Goal: Task Accomplishment & Management: Complete application form

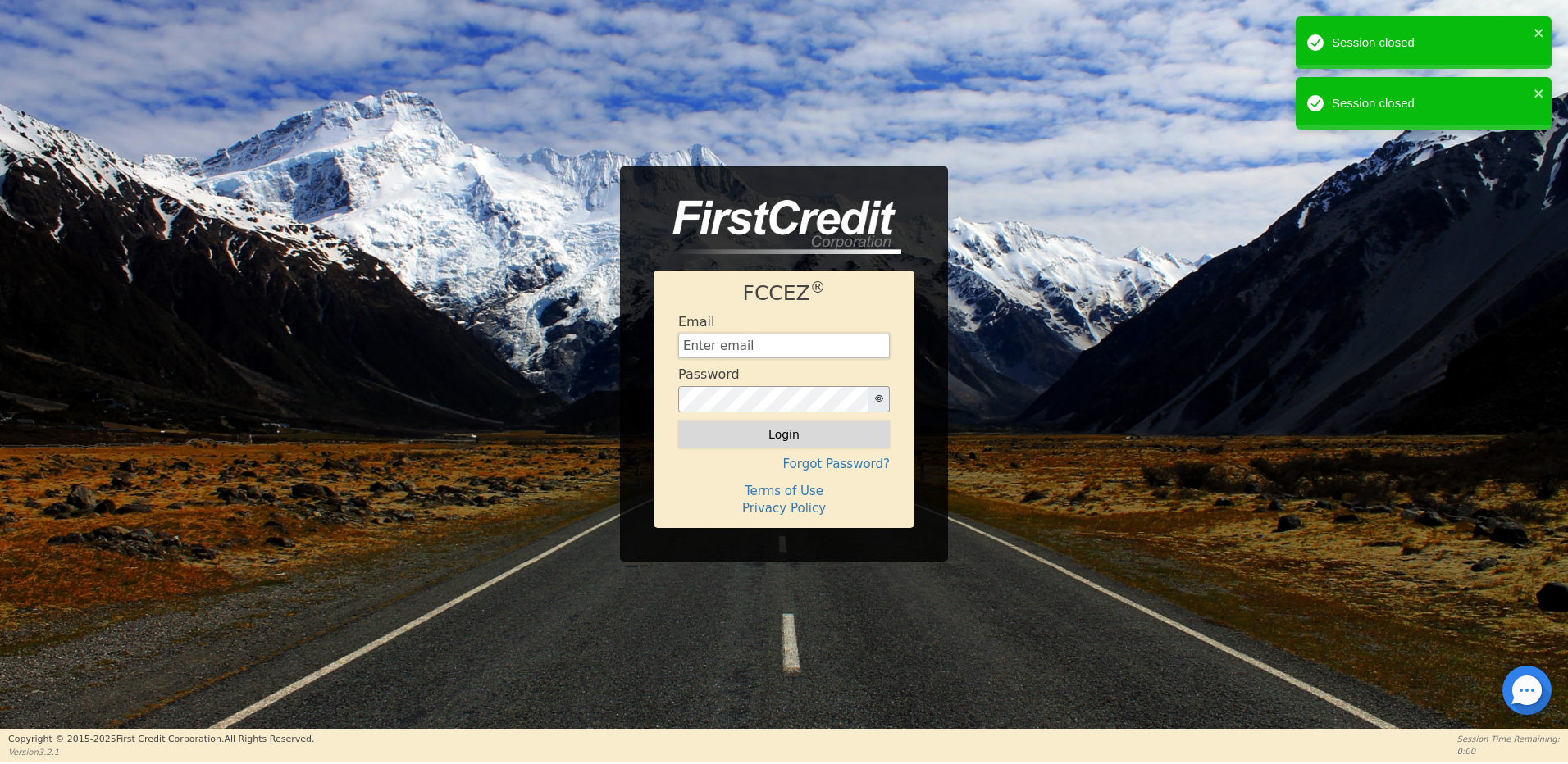
type input "[EMAIL_ADDRESS][DOMAIN_NAME]"
click at [799, 432] on button "Login" at bounding box center [784, 434] width 211 height 28
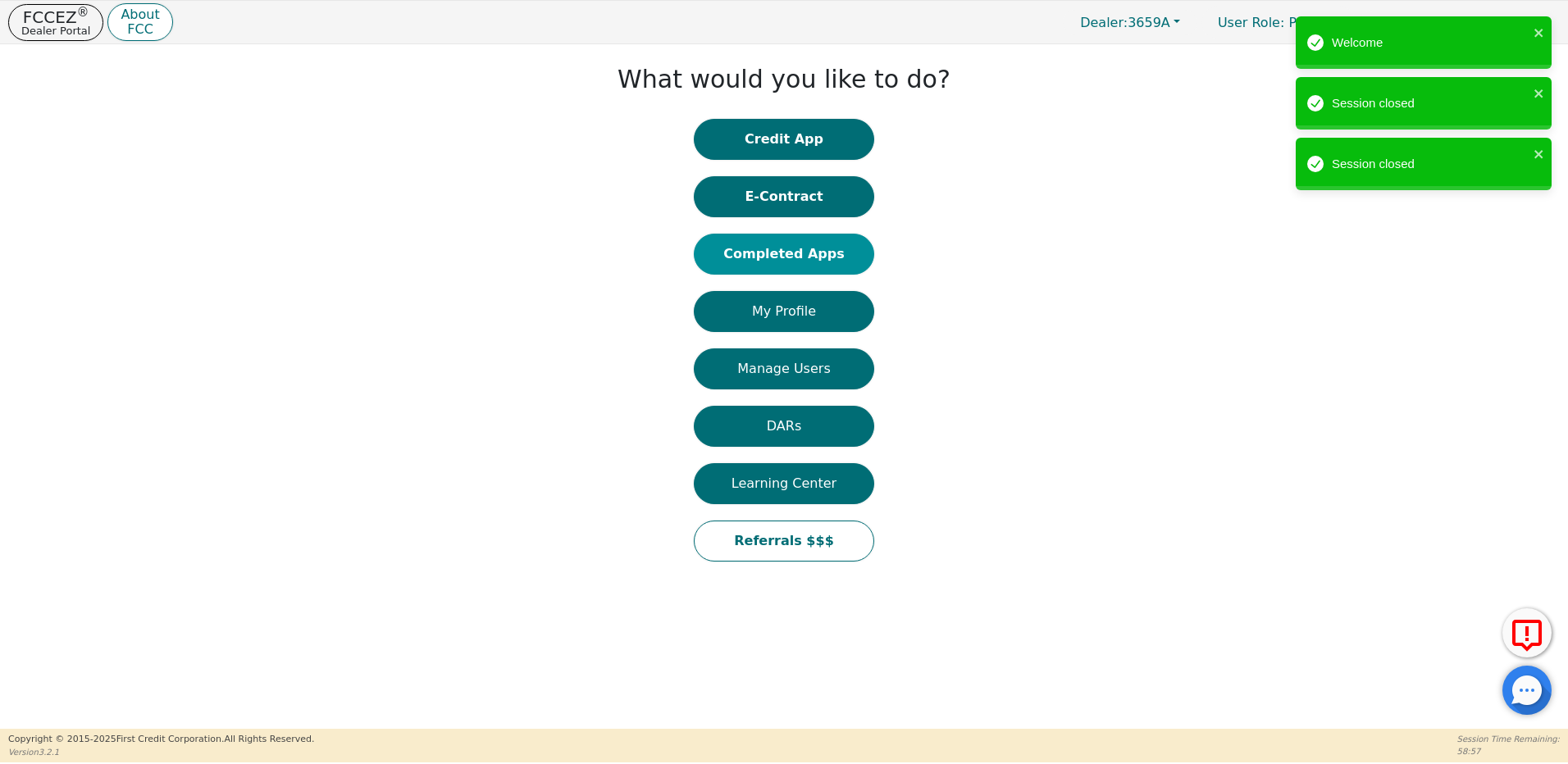
click at [782, 256] on button "Completed Apps" at bounding box center [783, 253] width 180 height 41
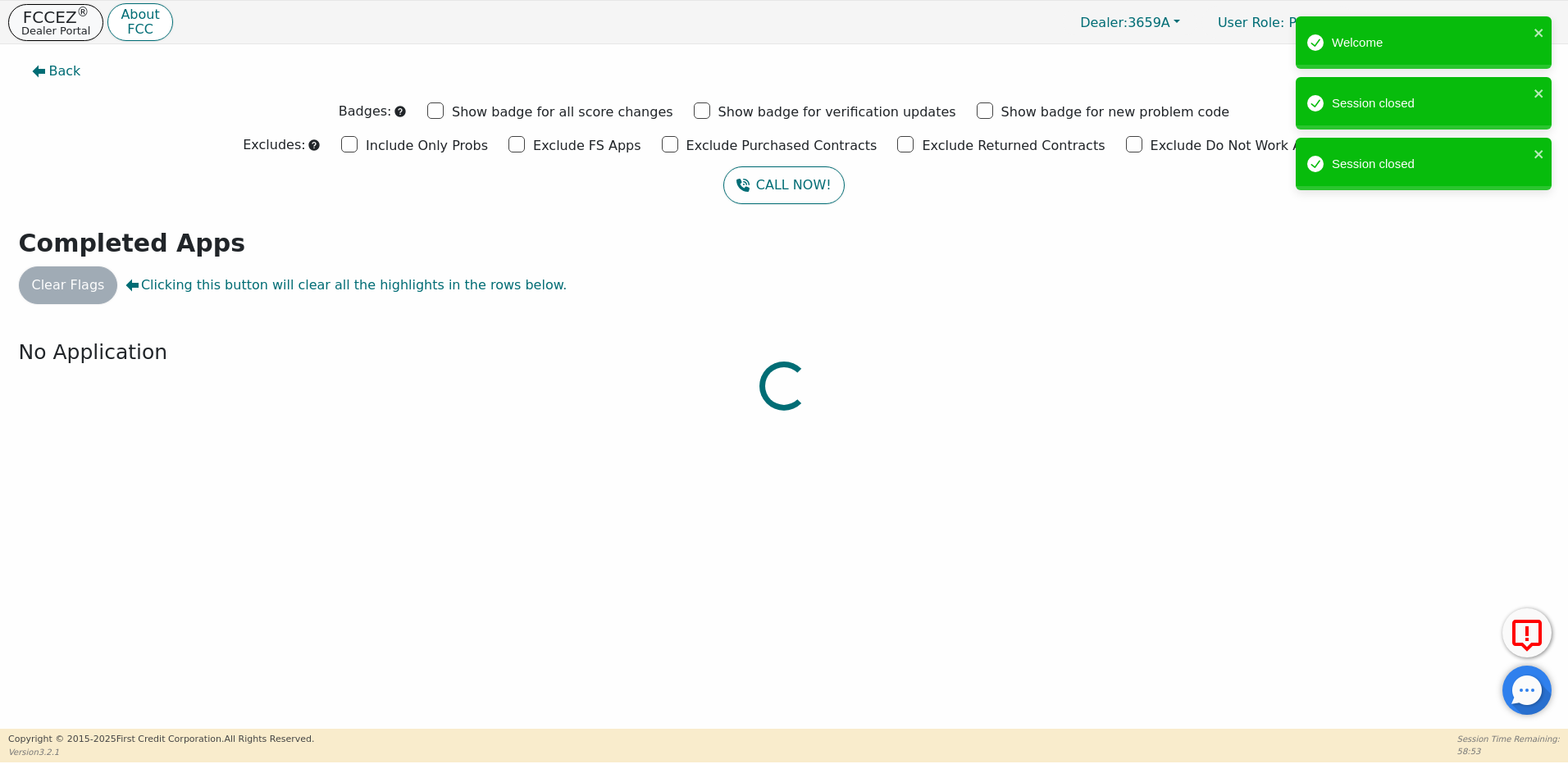
click at [48, 23] on button "FCCEZ ® Dealer Portal" at bounding box center [56, 22] width 95 height 37
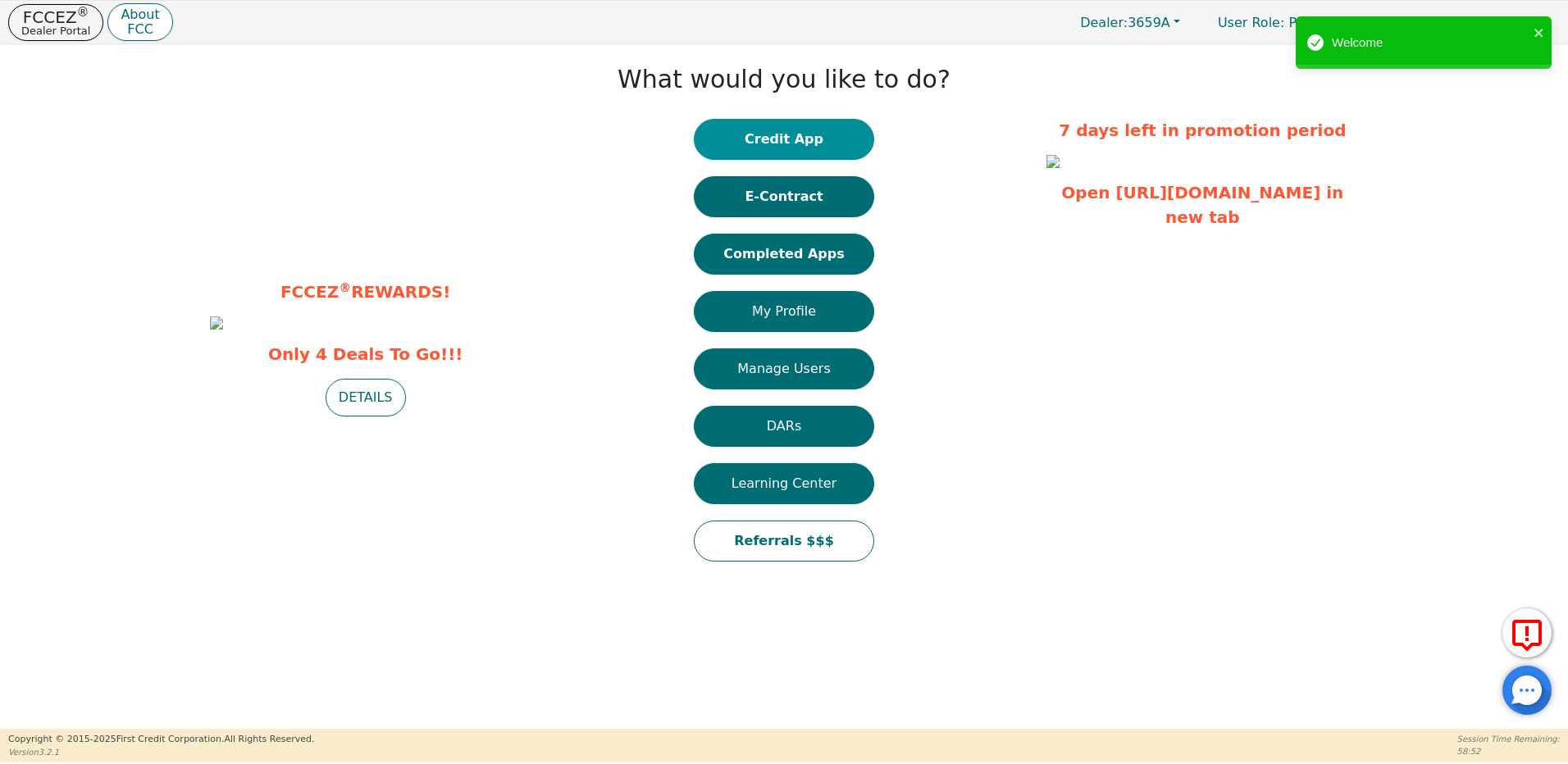
click at [793, 147] on button "Credit App" at bounding box center [783, 139] width 180 height 41
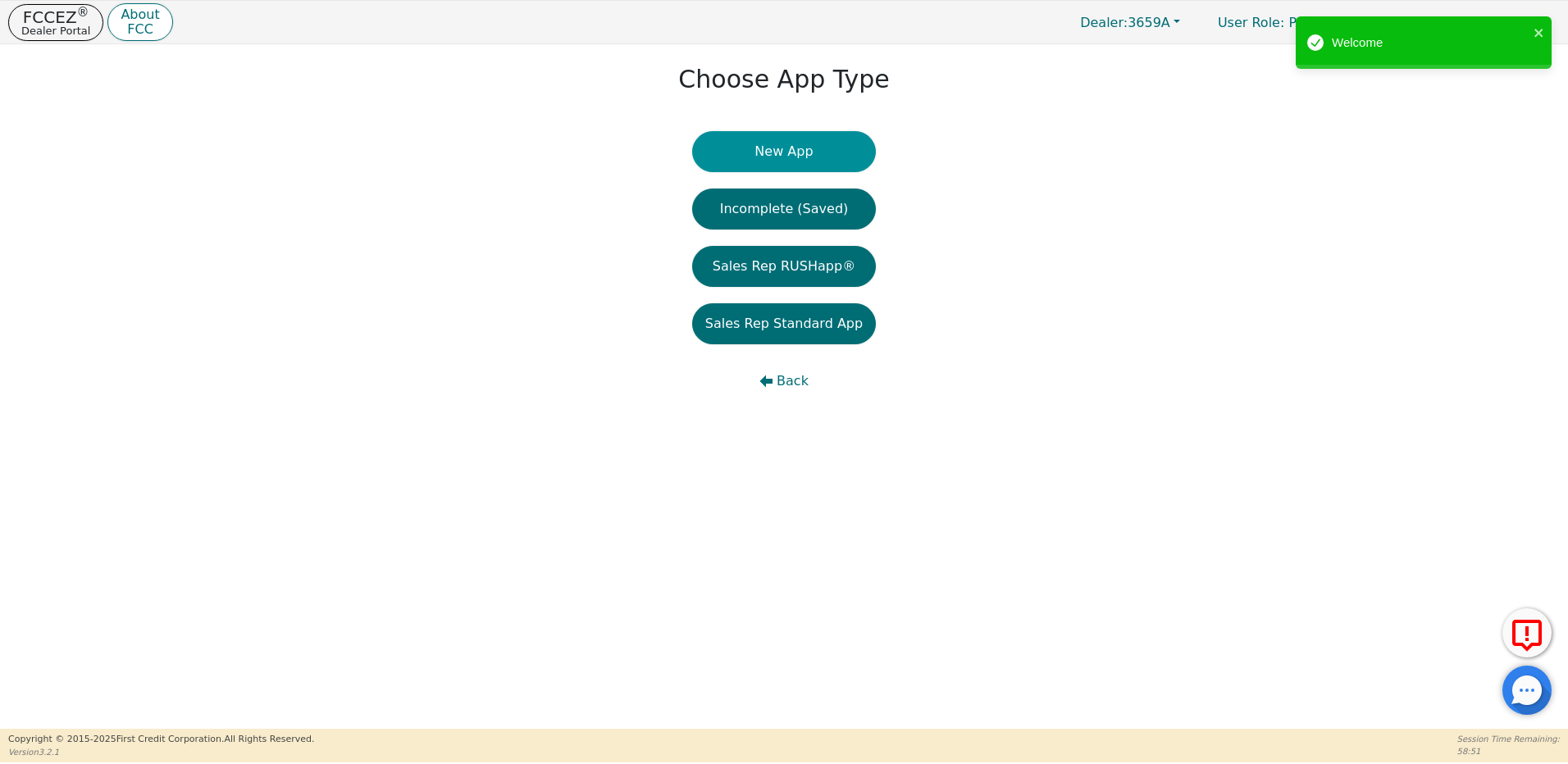
click at [786, 145] on button "New App" at bounding box center [783, 151] width 184 height 41
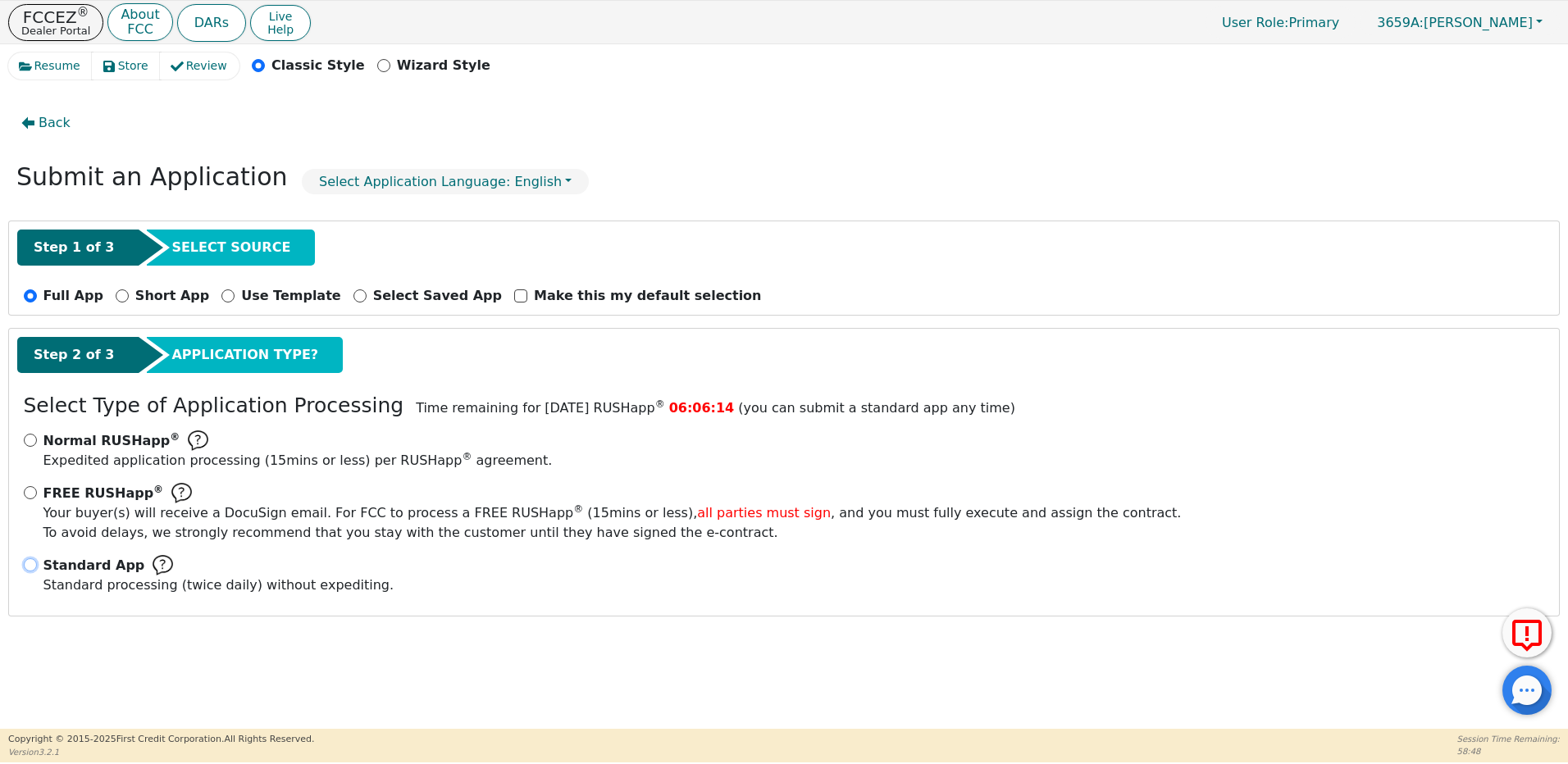
click at [30, 564] on input "Standard App Standard processing (twice daily) without expediting." at bounding box center [30, 565] width 13 height 13
radio input "true"
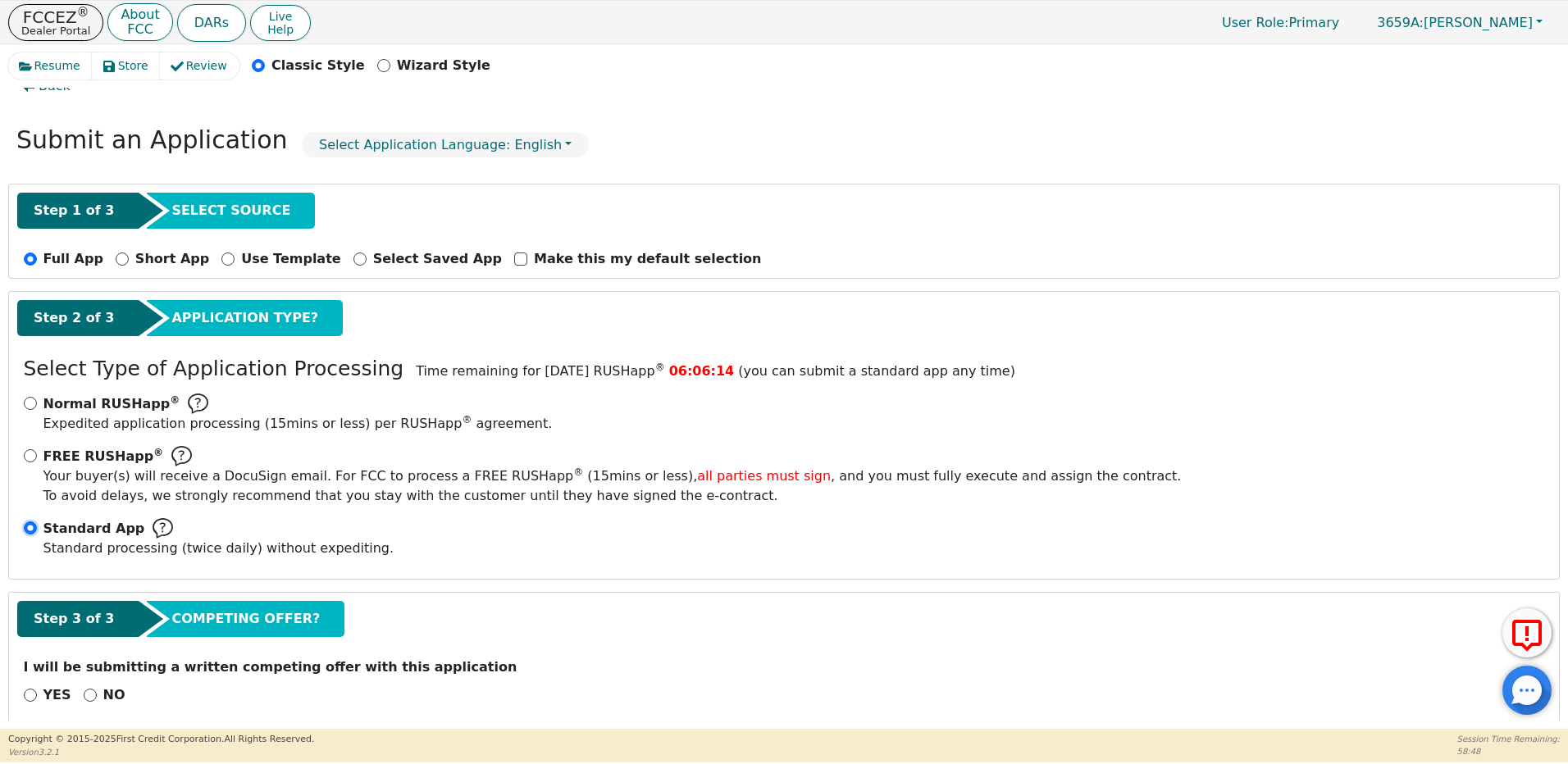
scroll to position [56, 0]
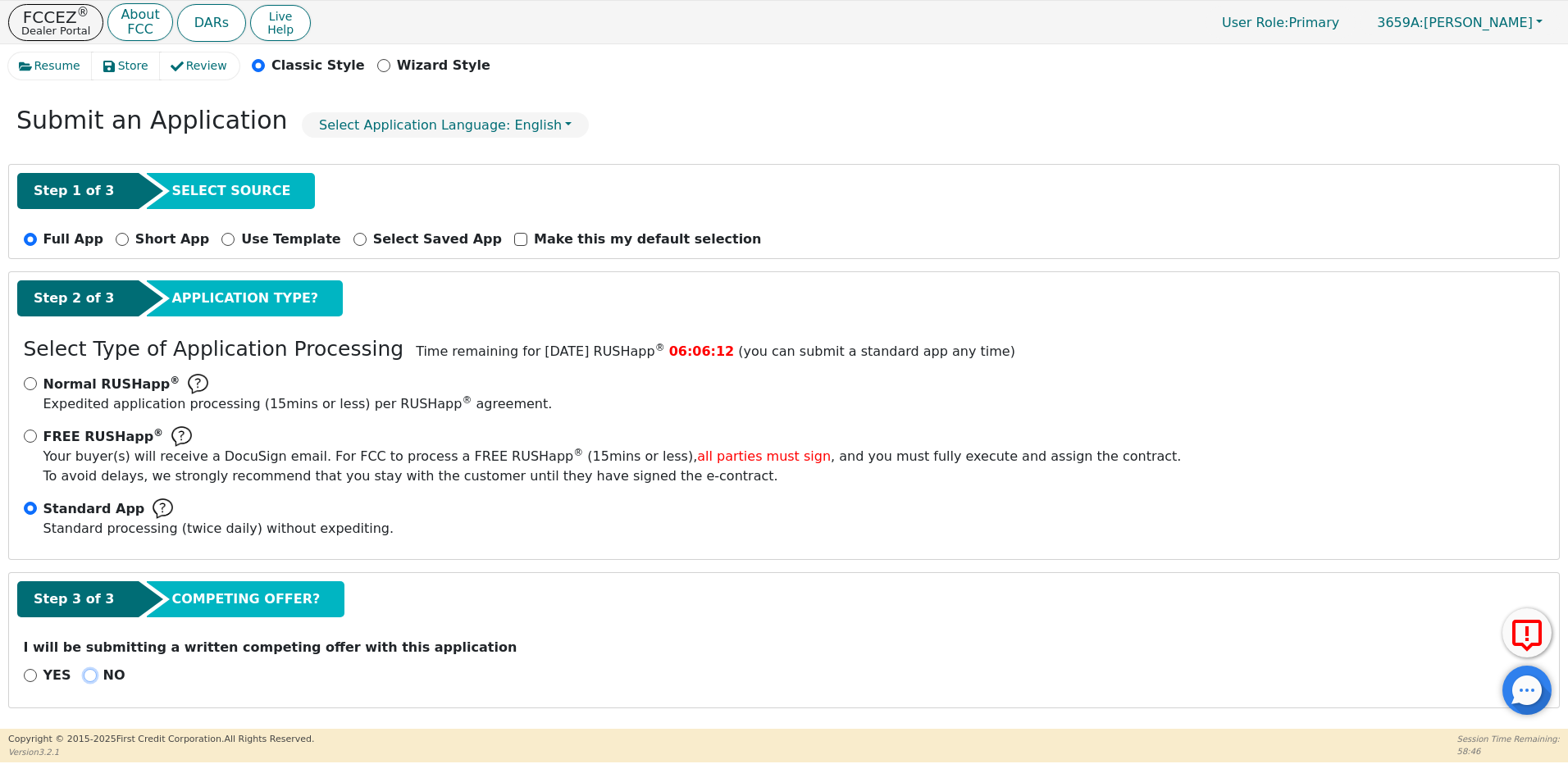
click at [84, 675] on input "NO" at bounding box center [90, 675] width 13 height 13
radio input "true"
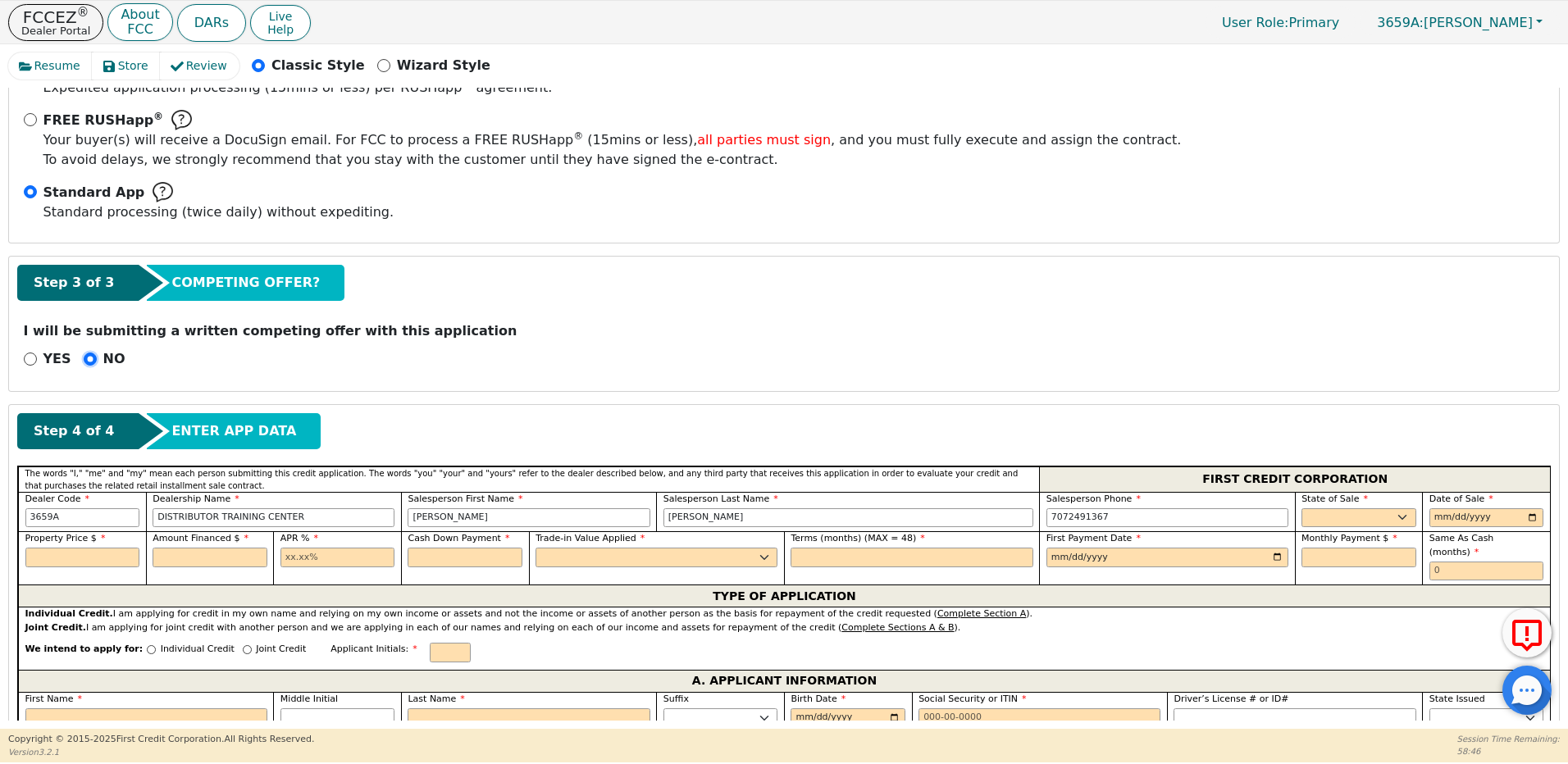
scroll to position [385, 0]
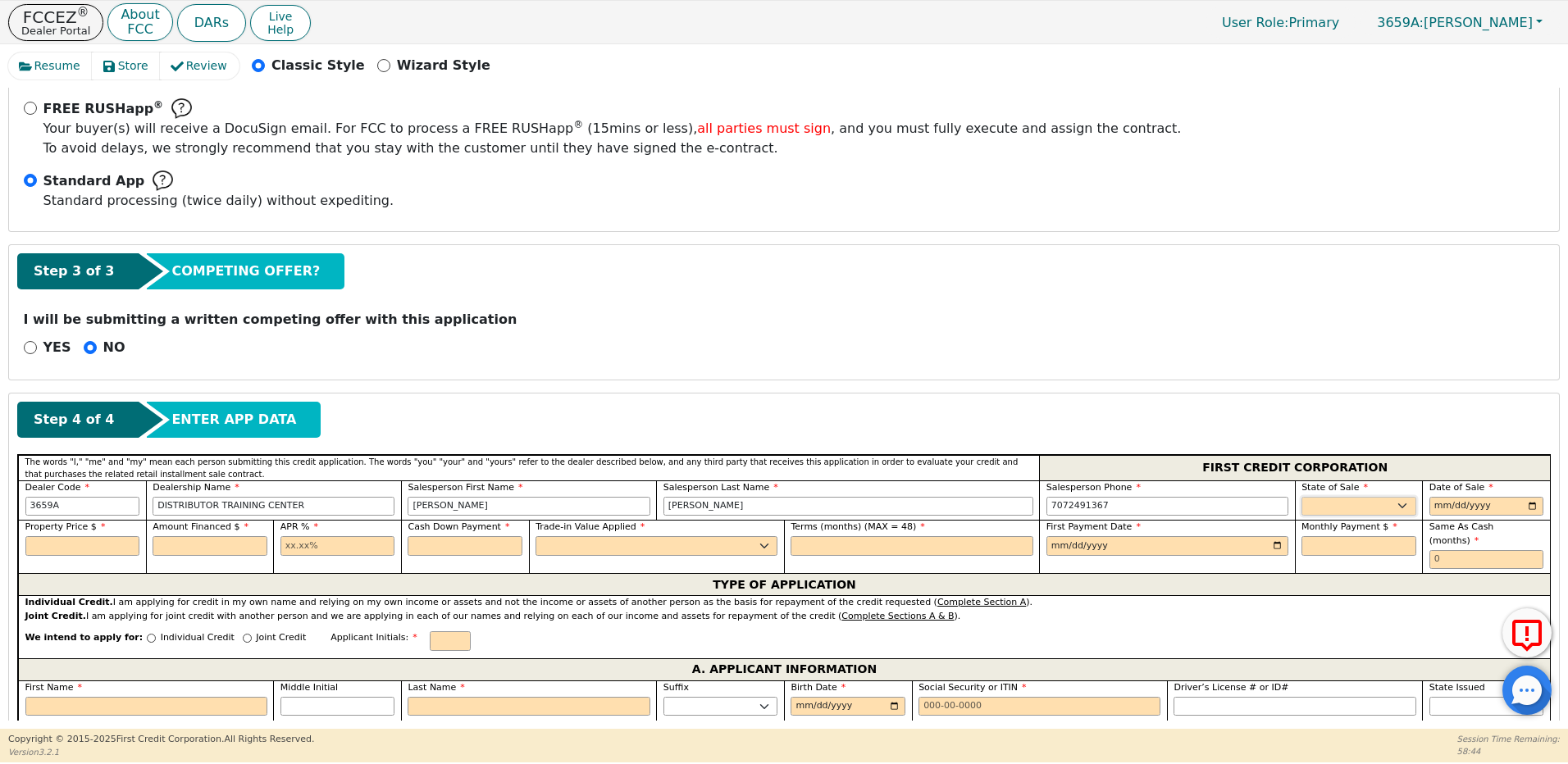
click at [1331, 505] on select "AK AL AR AZ CA CO CT DC DE FL [GEOGRAPHIC_DATA] HI IA ID IL IN KS [GEOGRAPHIC_D…" at bounding box center [1358, 507] width 114 height 20
click at [1324, 508] on select "AK AL AR AZ CA CO CT DC DE FL [GEOGRAPHIC_DATA] HI IA ID IL IN KS [GEOGRAPHIC_D…" at bounding box center [1358, 507] width 114 height 20
select select "NM"
click at [1301, 497] on select "AK AL AR AZ CA CO CT DC DE FL [GEOGRAPHIC_DATA] HI IA ID IL IN KS [GEOGRAPHIC_D…" at bounding box center [1358, 507] width 114 height 20
click at [1433, 505] on input "date" at bounding box center [1486, 507] width 114 height 20
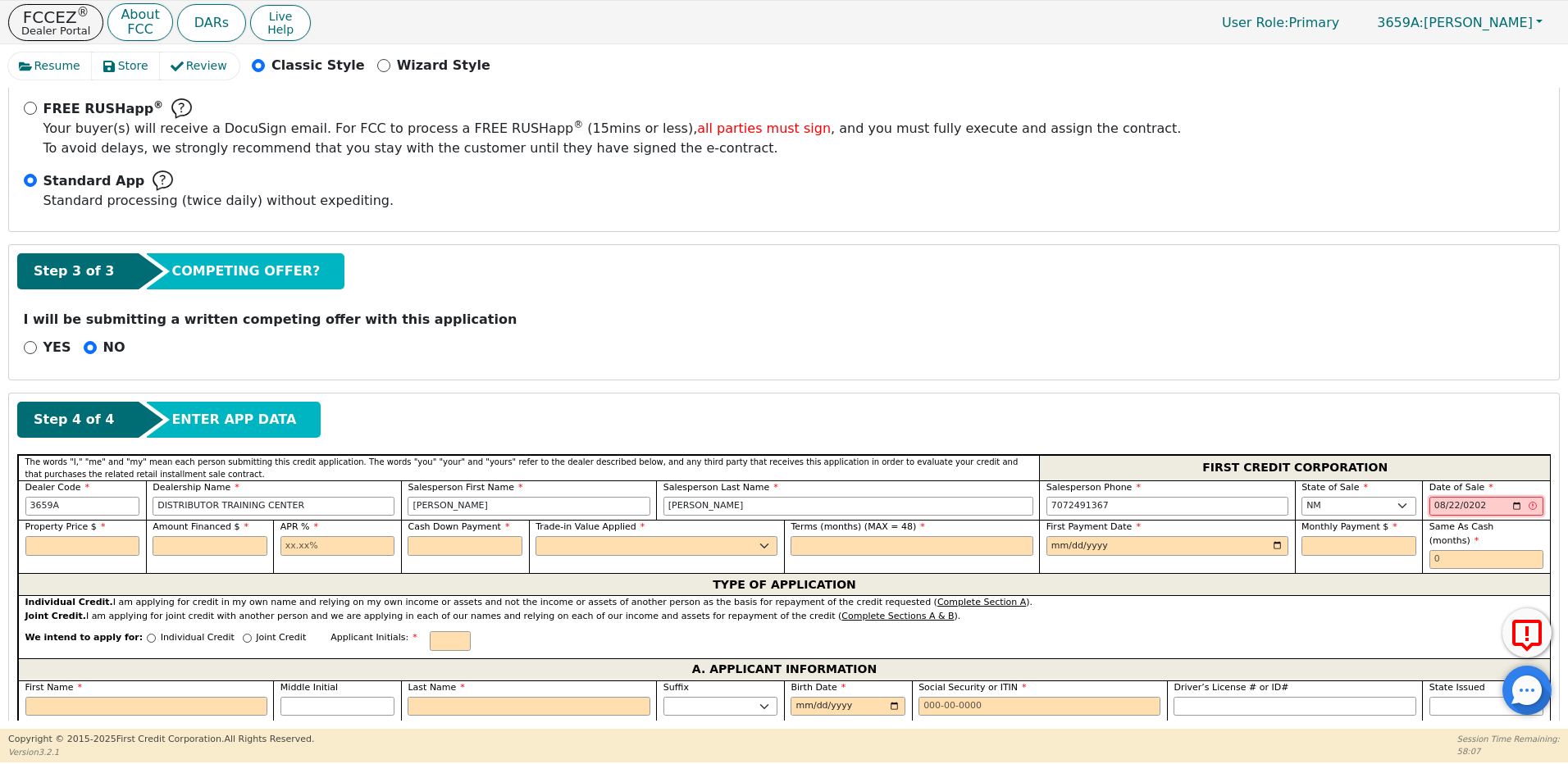
type input "[DATE]"
click at [63, 541] on input "text" at bounding box center [83, 546] width 114 height 20
type input "1741.55"
click at [176, 545] on input "text" at bounding box center [210, 546] width 114 height 20
type input "1741.55"
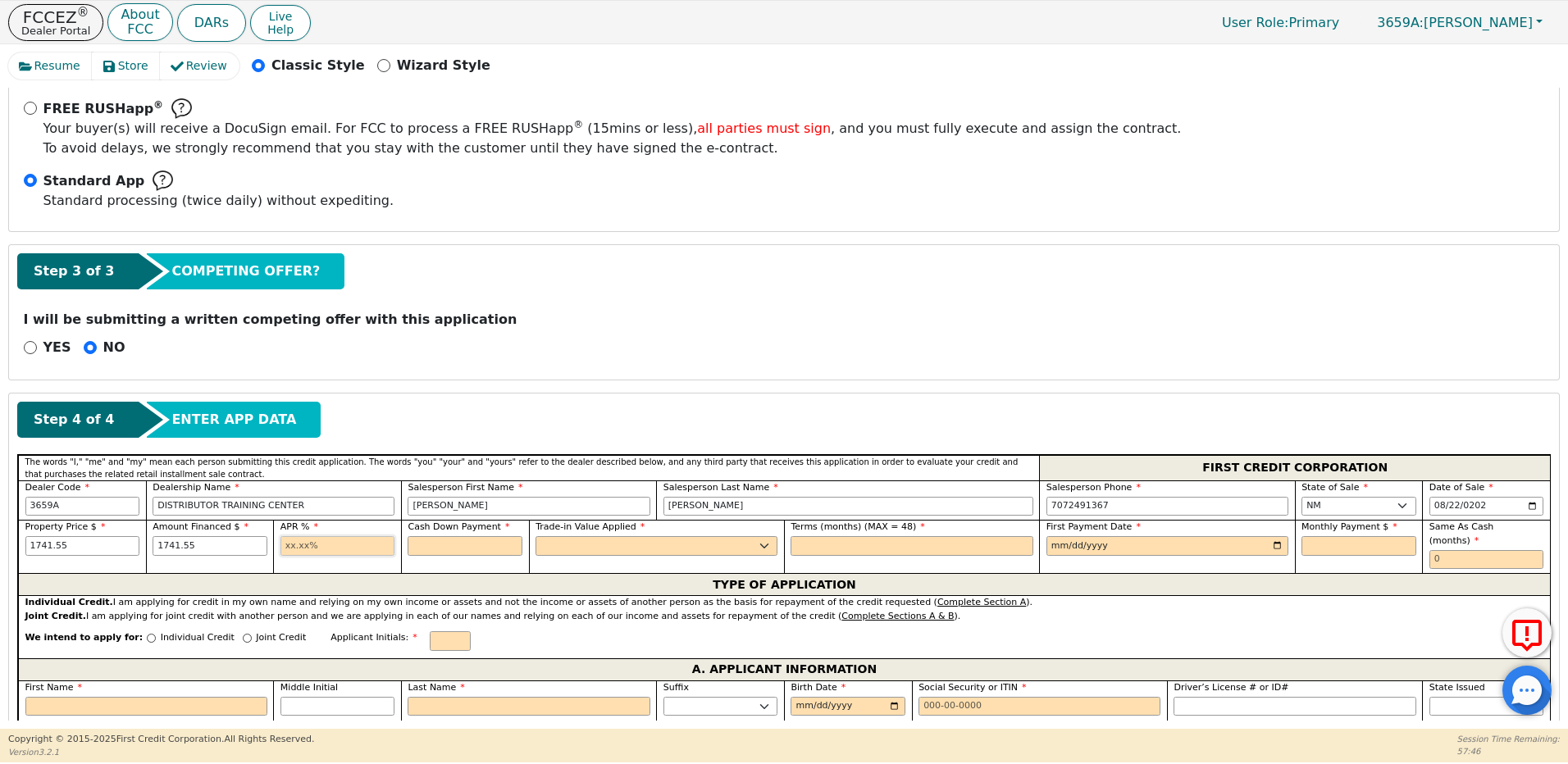
click at [295, 541] on input "text" at bounding box center [337, 546] width 114 height 20
type input "21.98"
click at [420, 545] on input "text" at bounding box center [465, 546] width 114 height 20
type input "0.00"
click at [544, 543] on select "Yes No" at bounding box center [656, 546] width 242 height 20
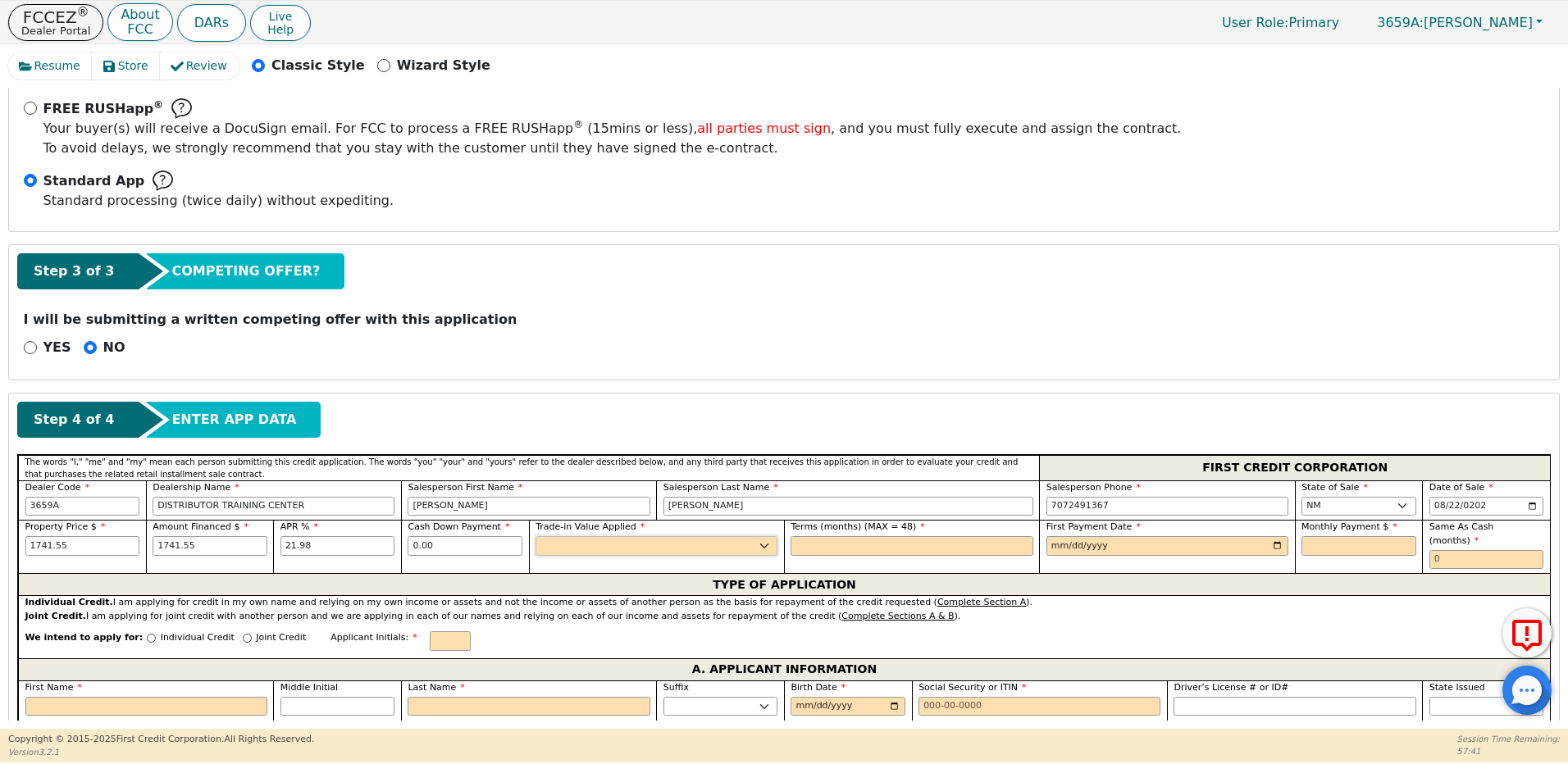
select select "y"
click at [535, 536] on select "Yes No" at bounding box center [656, 546] width 242 height 20
click at [805, 548] on input "text" at bounding box center [912, 546] width 242 height 20
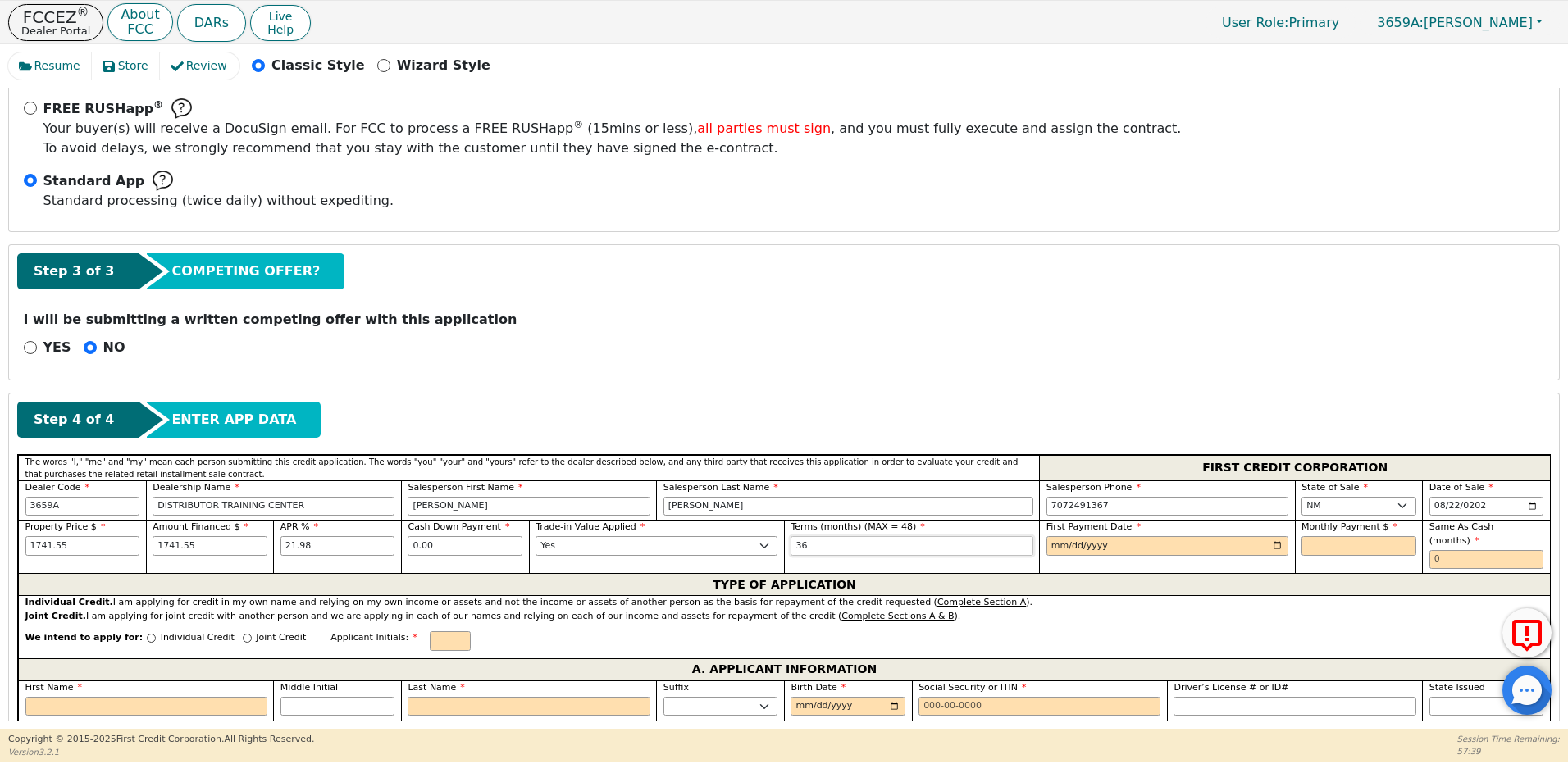
type input "36"
click at [1056, 548] on input "date" at bounding box center [1167, 546] width 242 height 20
type input "[DATE]"
click at [1320, 546] on input "text" at bounding box center [1358, 546] width 114 height 20
type input "66.49"
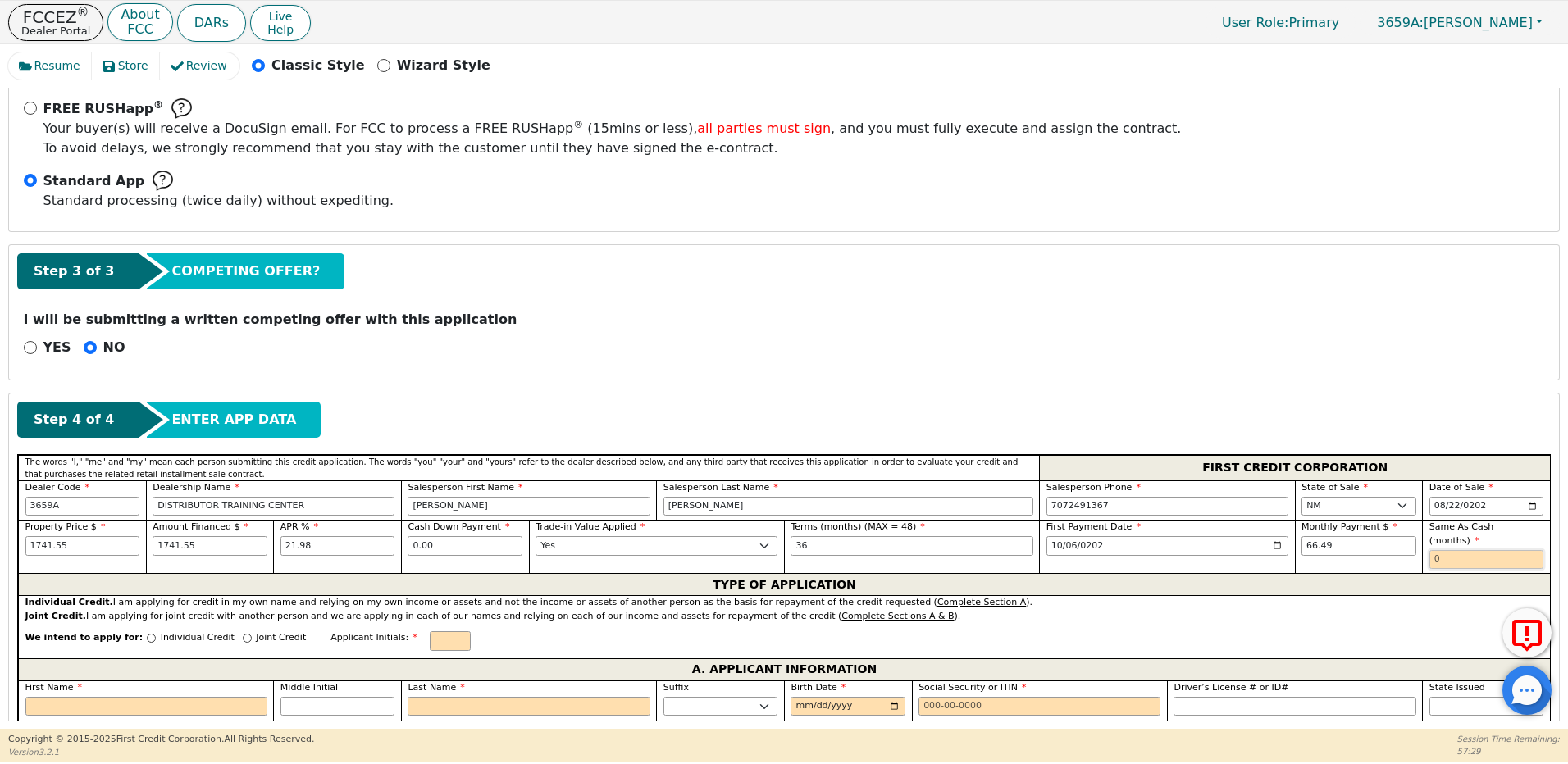
click at [1467, 550] on input "text" at bounding box center [1486, 559] width 114 height 20
type input "0"
click at [147, 633] on input "Individual Credit" at bounding box center [151, 637] width 9 height 9
radio input "true"
click at [103, 697] on input "First Name" at bounding box center [147, 707] width 242 height 20
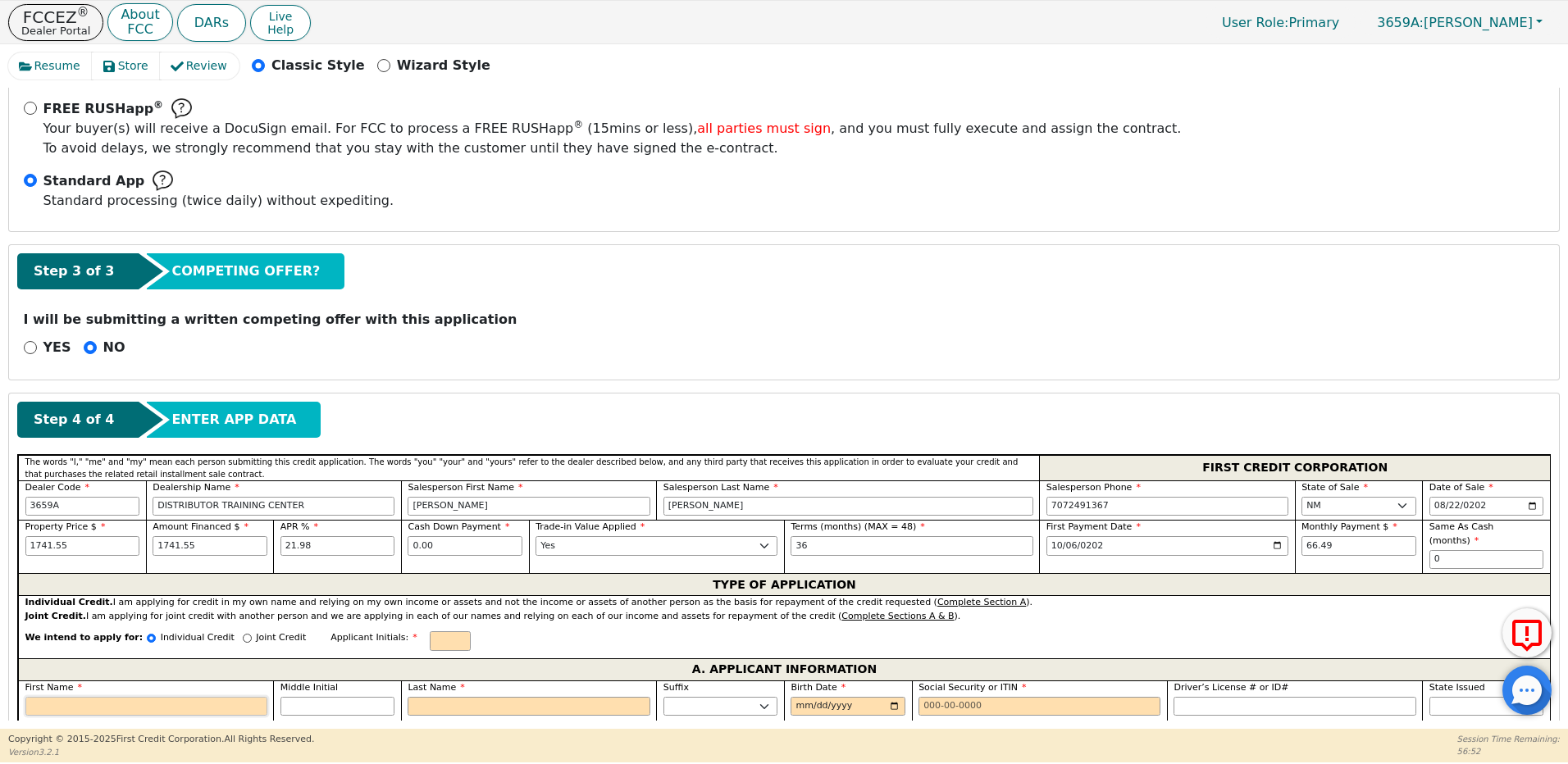
type input "C"
type input "Ce"
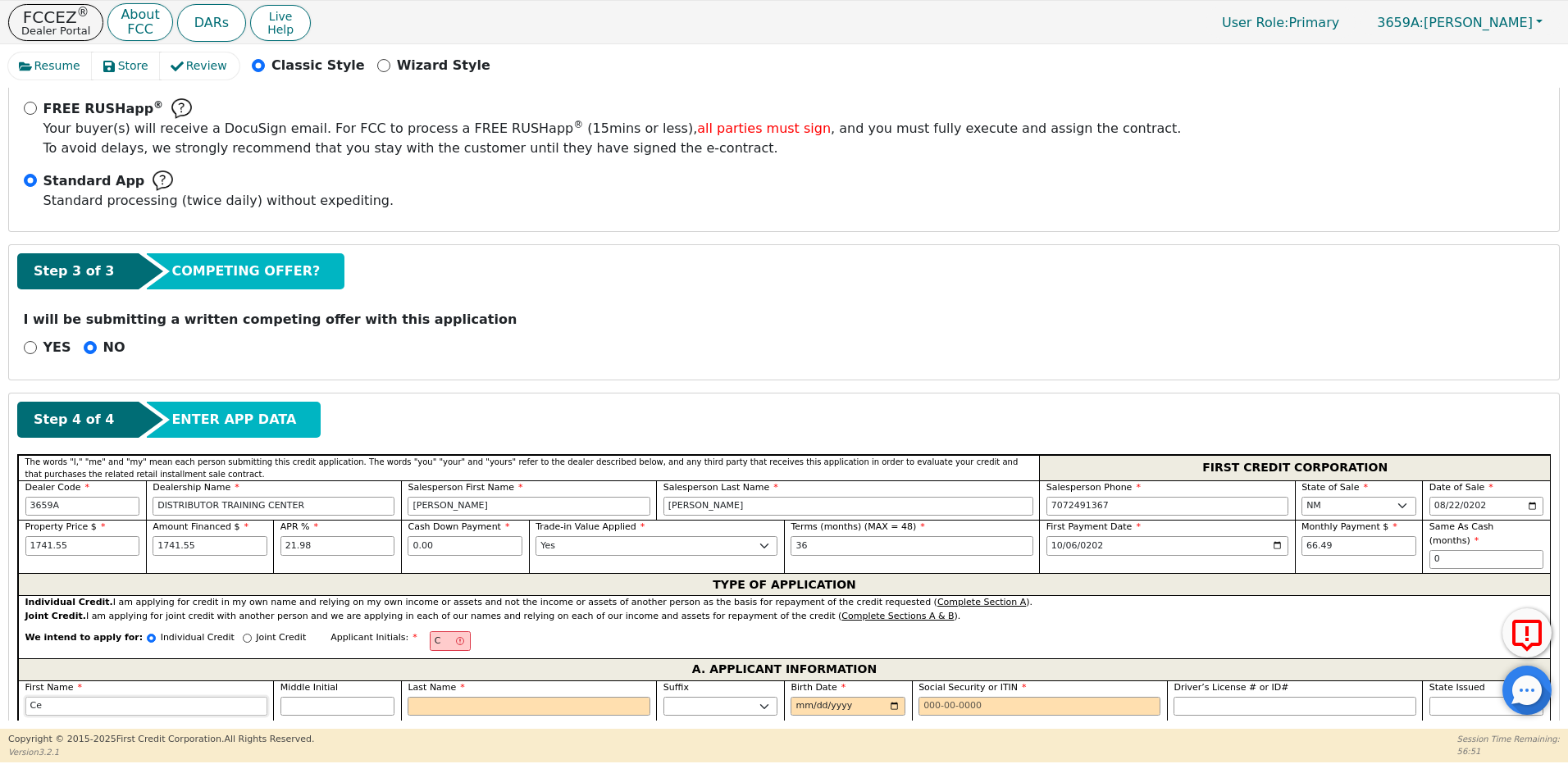
type input "Ces"
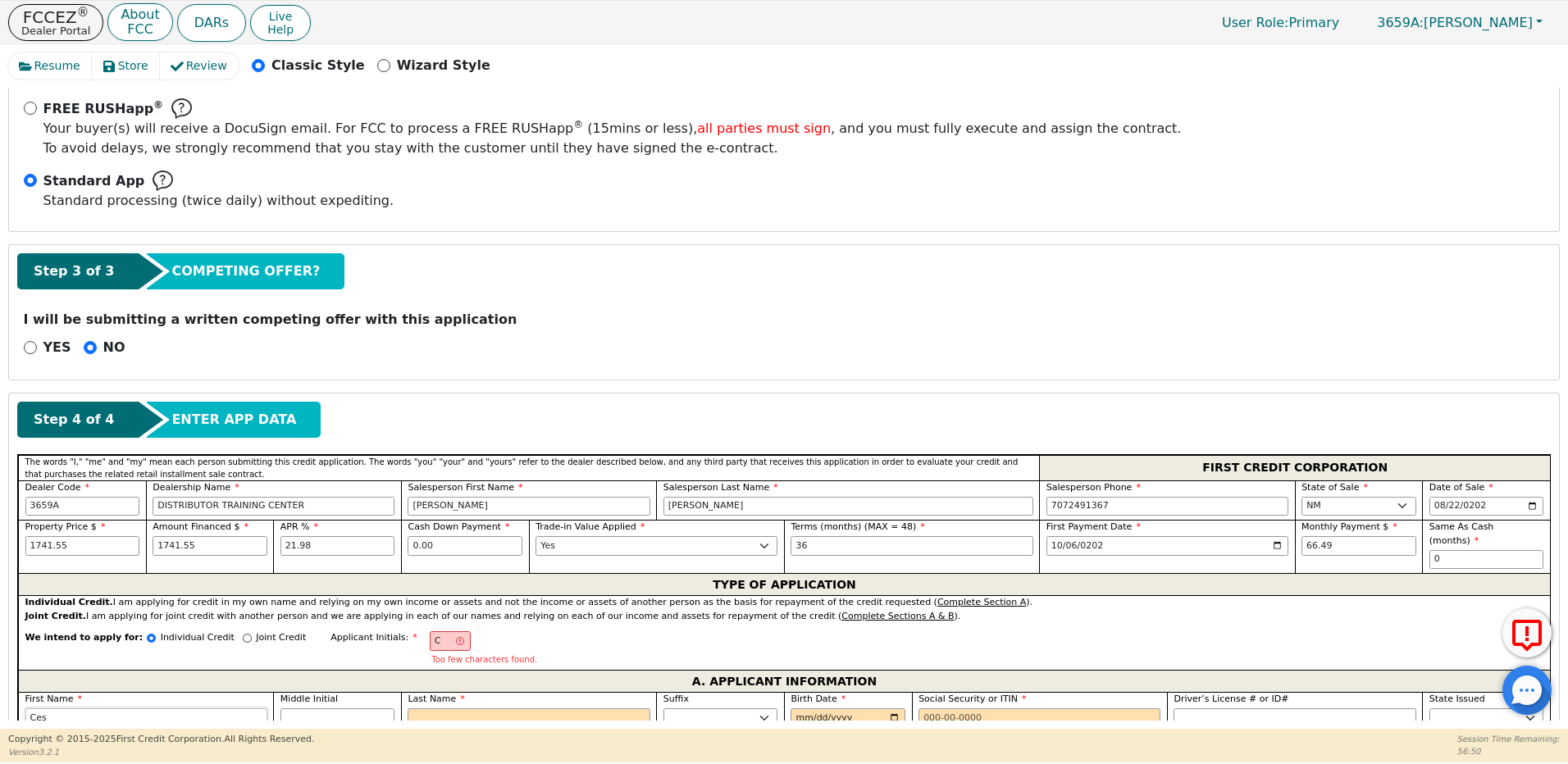
type input "Cesa"
type input "[PERSON_NAME]"
type input "CC"
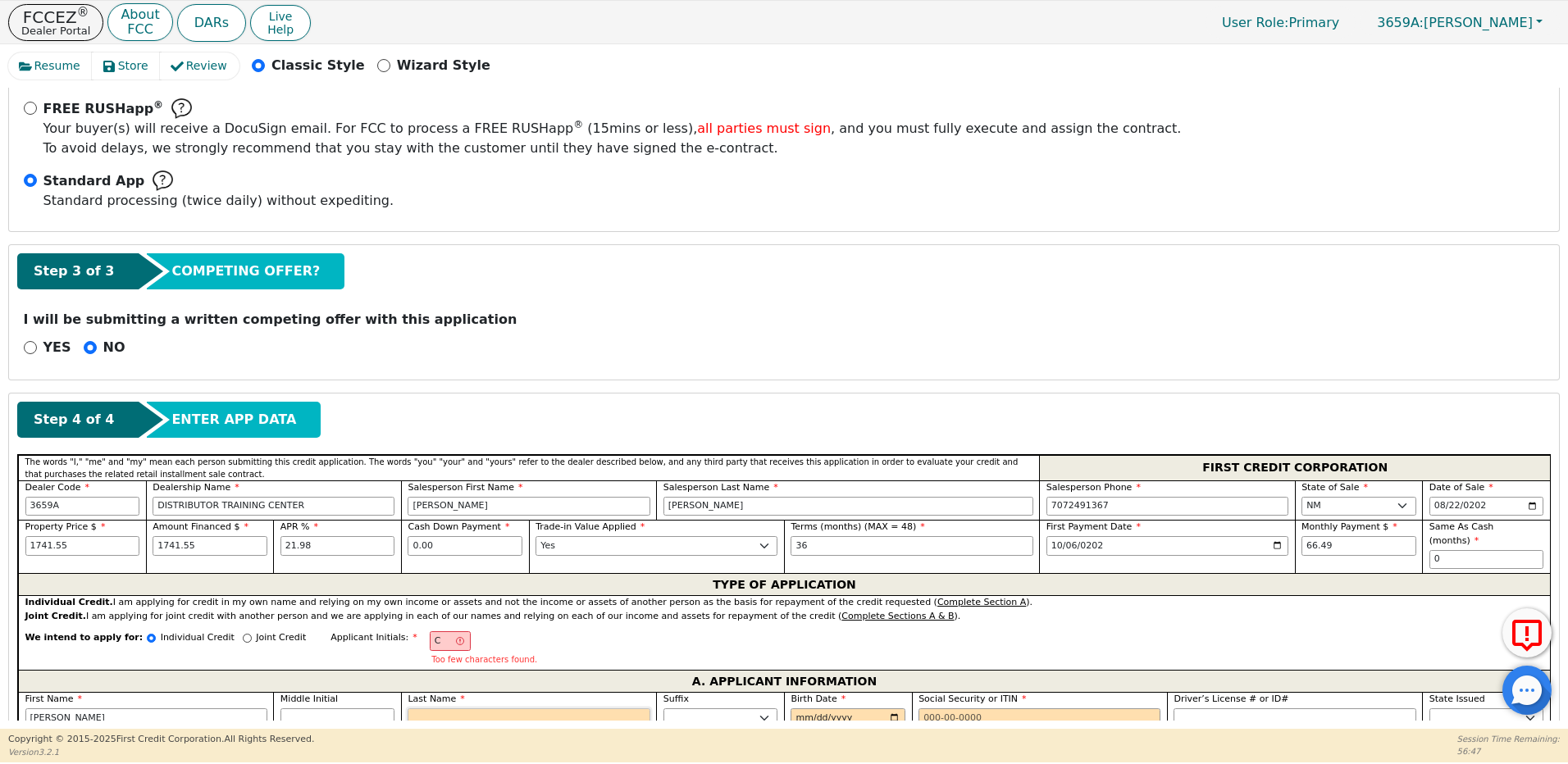
type input "C"
type input "[PERSON_NAME]"
type input "Ch"
type input "[PERSON_NAME]"
type input "Cha"
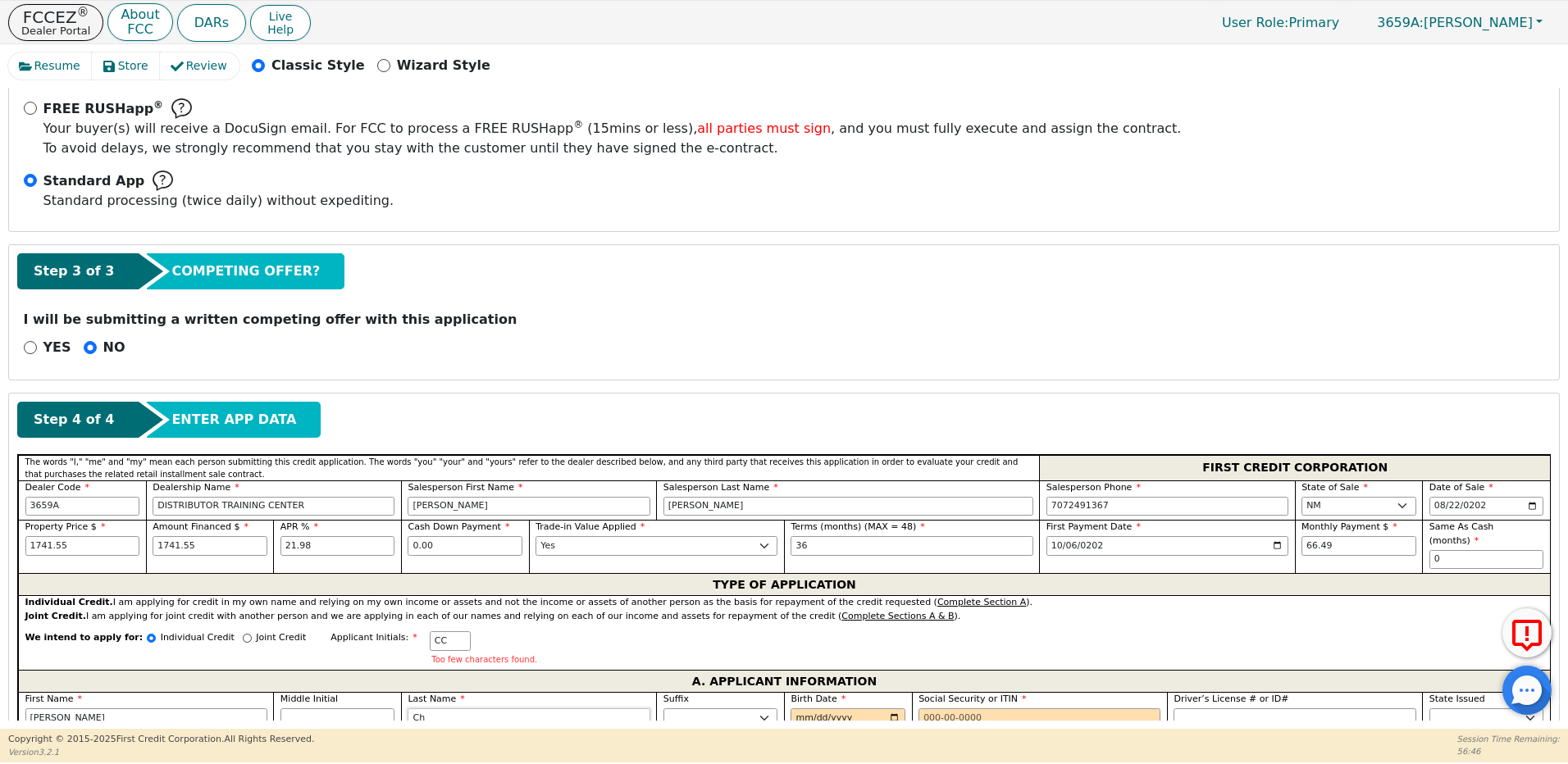
type input "[PERSON_NAME]"
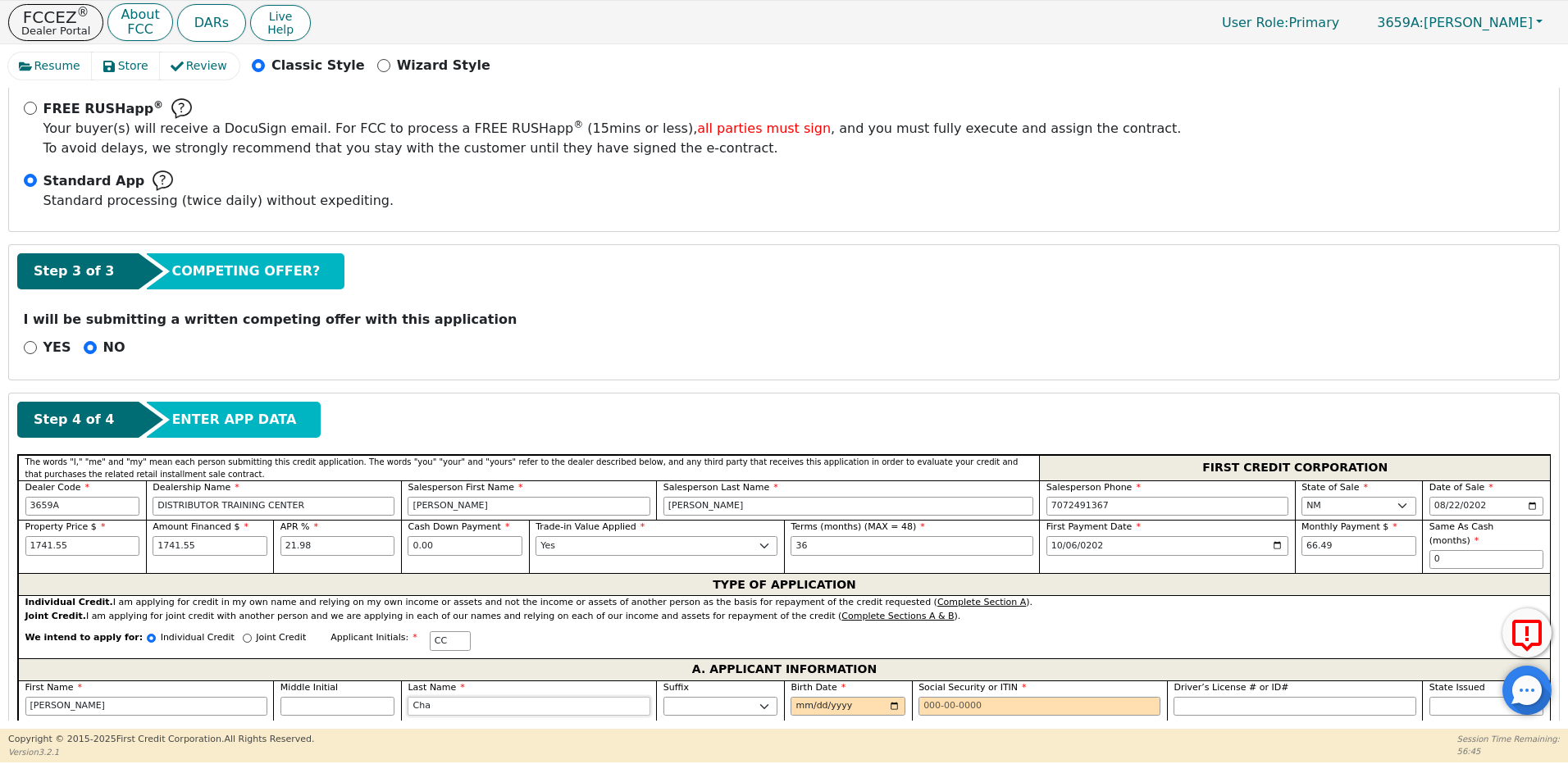
type input "Chav"
type input "[PERSON_NAME]"
type input "Chave"
type input "[PERSON_NAME]"
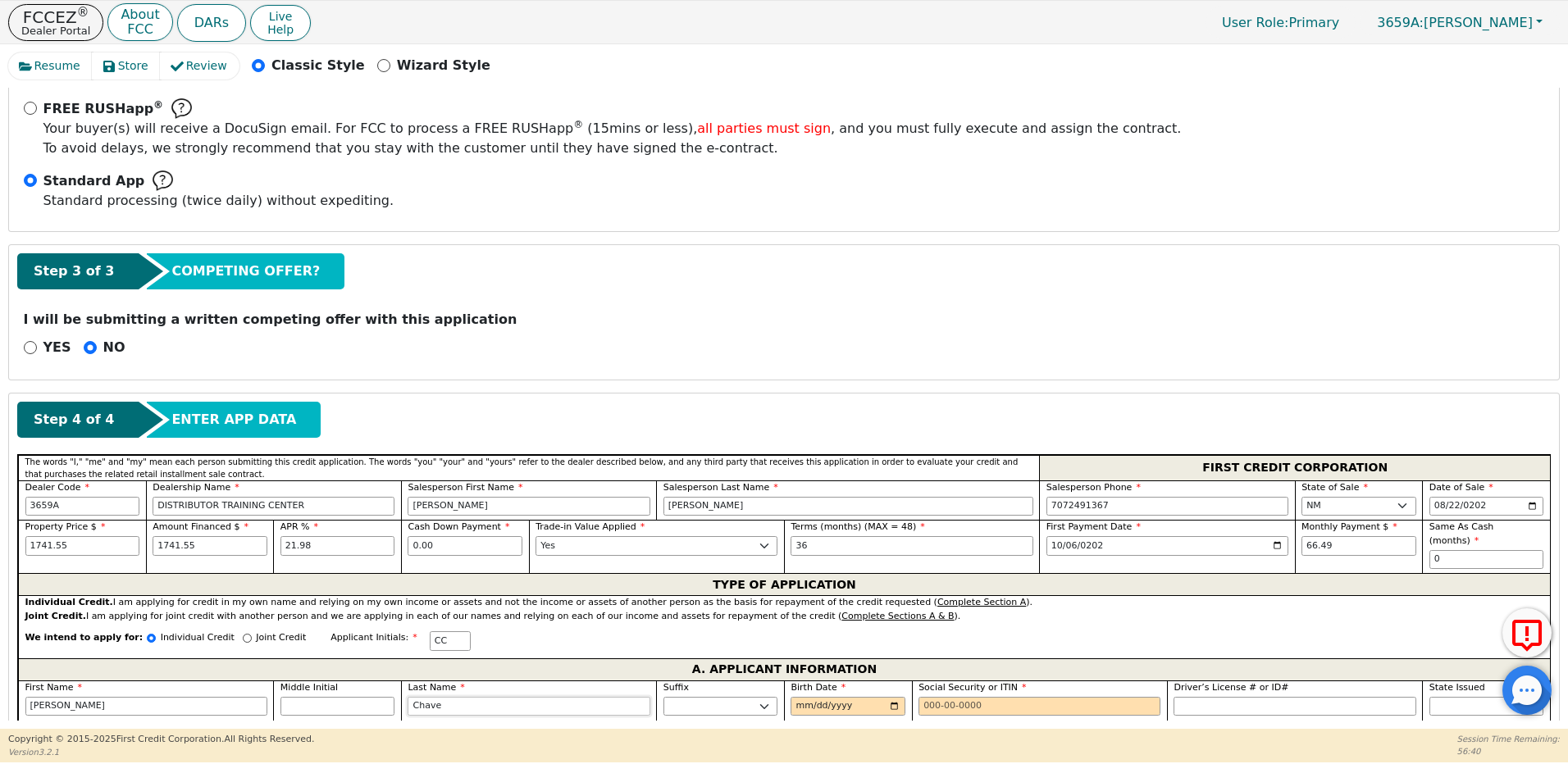
type input "[PERSON_NAME]"
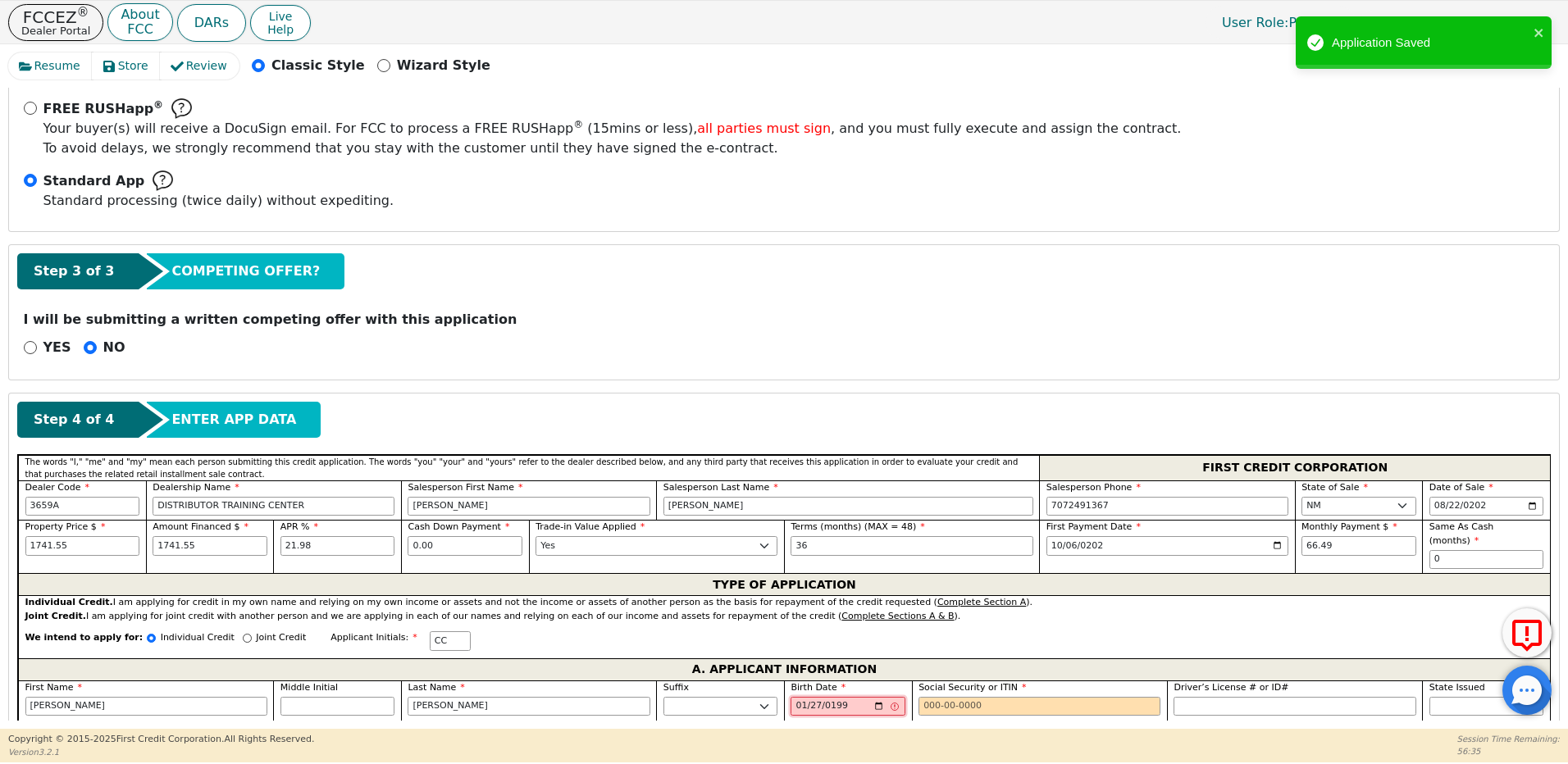
type input "[DATE]"
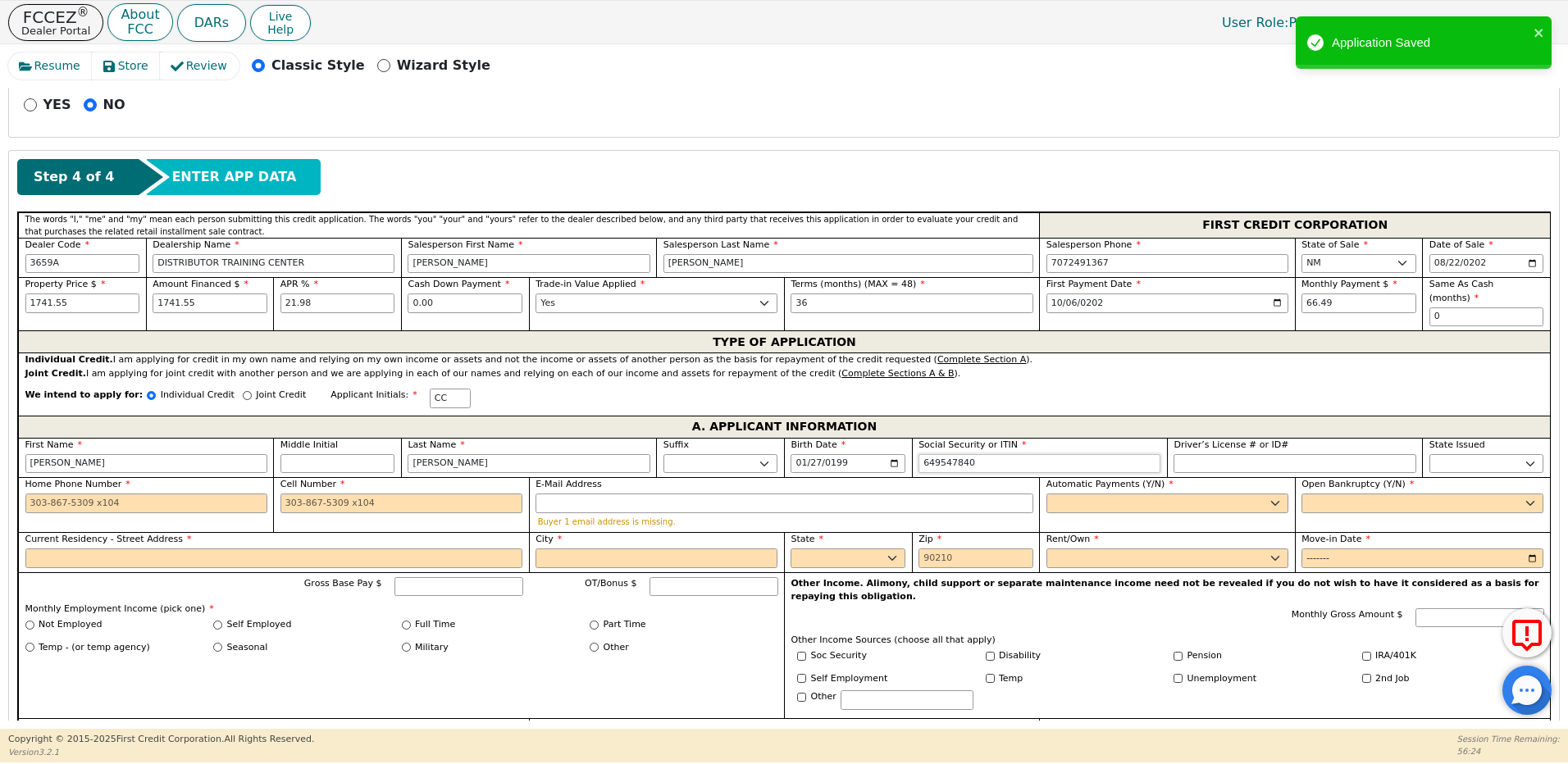
scroll to position [631, 0]
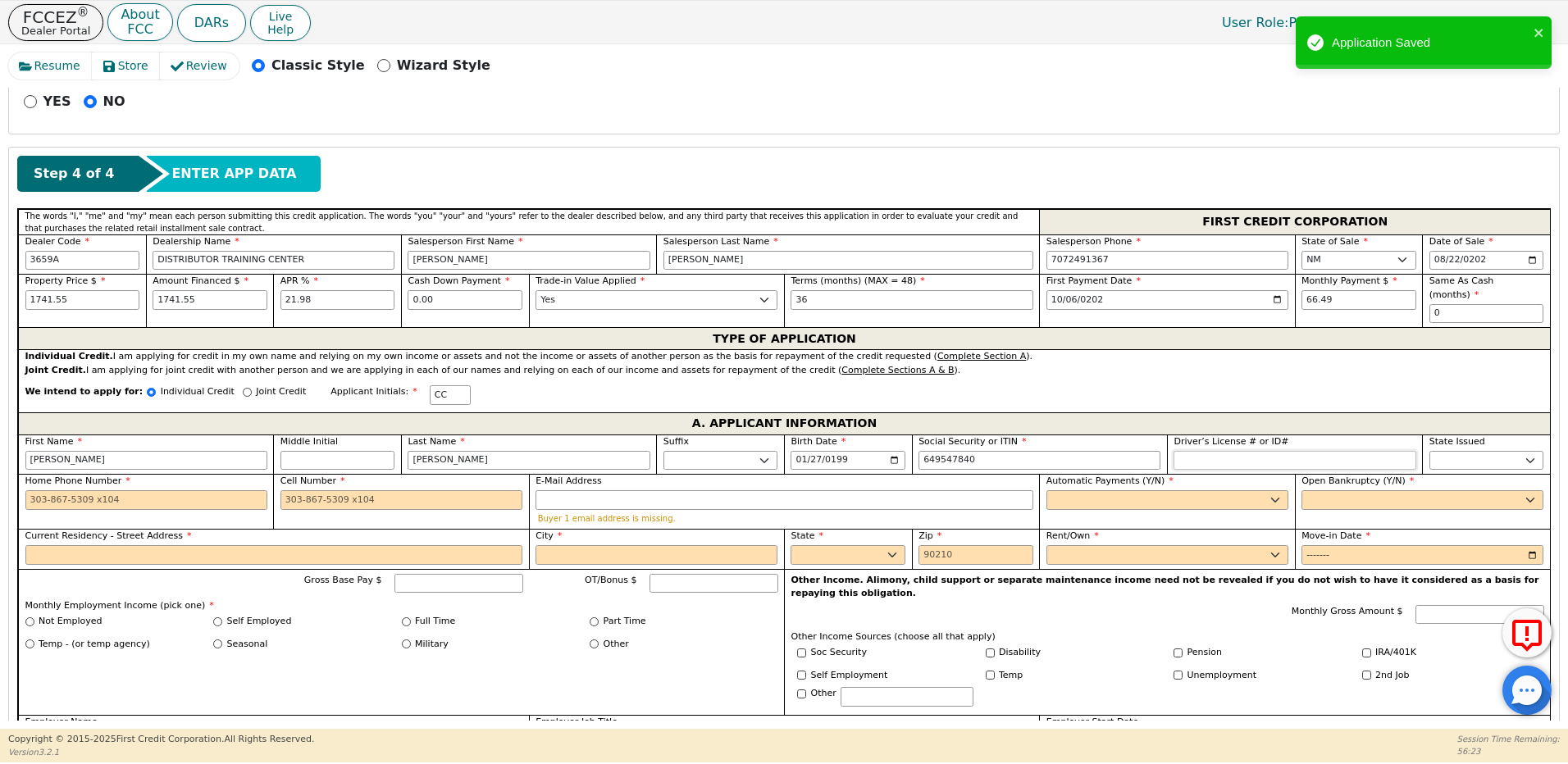
type input "***-**-7840"
click at [1204, 451] on input "Driver’s License # or ID#" at bounding box center [1295, 460] width 242 height 20
click at [191, 493] on input "Home Phone Number" at bounding box center [147, 500] width 242 height 20
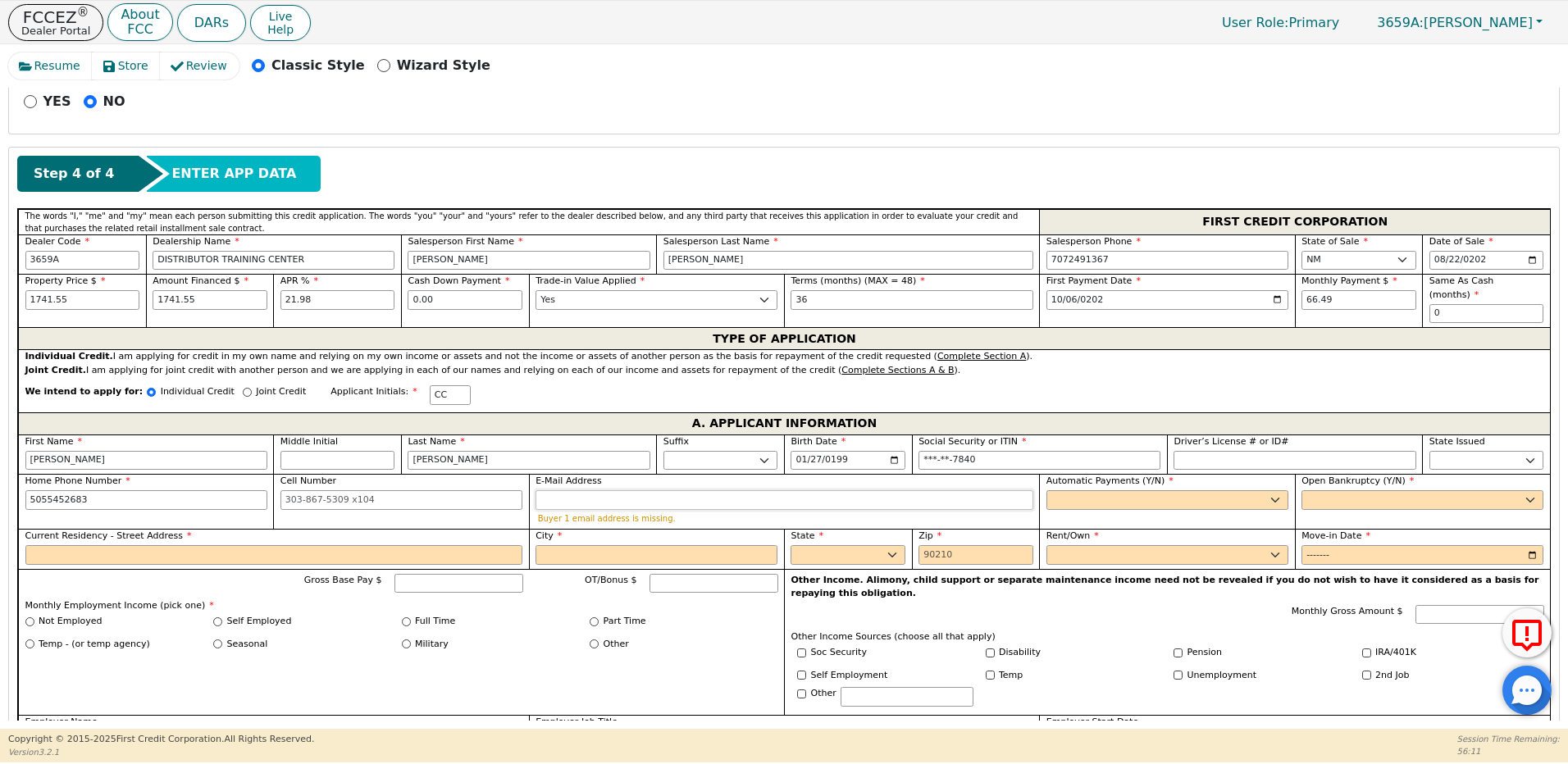
type input "[PHONE_NUMBER]"
click at [554, 491] on input "E-Mail Address" at bounding box center [784, 500] width 497 height 20
type input "[EMAIL_ADDRESS][DOMAIN_NAME]"
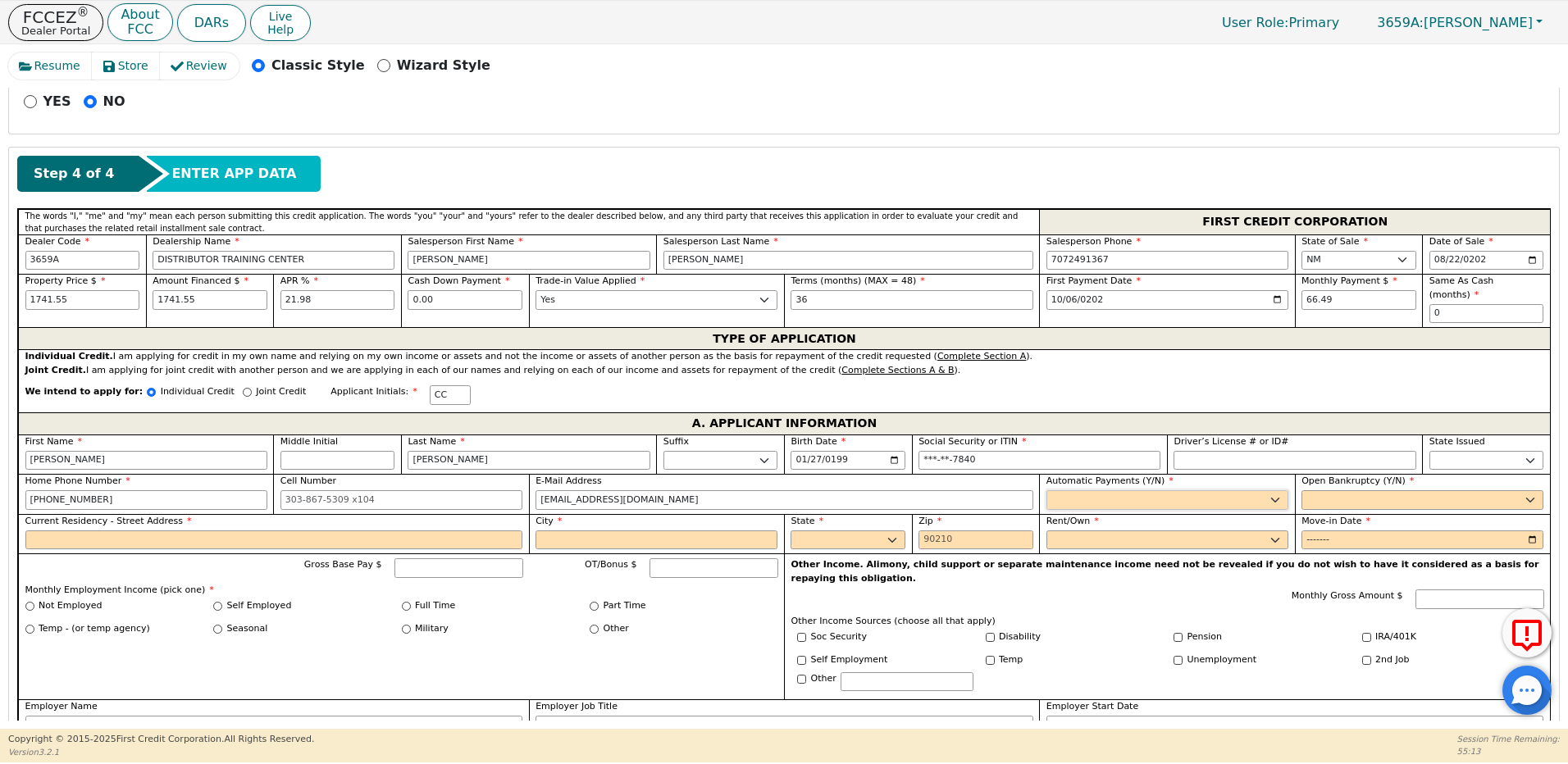
click at [1059, 491] on select "Yes No" at bounding box center [1167, 500] width 242 height 20
select select "n"
click at [1046, 491] on select "Yes No" at bounding box center [1167, 500] width 242 height 20
click at [1338, 491] on select "Yes No" at bounding box center [1422, 500] width 242 height 20
select select "n"
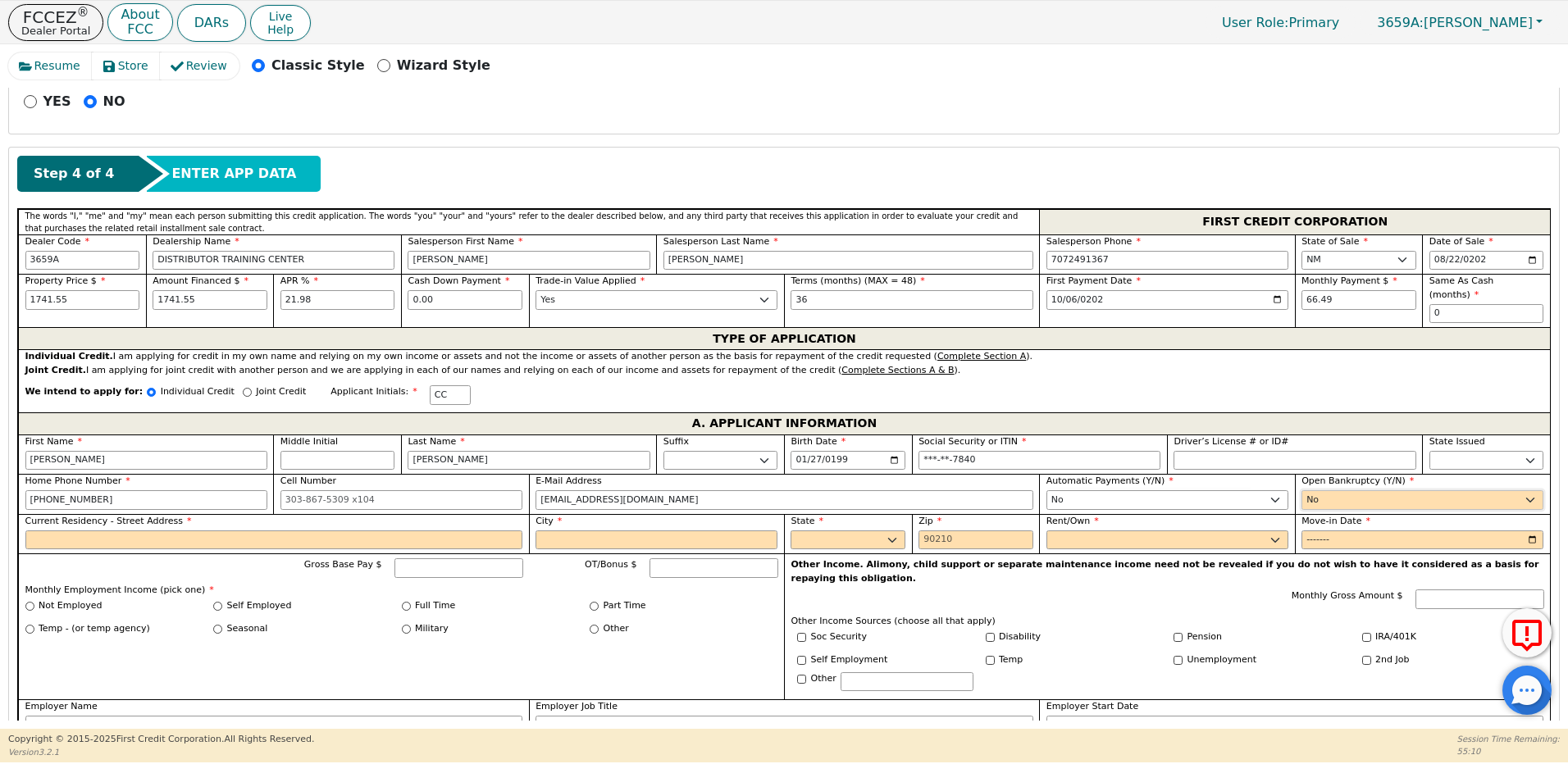
click at [1301, 491] on select "Yes No" at bounding box center [1422, 500] width 242 height 20
click at [141, 531] on input "Current Residency - Street Address" at bounding box center [274, 540] width 497 height 20
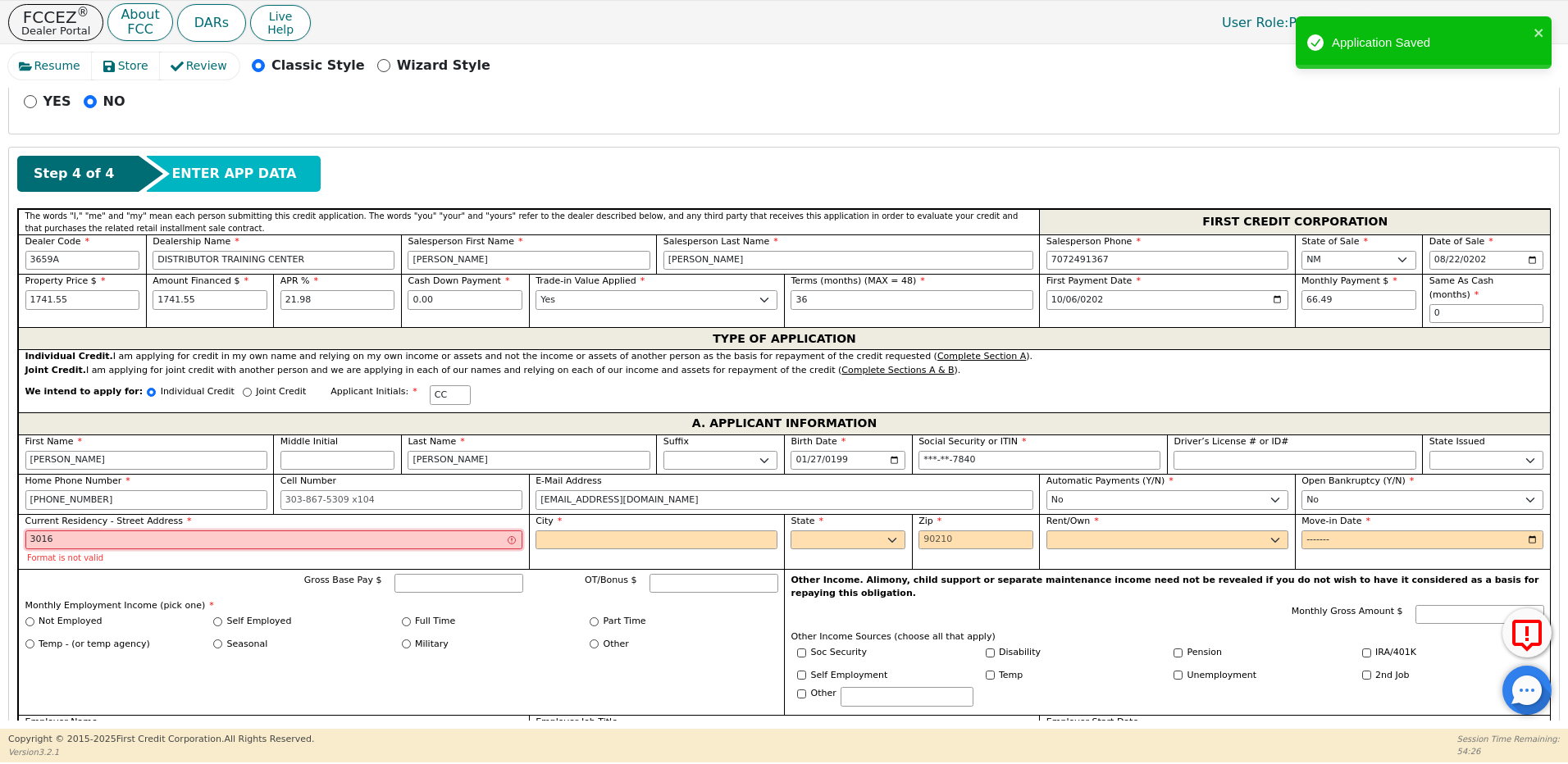
drag, startPoint x: 245, startPoint y: 524, endPoint x: -3, endPoint y: 521, distance: 248.0
click at [0, 521] on html "FCCEZ ® Dealer Portal About FCC DARs Live Help User Role : Primary 3659A: [PERS…" at bounding box center [784, 381] width 1568 height 762
paste input "[PERSON_NAME] [GEOGRAPHIC_DATA]"
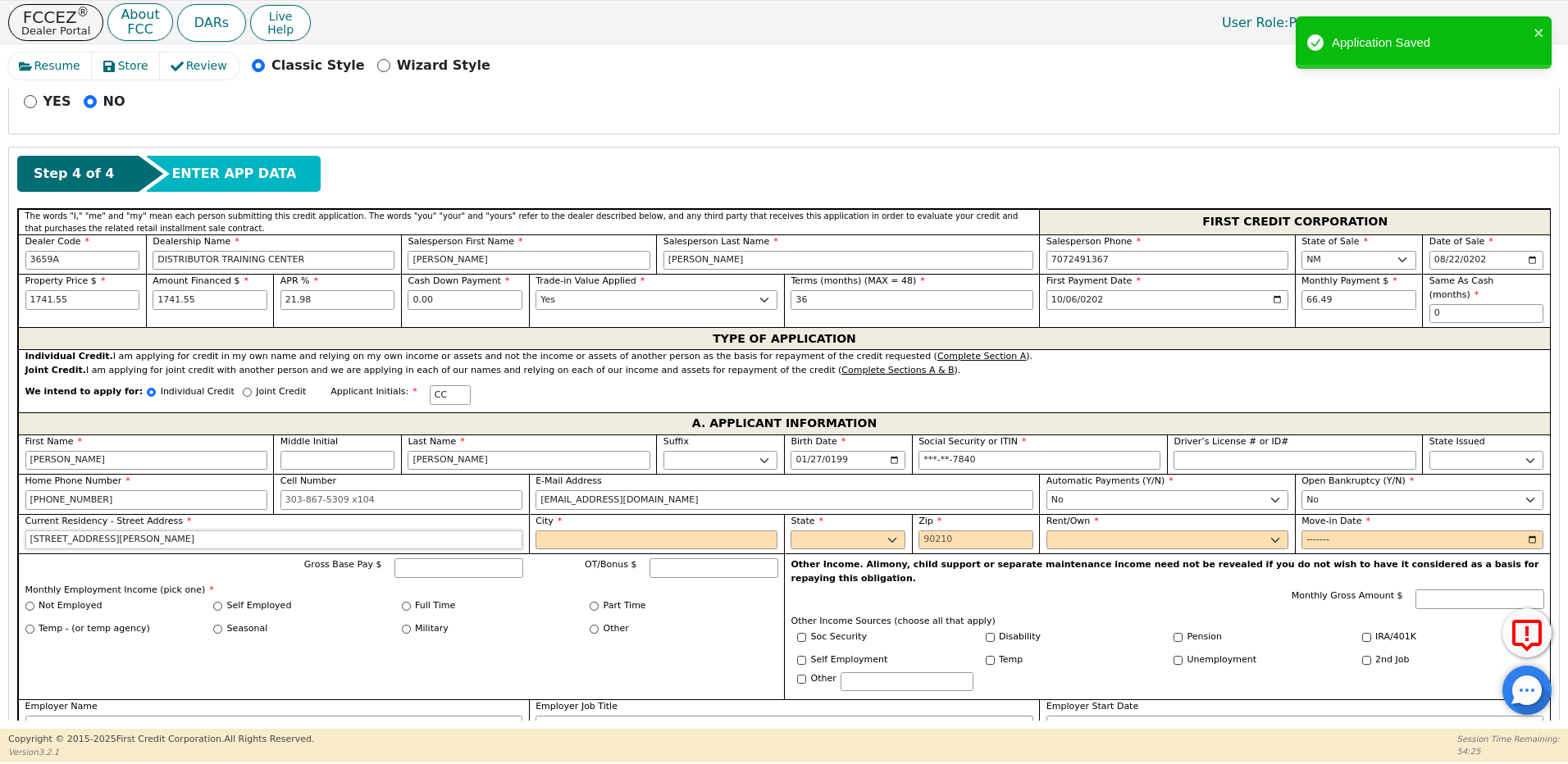
type input "[STREET_ADDRESS][PERSON_NAME]"
click at [581, 531] on input "City" at bounding box center [656, 540] width 242 height 20
type input "abq"
select select "NM"
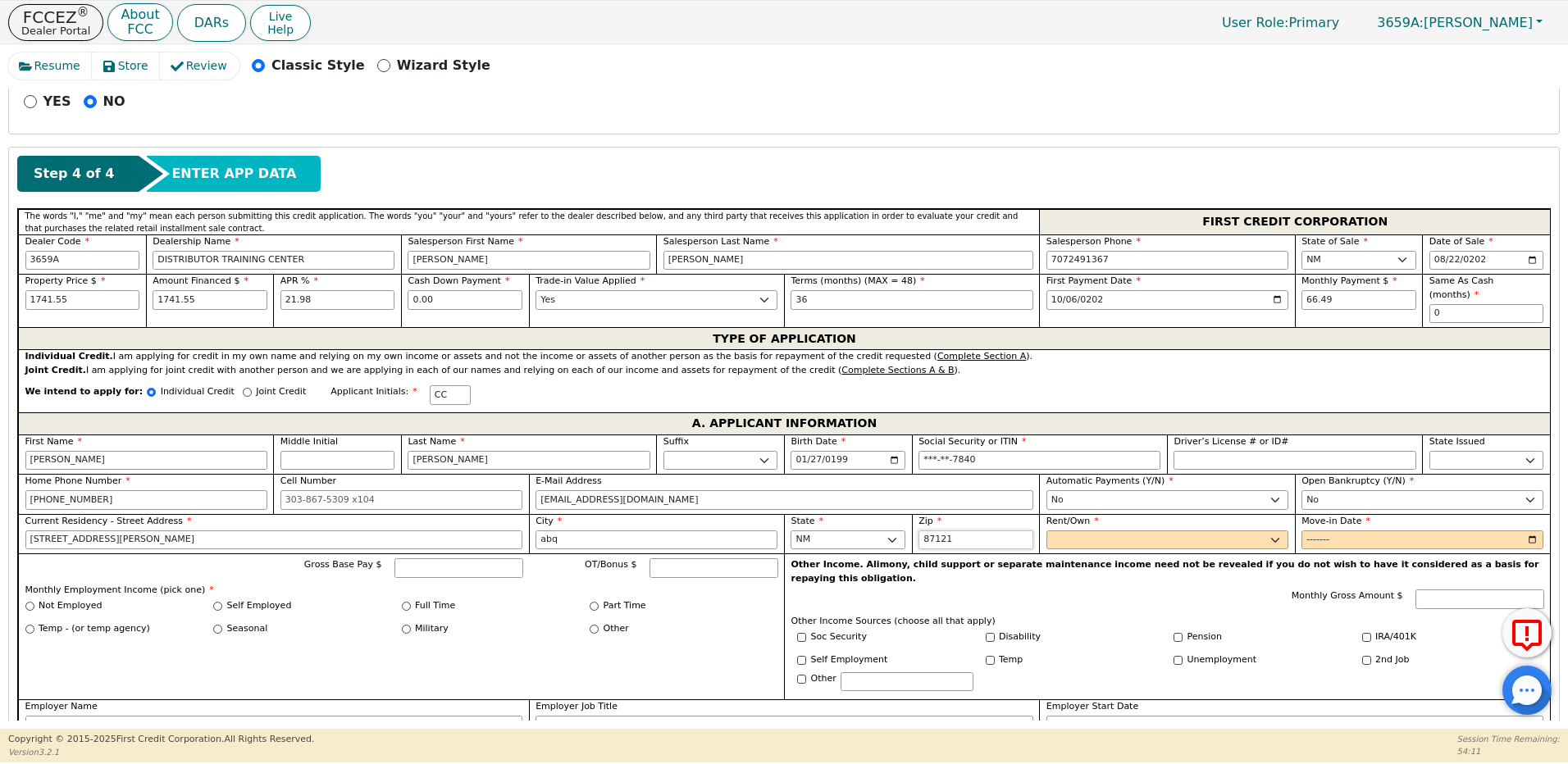
type input "87121"
click at [1062, 531] on select "Rent Own" at bounding box center [1167, 540] width 242 height 20
click at [1046, 531] on select "Rent Own" at bounding box center [1167, 540] width 242 height 20
click at [1173, 531] on select "Rent Own" at bounding box center [1167, 540] width 242 height 20
select select "Own"
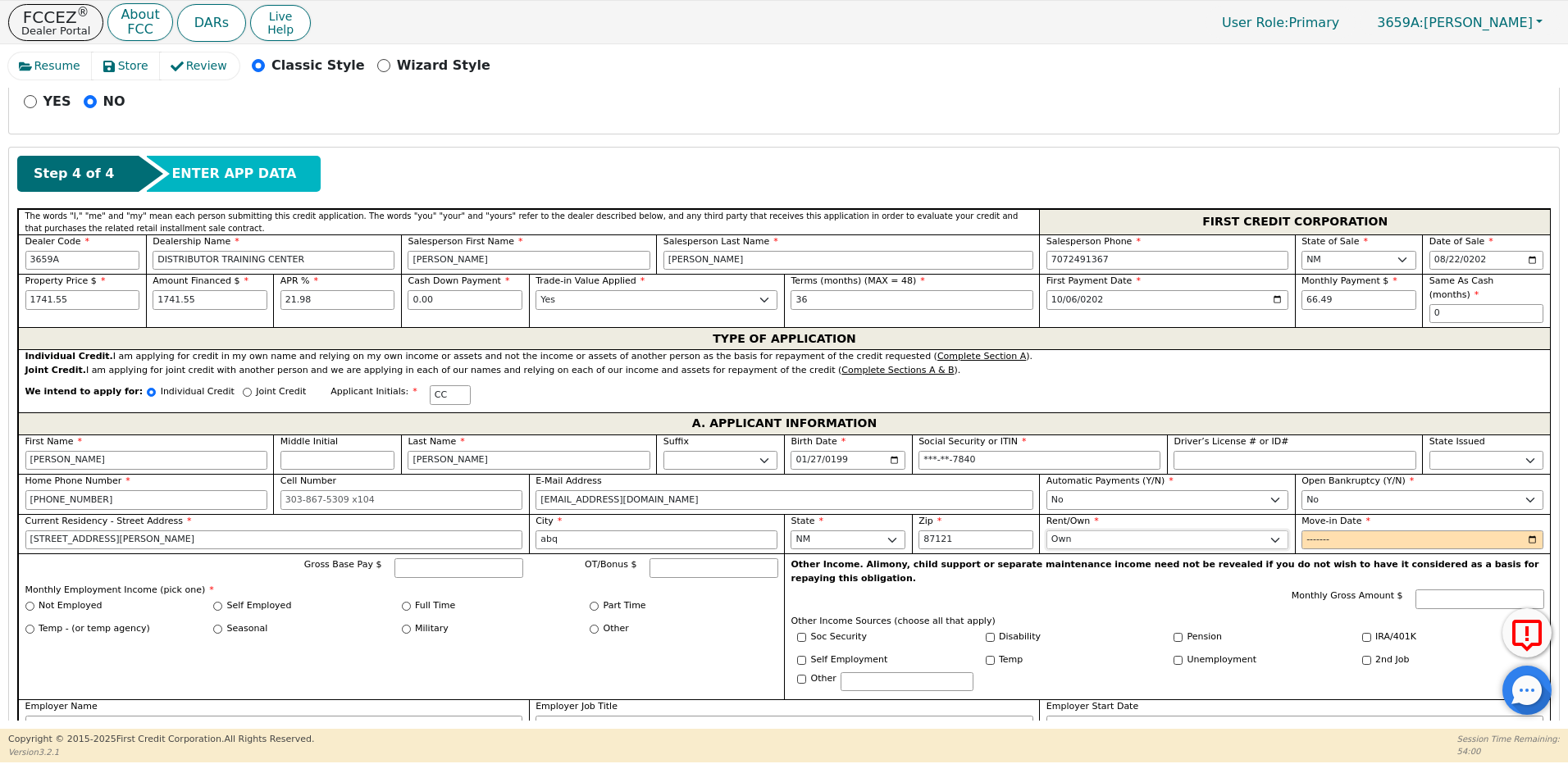
click at [1046, 531] on select "Rent Own" at bounding box center [1167, 540] width 242 height 20
click at [1313, 531] on input "Move-in Date" at bounding box center [1422, 540] width 242 height 20
click at [1338, 531] on input "Move-in Date" at bounding box center [1422, 540] width 242 height 20
type input "2022-08"
click at [424, 558] on input "Gross Base Pay $" at bounding box center [458, 568] width 129 height 20
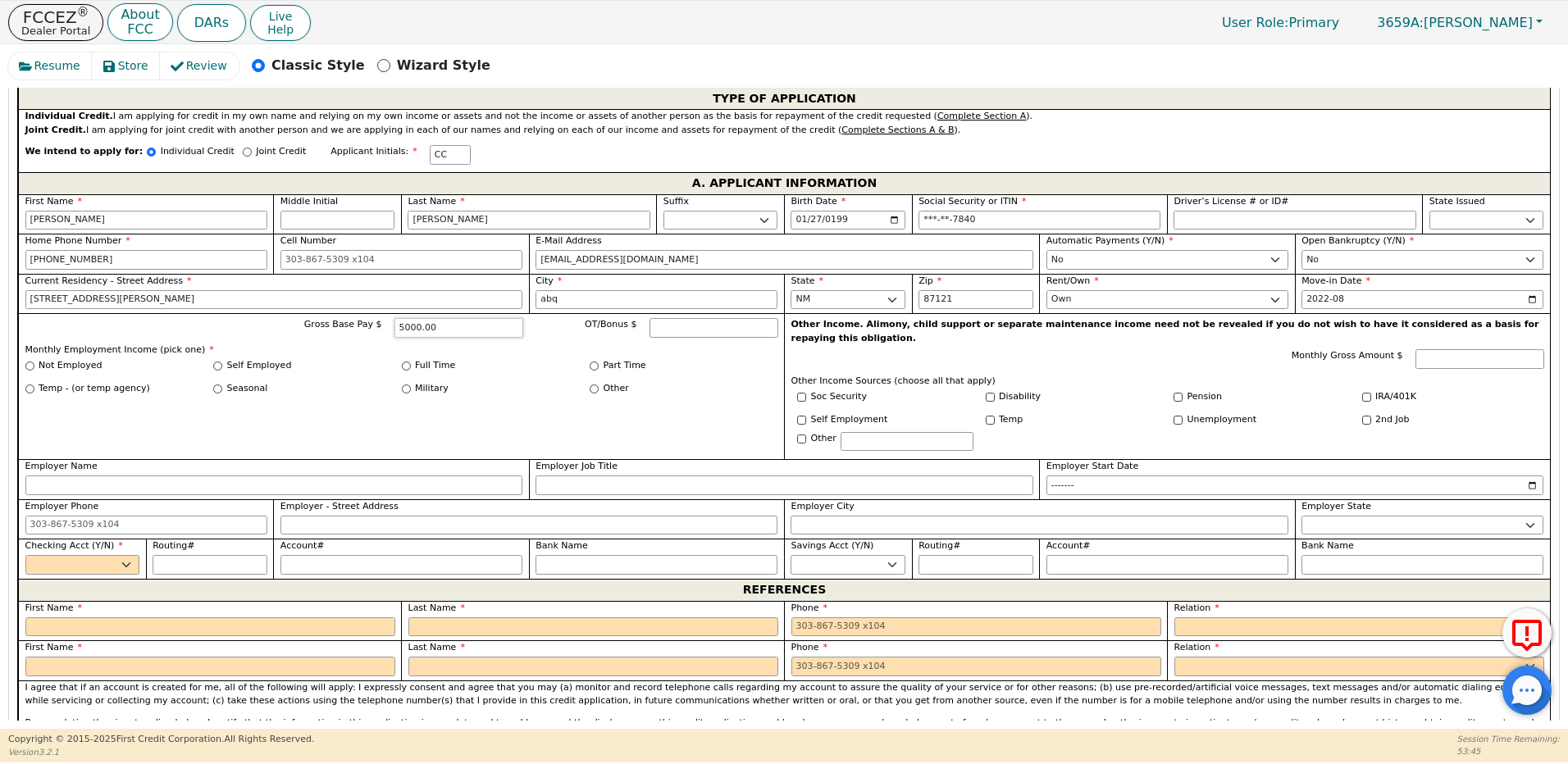
scroll to position [876, 0]
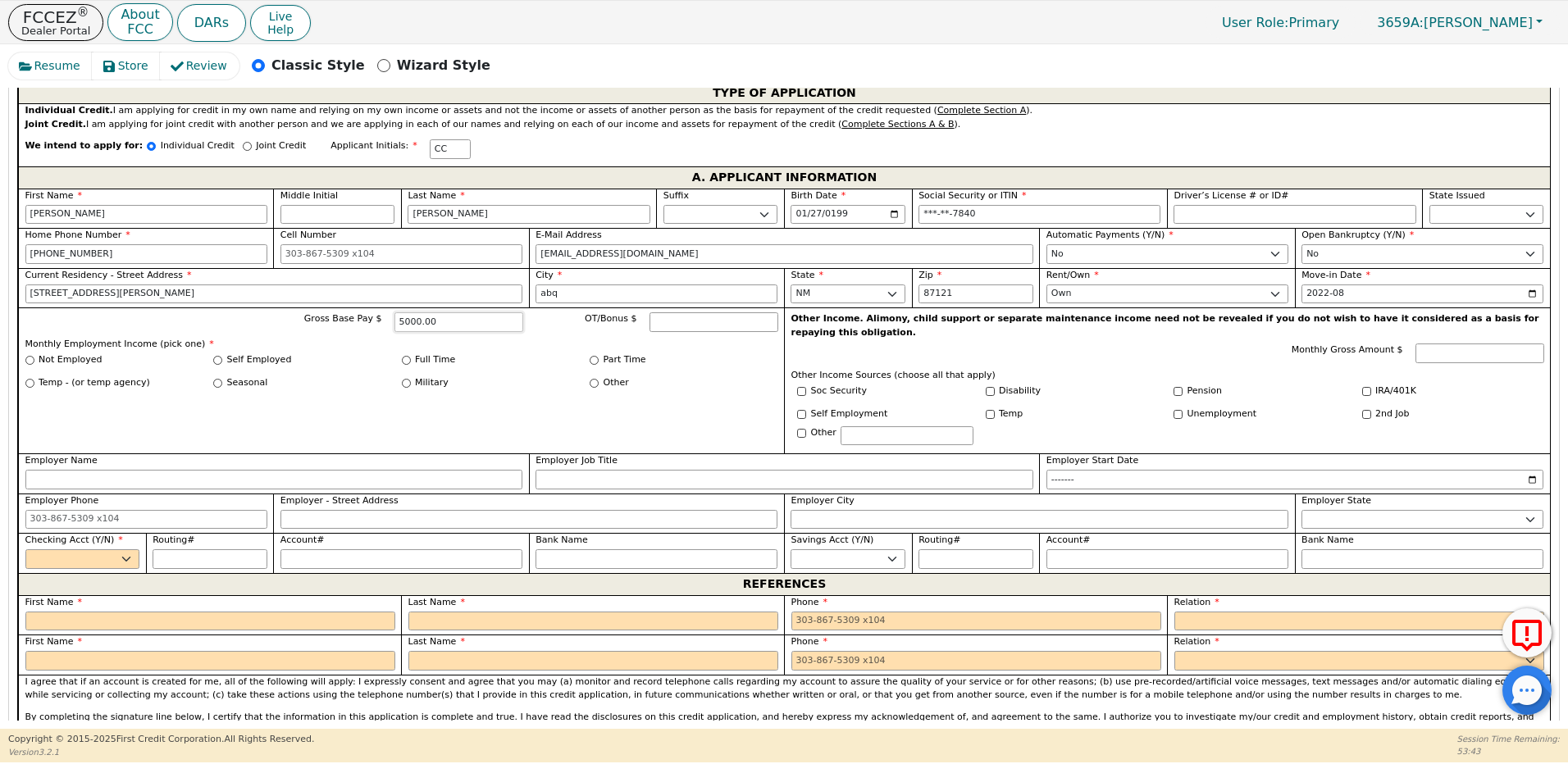
type input "5000.00"
click at [403, 356] on input "Full Time" at bounding box center [406, 360] width 9 height 9
radio input "true"
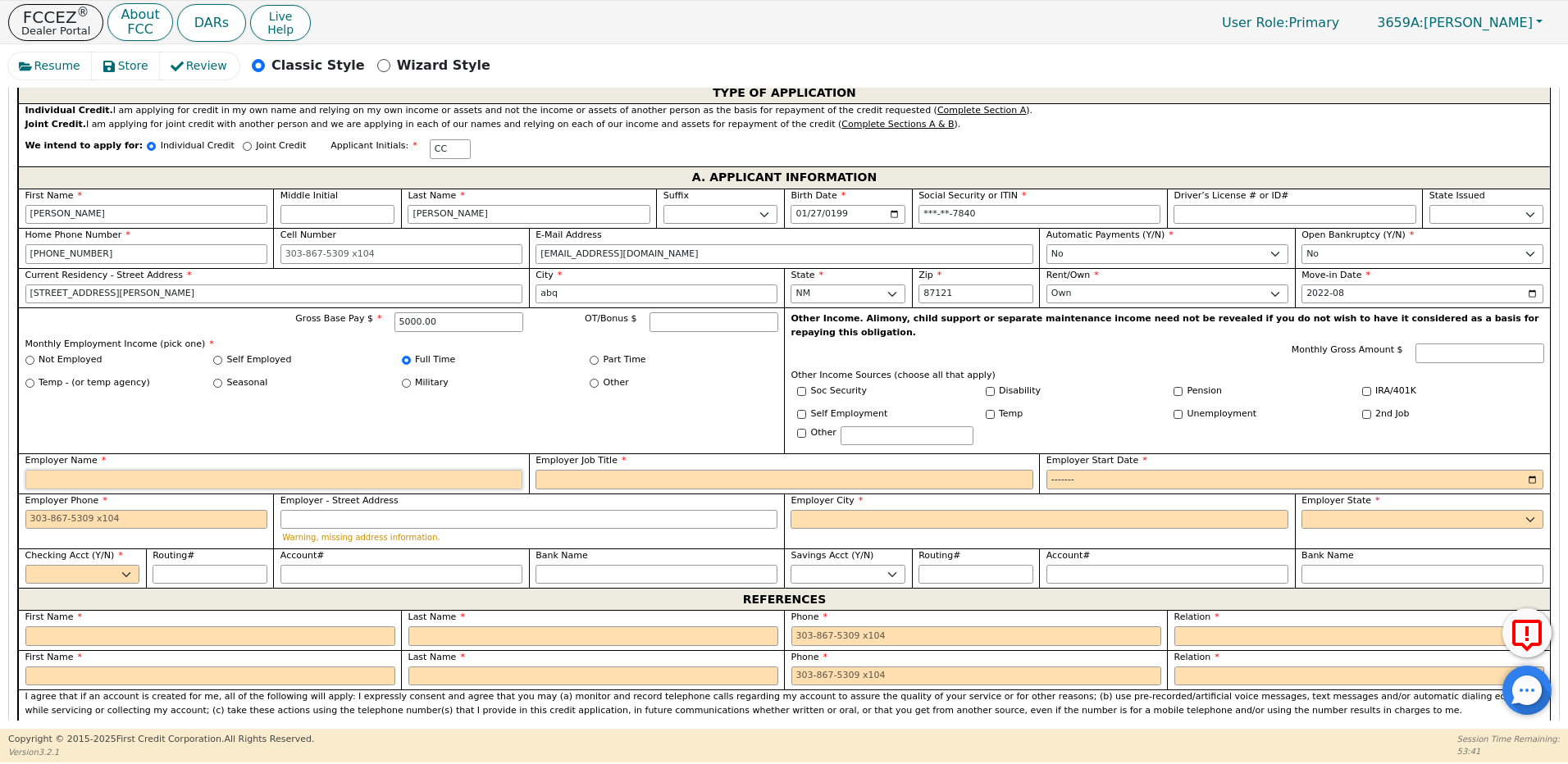
click at [55, 470] on input "Employer Name" at bounding box center [274, 479] width 497 height 20
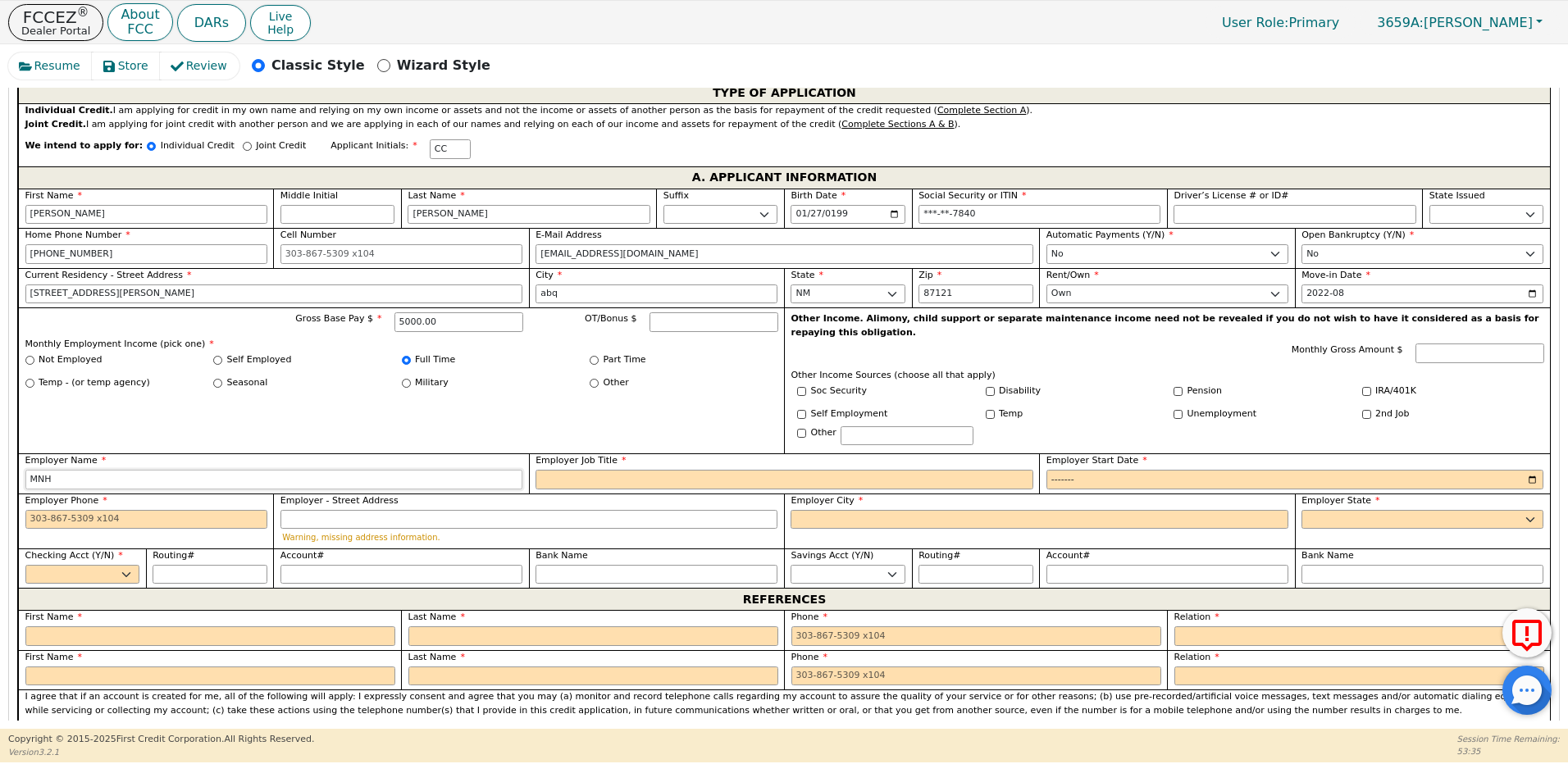
type input "MNH"
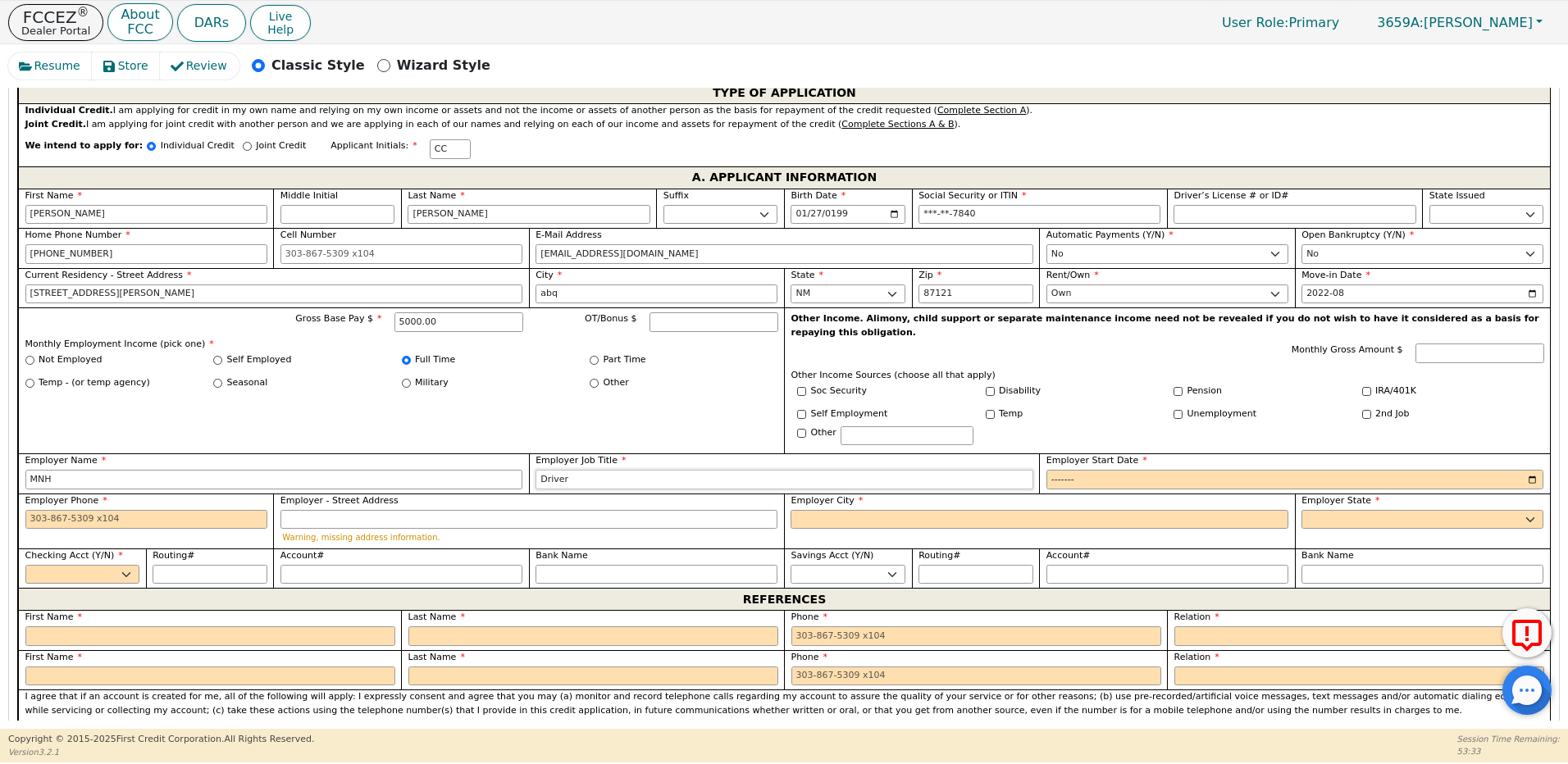
type input "Driver"
click at [1089, 470] on input "Employer Start Date" at bounding box center [1295, 479] width 497 height 20
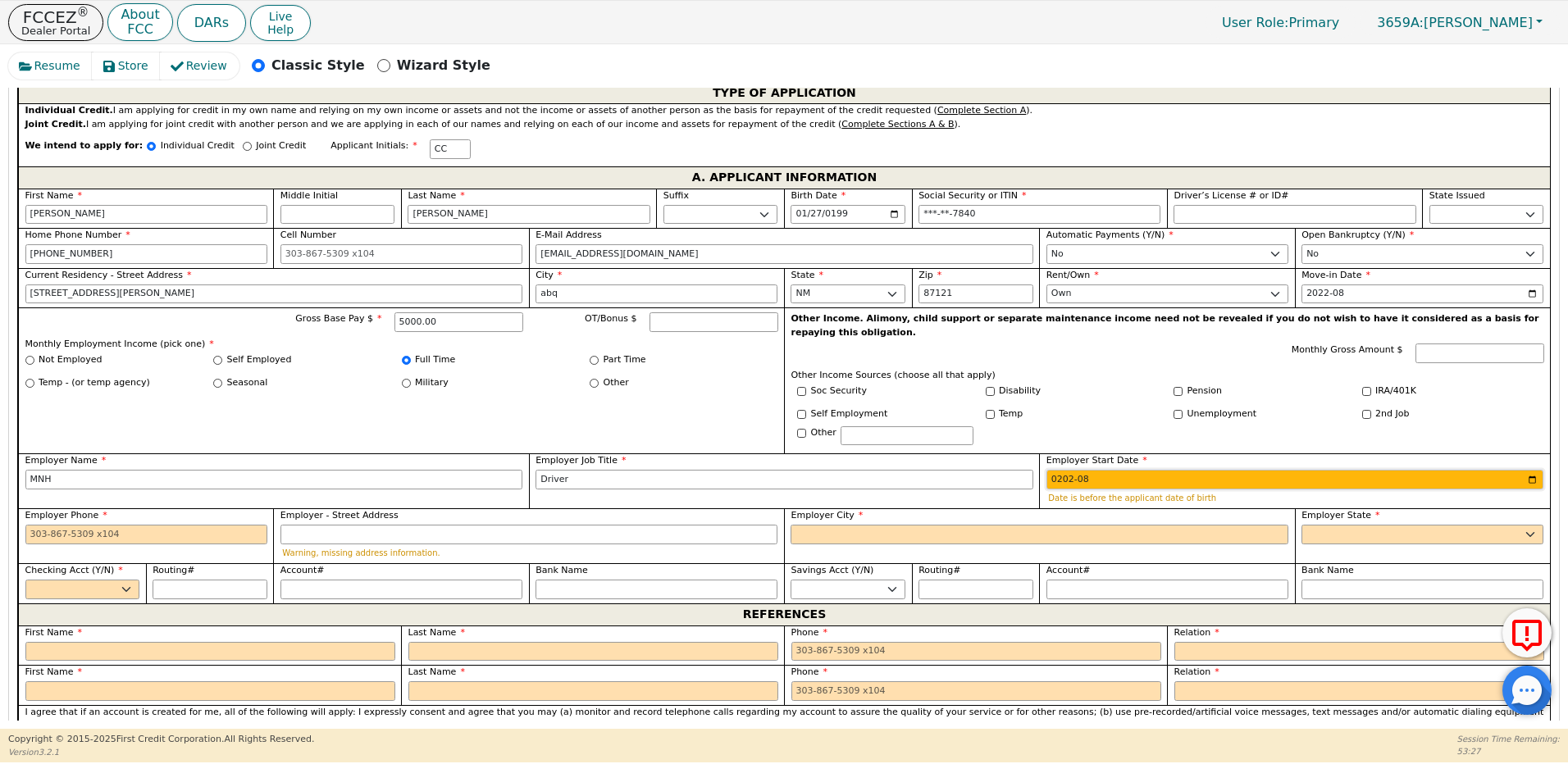
type input "2023-08"
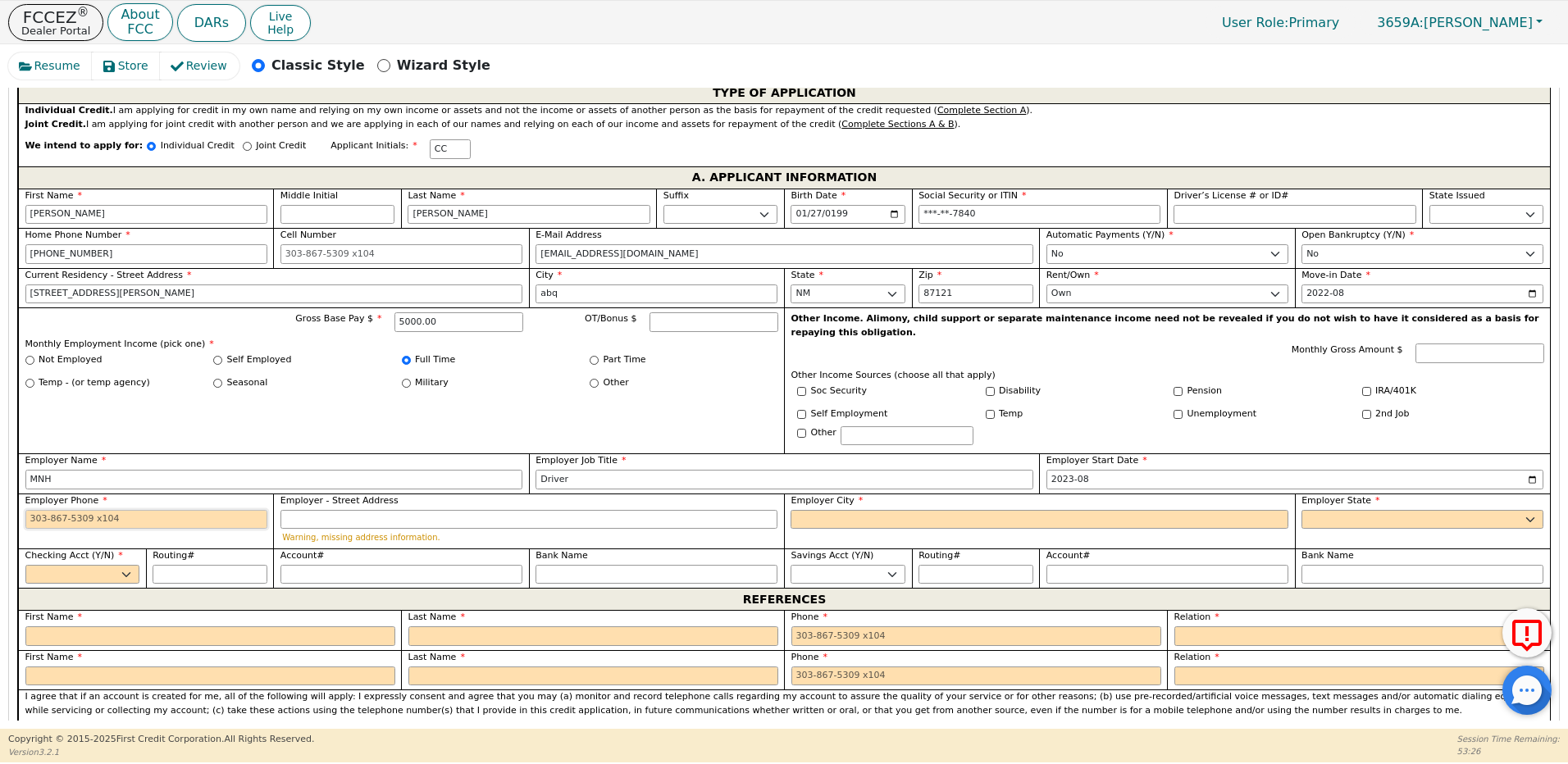
click at [173, 510] on input "Employer Phone" at bounding box center [147, 519] width 242 height 20
click at [832, 510] on input "Employer City" at bounding box center [1039, 519] width 497 height 20
type input "abq"
select select "NM"
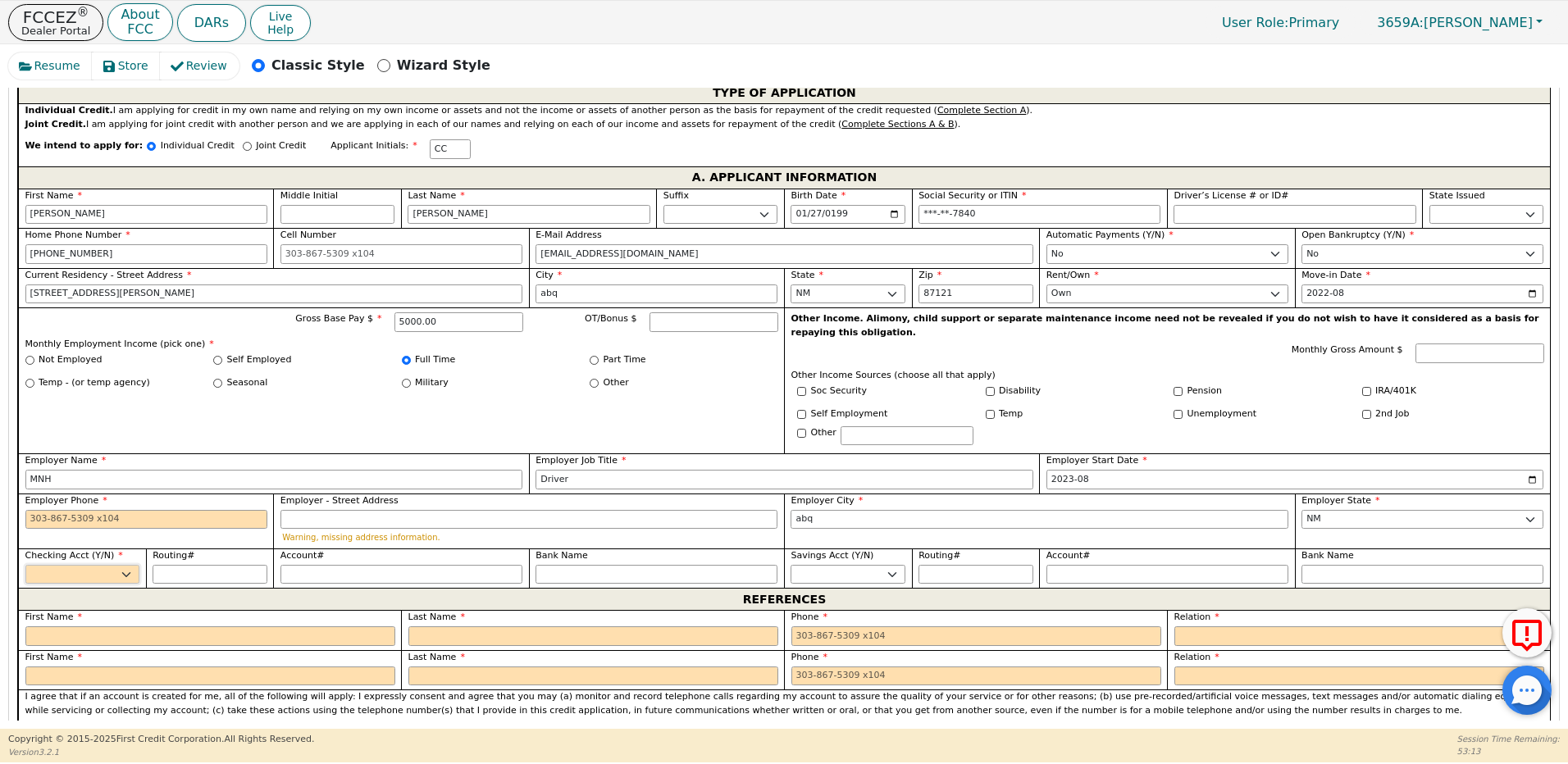
click at [79, 565] on select "Yes No" at bounding box center [83, 574] width 114 height 20
select select "y"
click at [26, 565] on select "Yes No" at bounding box center [83, 574] width 114 height 20
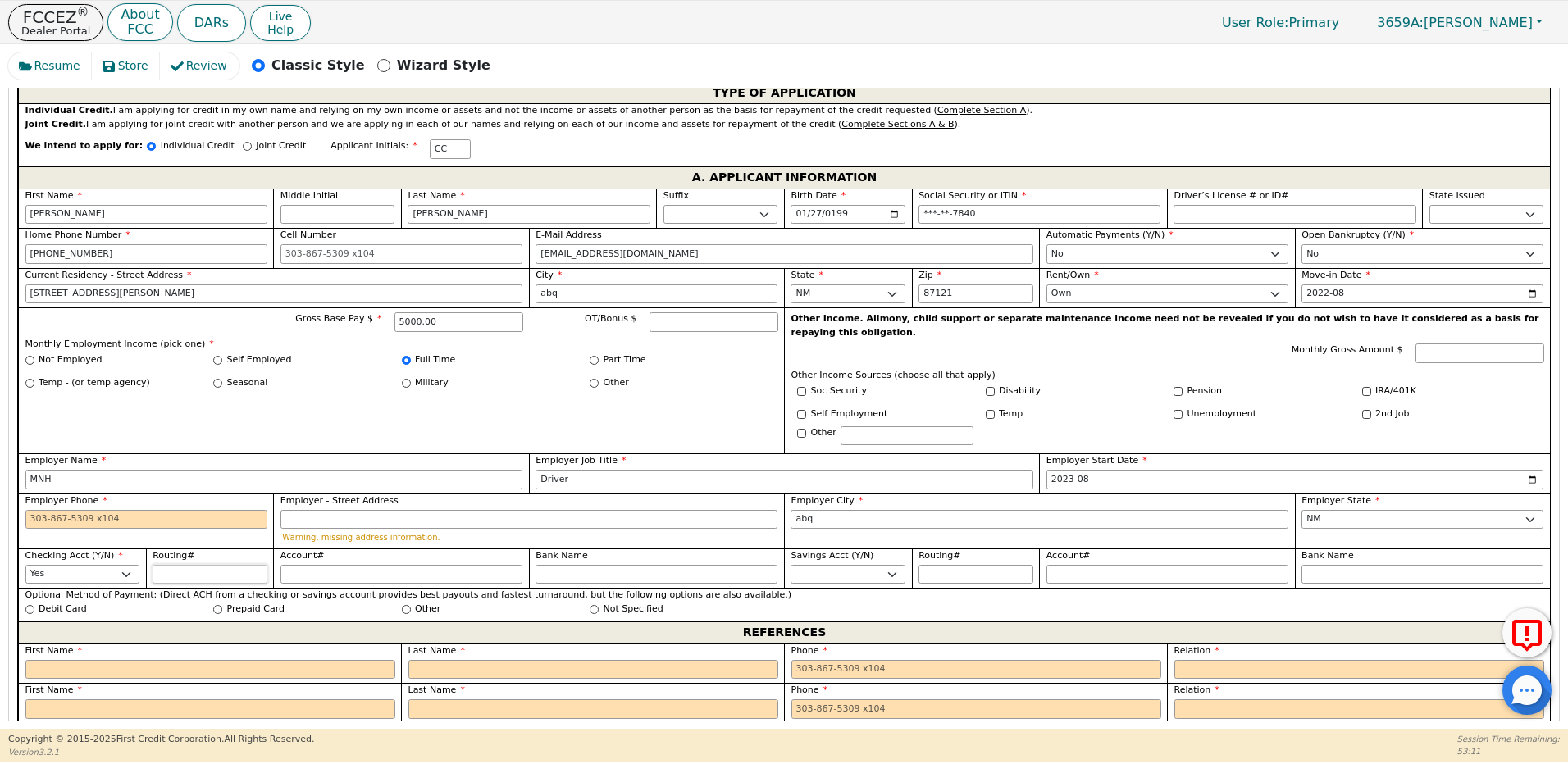
click at [164, 565] on input "Routing#" at bounding box center [210, 574] width 114 height 20
type input "*********"
click at [292, 565] on input "Account#" at bounding box center [401, 574] width 242 height 20
type input "**********"
click at [586, 565] on input "Bank Name" at bounding box center [656, 574] width 242 height 20
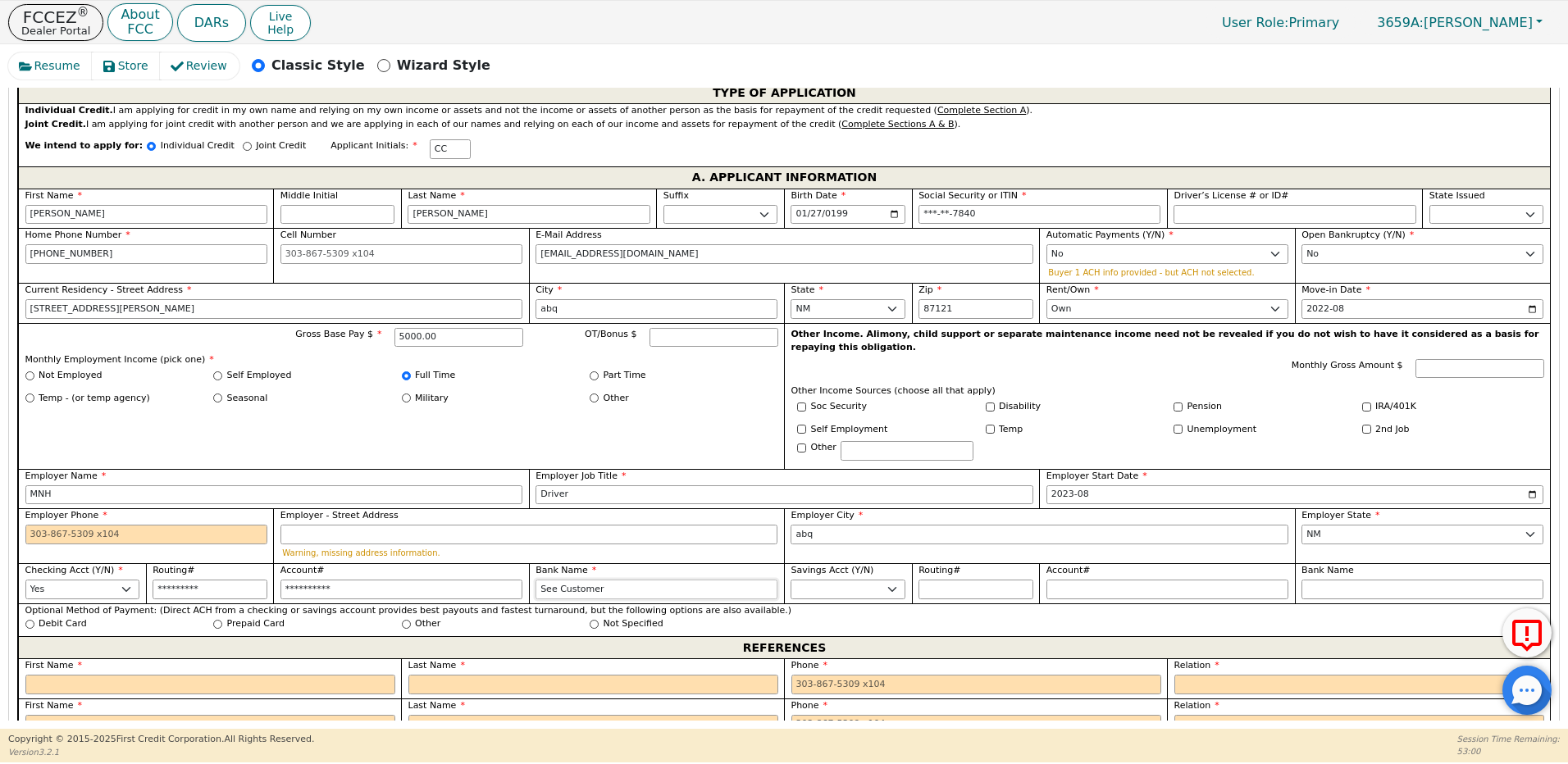
scroll to position [1040, 0]
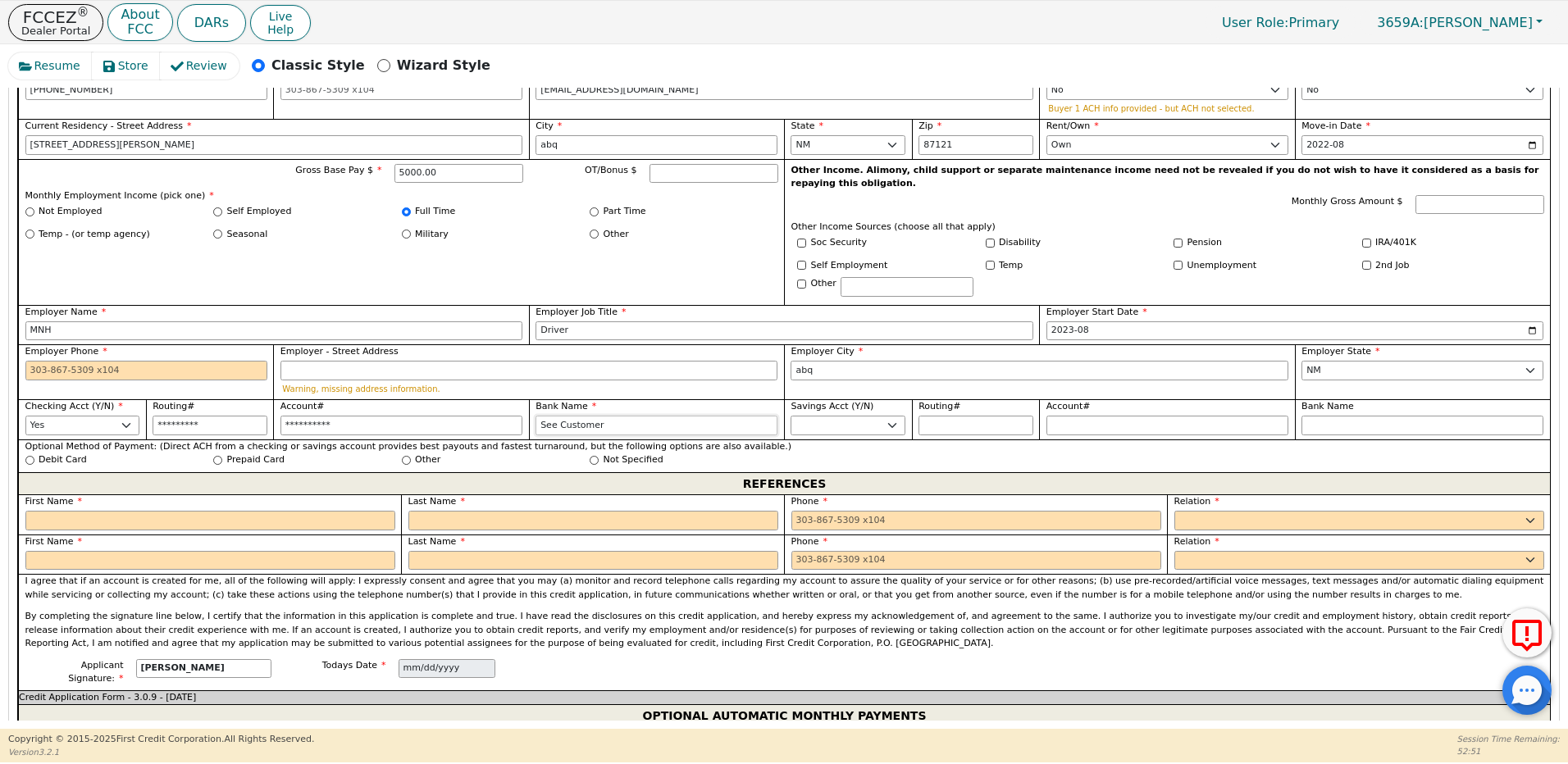
type input "See Customer"
click at [121, 511] on input "text" at bounding box center [211, 520] width 370 height 20
type input "Please"
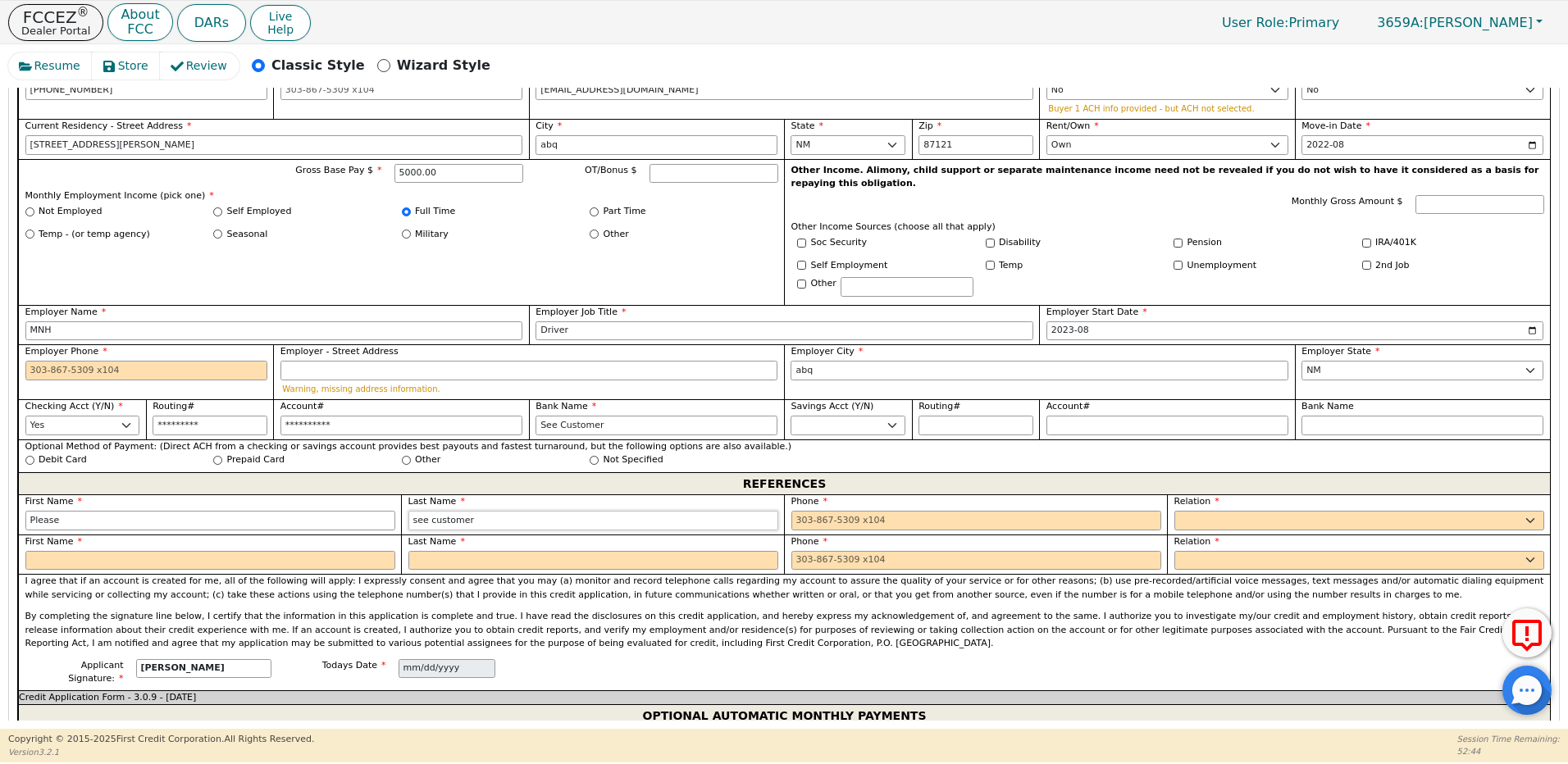
type input "see customer"
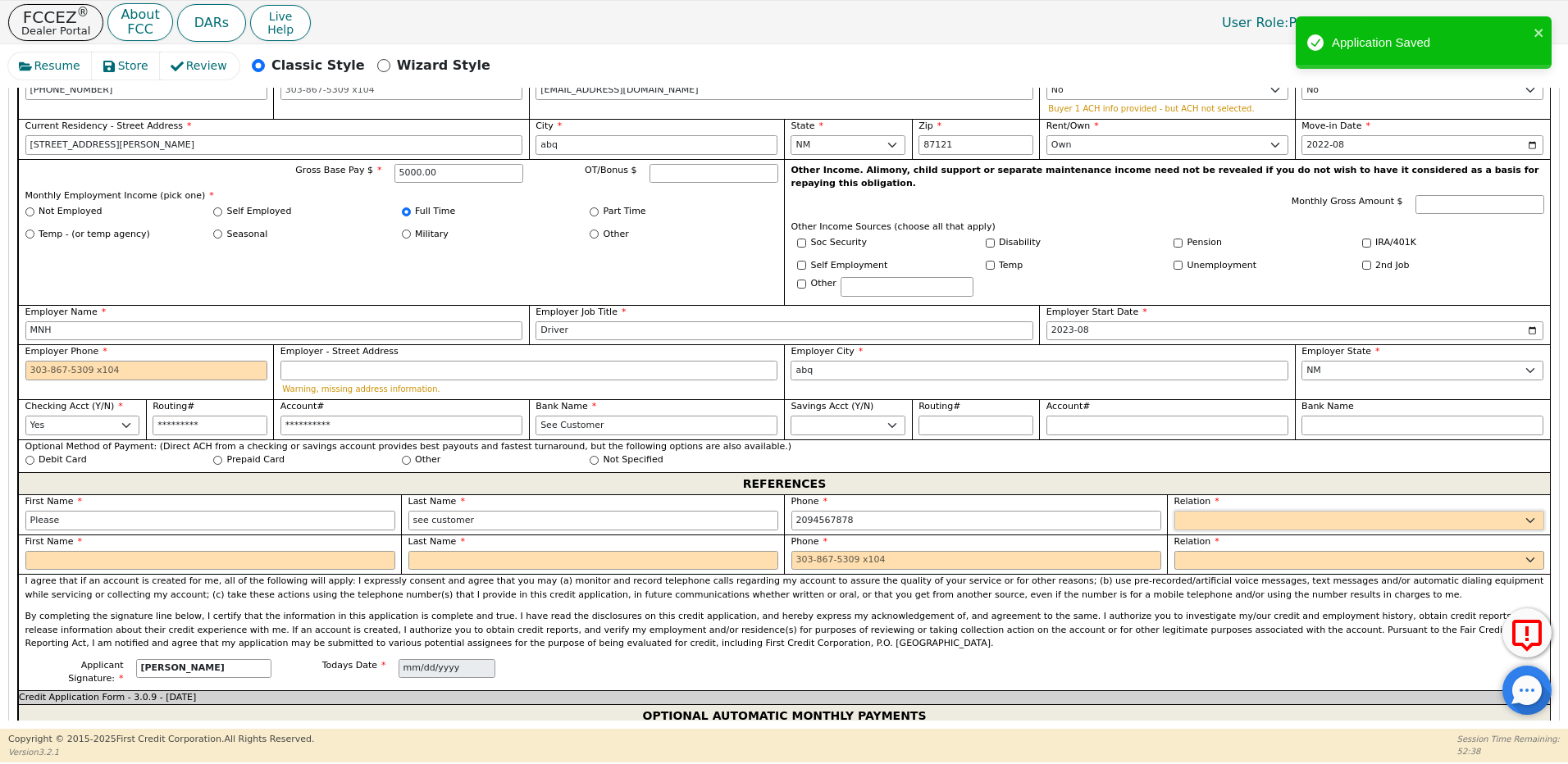
type input "[PHONE_NUMBER]"
click at [1184, 511] on select "FATHER MOTHER SISTER BROTHER DAUGHTER SON CO-WORKER NEIGHBOR FRIEND COUSIN G-MO…" at bounding box center [1358, 520] width 370 height 20
select select "FATHER"
click at [1174, 511] on select "FATHER MOTHER SISTER BROTHER DAUGHTER SON CO-WORKER NEIGHBOR FRIEND COUSIN G-MO…" at bounding box center [1358, 520] width 370 height 20
click at [216, 551] on input "text" at bounding box center [211, 560] width 370 height 20
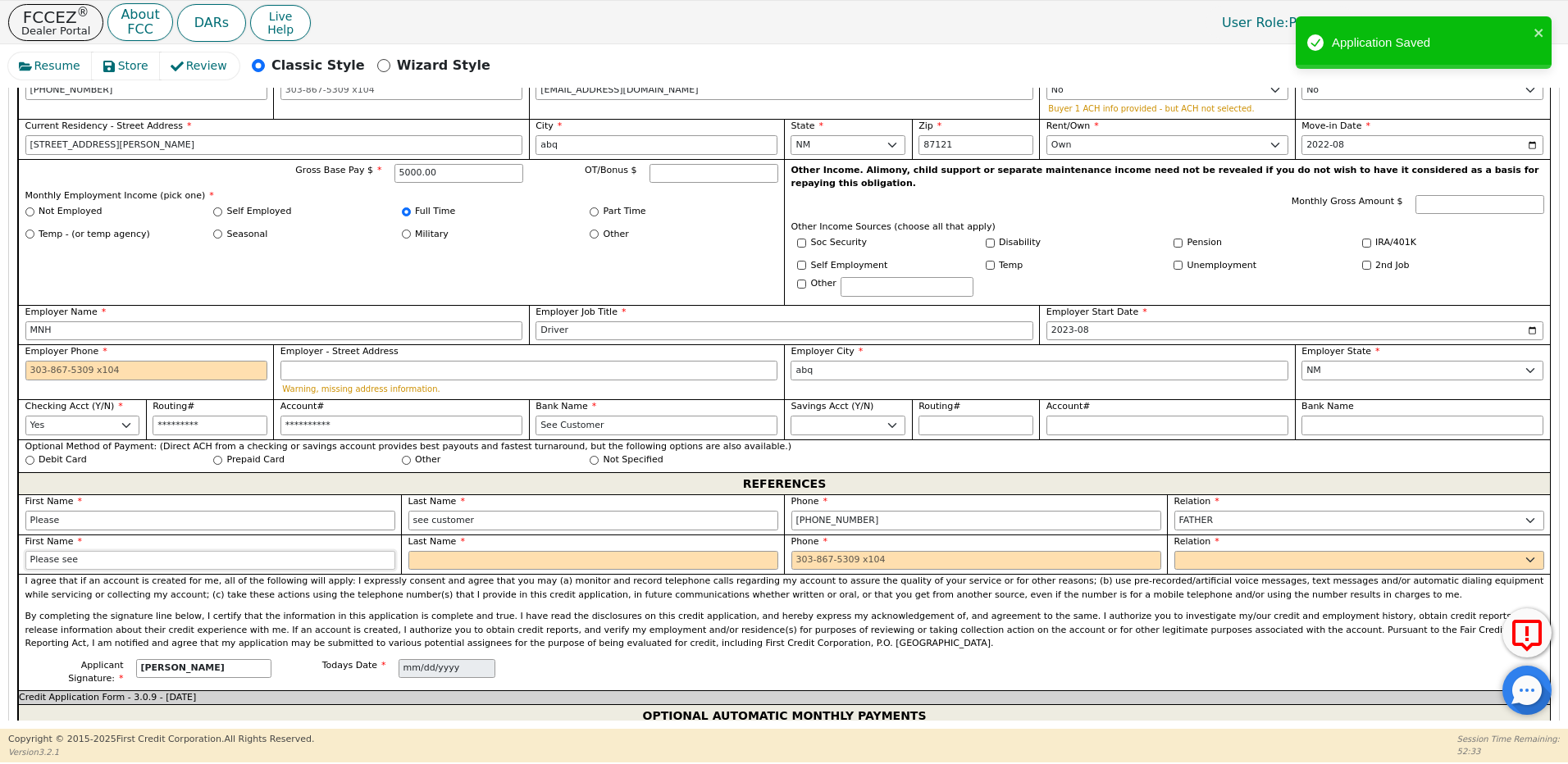
type input "Please see"
type input "customer"
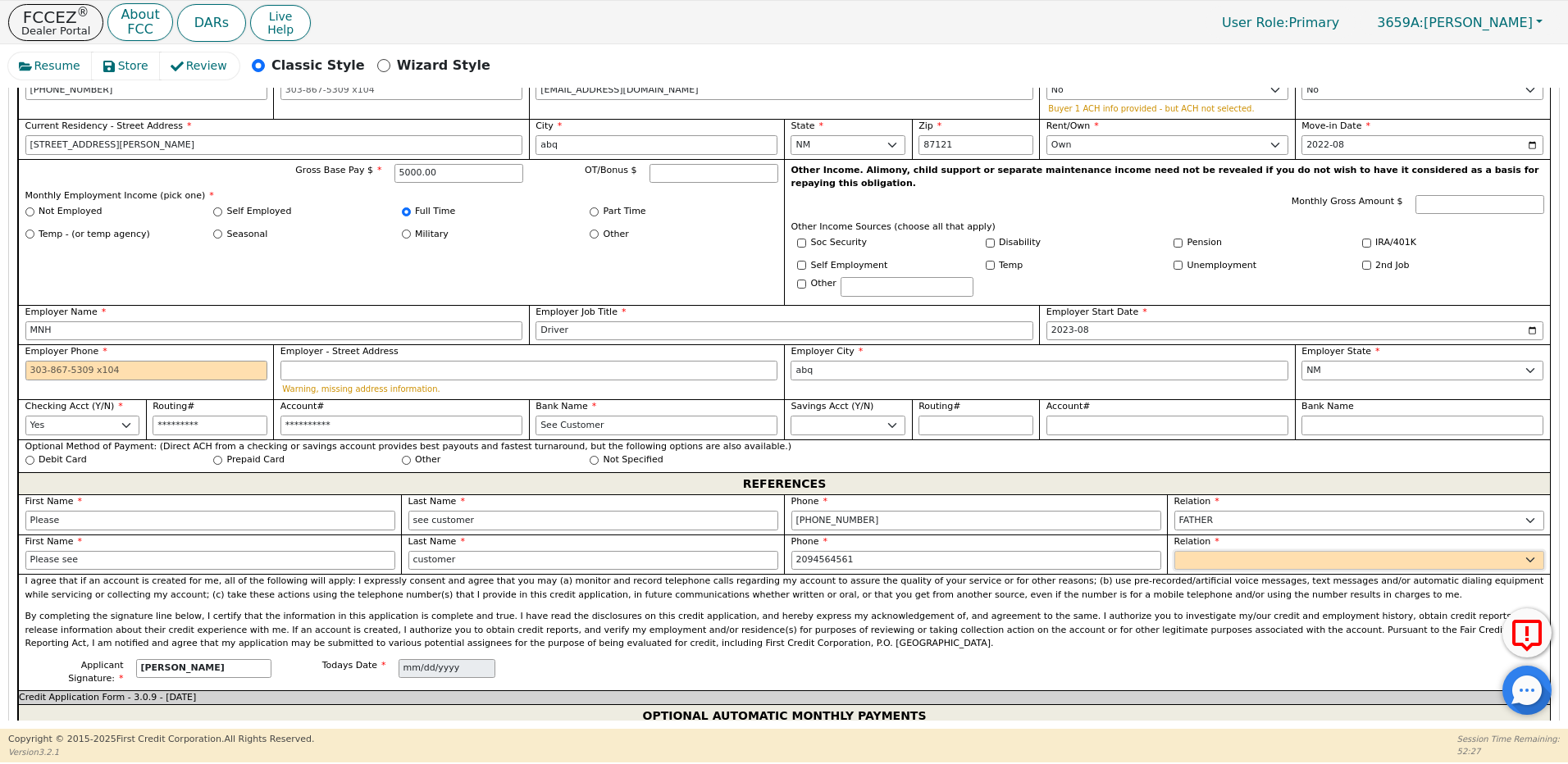
type input "[PHONE_NUMBER]"
click at [1186, 551] on select "FATHER MOTHER SISTER BROTHER DAUGHTER SON CO-WORKER NEIGHBOR FRIEND COUSIN G-MO…" at bounding box center [1358, 560] width 370 height 20
select select "MOTHER"
click at [1174, 551] on select "FATHER MOTHER SISTER BROTHER DAUGHTER SON CO-WORKER NEIGHBOR FRIEND COUSIN G-MO…" at bounding box center [1358, 560] width 370 height 20
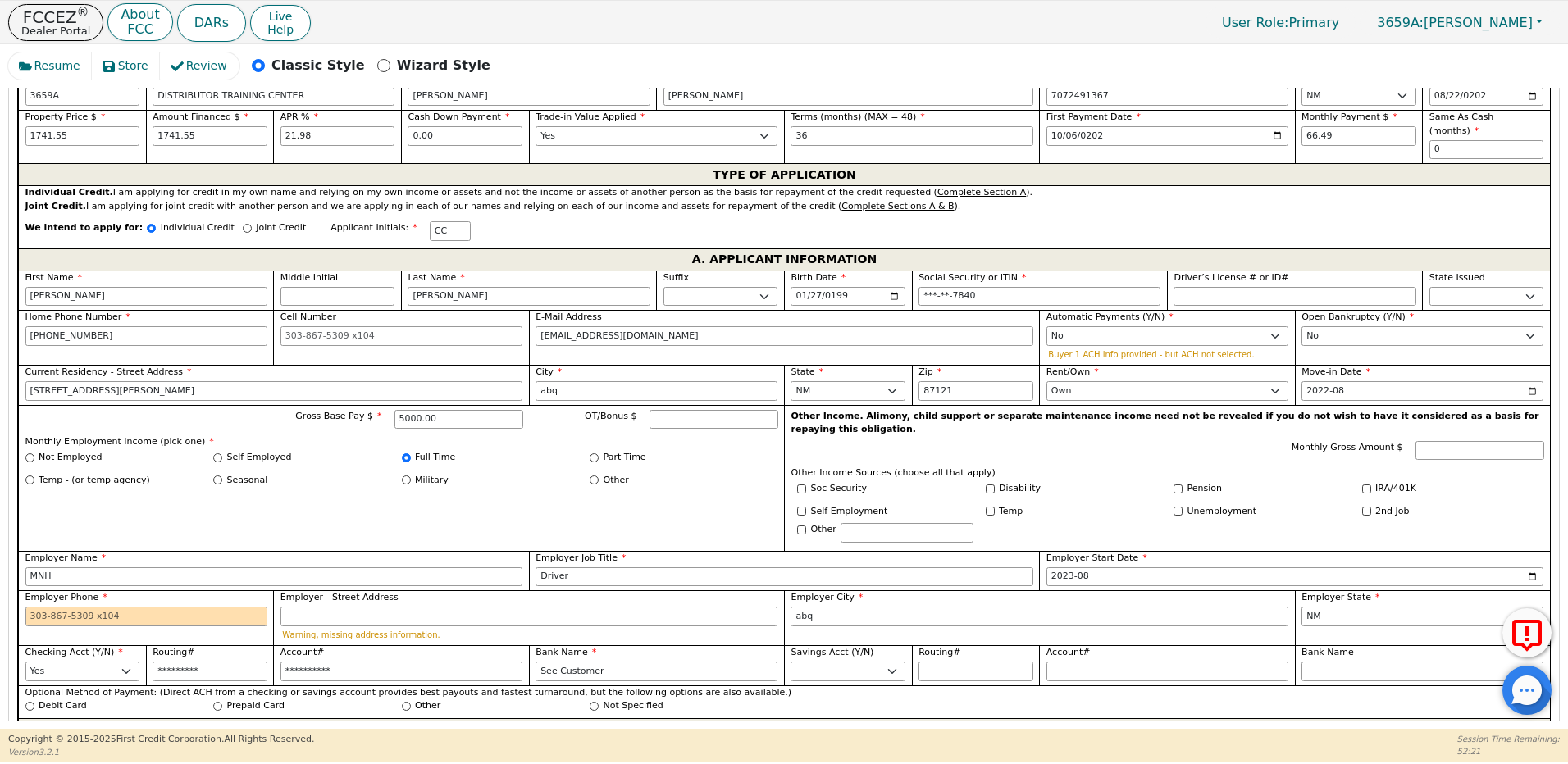
scroll to position [876, 0]
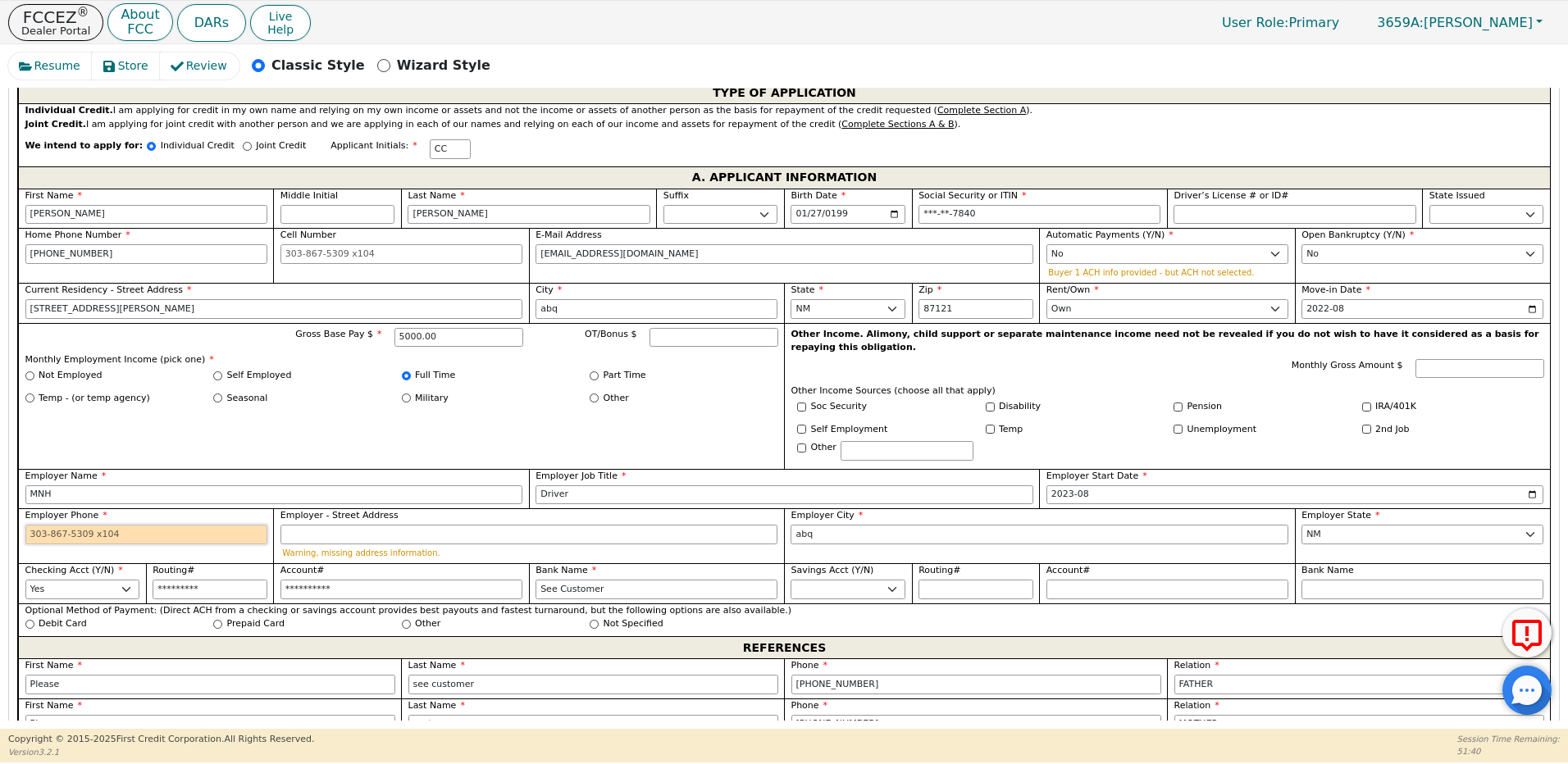
click at [249, 525] on input "Employer Phone" at bounding box center [147, 534] width 242 height 20
paste input "[PHONE_NUMBER]"
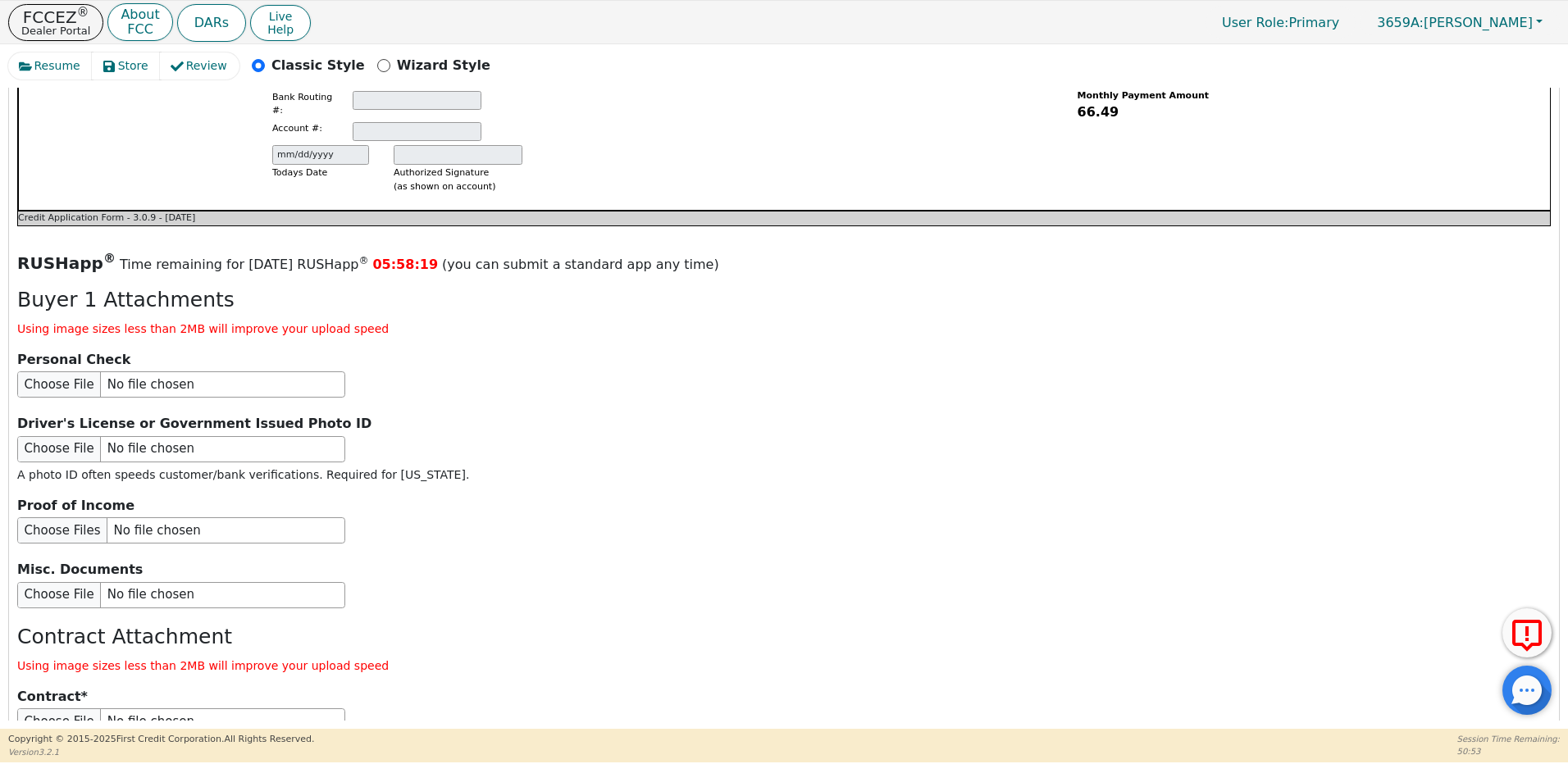
scroll to position [1895, 0]
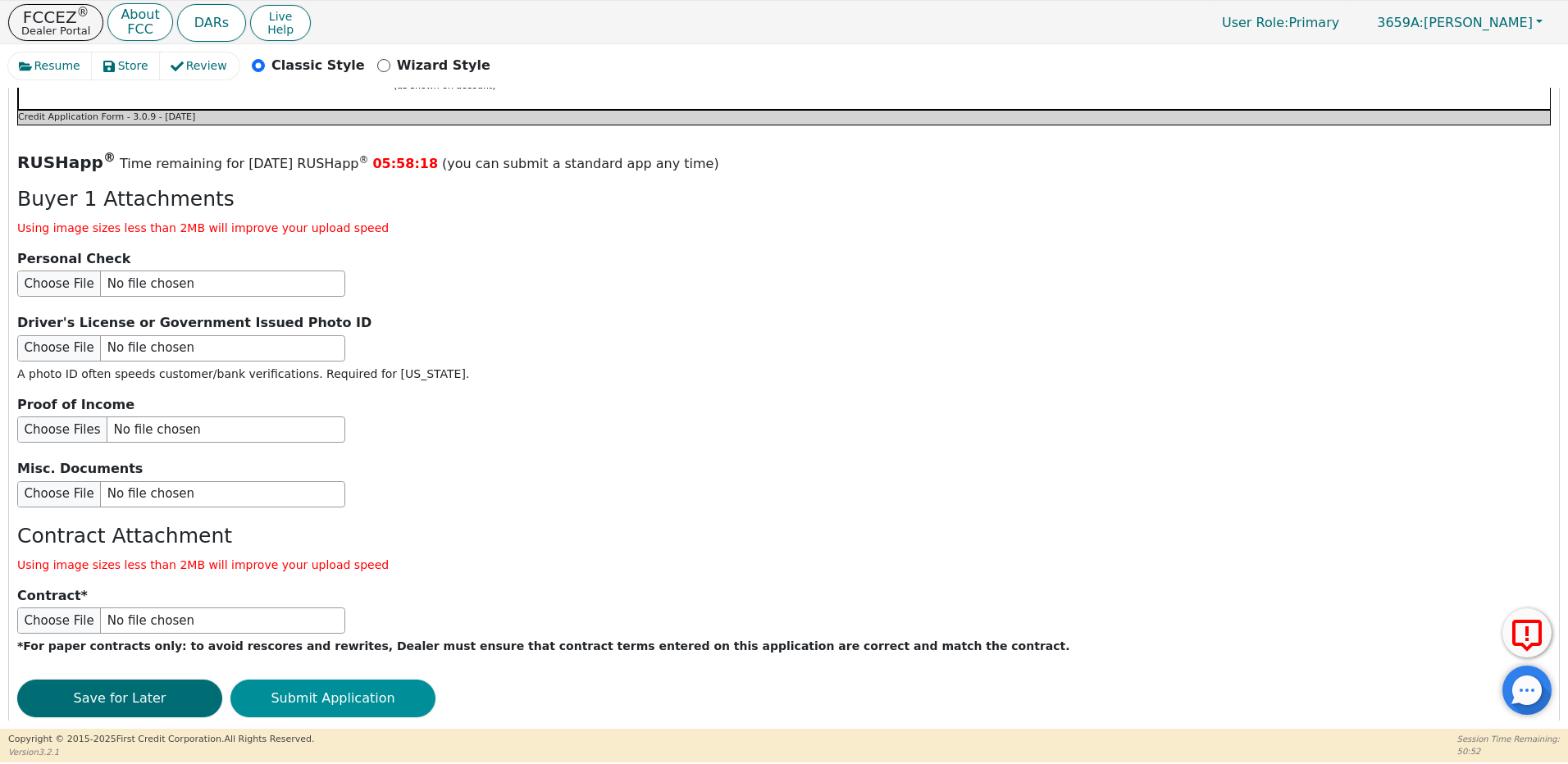
type input "[PHONE_NUMBER]"
click at [350, 679] on button "Submit Application" at bounding box center [332, 698] width 205 height 38
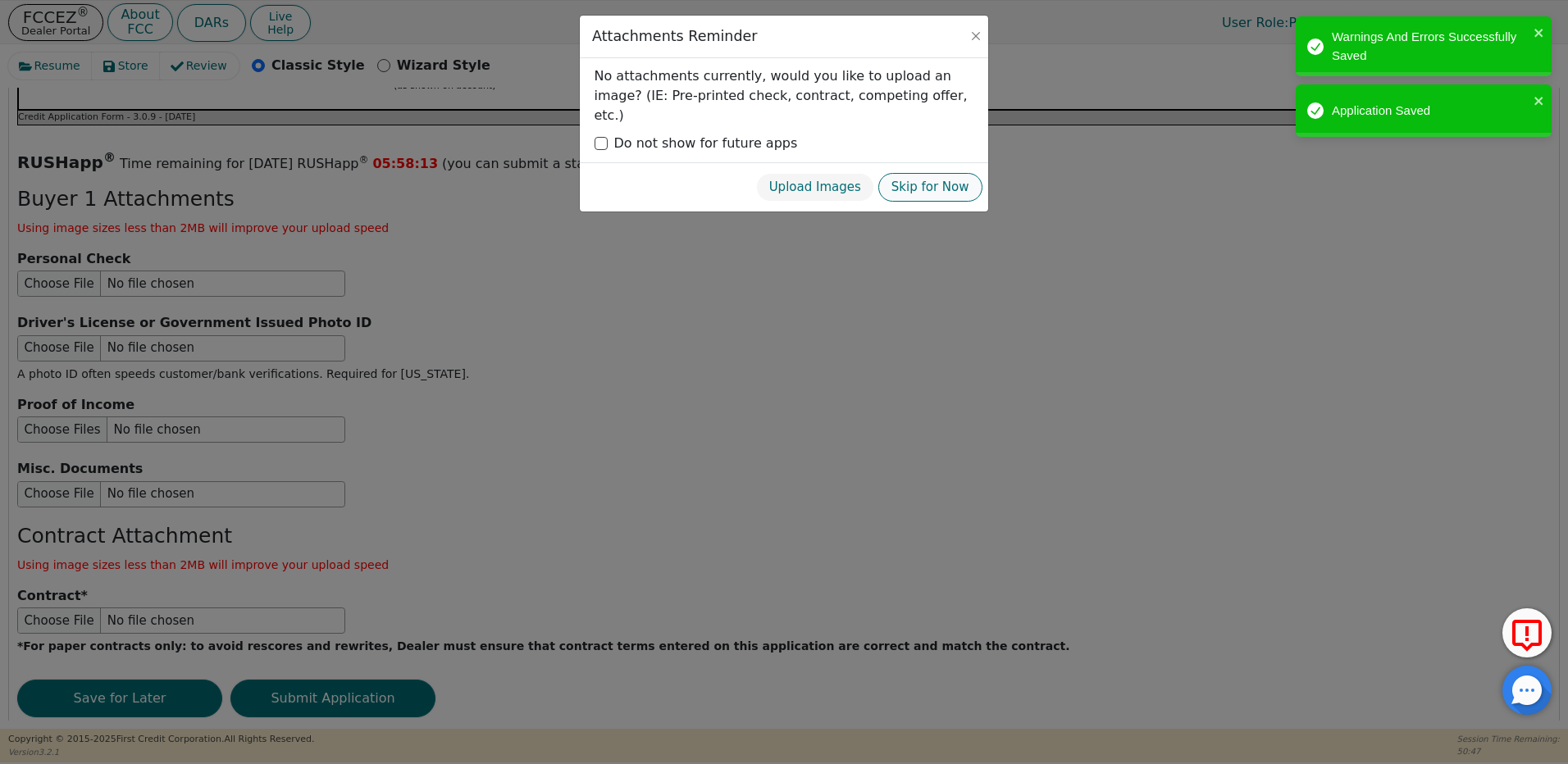
click at [922, 173] on button "Skip for Now" at bounding box center [930, 188] width 104 height 29
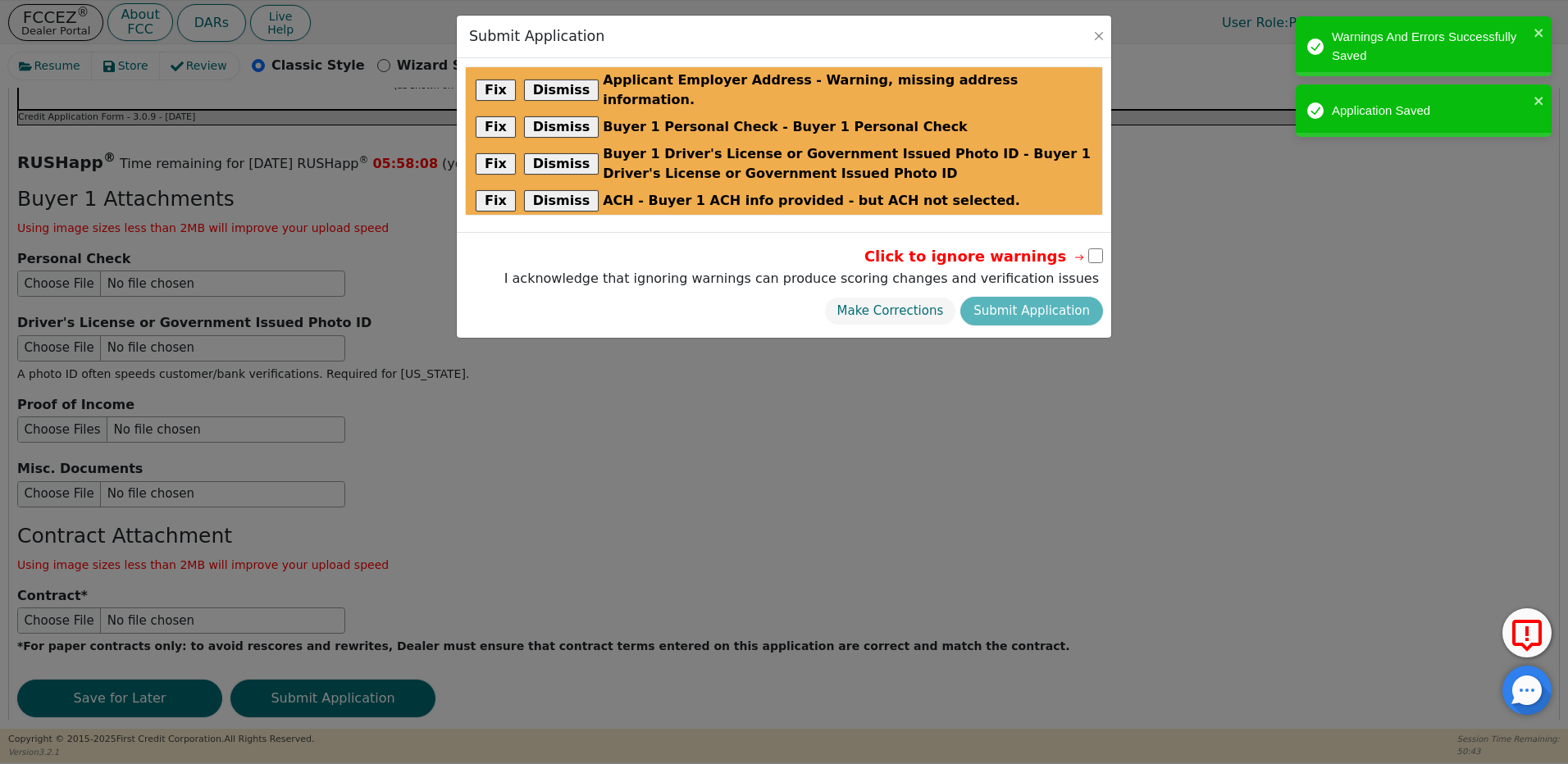
click at [1092, 249] on input "checkbox" at bounding box center [1095, 255] width 14 height 14
checkbox input "true"
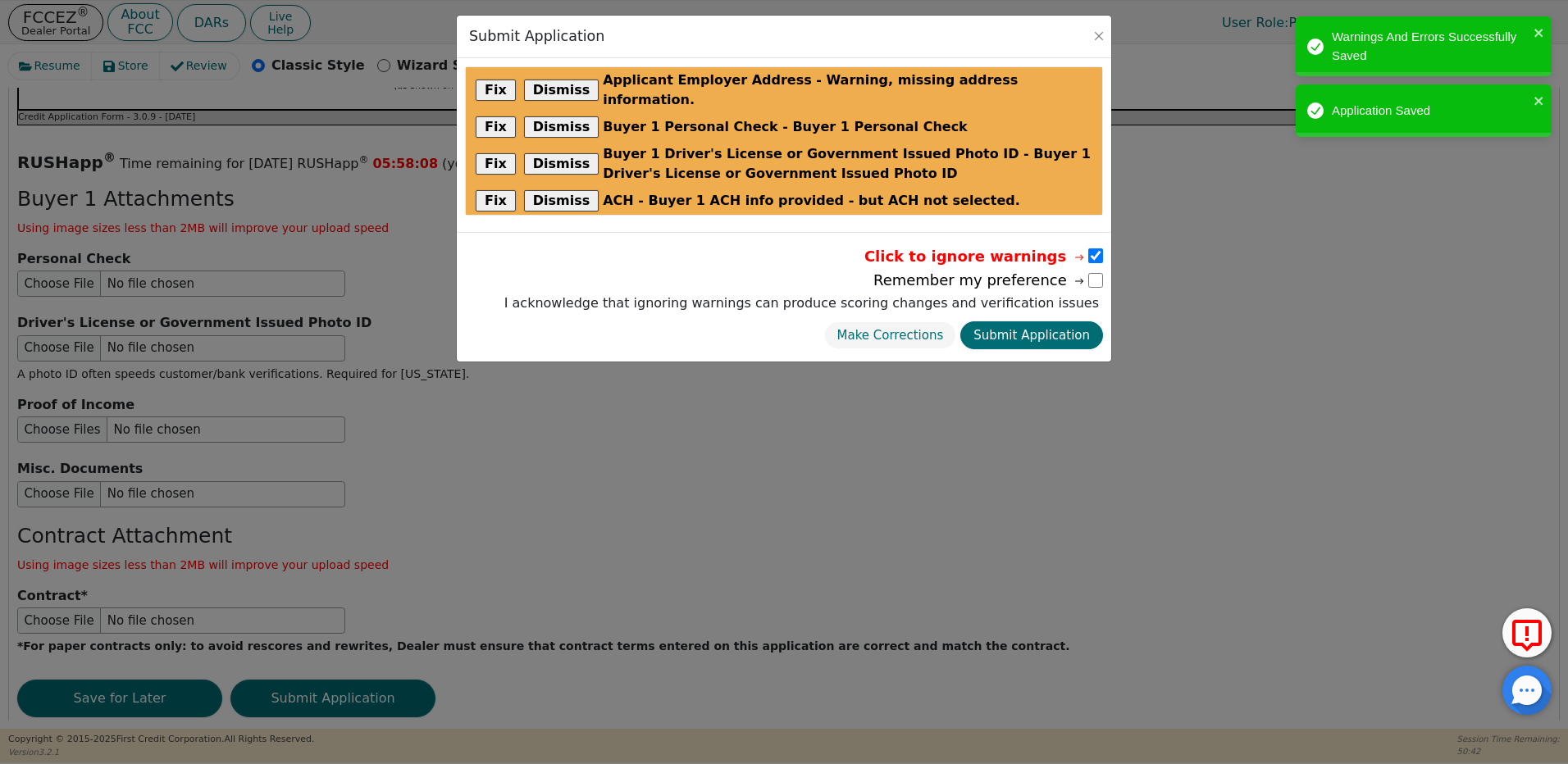
click at [1069, 321] on button "Submit Application" at bounding box center [1032, 335] width 143 height 29
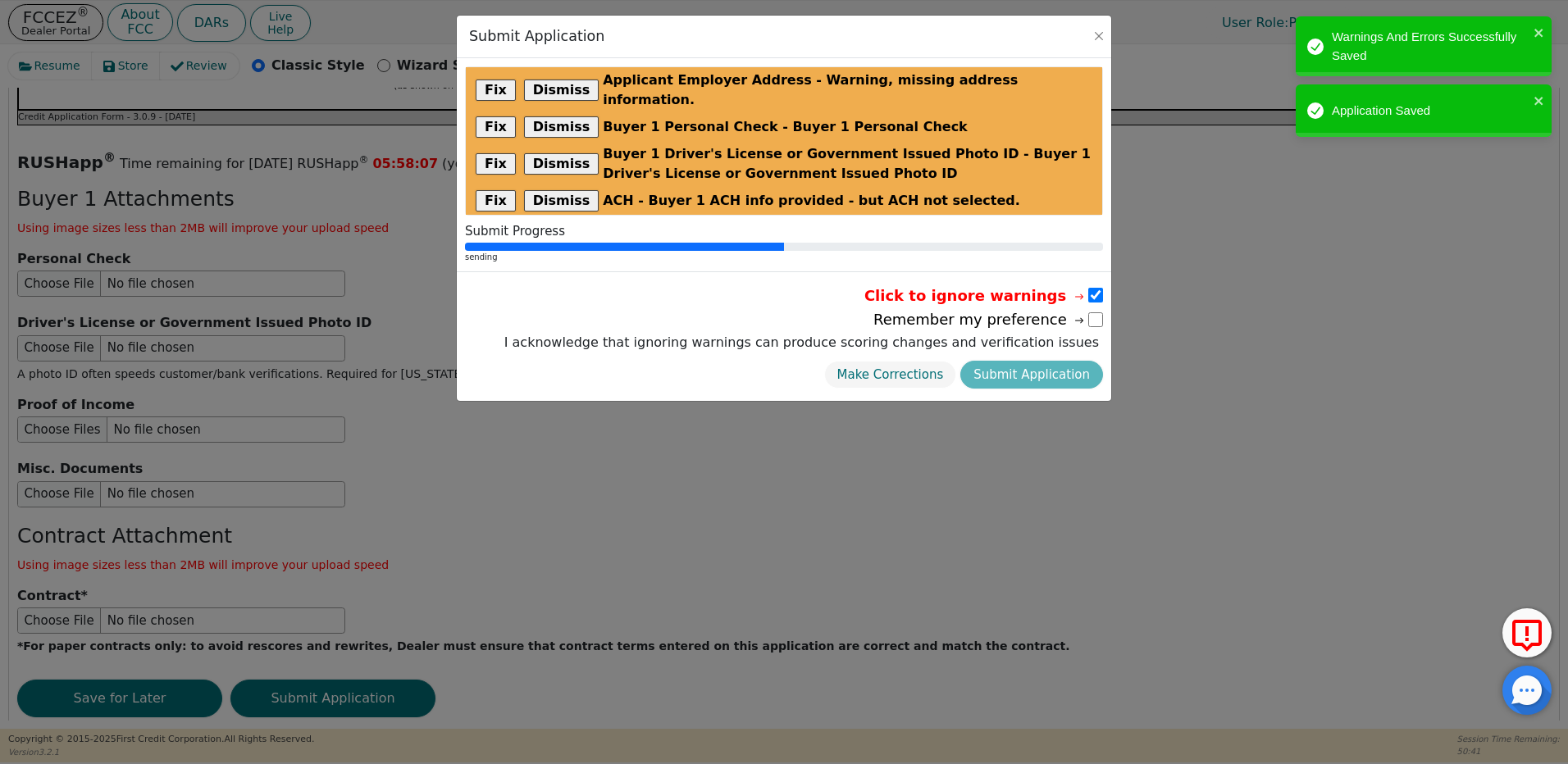
radio input "false"
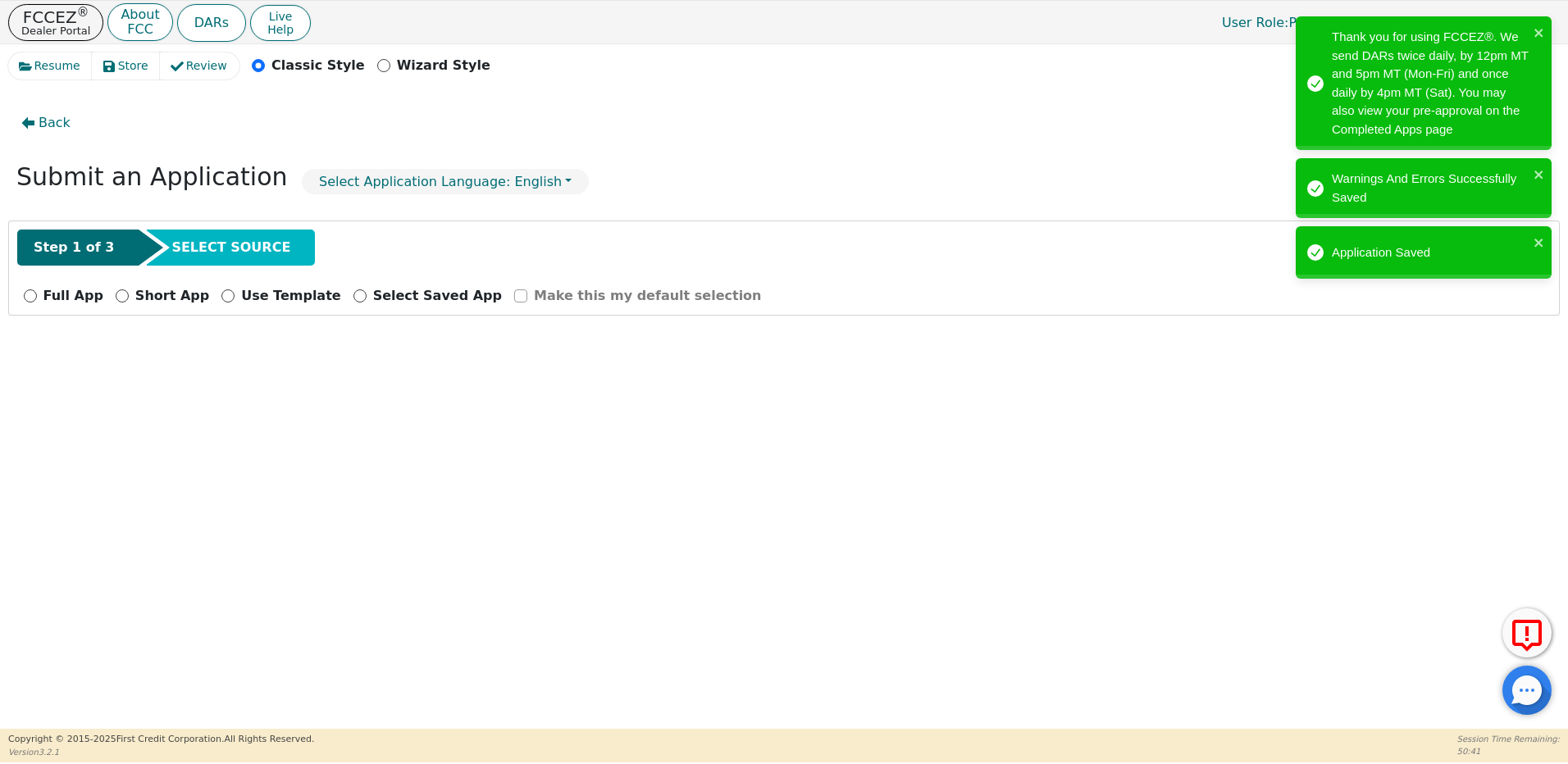
scroll to position [0, 0]
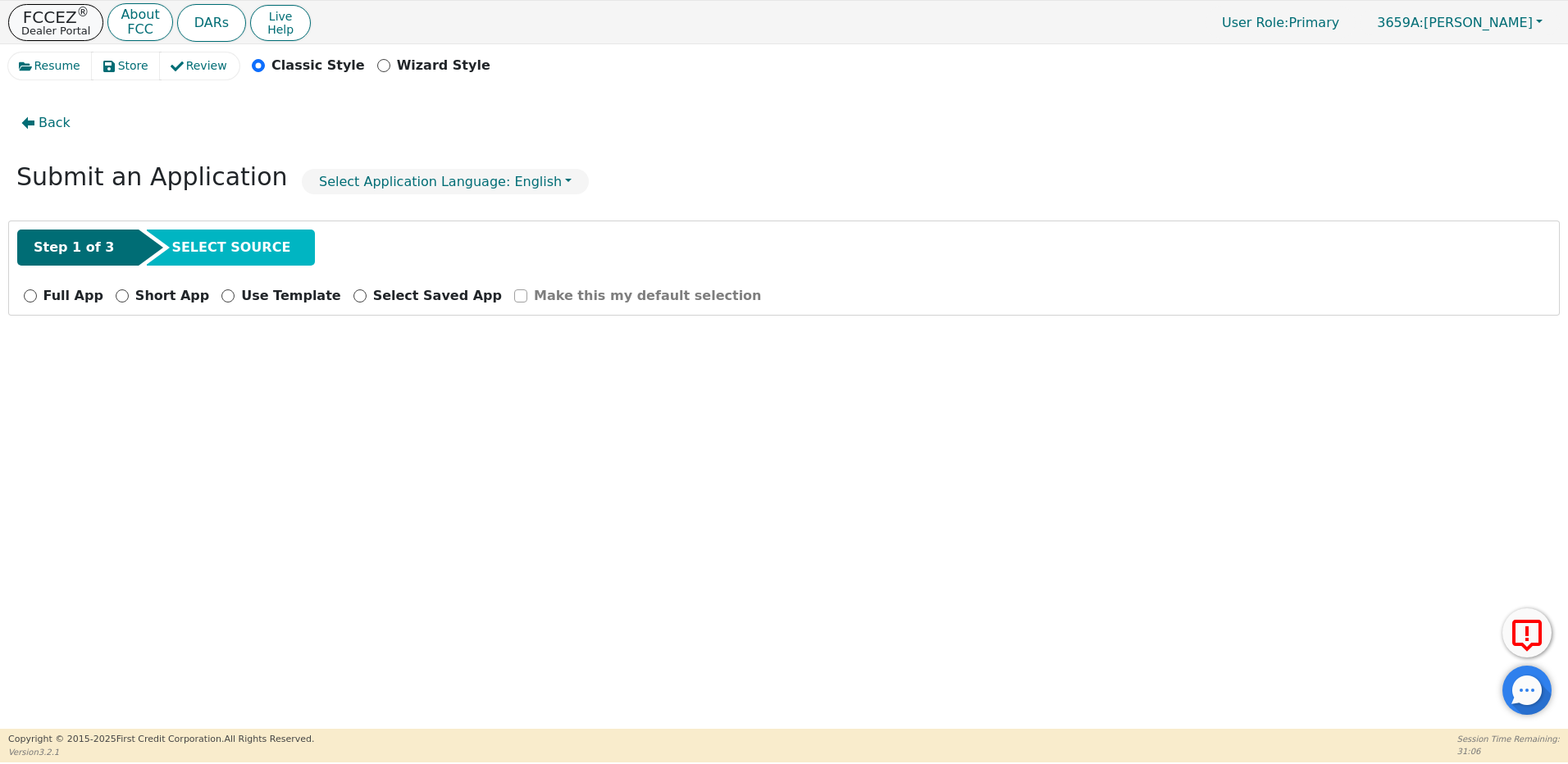
click at [59, 27] on p "Dealer Portal" at bounding box center [55, 30] width 69 height 10
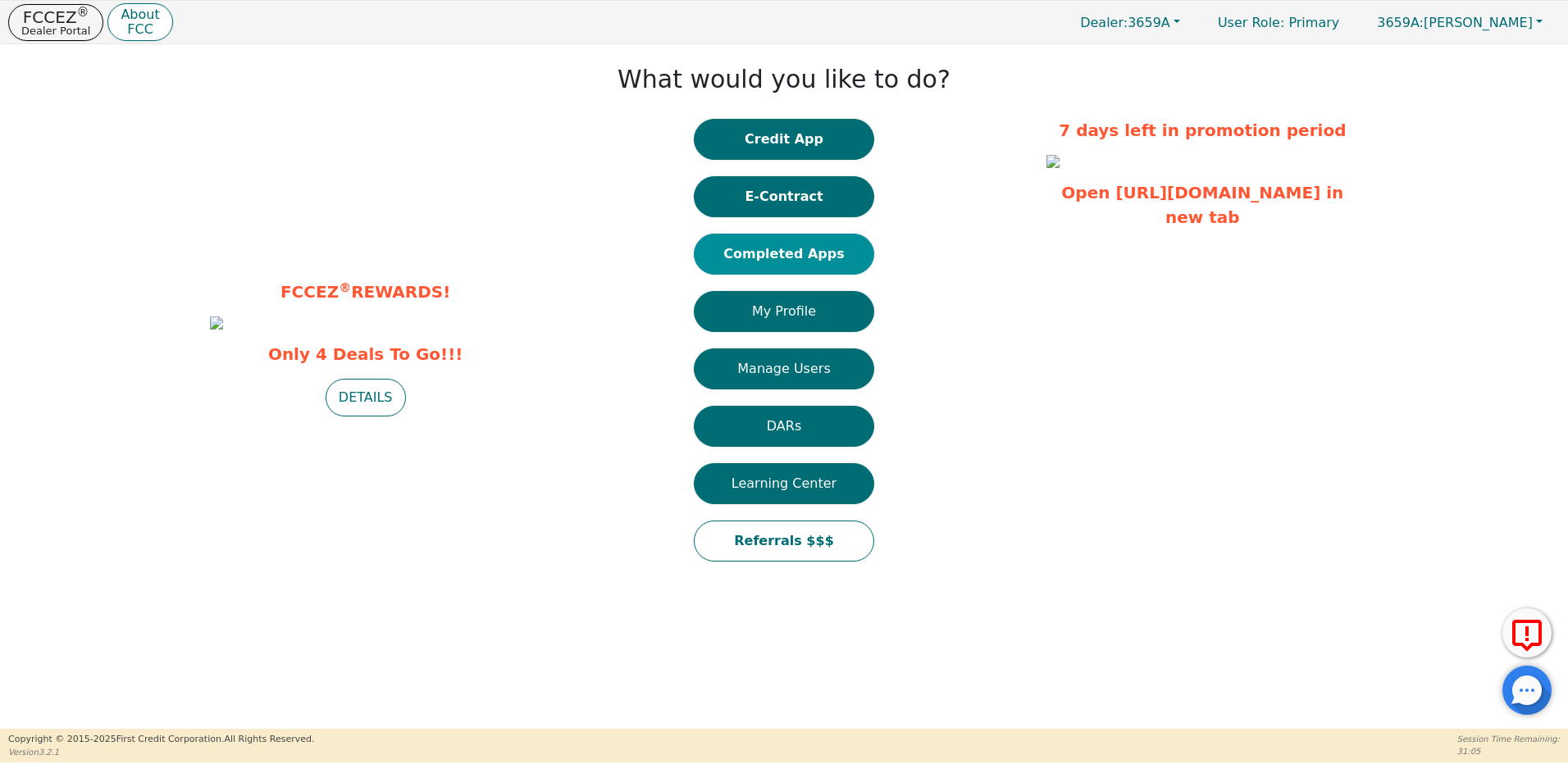
click at [779, 254] on button "Completed Apps" at bounding box center [783, 253] width 180 height 41
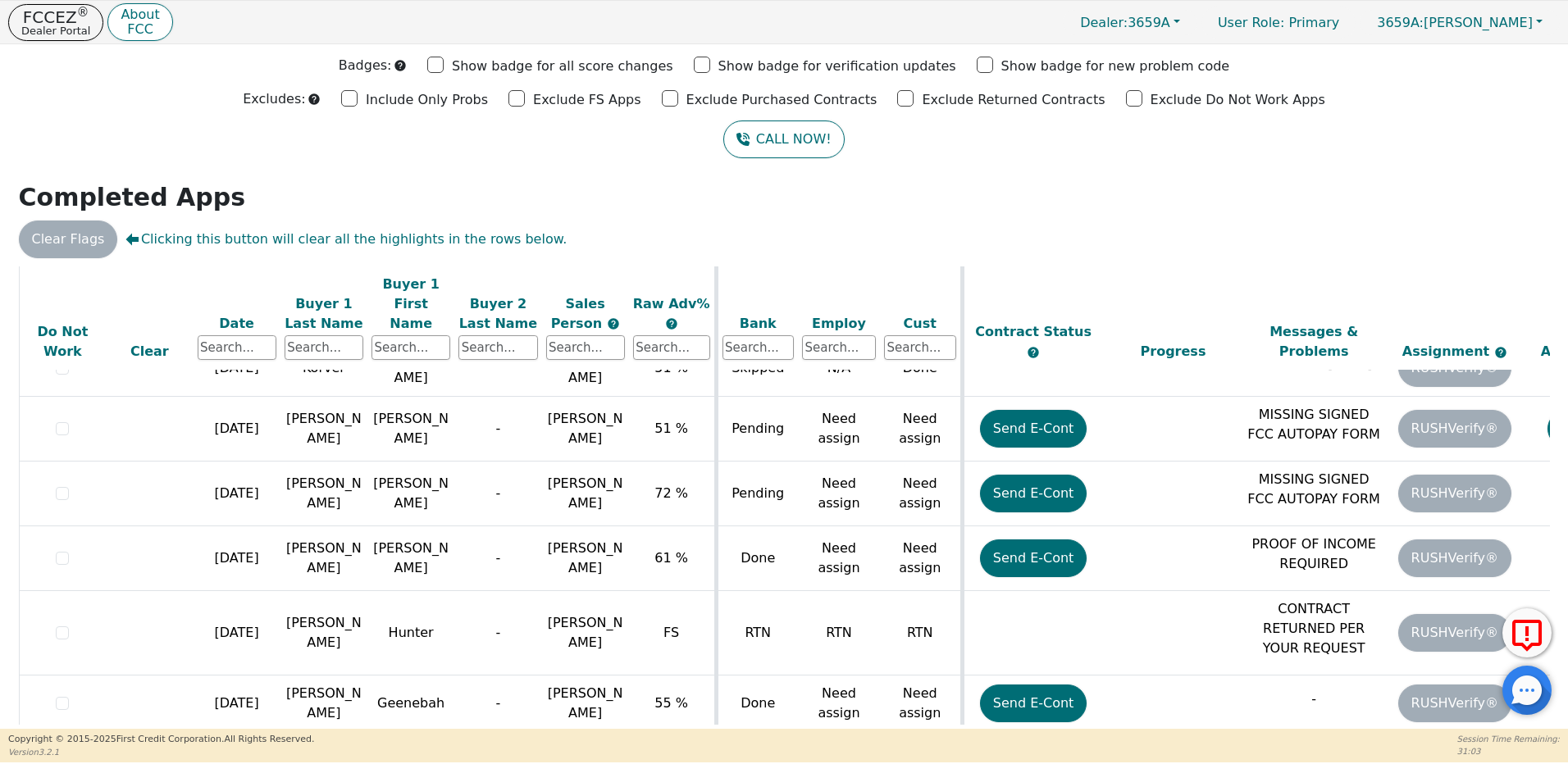
scroll to position [1269, 0]
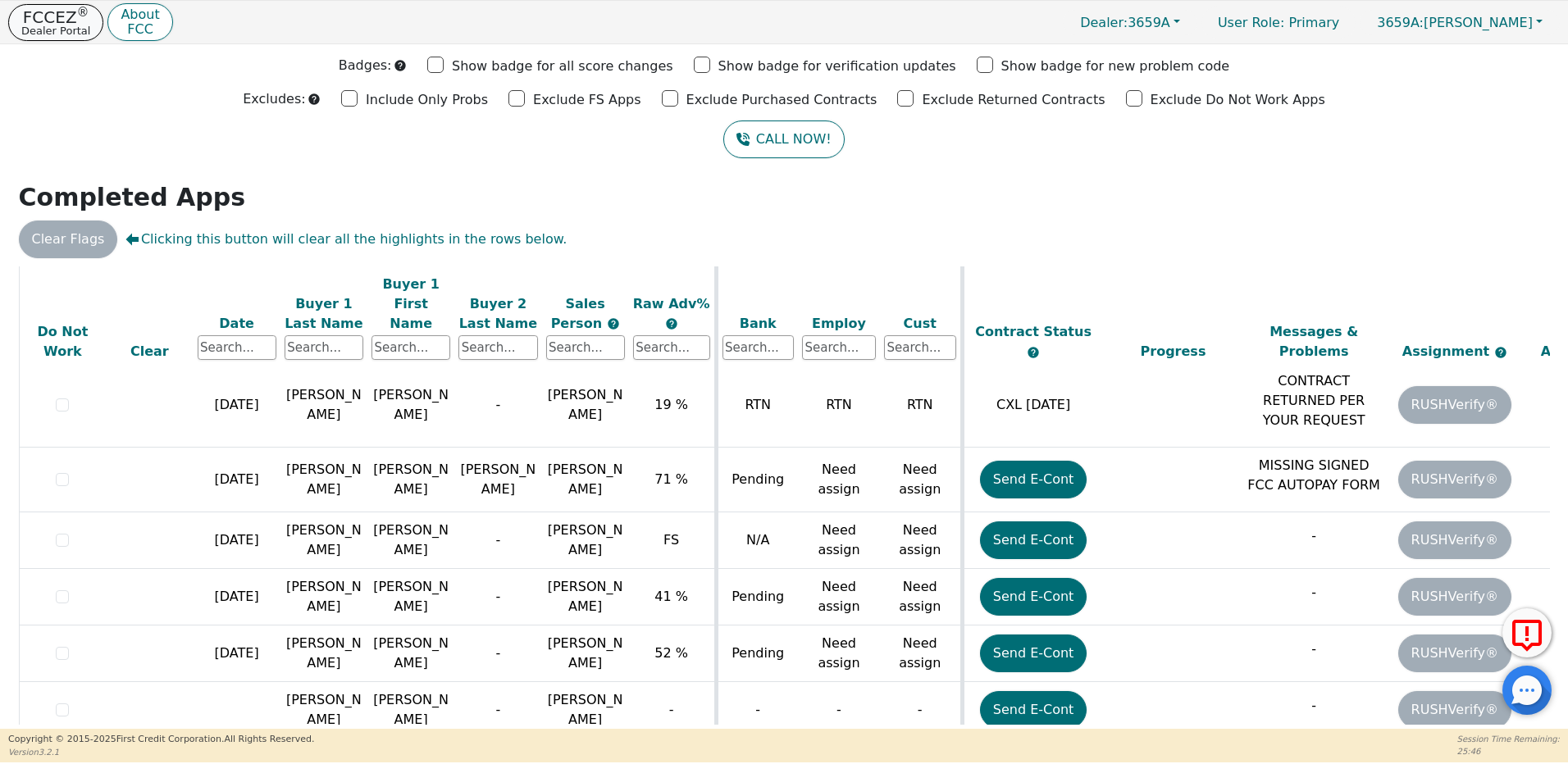
click at [58, 20] on p "FCCEZ ®" at bounding box center [55, 16] width 69 height 16
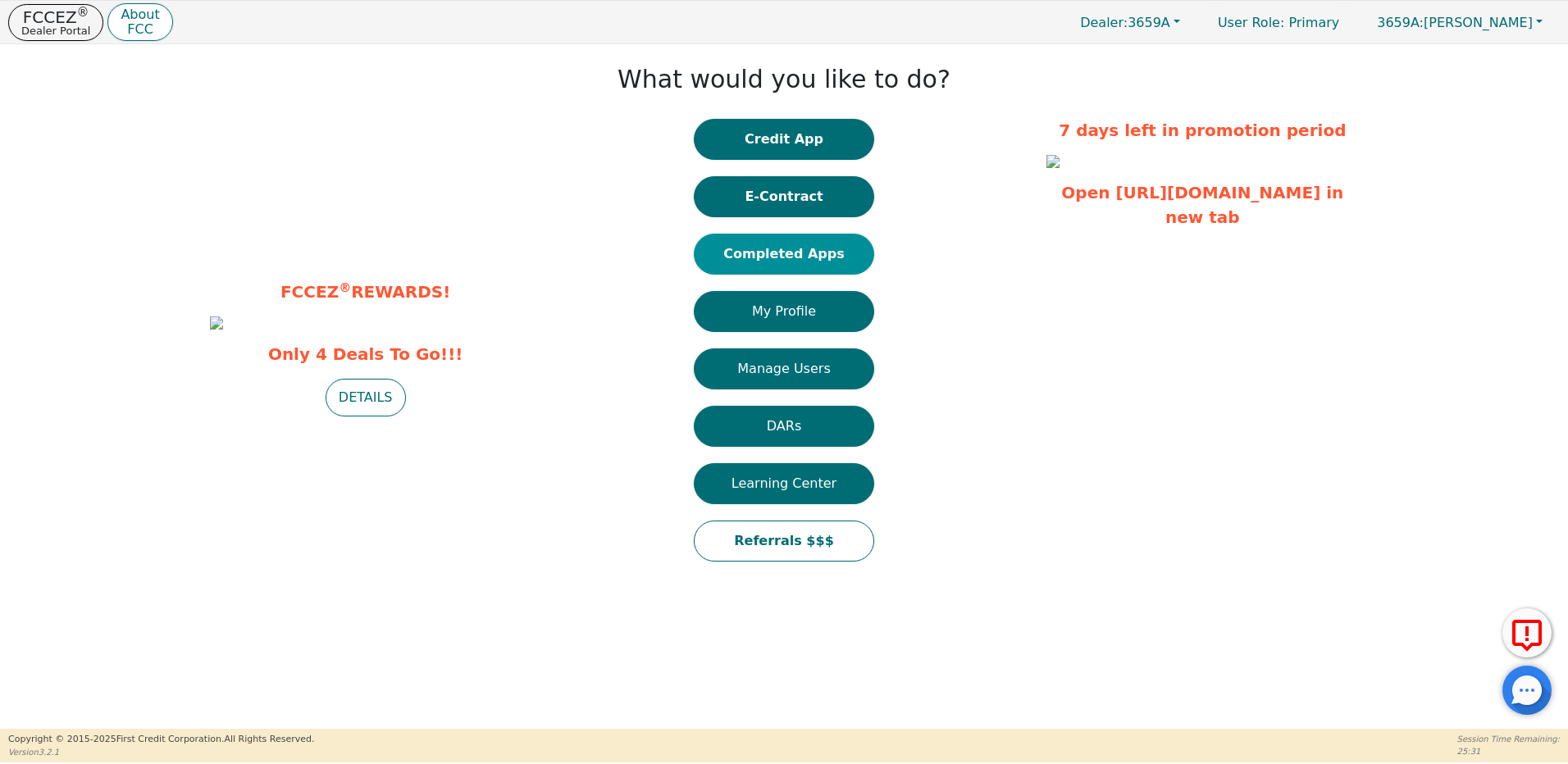
click at [797, 262] on button "Completed Apps" at bounding box center [783, 253] width 180 height 41
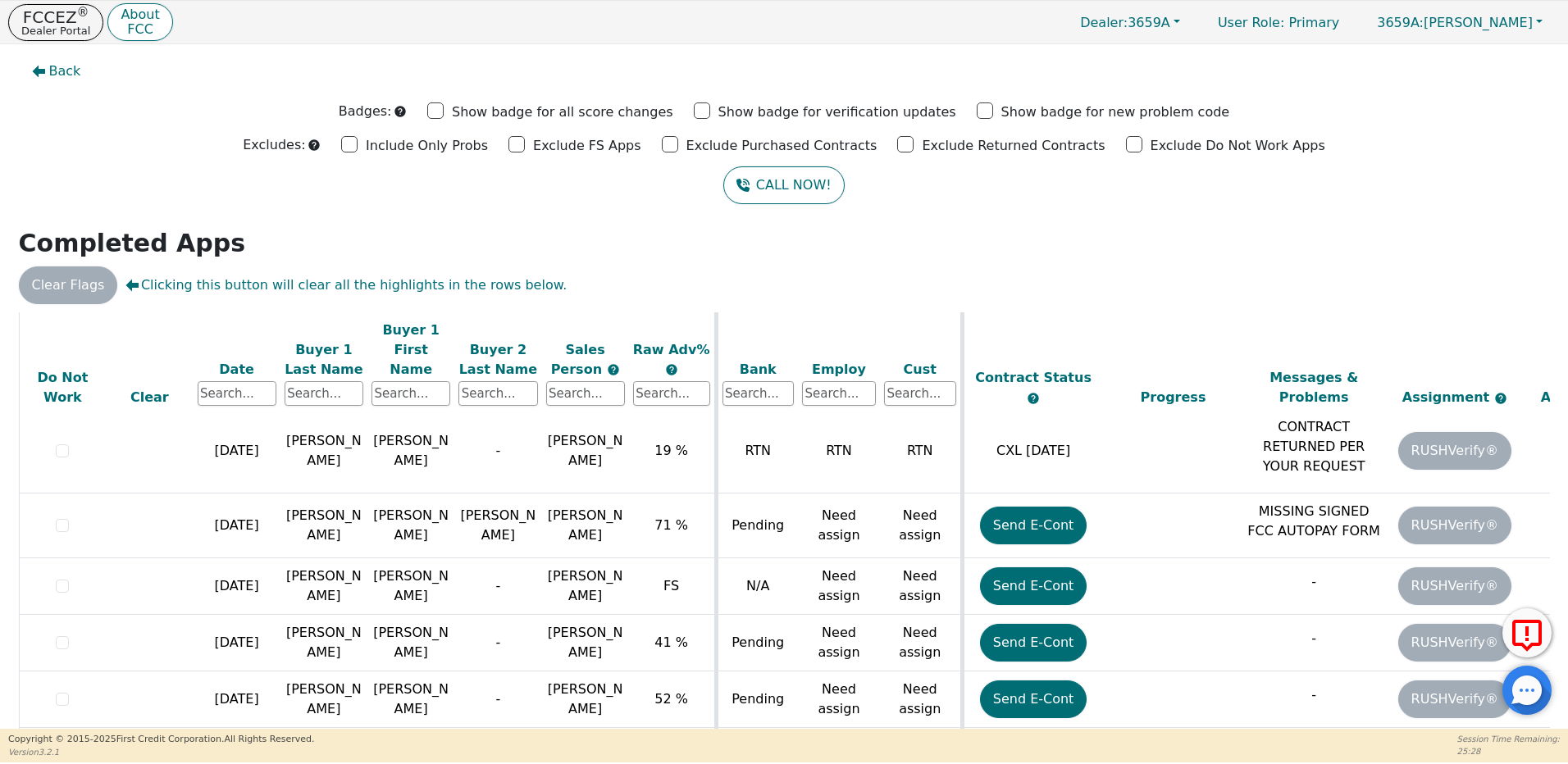
scroll to position [368, 0]
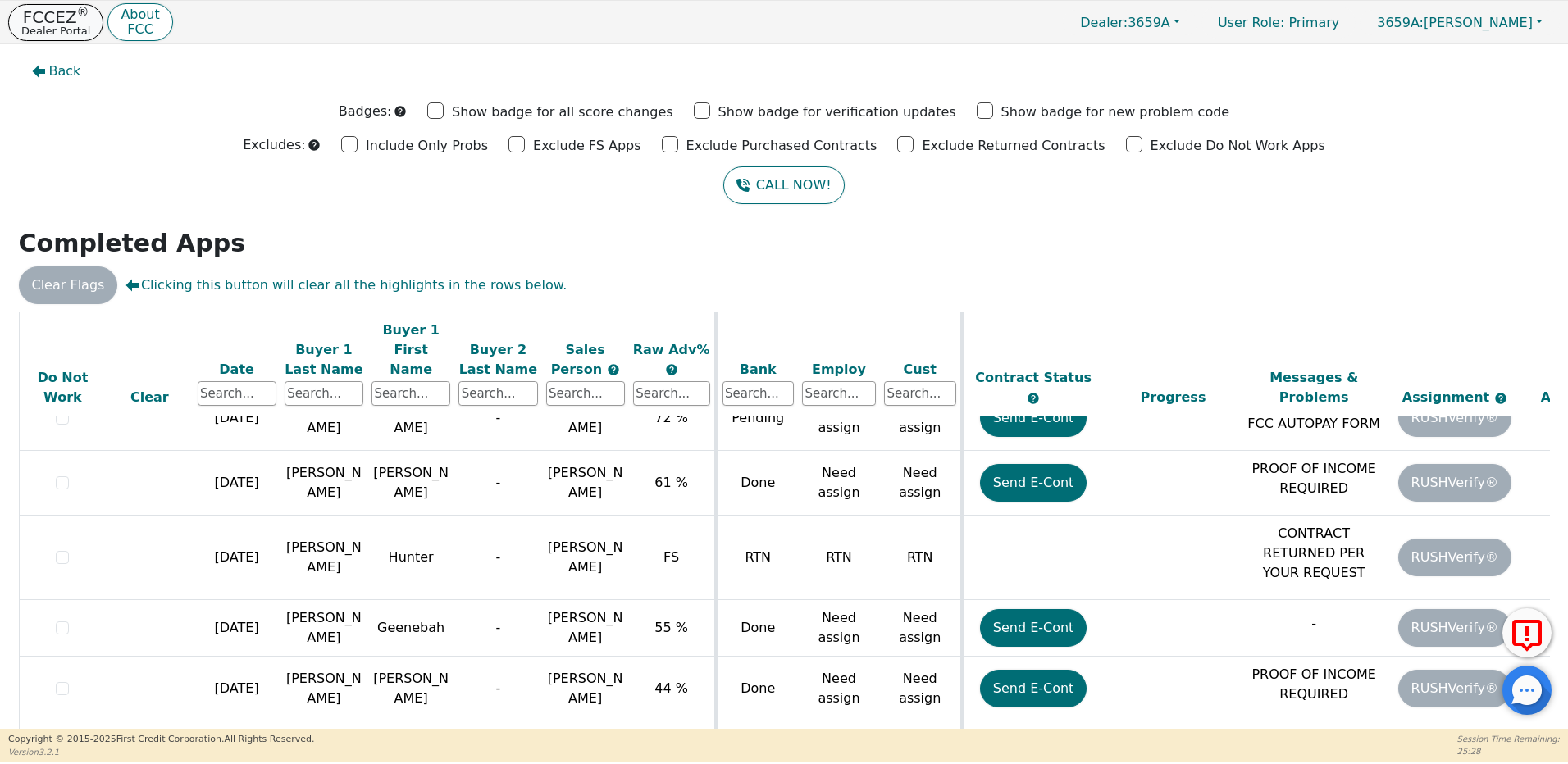
click at [65, 21] on p "FCCEZ ®" at bounding box center [55, 16] width 69 height 16
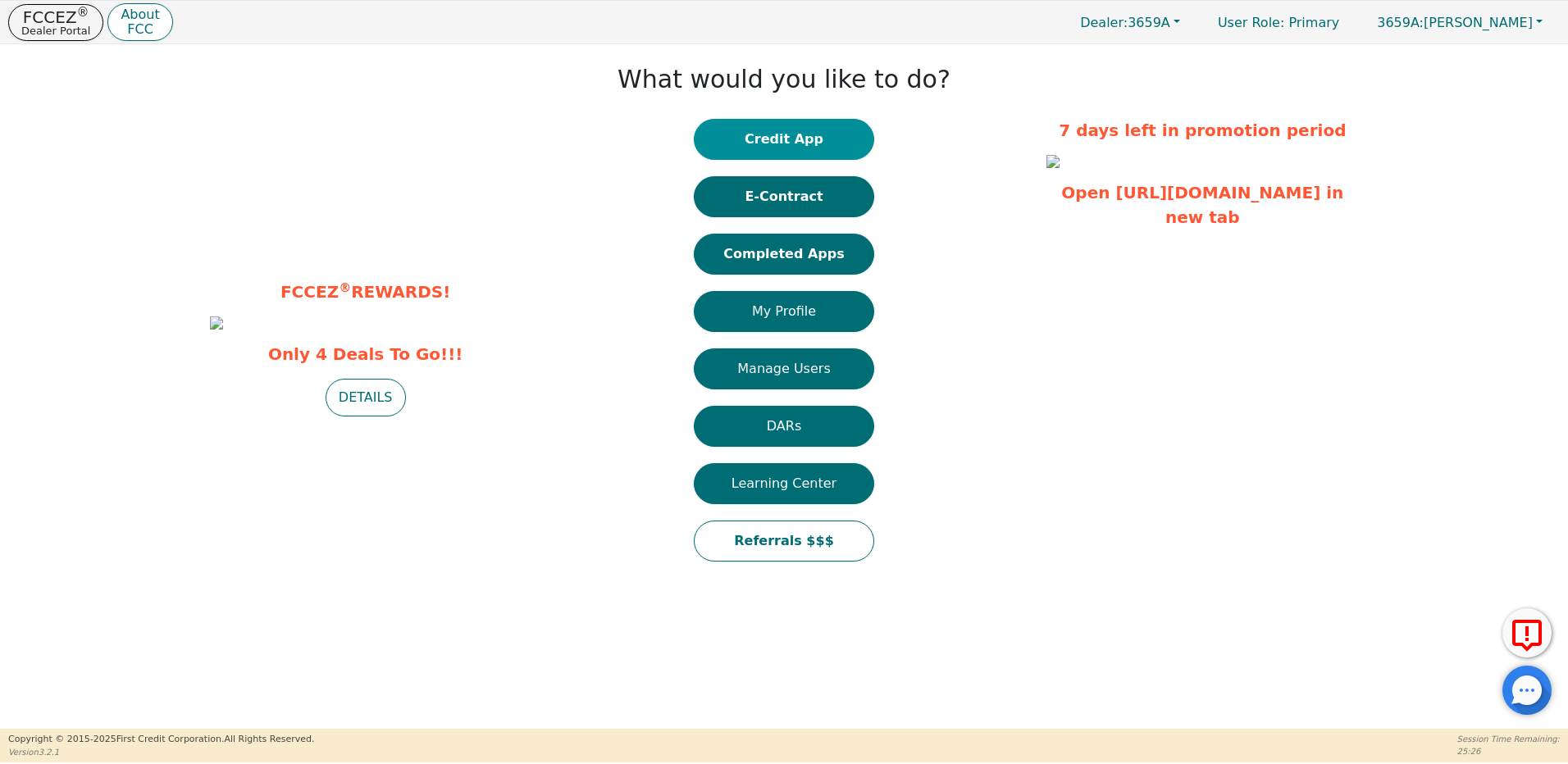
click at [789, 142] on button "Credit App" at bounding box center [783, 139] width 180 height 41
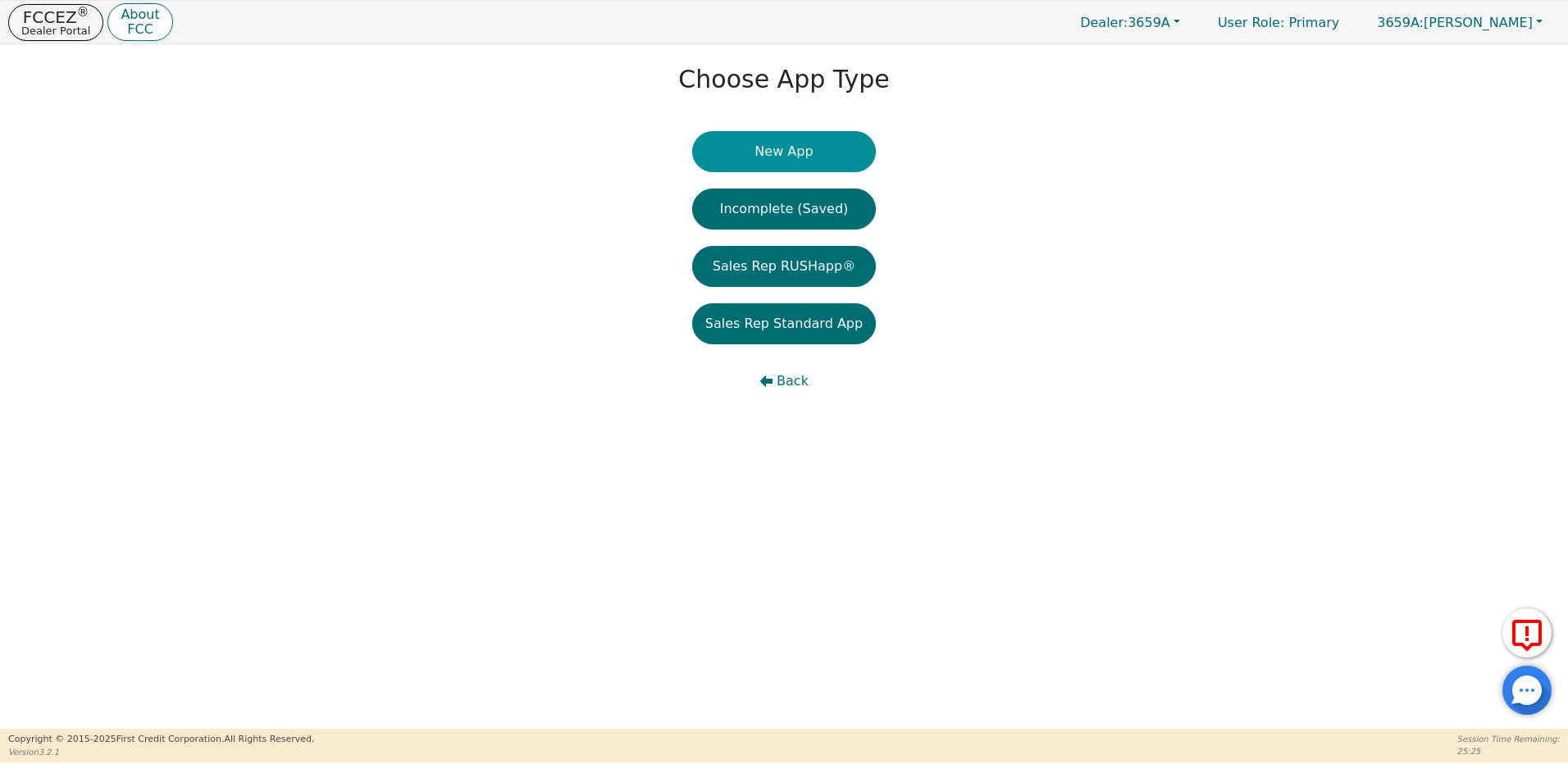
click at [790, 146] on button "New App" at bounding box center [783, 151] width 184 height 41
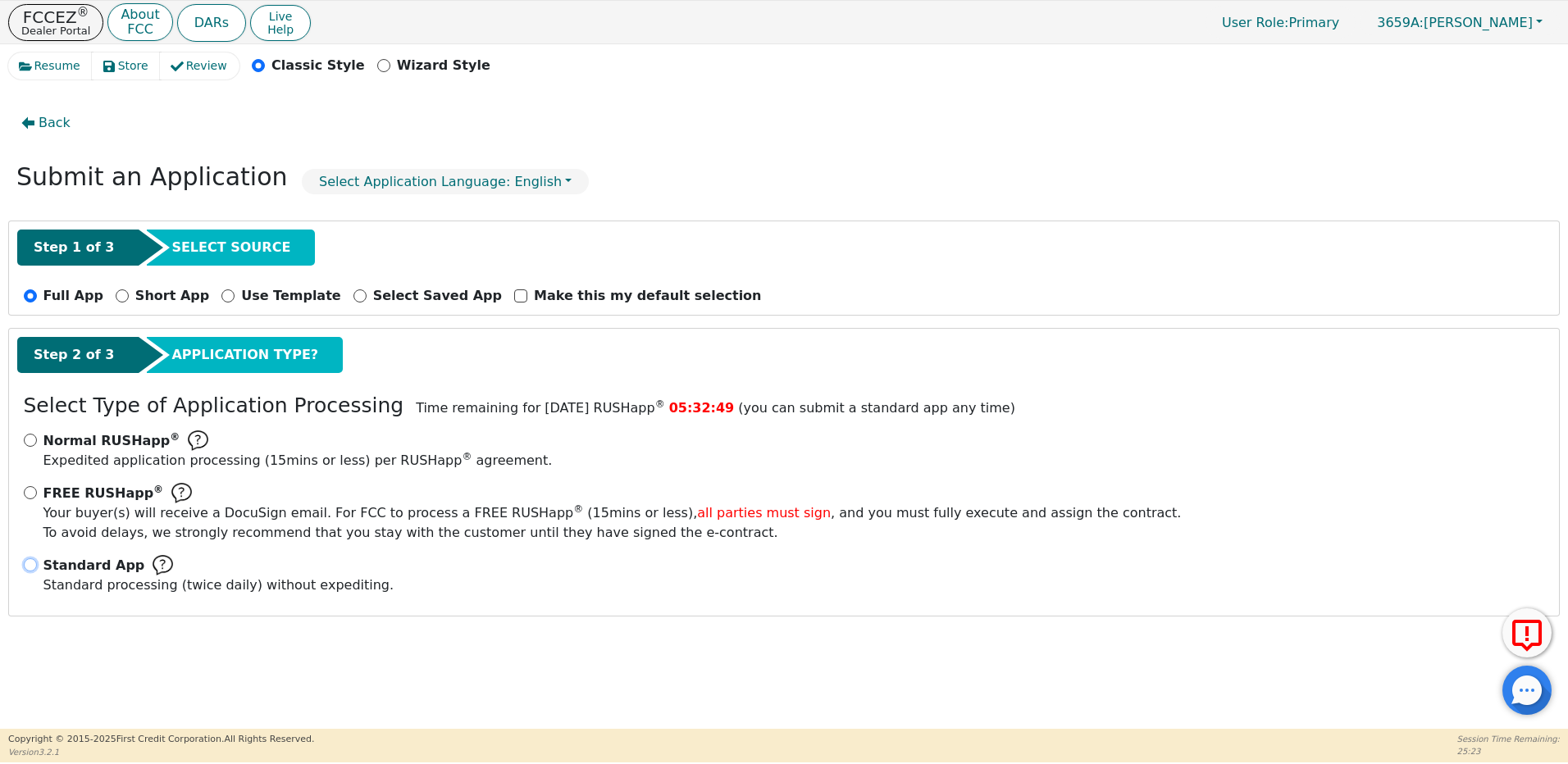
click at [28, 563] on input "Standard App Standard processing (twice daily) without expediting." at bounding box center [30, 565] width 13 height 13
radio input "true"
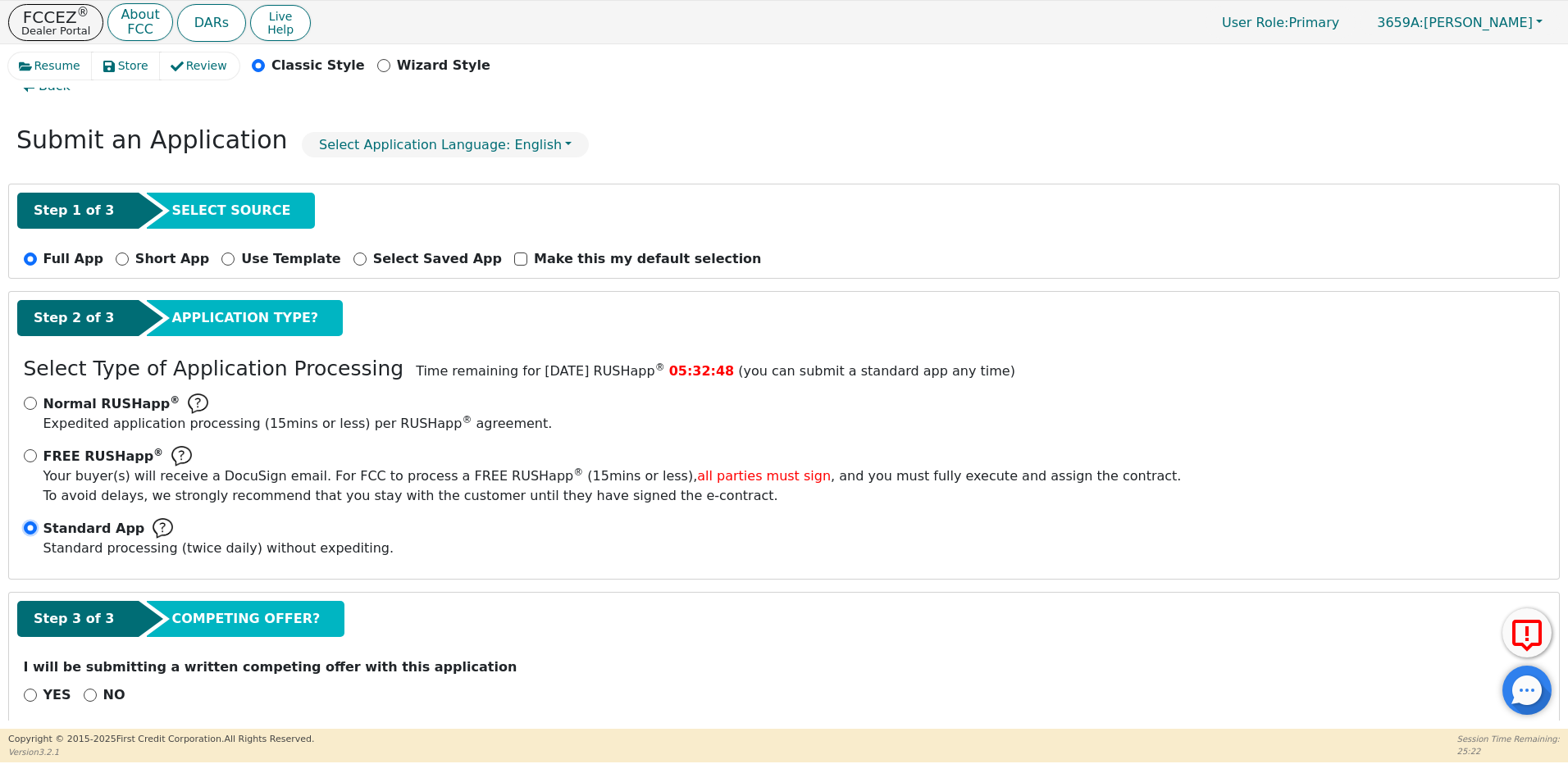
scroll to position [56, 0]
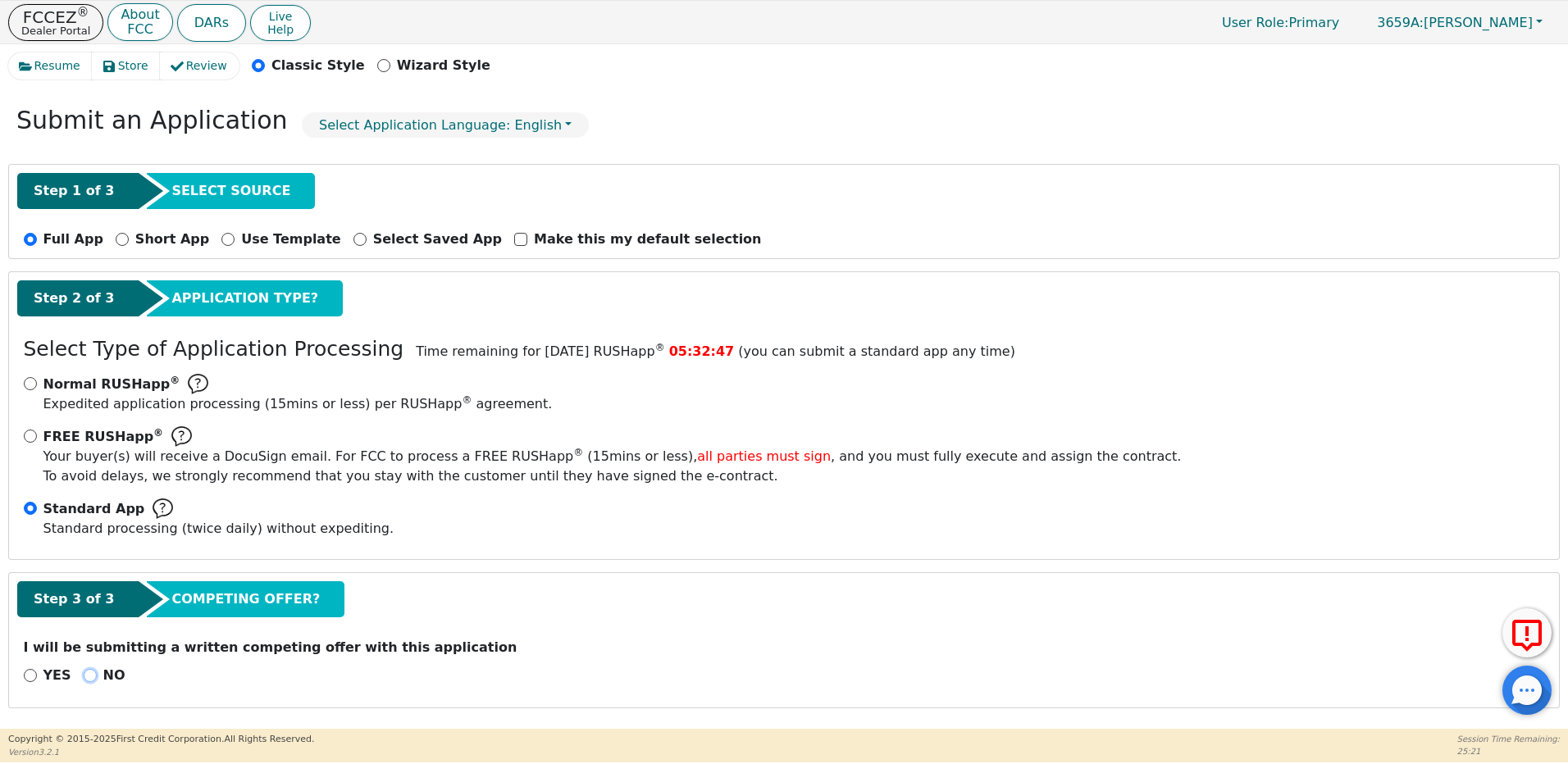
click at [87, 671] on input "NO" at bounding box center [90, 675] width 13 height 13
radio input "true"
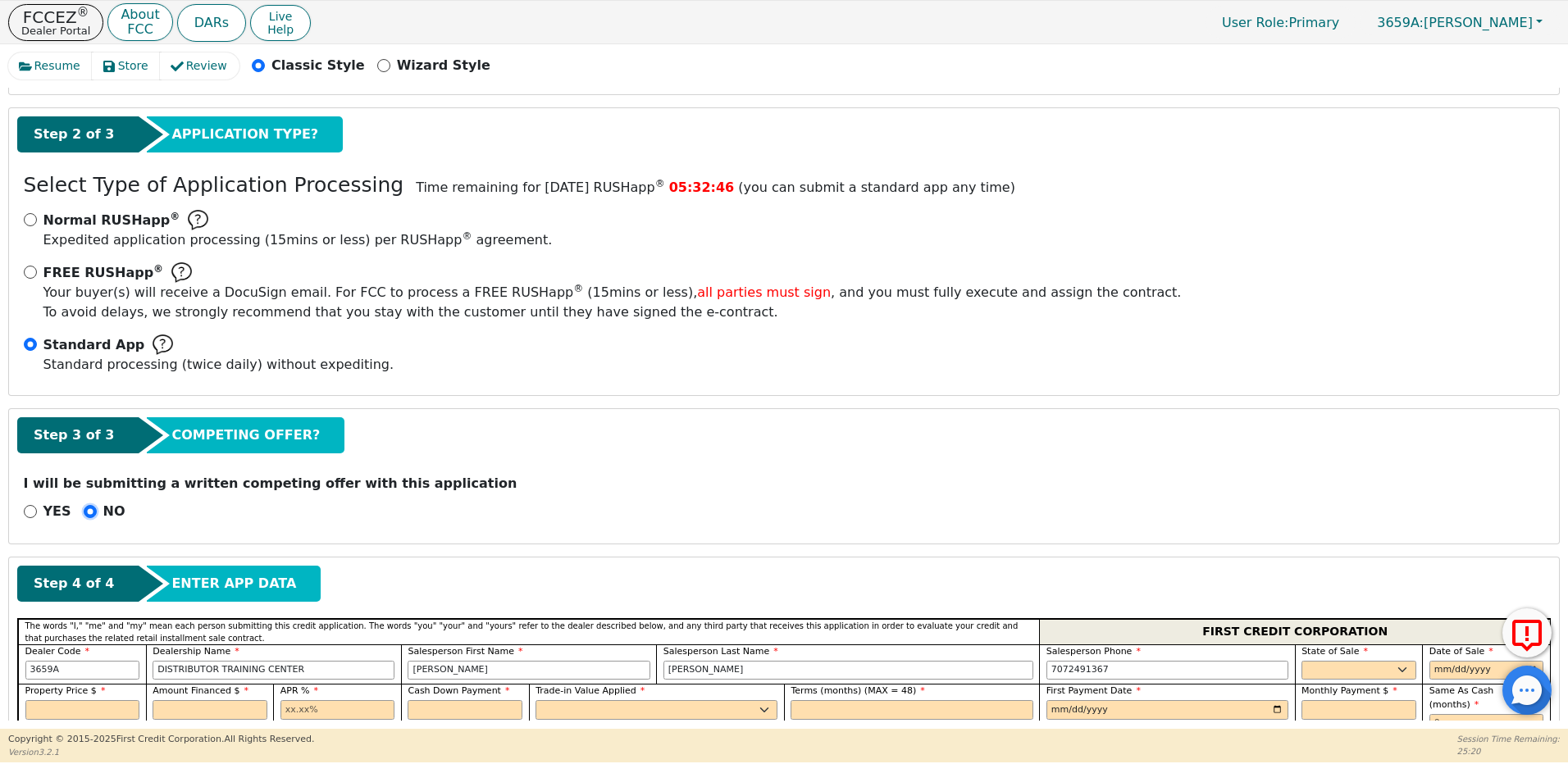
scroll to position [467, 0]
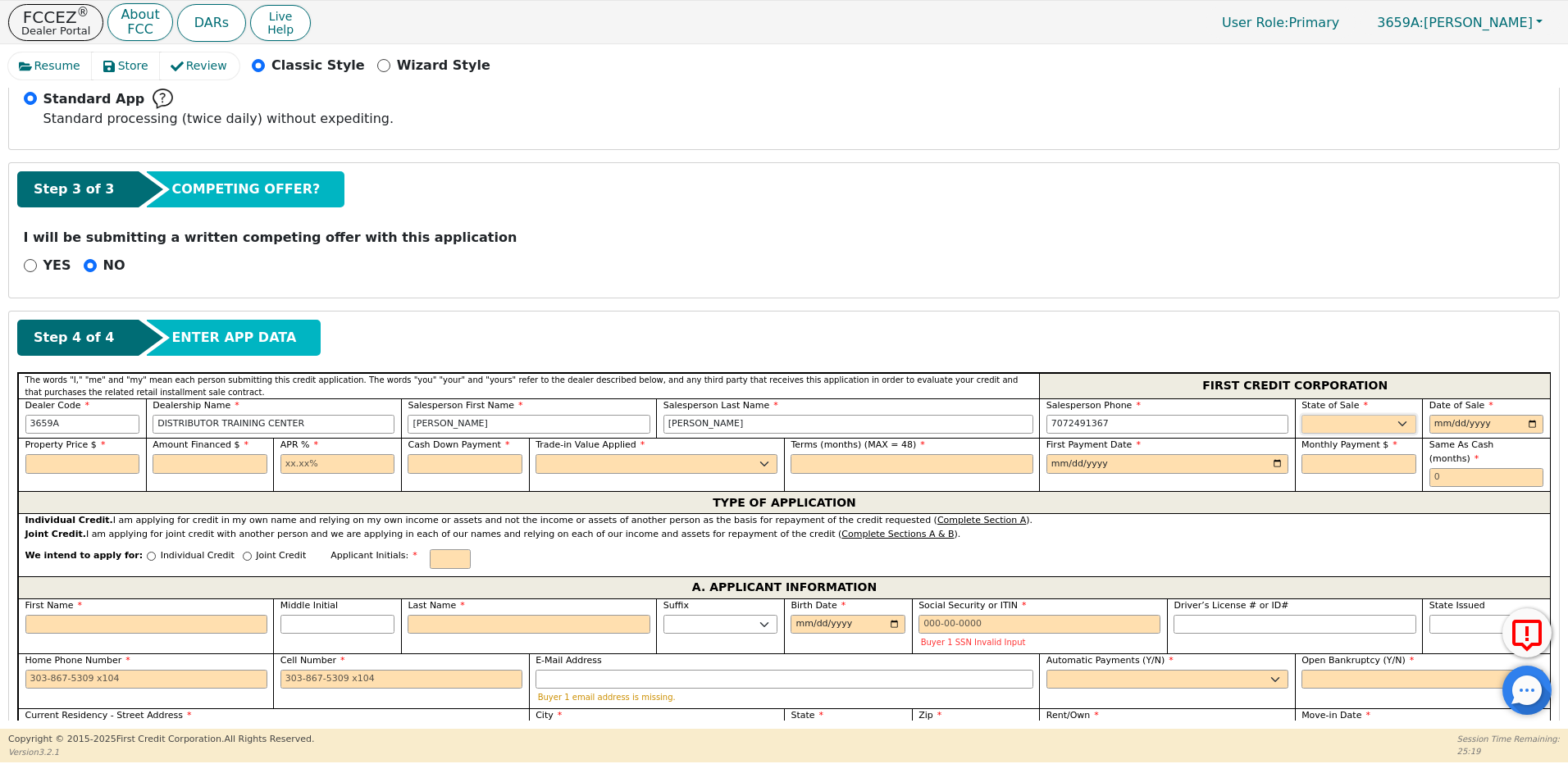
click at [1327, 432] on select "AK AL AR AZ CA CO CT DC DE FL [GEOGRAPHIC_DATA] HI IA ID IL IN KS [GEOGRAPHIC_D…" at bounding box center [1358, 424] width 114 height 20
select select "NM"
click at [1301, 414] on select "AK AL AR AZ CA CO CT DC DE FL [GEOGRAPHIC_DATA] HI IA ID IL IN KS [GEOGRAPHIC_D…" at bounding box center [1358, 424] width 114 height 20
click at [1430, 421] on input "date" at bounding box center [1486, 424] width 114 height 20
type input "[DATE]"
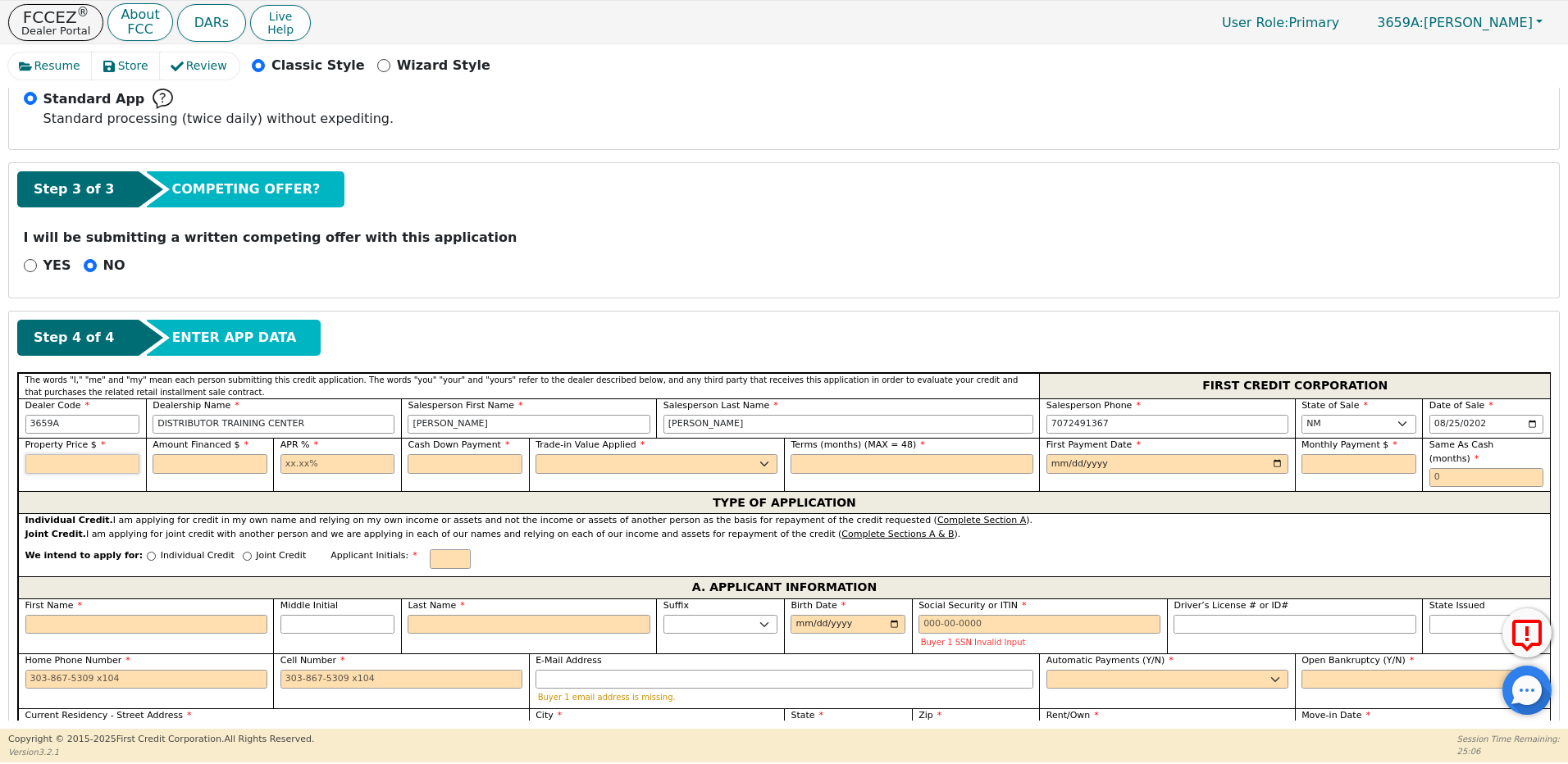
click at [64, 456] on input "text" at bounding box center [83, 464] width 114 height 20
type input "2320.92"
click at [353, 462] on input "text" at bounding box center [337, 464] width 114 height 20
type input "21.98"
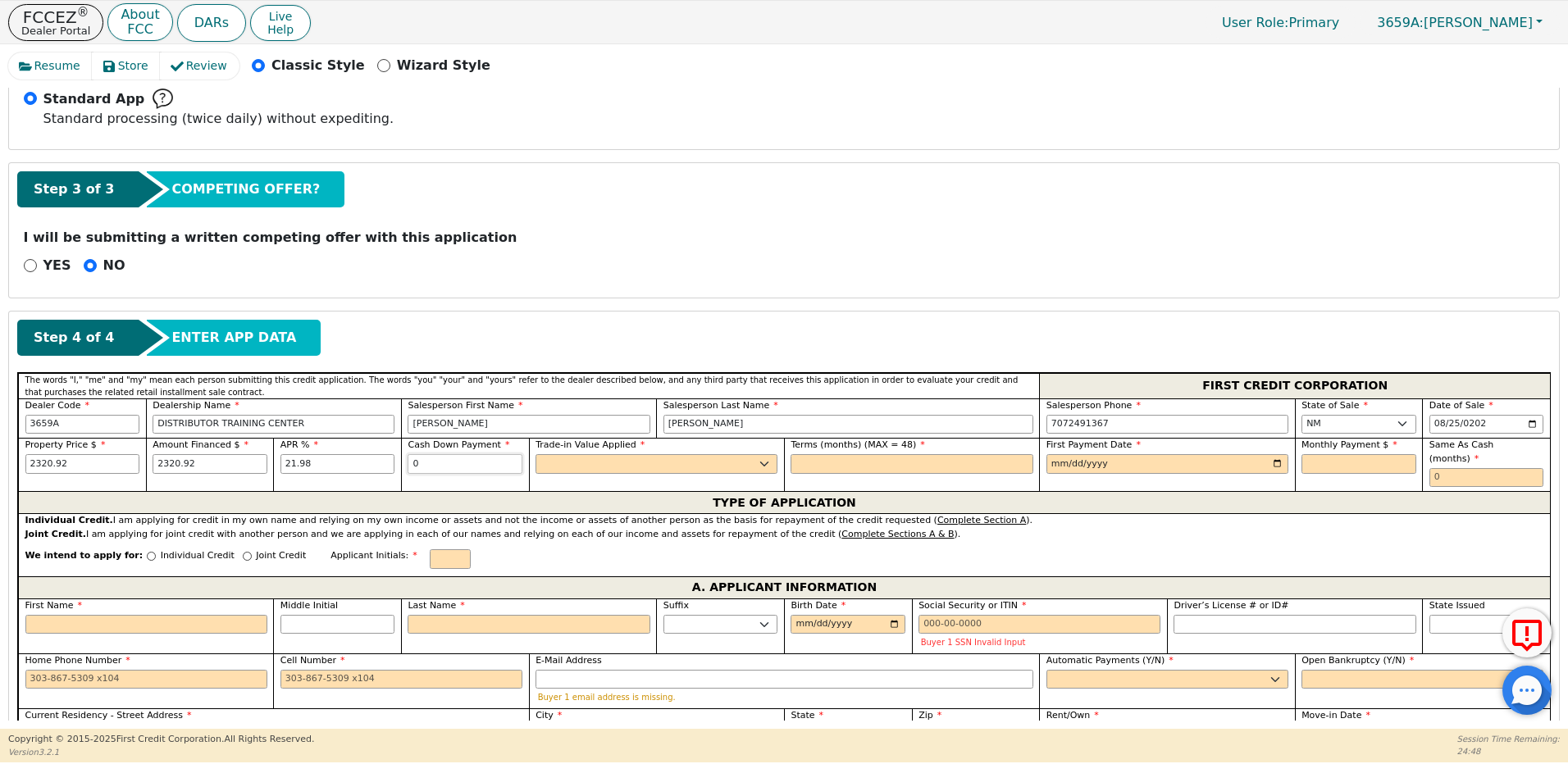
type input "0.00"
click at [569, 462] on select "Yes No" at bounding box center [656, 464] width 242 height 20
select select "y"
click at [535, 454] on select "Yes No" at bounding box center [656, 464] width 242 height 20
click at [832, 466] on input "text" at bounding box center [912, 464] width 242 height 20
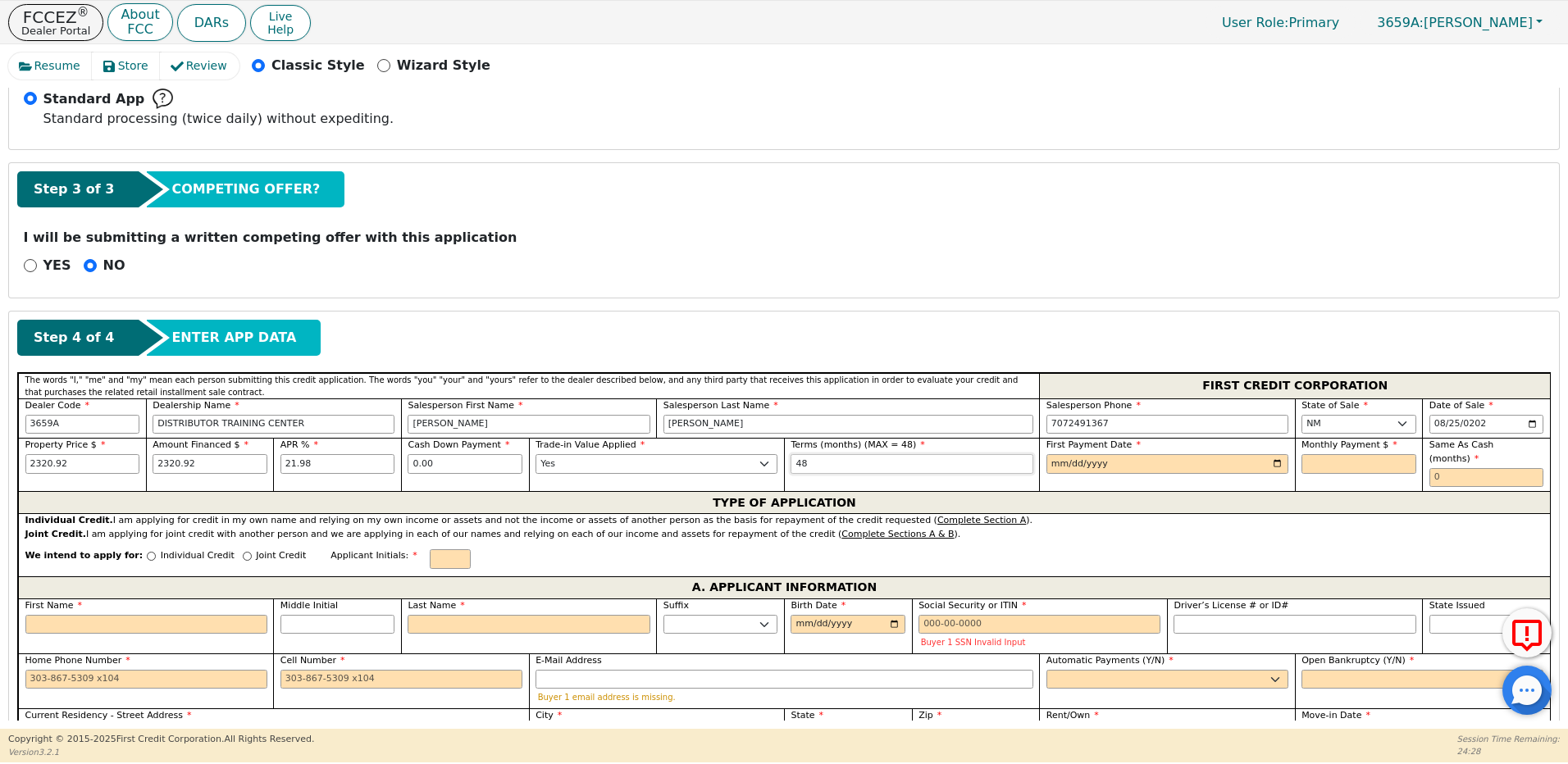
type input "48"
click at [1055, 468] on input "date" at bounding box center [1167, 464] width 242 height 20
type input "[DATE]"
click at [1307, 464] on input "text" at bounding box center [1358, 464] width 114 height 20
type input "73.10"
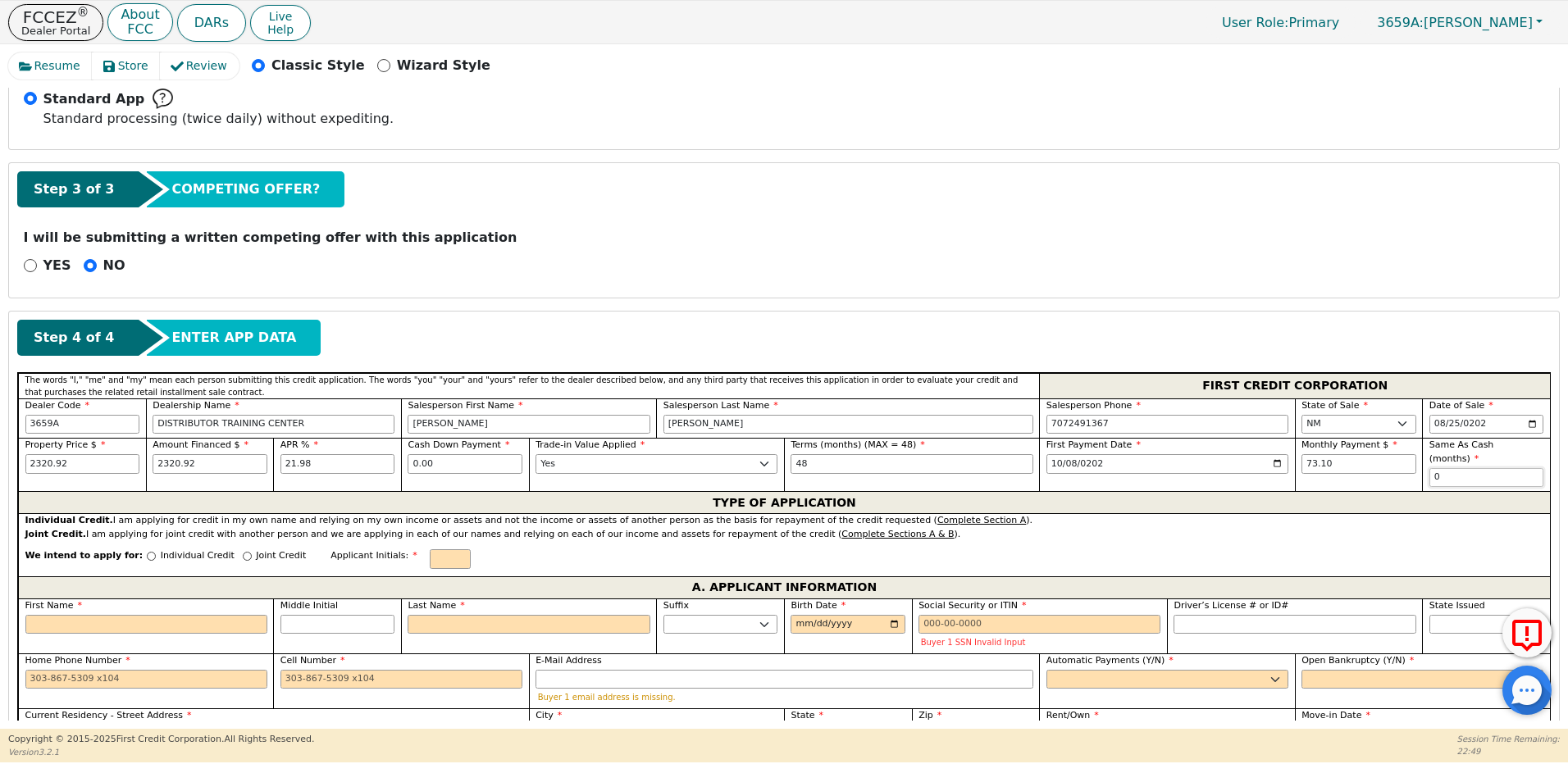
type input "0"
click at [147, 550] on div "Individual Credit" at bounding box center [191, 560] width 88 height 22
click at [147, 552] on input "Individual Credit" at bounding box center [151, 555] width 9 height 9
radio input "true"
click at [120, 614] on input "First Name" at bounding box center [147, 624] width 242 height 20
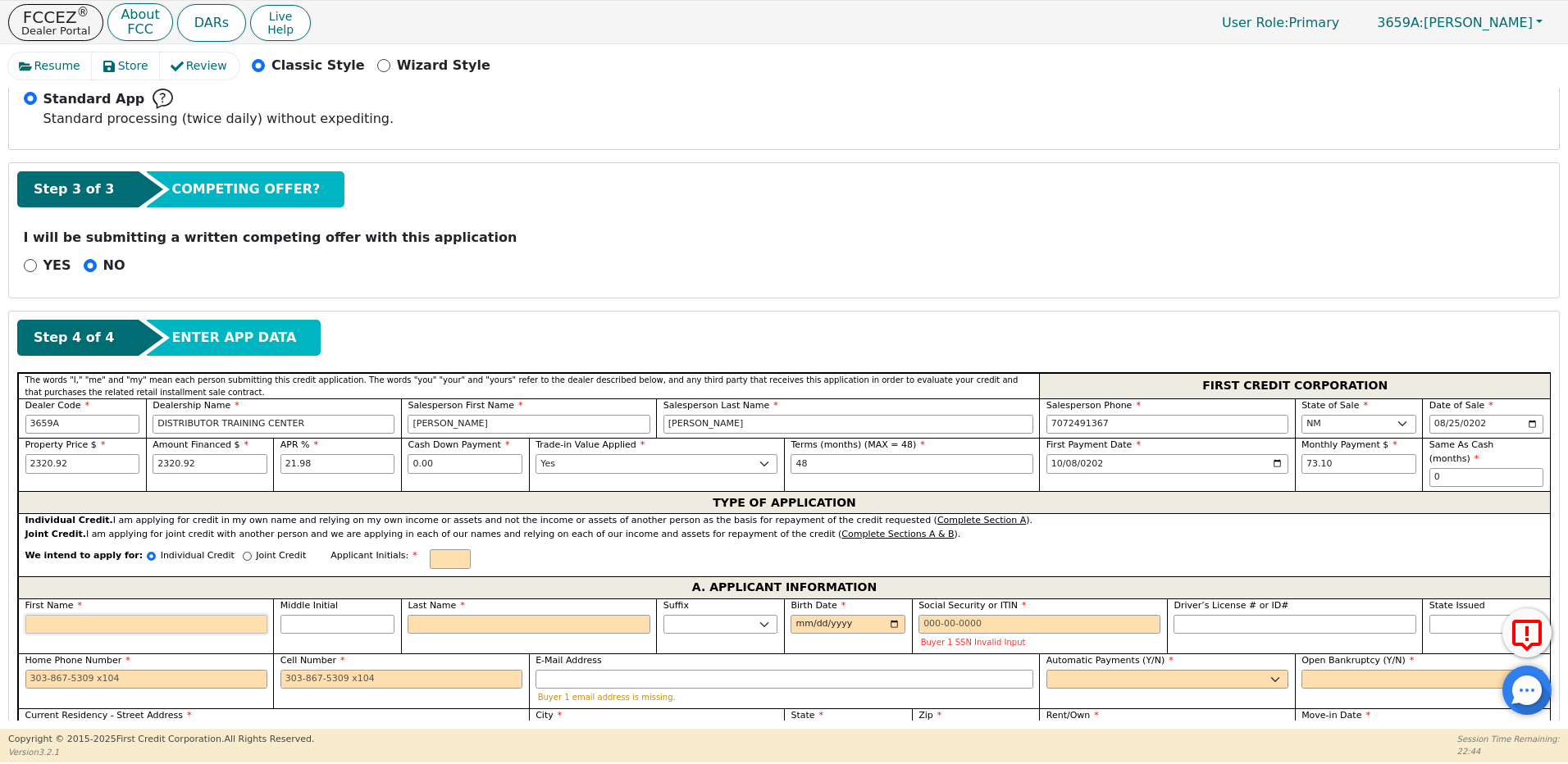
type input "E"
type input "e"
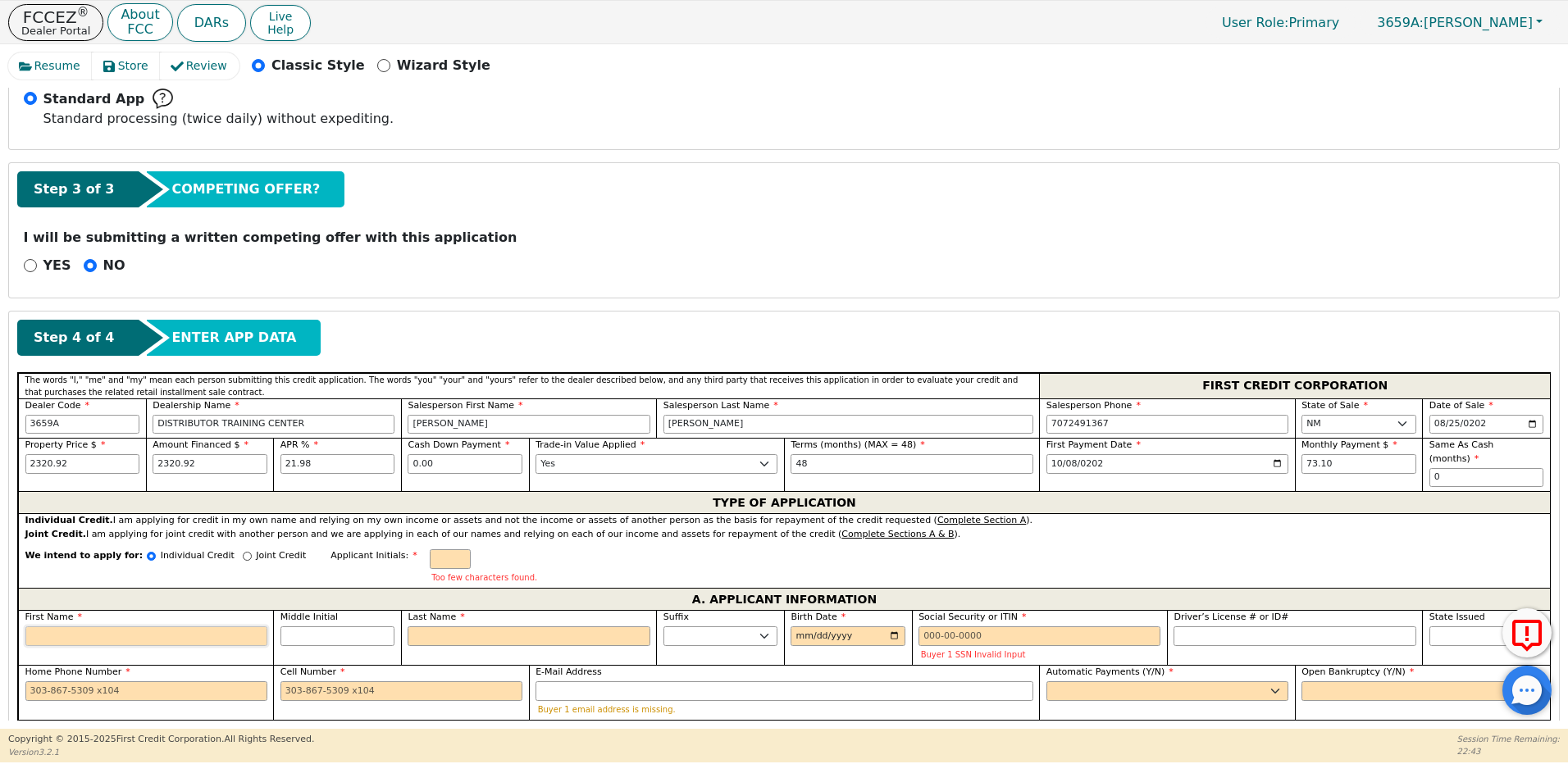
type input "E"
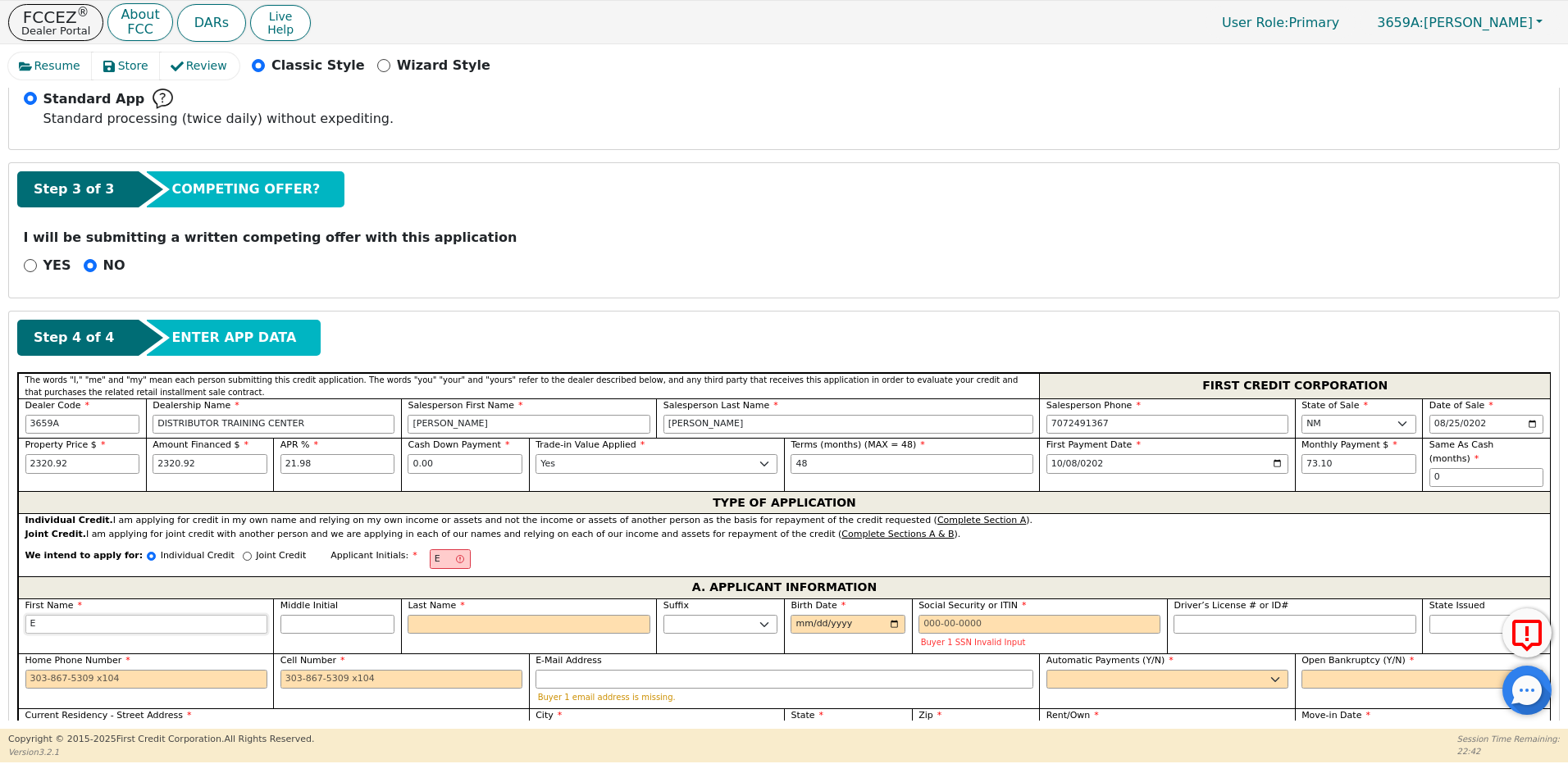
type input "Em"
type input "Emm"
type input "[PERSON_NAME]"
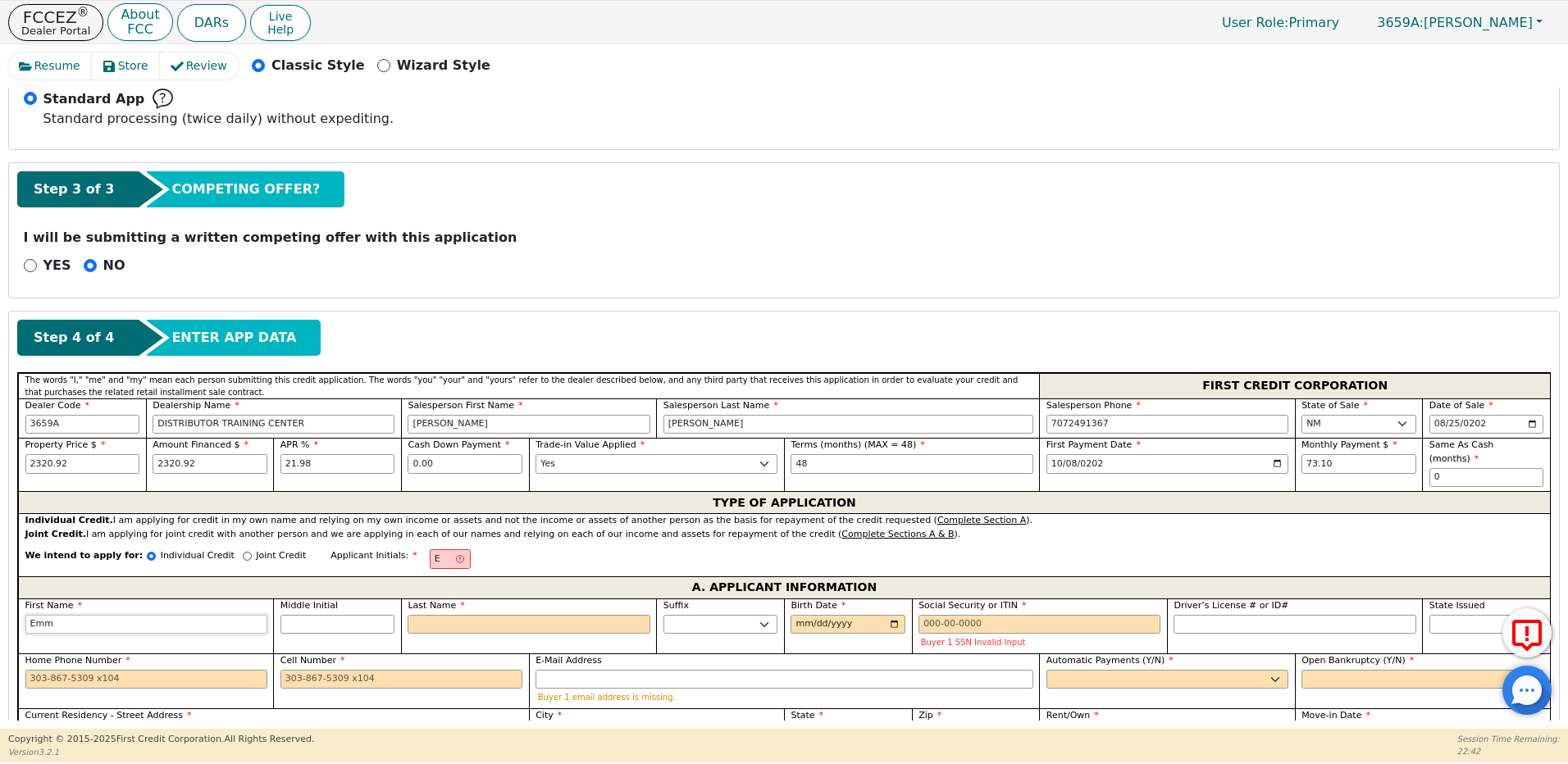
type input "[PERSON_NAME]"
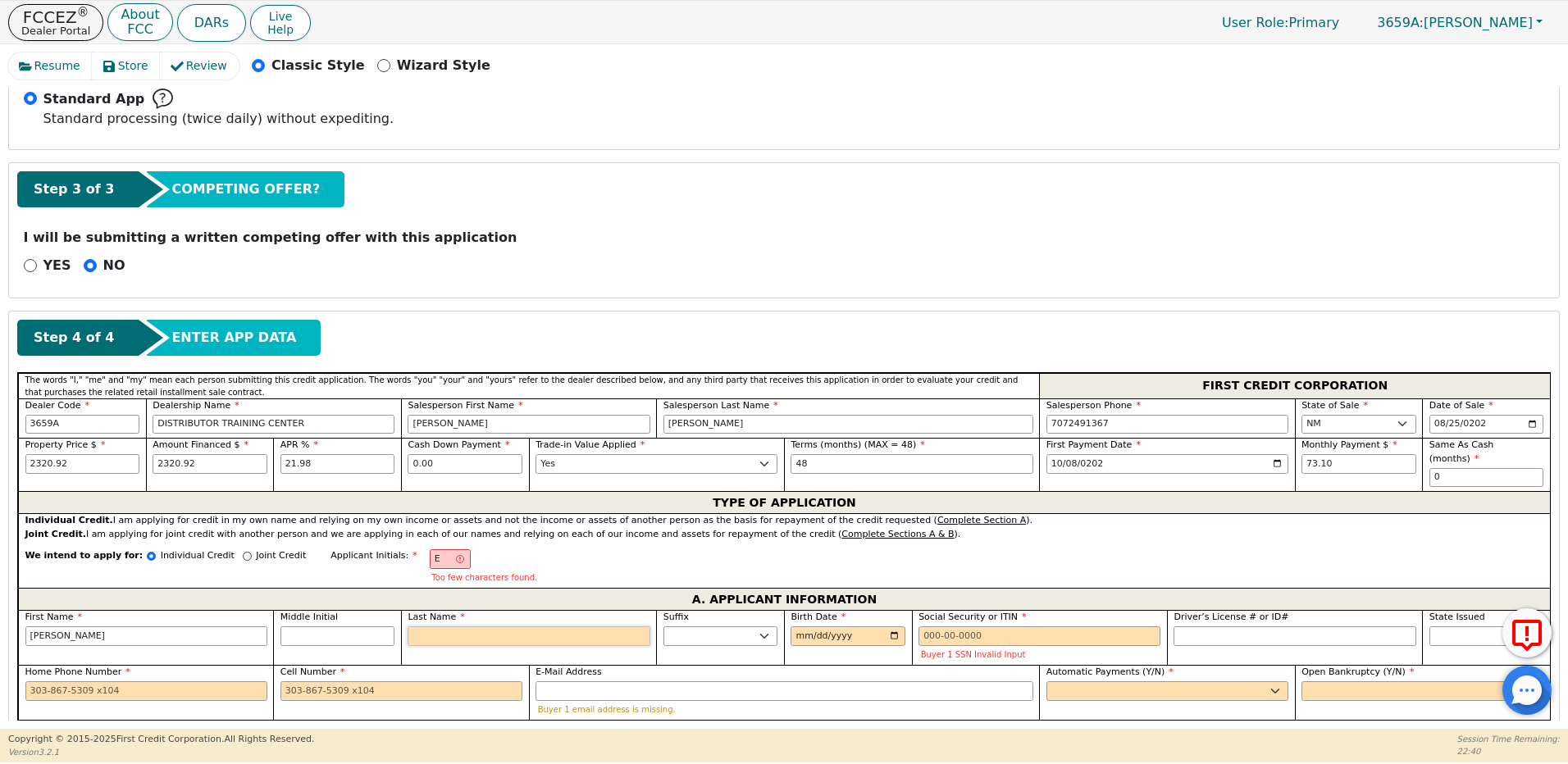
type input "ER"
type input "R"
type input "[PERSON_NAME]"
type input "Ro"
type input "[PERSON_NAME]"
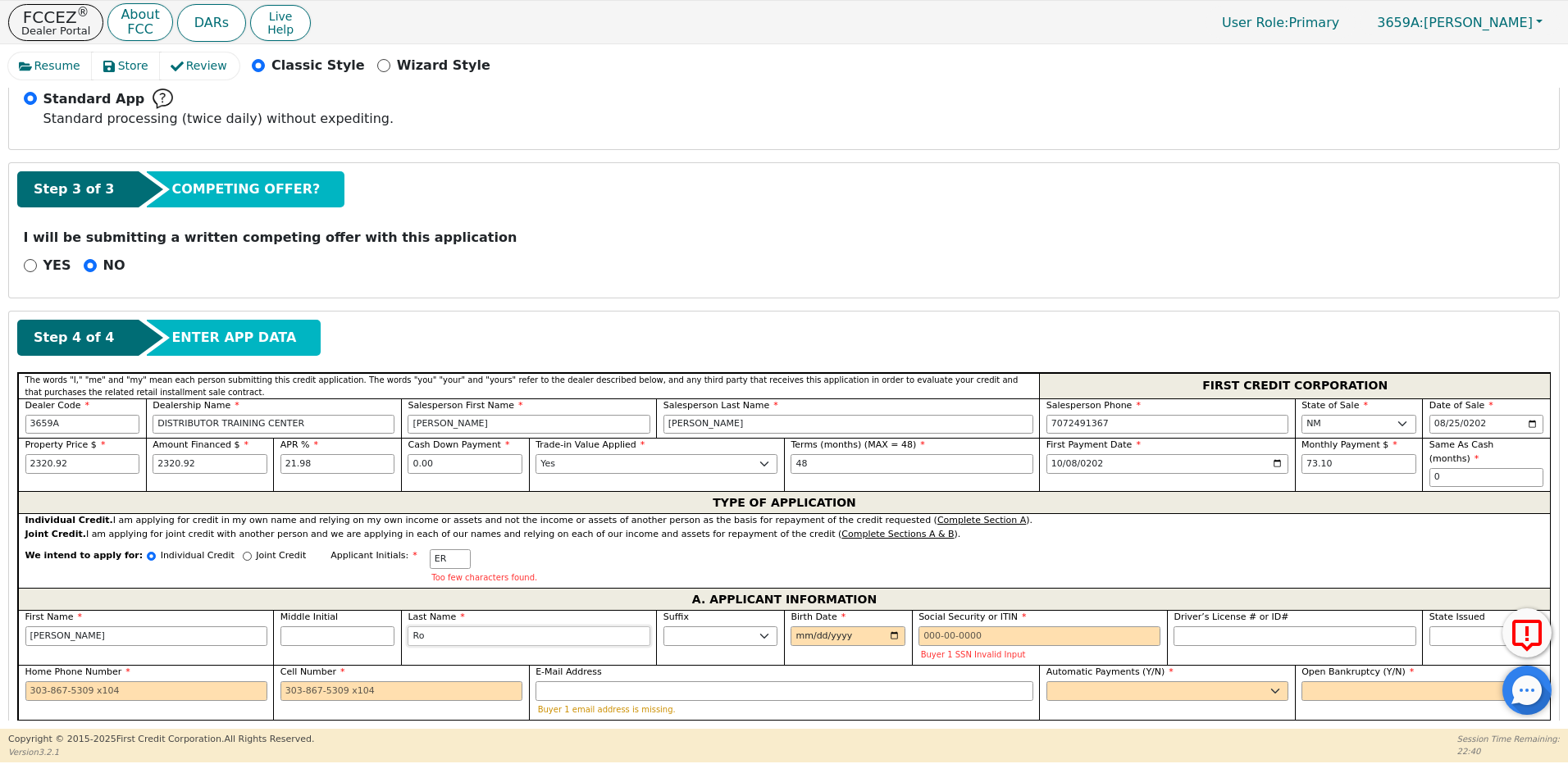
type input "Roj"
type input "[PERSON_NAME]"
type input "Roja"
type input "[PERSON_NAME]"
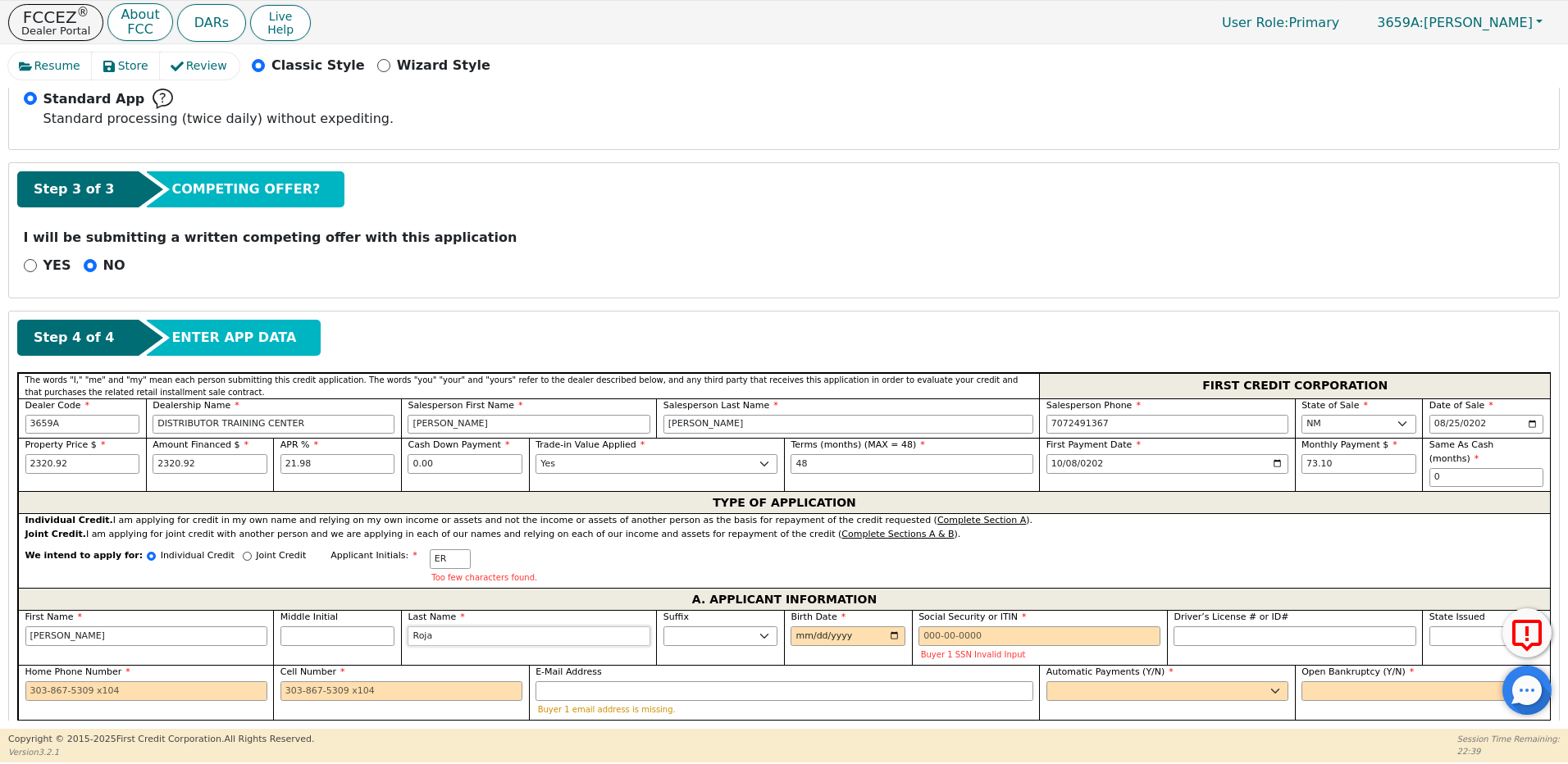
type input "[PERSON_NAME]"
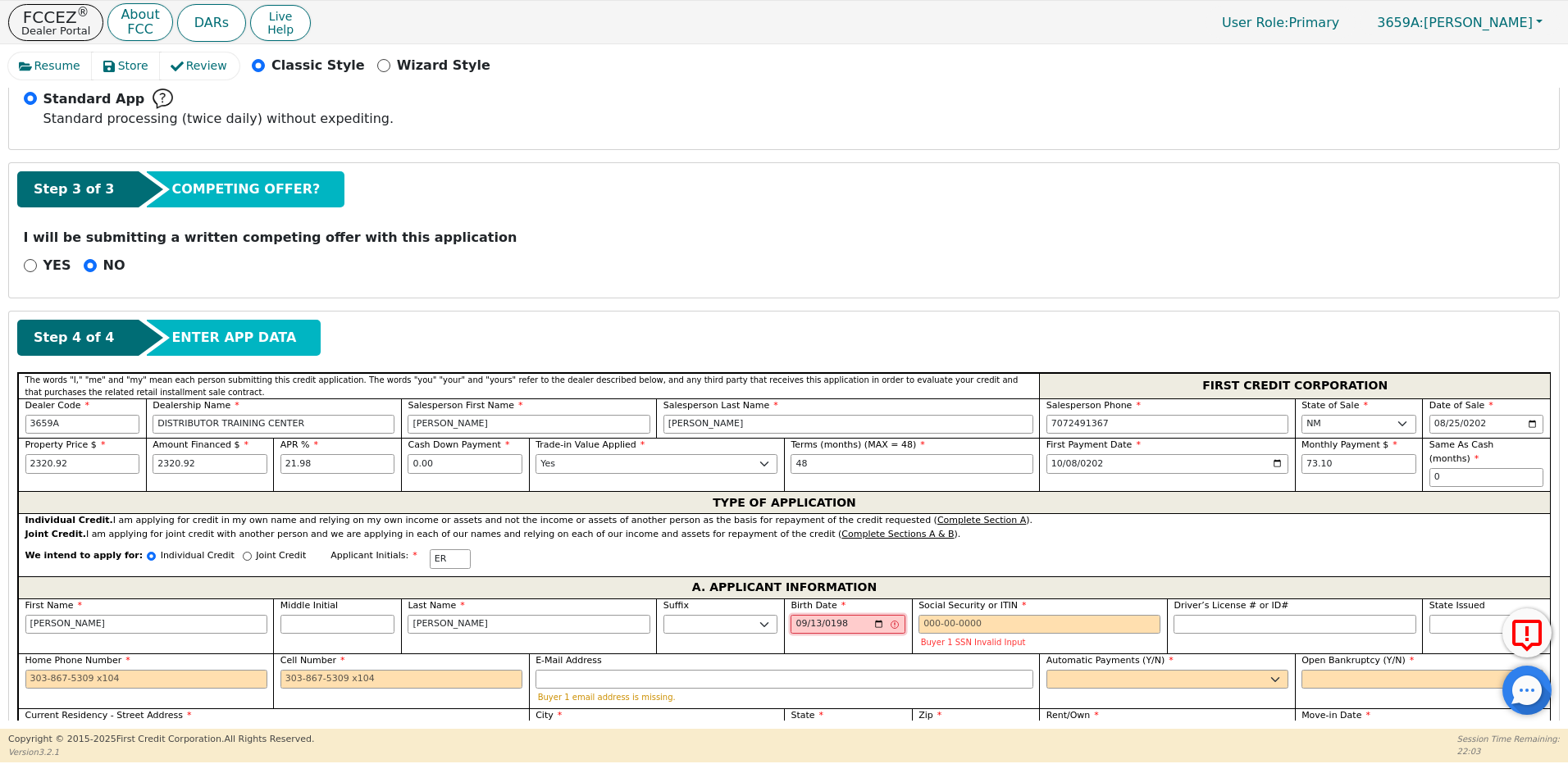
type input "[DATE]"
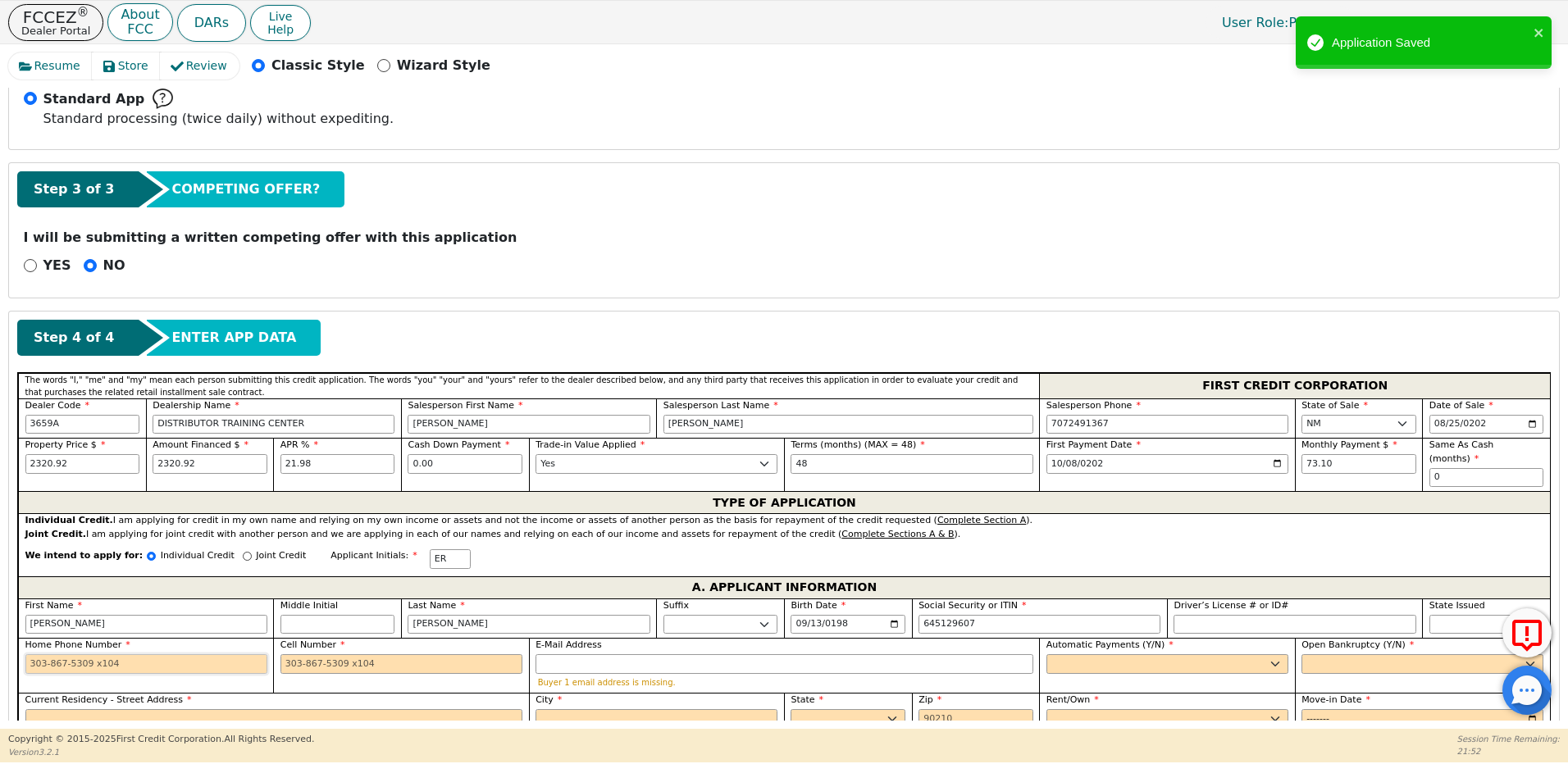
type input "***-**-9607"
click at [56, 654] on input "Home Phone Number" at bounding box center [147, 664] width 242 height 20
type input "9"
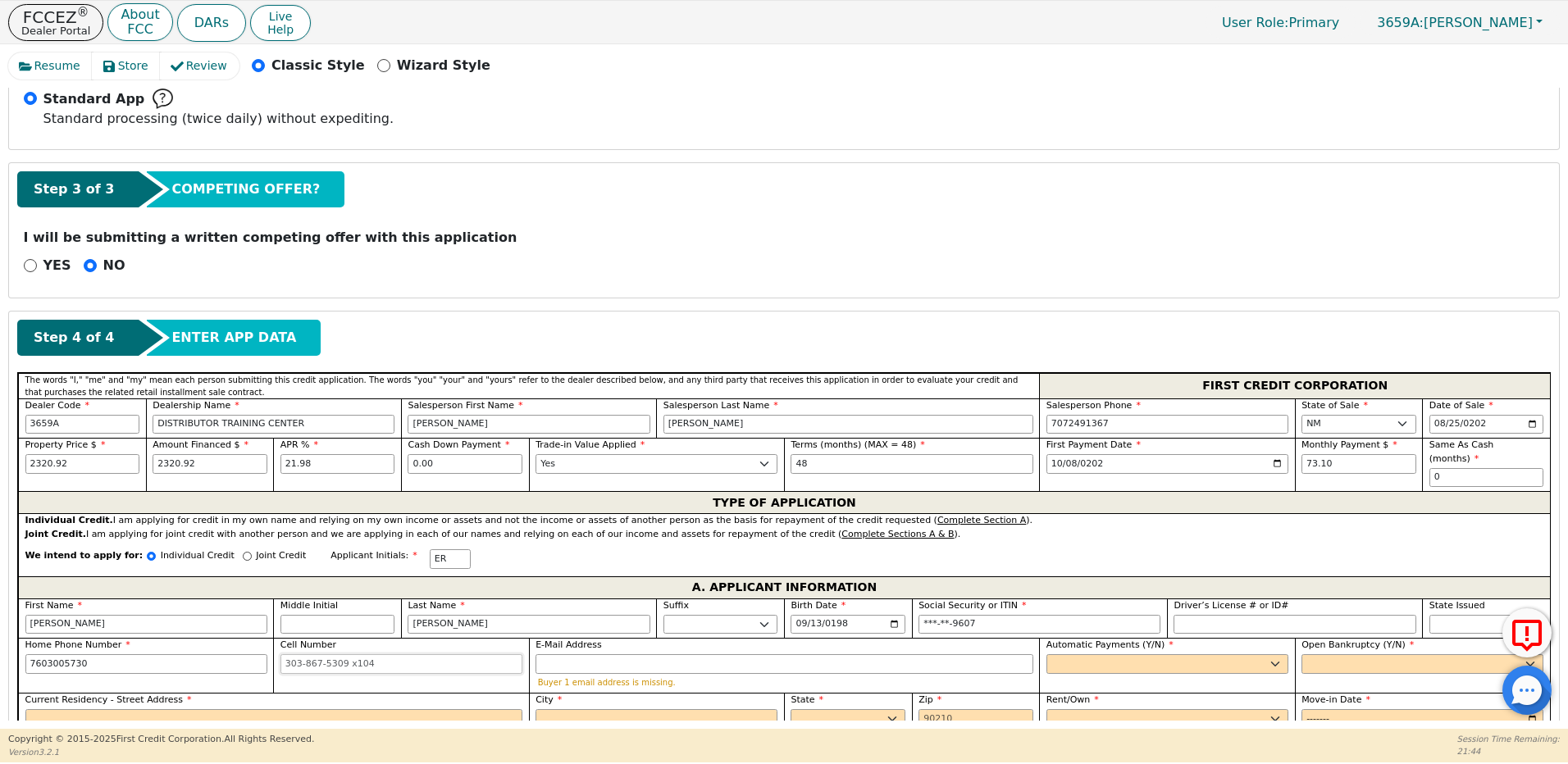
type input "[PHONE_NUMBER]"
type input "[EMAIL_ADDRESS][DOMAIN_NAME]"
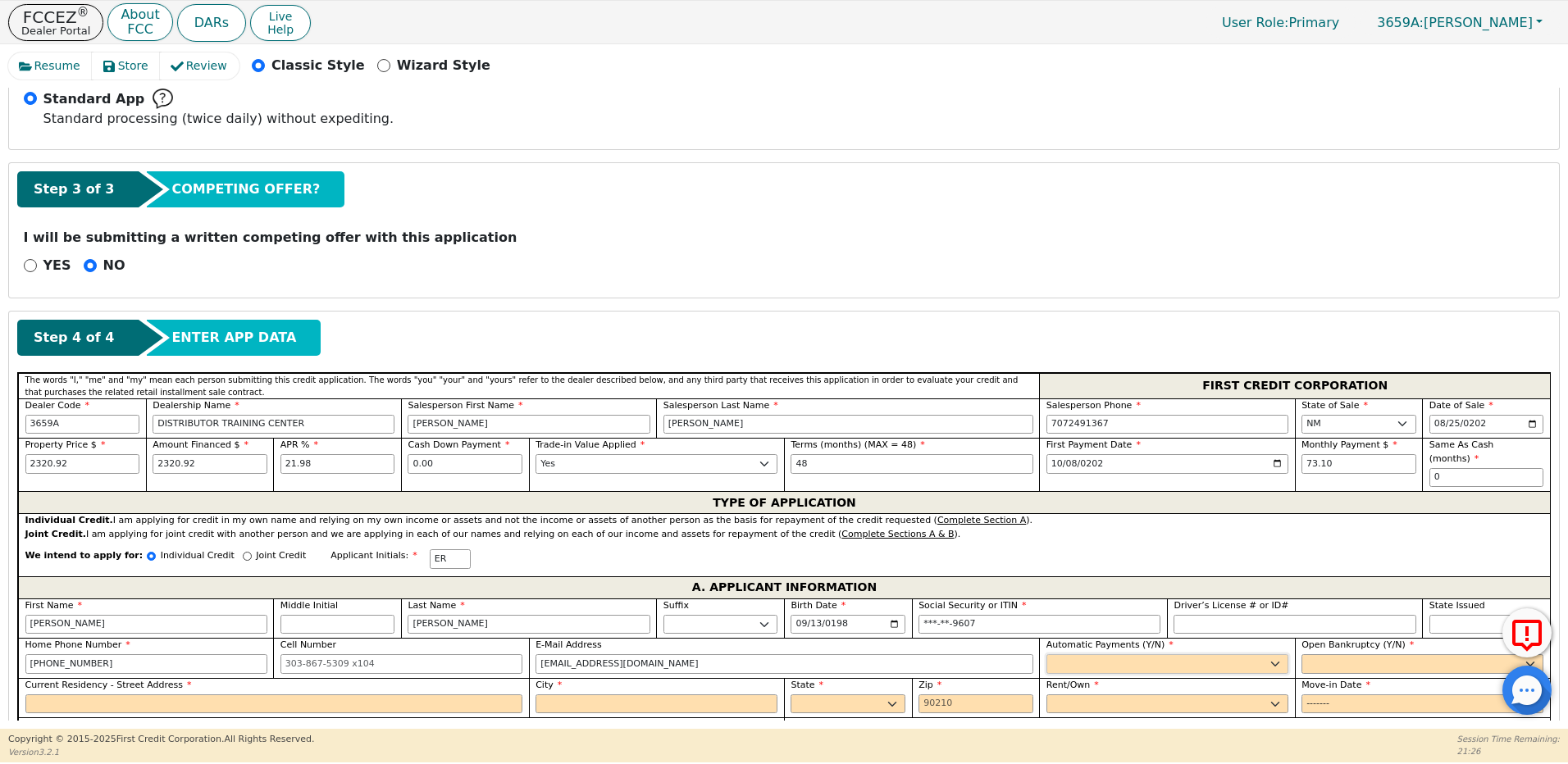
drag, startPoint x: 1068, startPoint y: 654, endPoint x: 1059, endPoint y: 653, distance: 9.1
click at [1067, 654] on select "Yes No" at bounding box center [1167, 664] width 242 height 20
select select "y"
click at [1046, 654] on select "Yes No" at bounding box center [1167, 664] width 242 height 20
type input "[PERSON_NAME]"
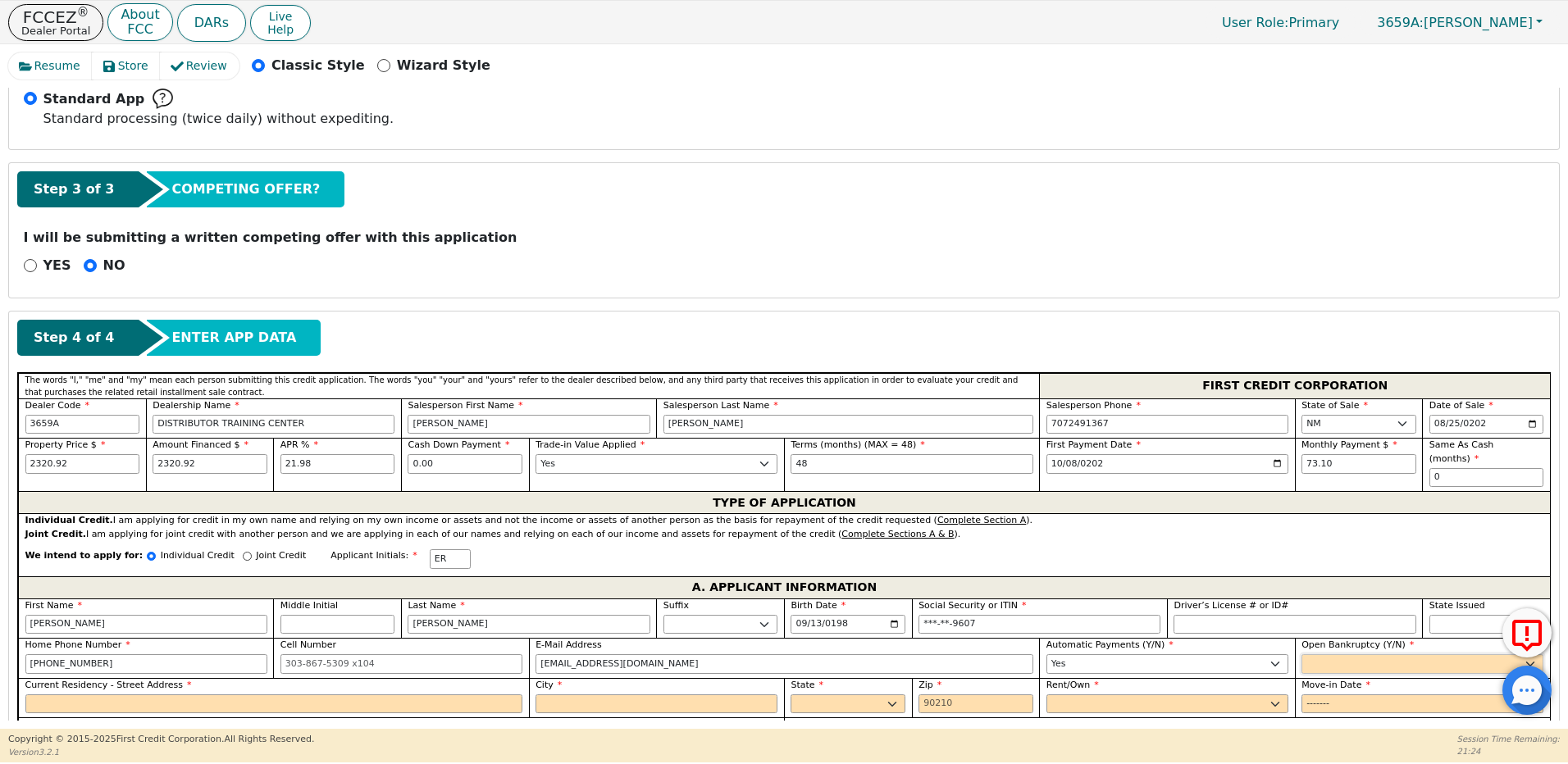
click at [1317, 654] on select "Yes No" at bounding box center [1422, 664] width 242 height 20
select select "n"
click at [1301, 654] on select "Yes No" at bounding box center [1422, 664] width 242 height 20
click at [183, 694] on input "Current Residency - Street Address" at bounding box center [274, 704] width 497 height 20
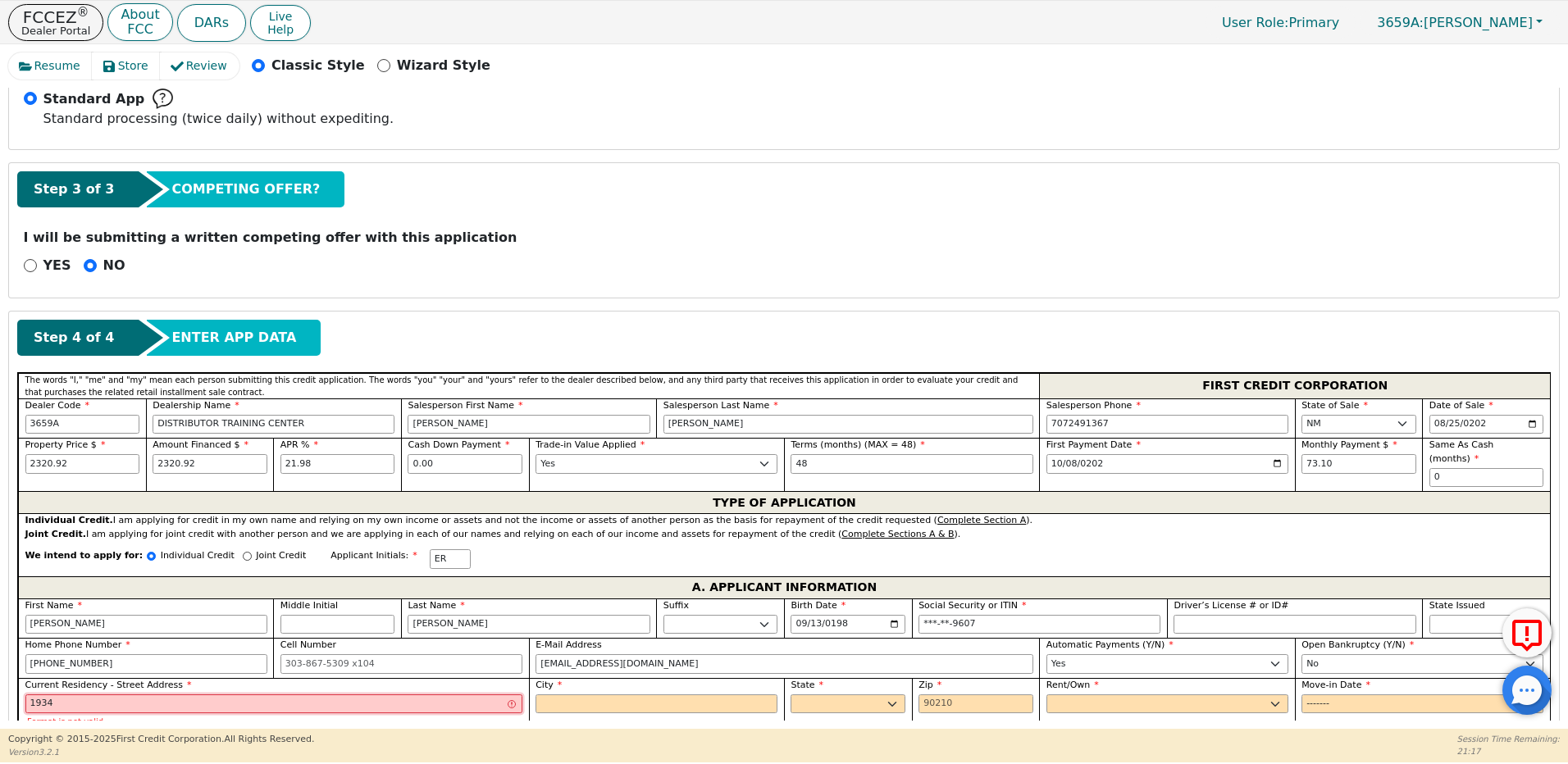
type input "1934 tesoro loop nw"
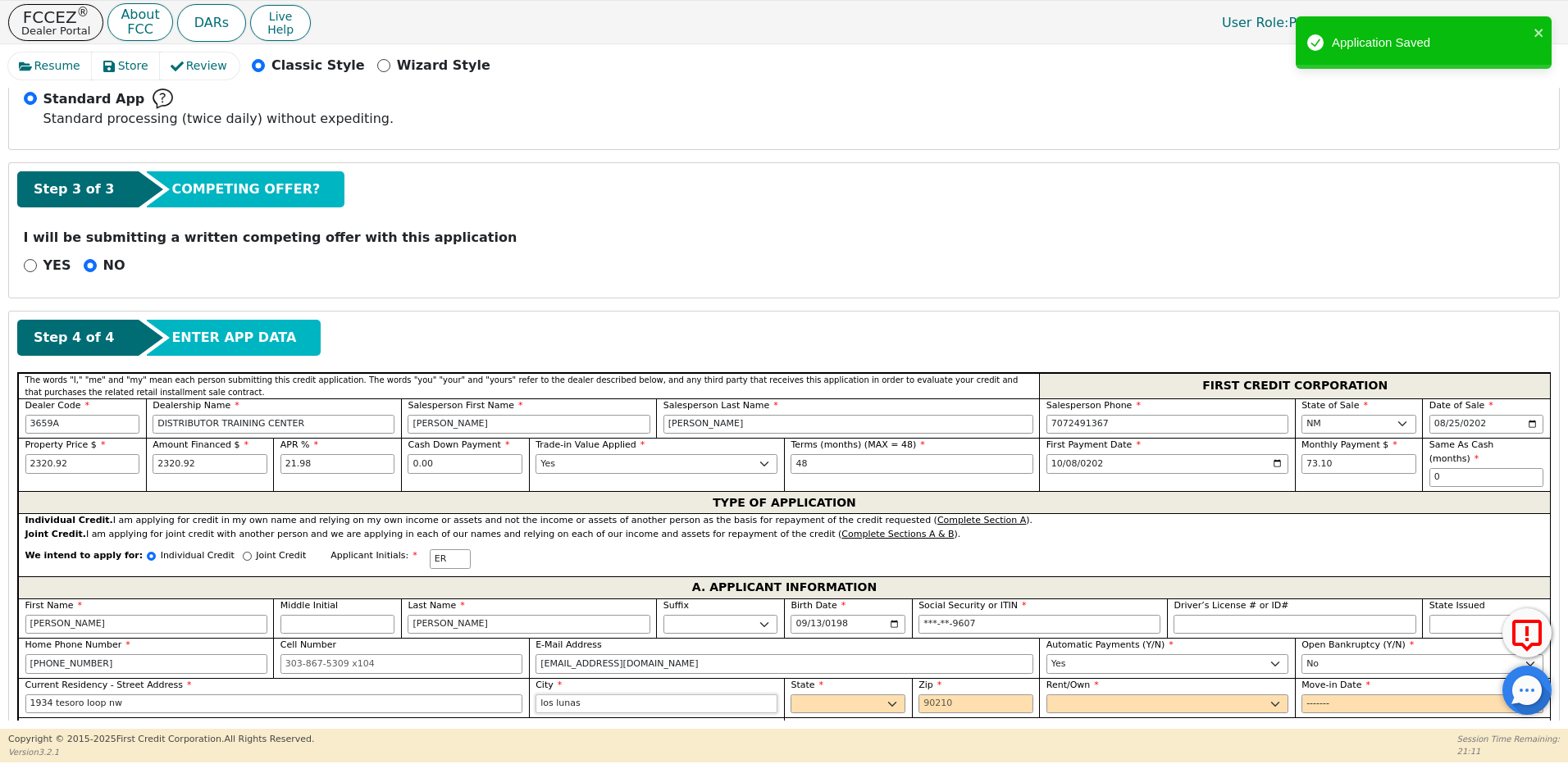
type input "los lunas"
select select "NM"
type input "87031"
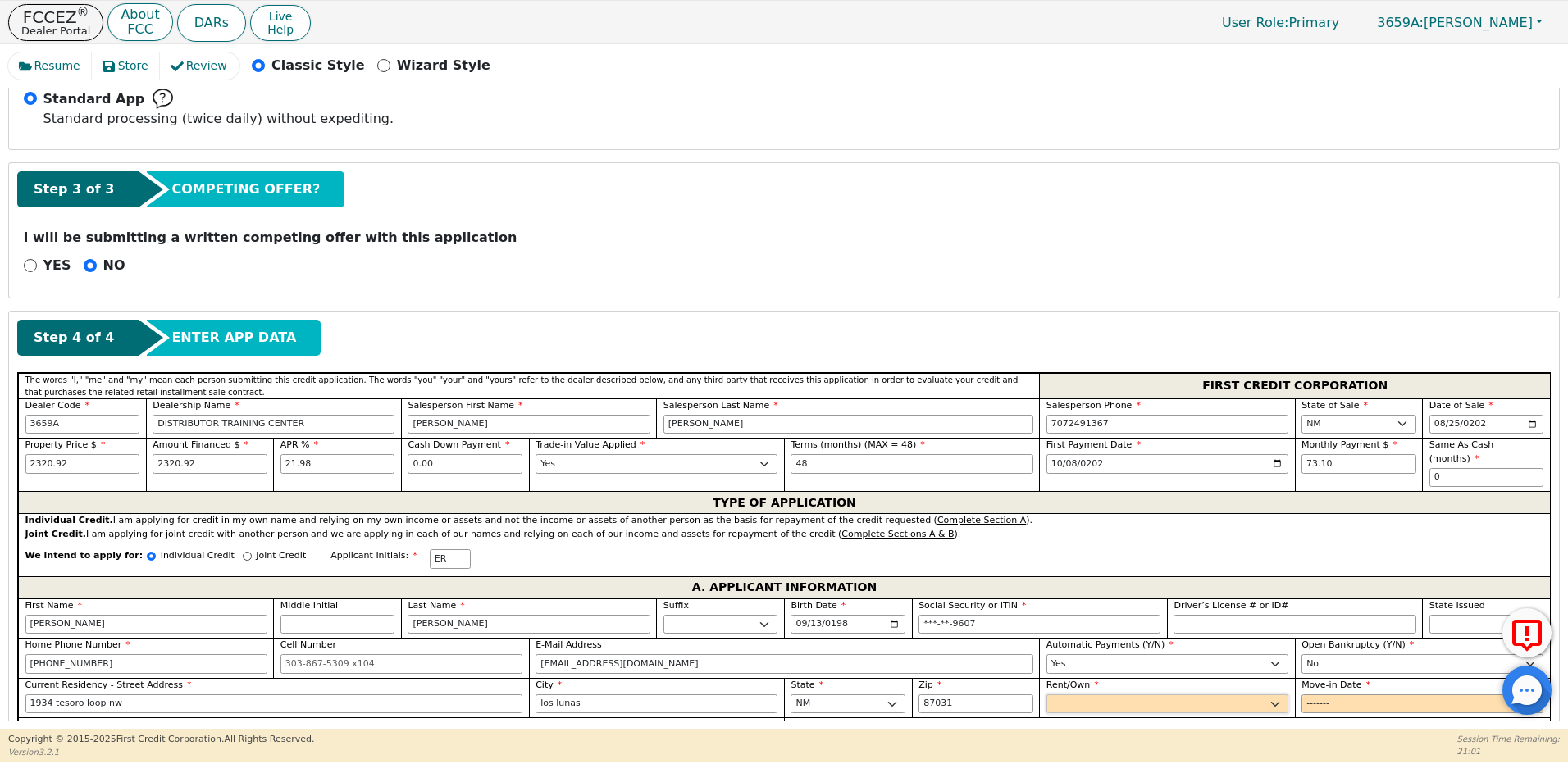
click at [1063, 694] on select "Rent Own" at bounding box center [1167, 704] width 242 height 20
select select "Own"
click at [1046, 694] on select "Rent Own" at bounding box center [1167, 704] width 242 height 20
click at [1314, 694] on input "Move-in Date" at bounding box center [1422, 704] width 242 height 20
click at [1341, 694] on input "Move-in Date" at bounding box center [1422, 704] width 242 height 20
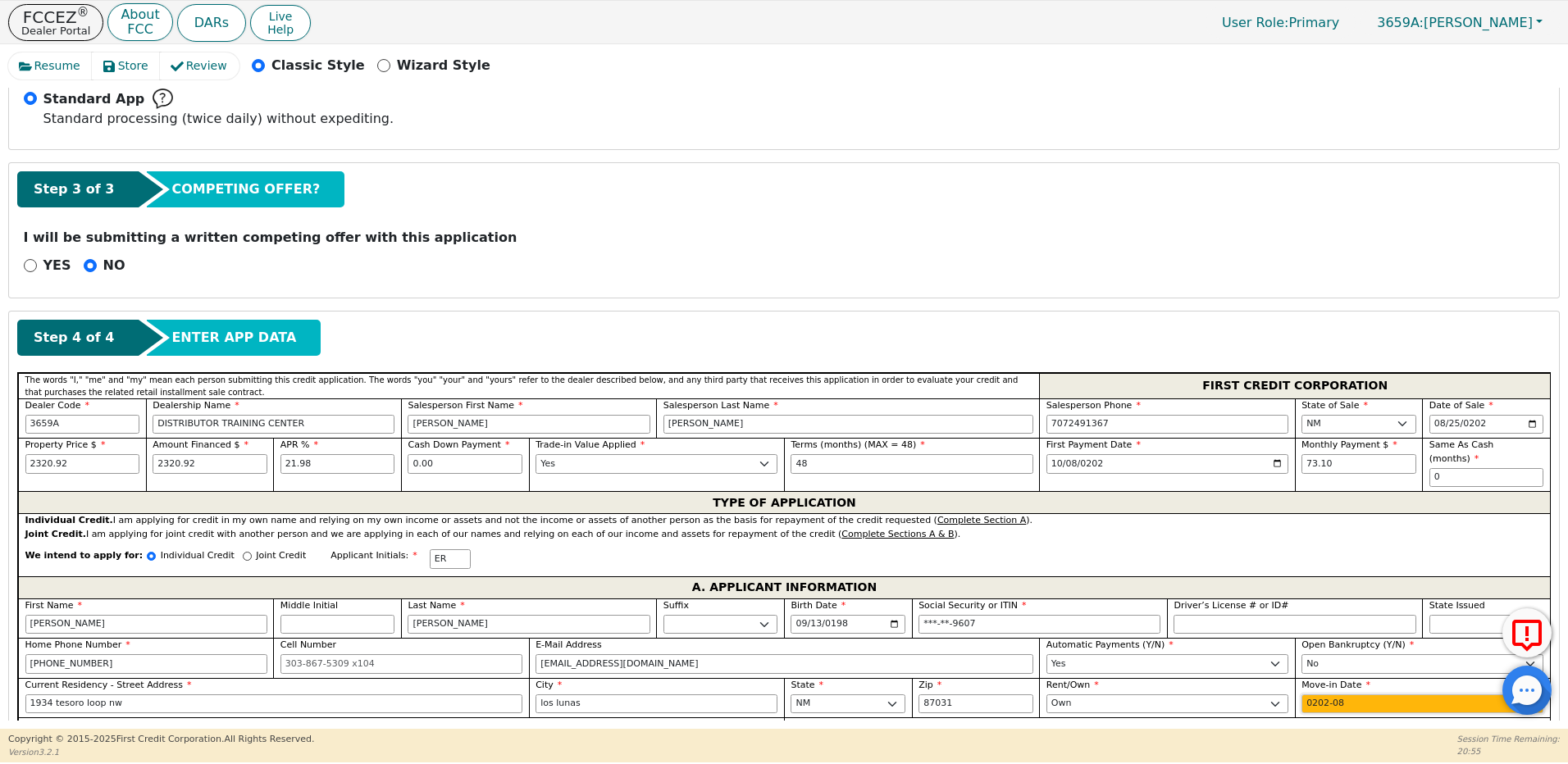
type input "2022-08"
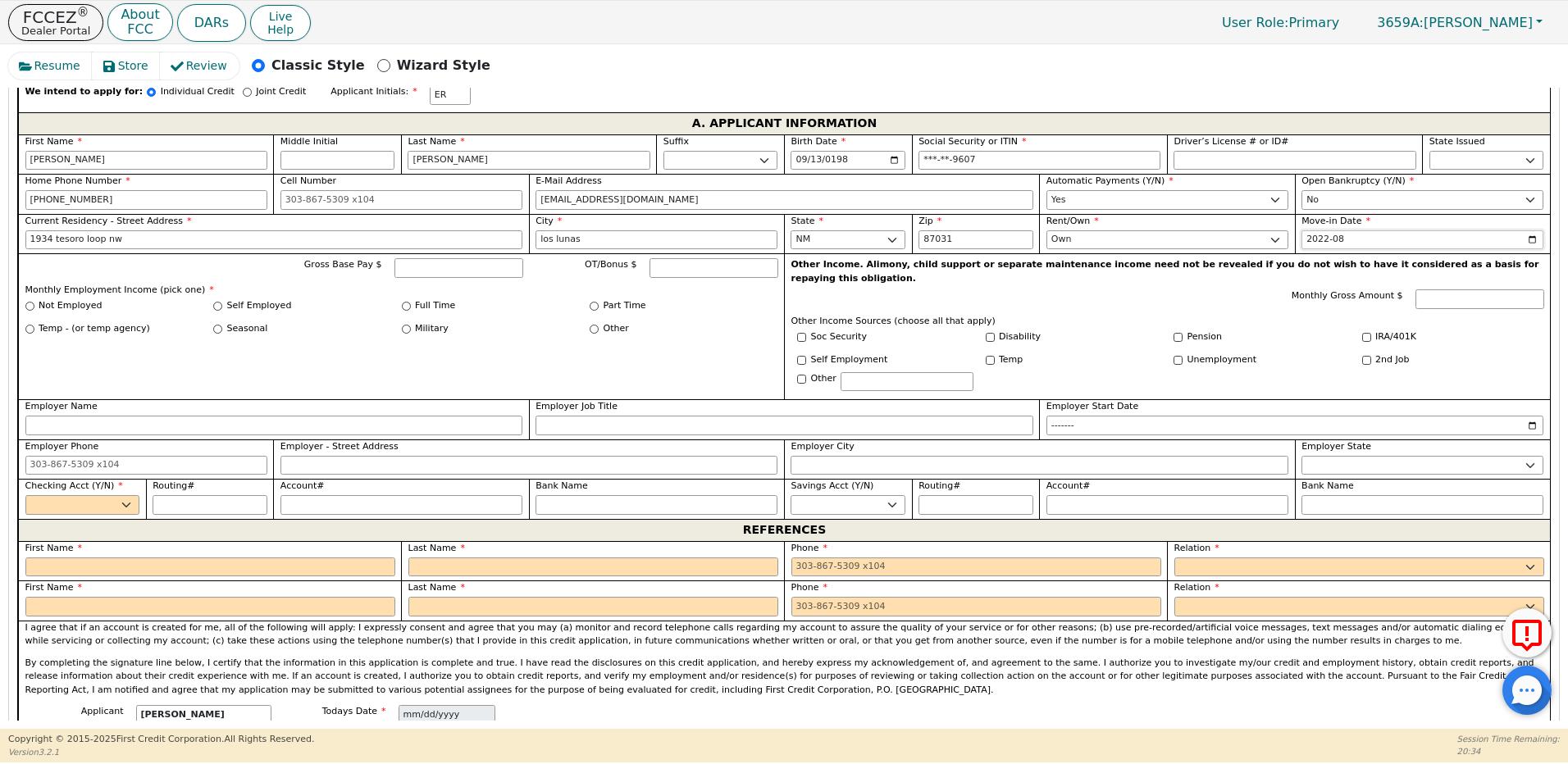
scroll to position [958, 0]
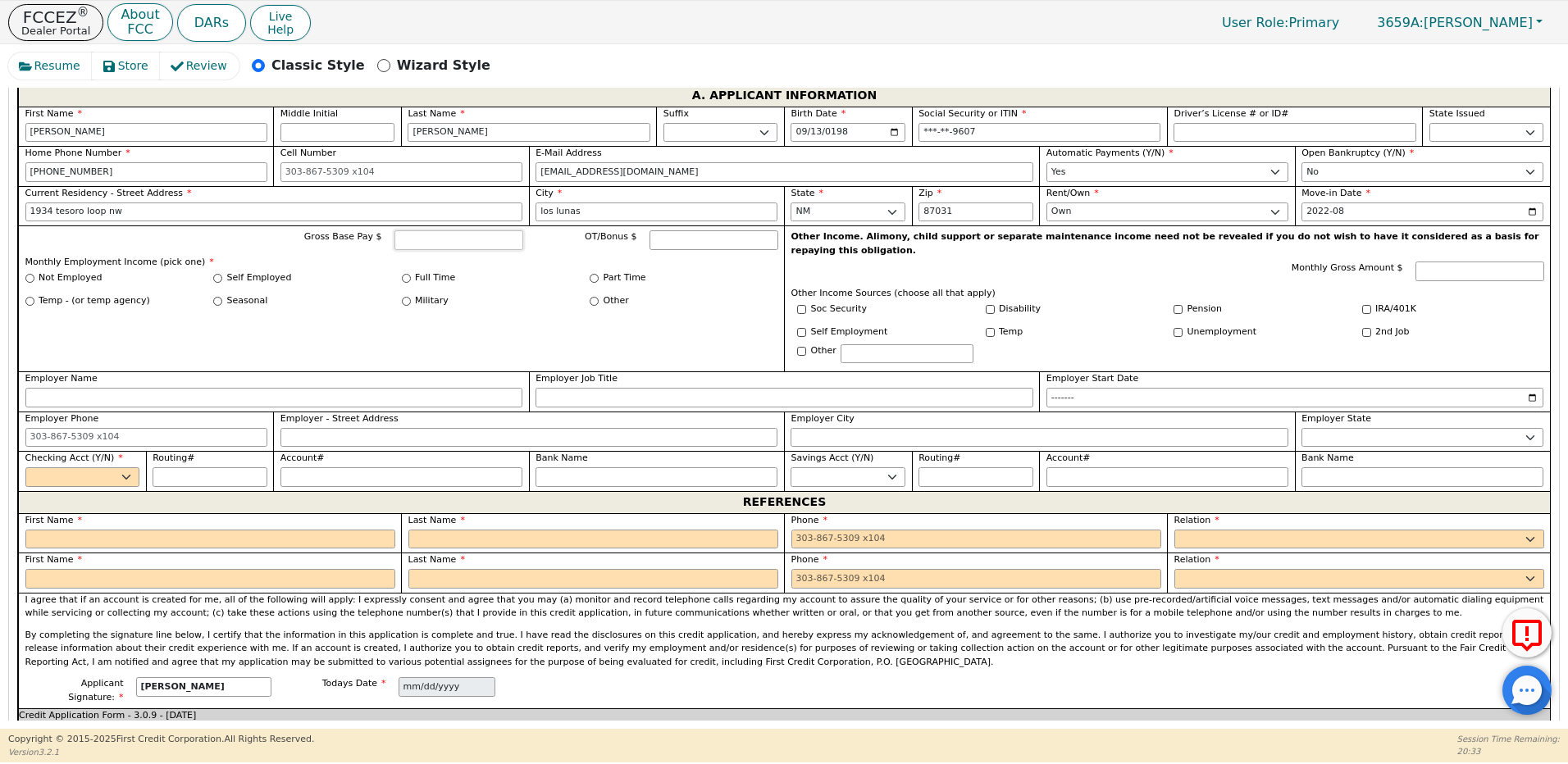
click at [454, 231] on input "Gross Base Pay $" at bounding box center [458, 240] width 129 height 20
type input "3690.40"
click at [405, 273] on input "Full Time" at bounding box center [406, 277] width 9 height 9
radio input "true"
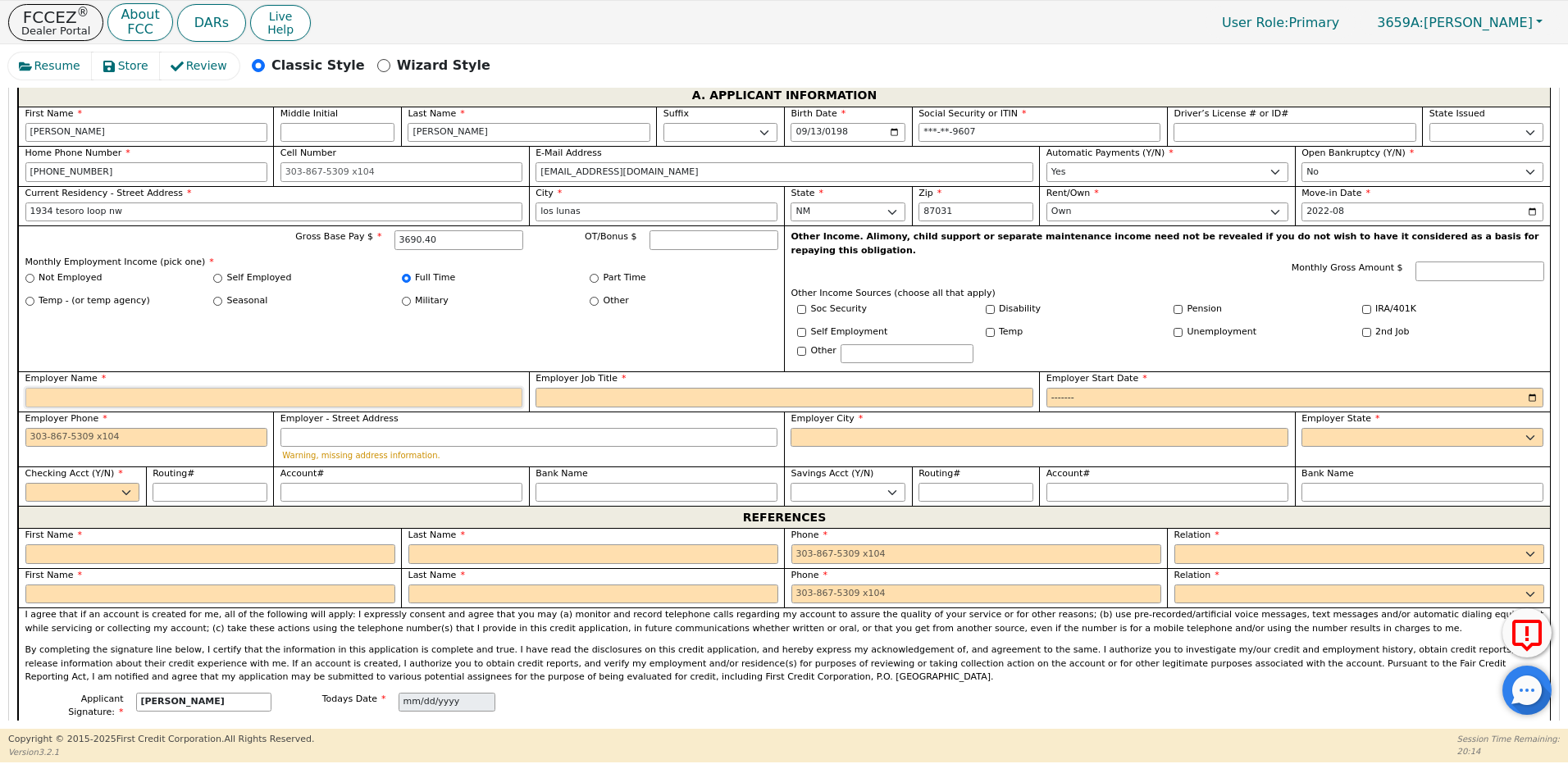
click at [114, 388] on input "Employer Name" at bounding box center [274, 397] width 497 height 20
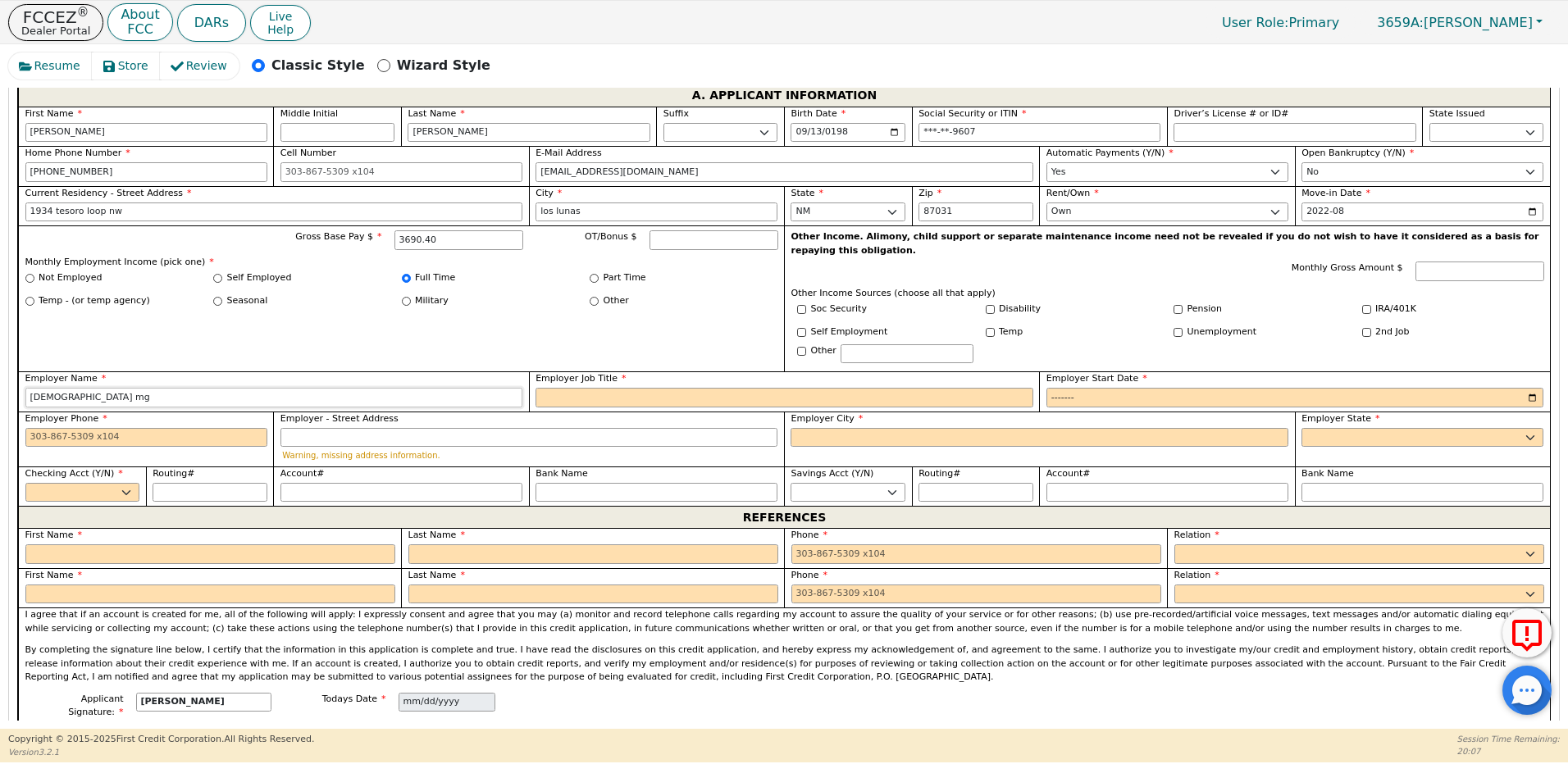
type input "[DEMOGRAPHIC_DATA] mg"
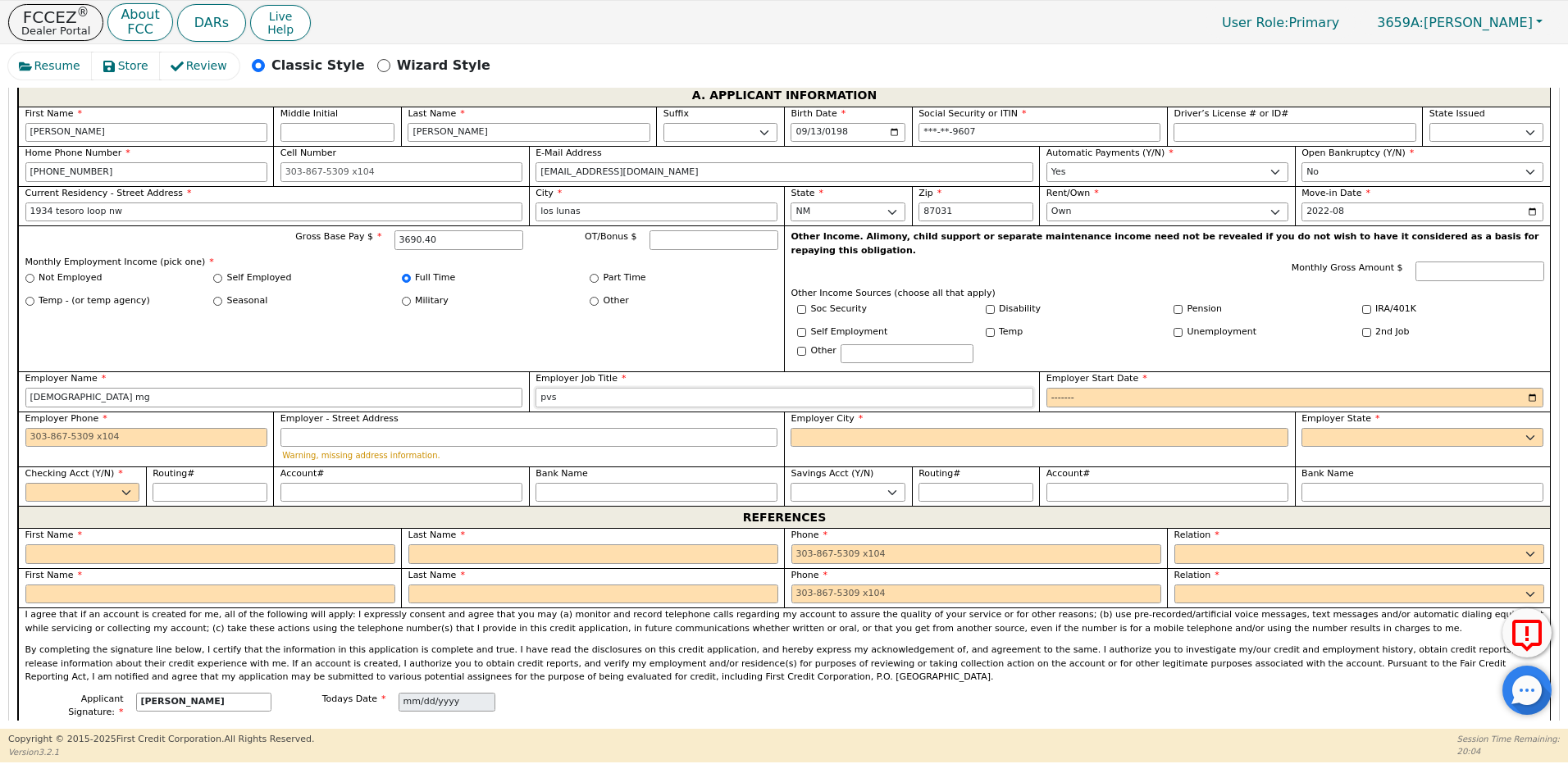
type input "pvs"
click at [1092, 388] on input "Employer Start Date" at bounding box center [1295, 397] width 497 height 20
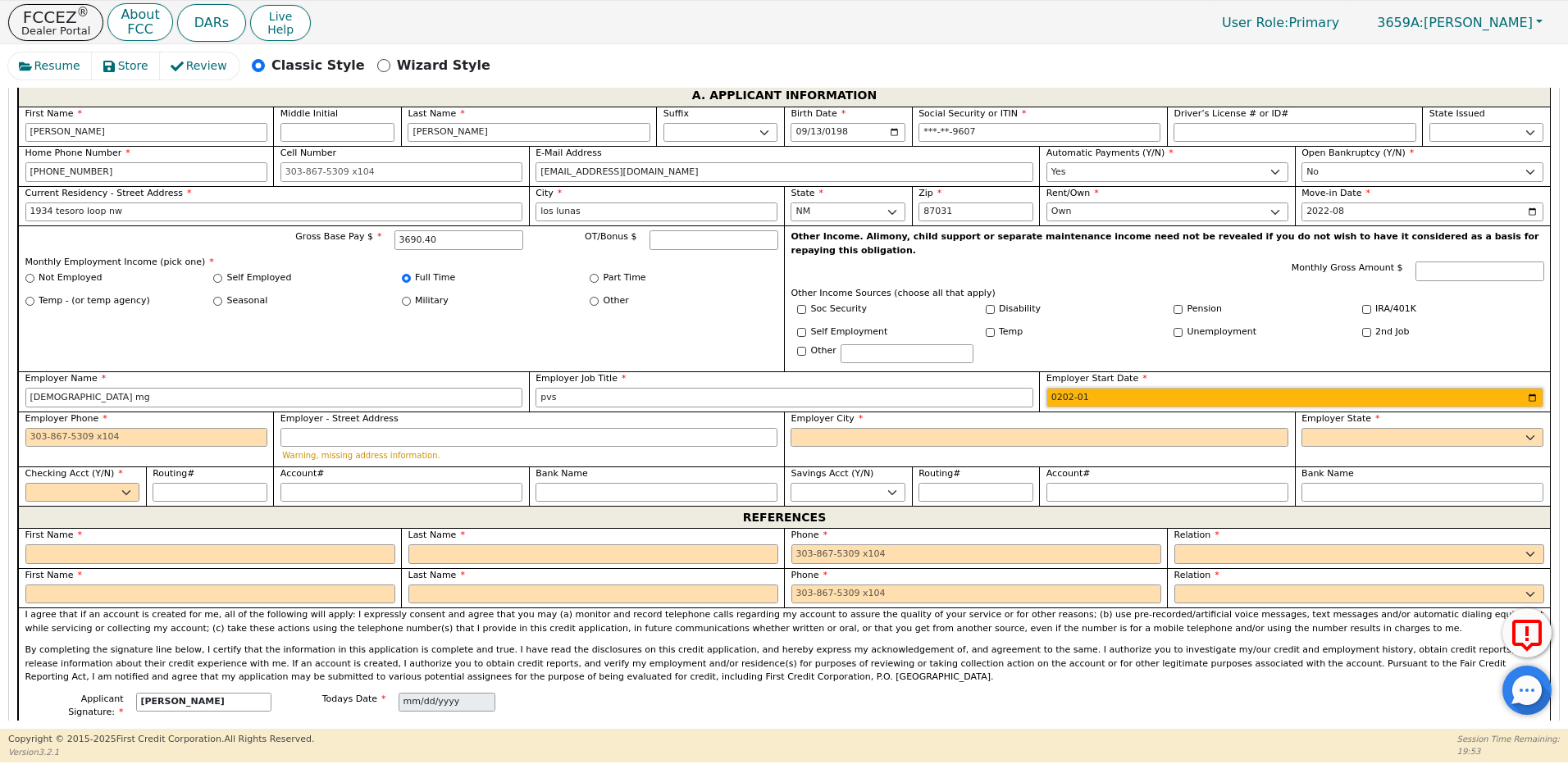
type input "2023-01"
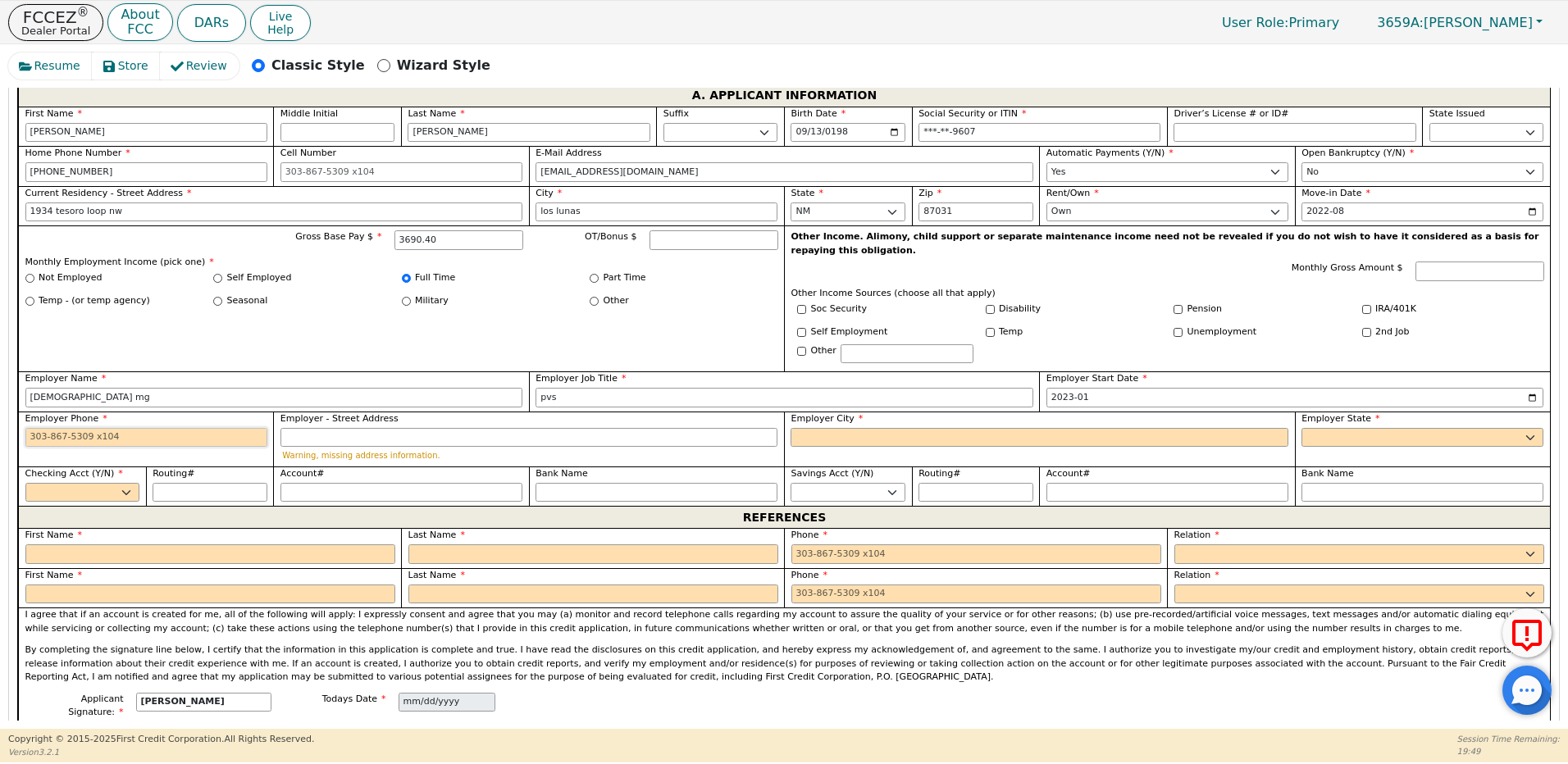
click at [208, 428] on input "Employer Phone" at bounding box center [147, 437] width 242 height 20
type input "[PHONE_NUMBER]"
click at [367, 428] on input "Employer - Street Address" at bounding box center [529, 437] width 497 height 20
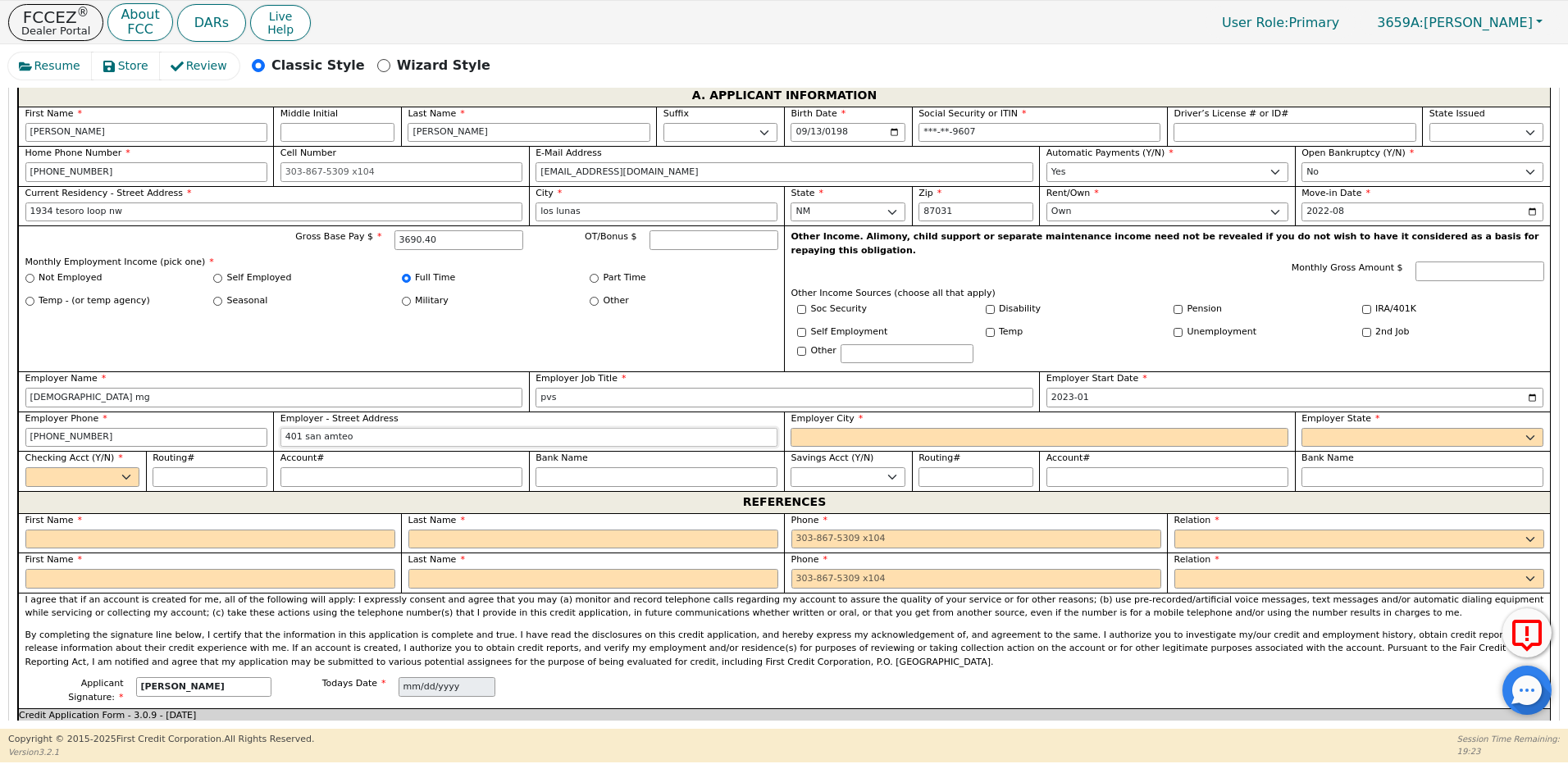
click at [367, 428] on input "401 san amteo" at bounding box center [529, 437] width 497 height 20
type input "401 san mateo"
type input "abq"
select select "NM"
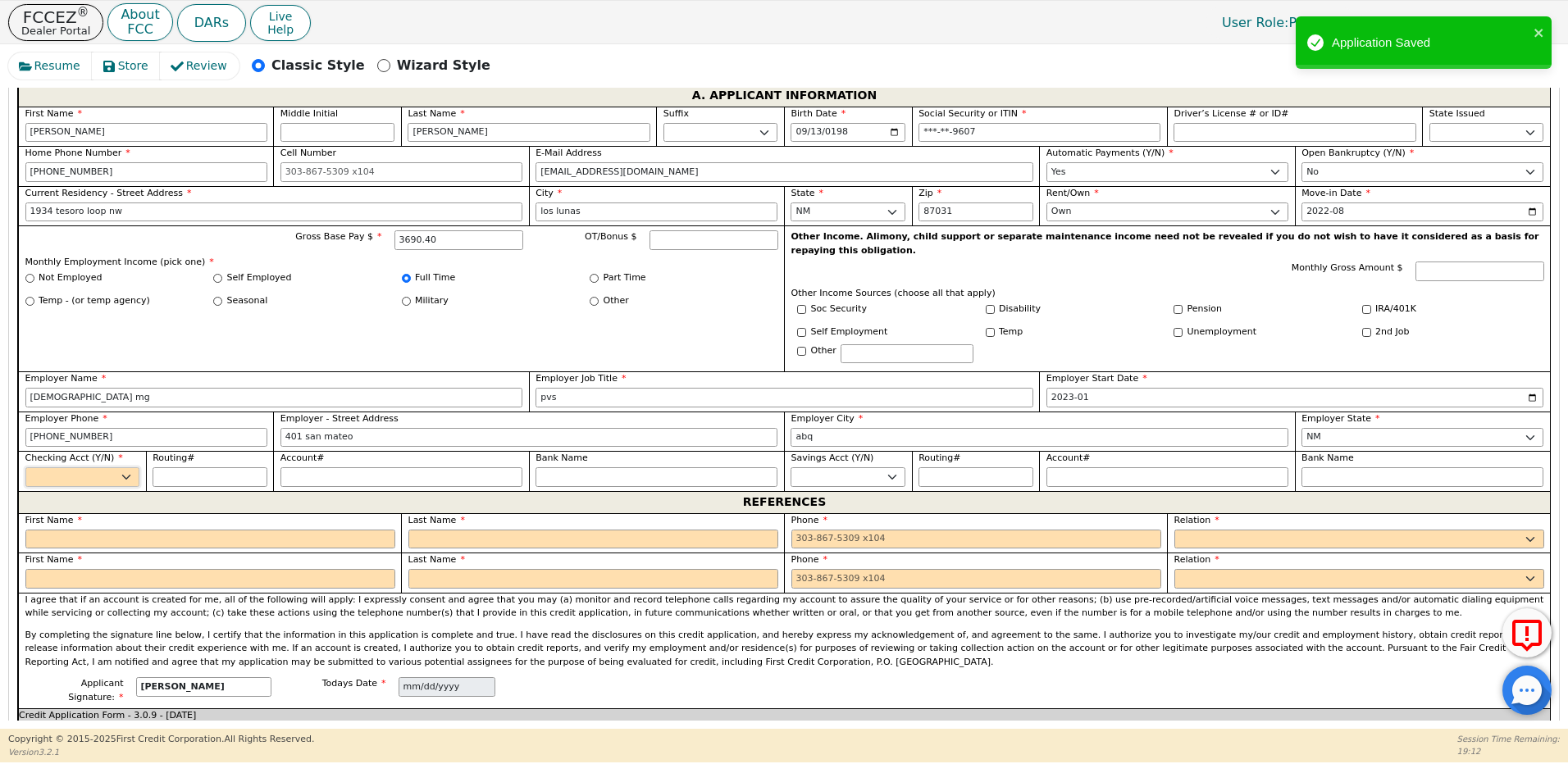
click at [124, 468] on select "Yes No" at bounding box center [83, 477] width 114 height 20
select select "y"
click at [26, 468] on select "Yes No" at bounding box center [83, 477] width 114 height 20
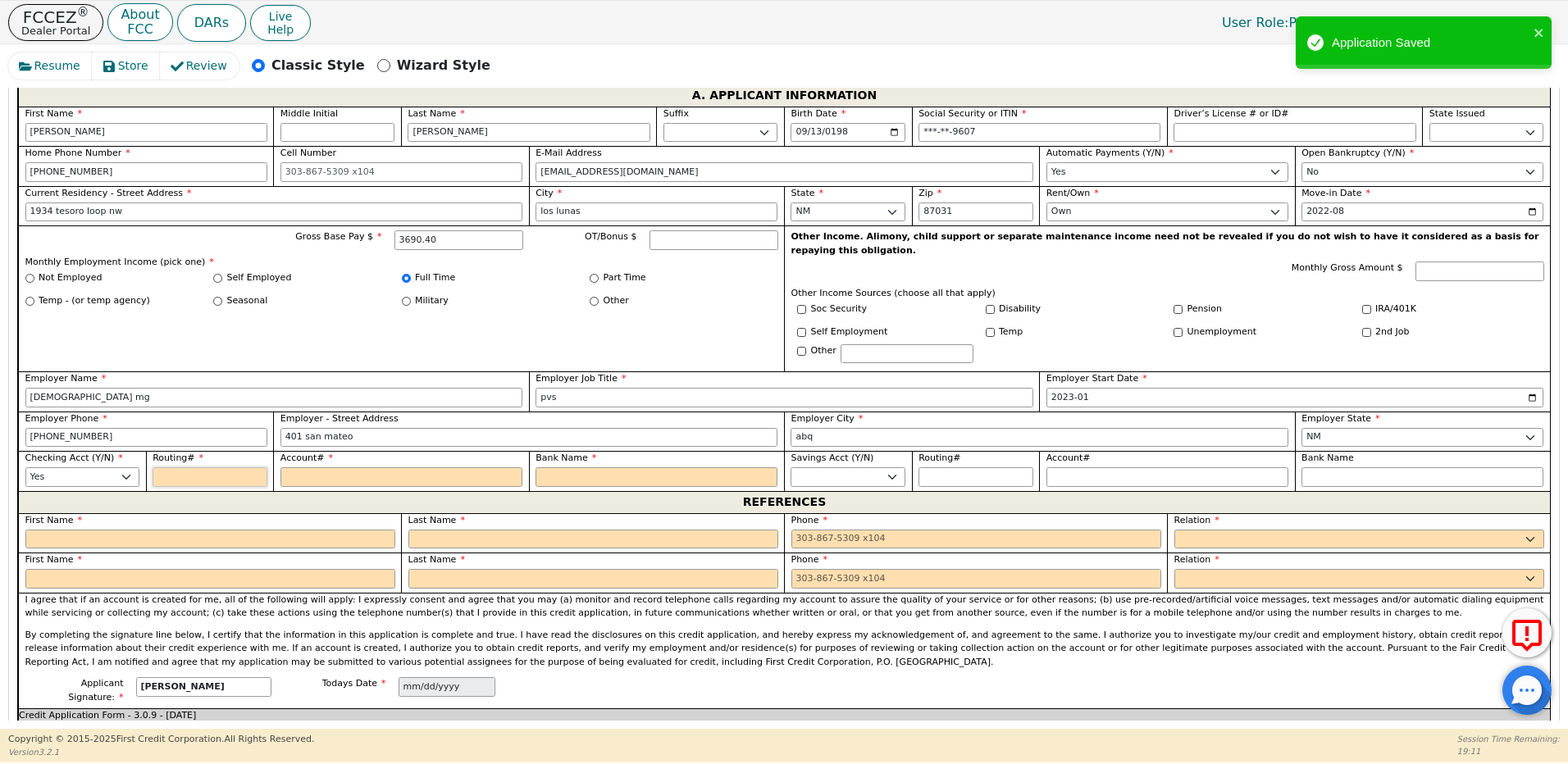
click at [179, 468] on input "Routing#" at bounding box center [210, 477] width 114 height 20
type input "1"
type input "*"
type input "12"
type input "**"
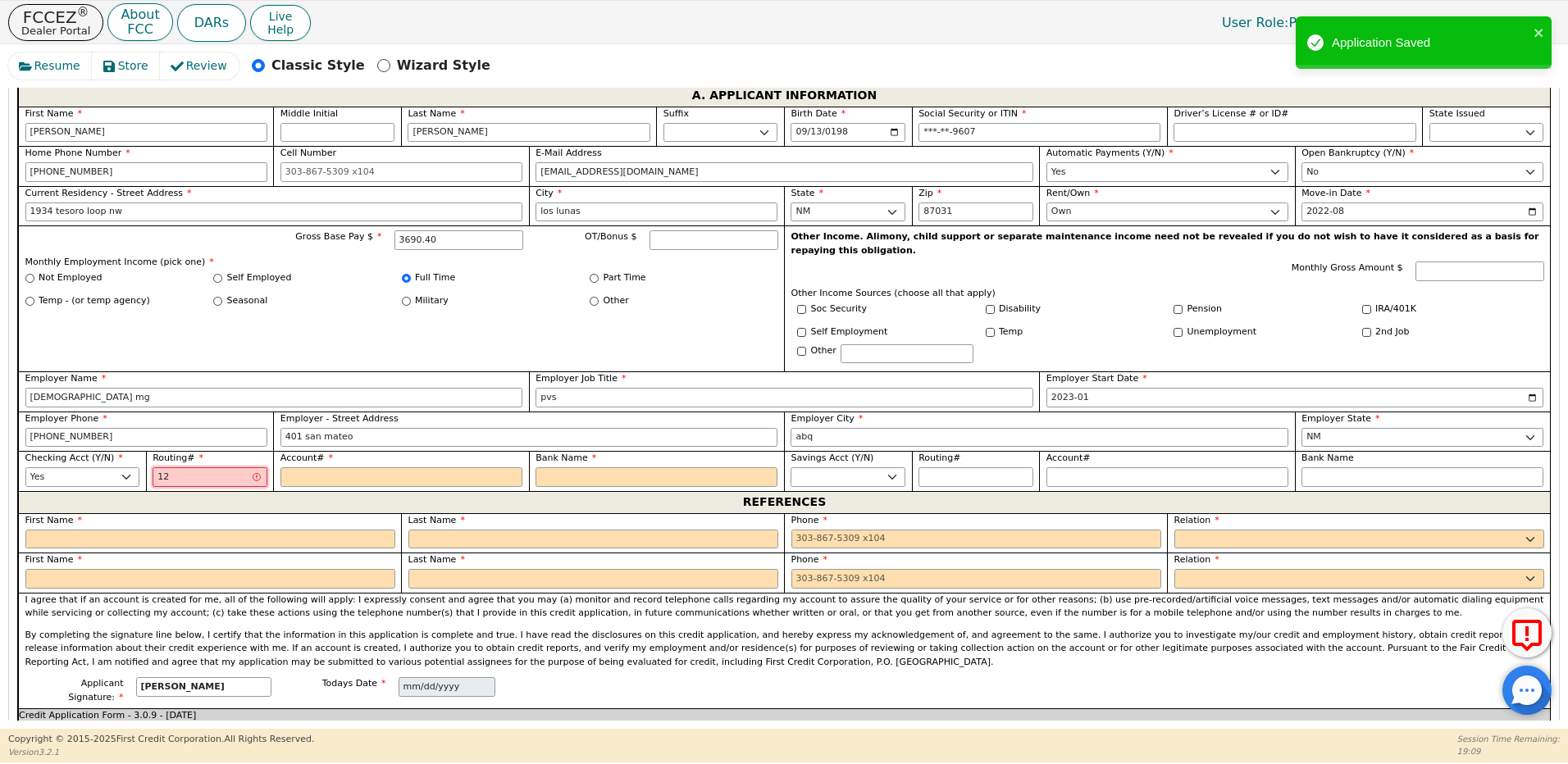
type input "121"
type input "***"
type input "1210"
type input "****"
type input "12104"
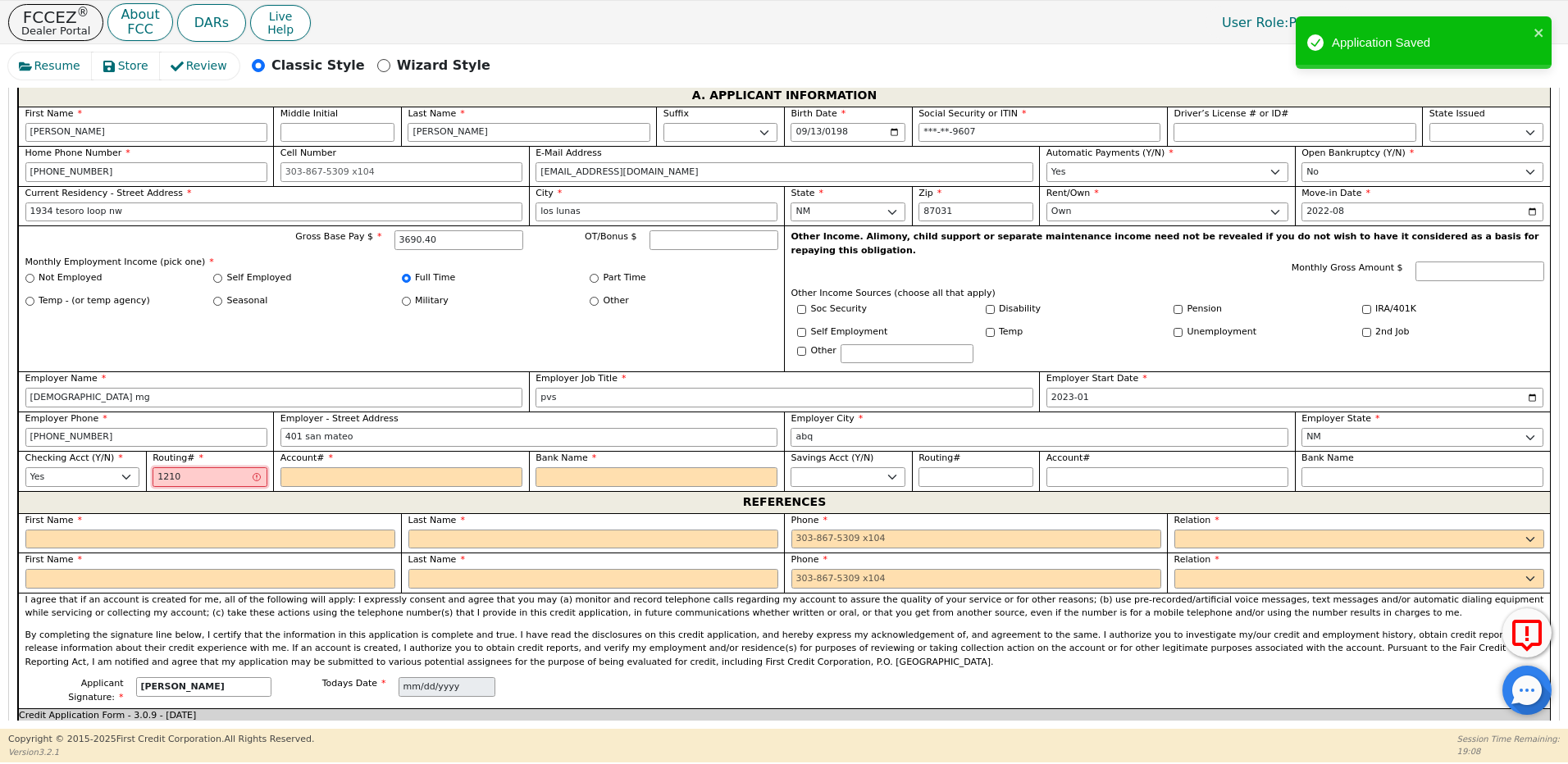
type input "*****"
type input "121042"
type input "******"
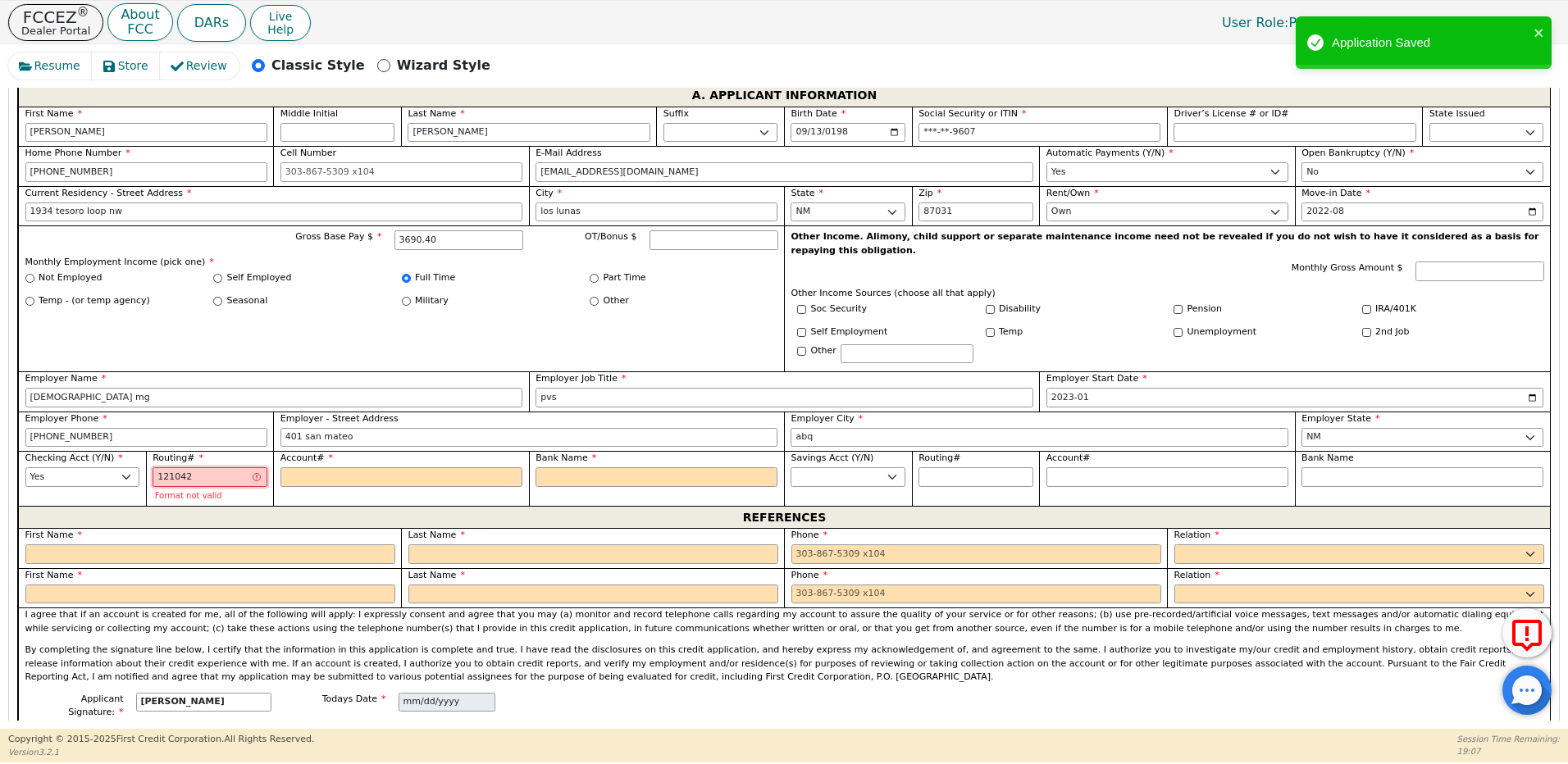
type input "1210428"
type input "*******"
type input "12104288"
type input "********"
type input "121042882"
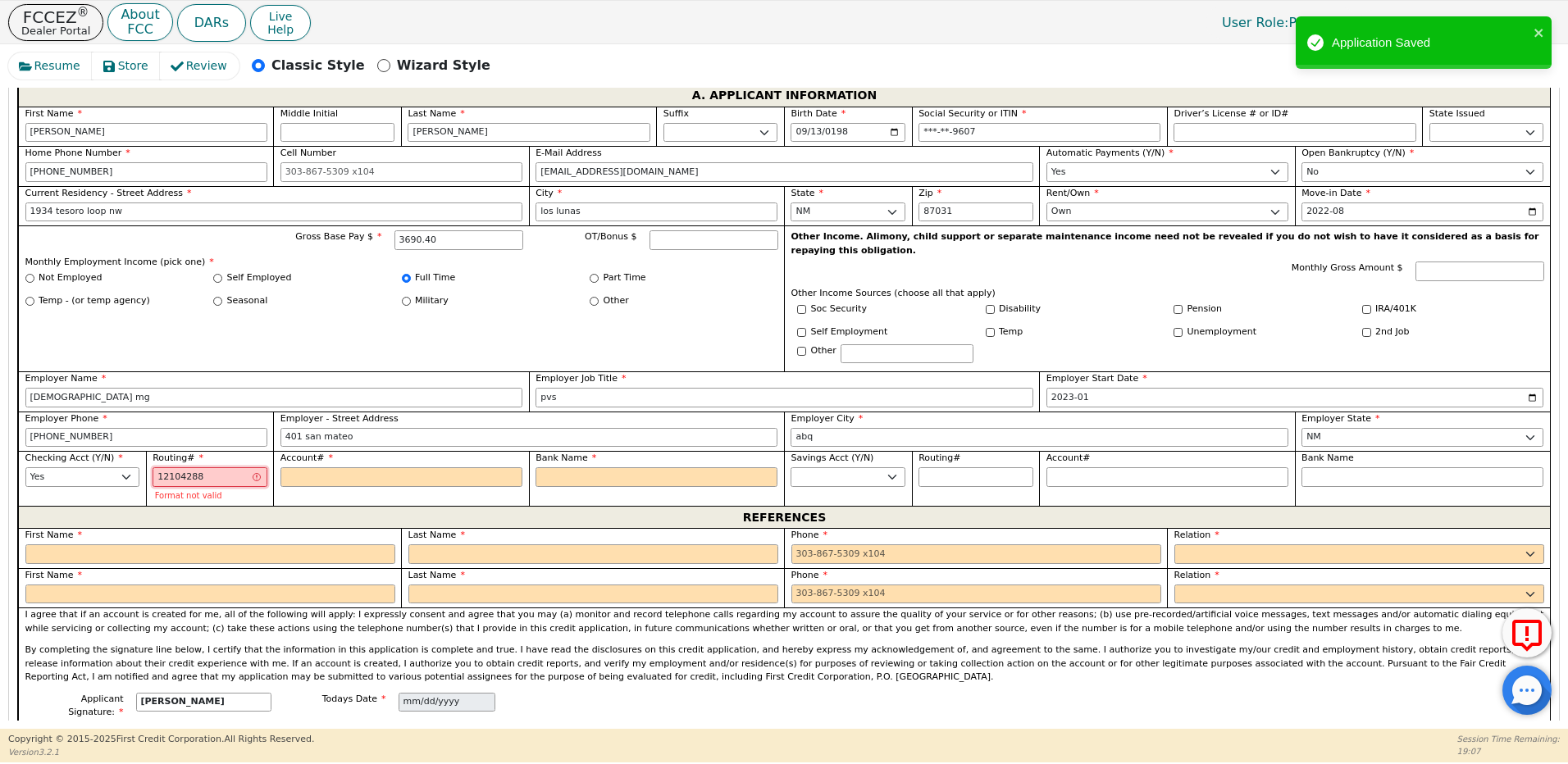
type input "*********"
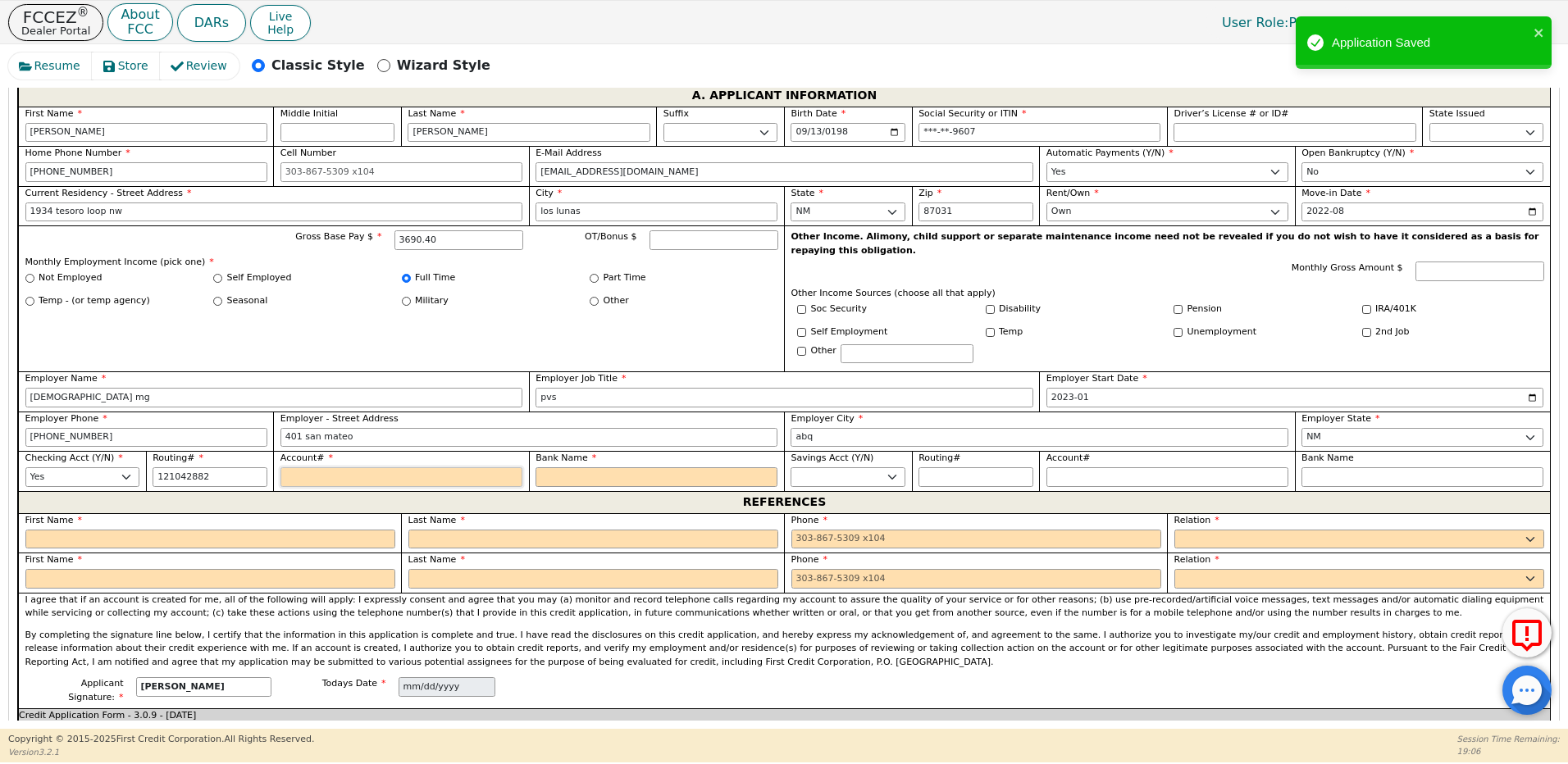
type input "*********"
click at [305, 468] on input "Account#" at bounding box center [401, 477] width 242 height 20
type input "8"
type input "*"
type input "80"
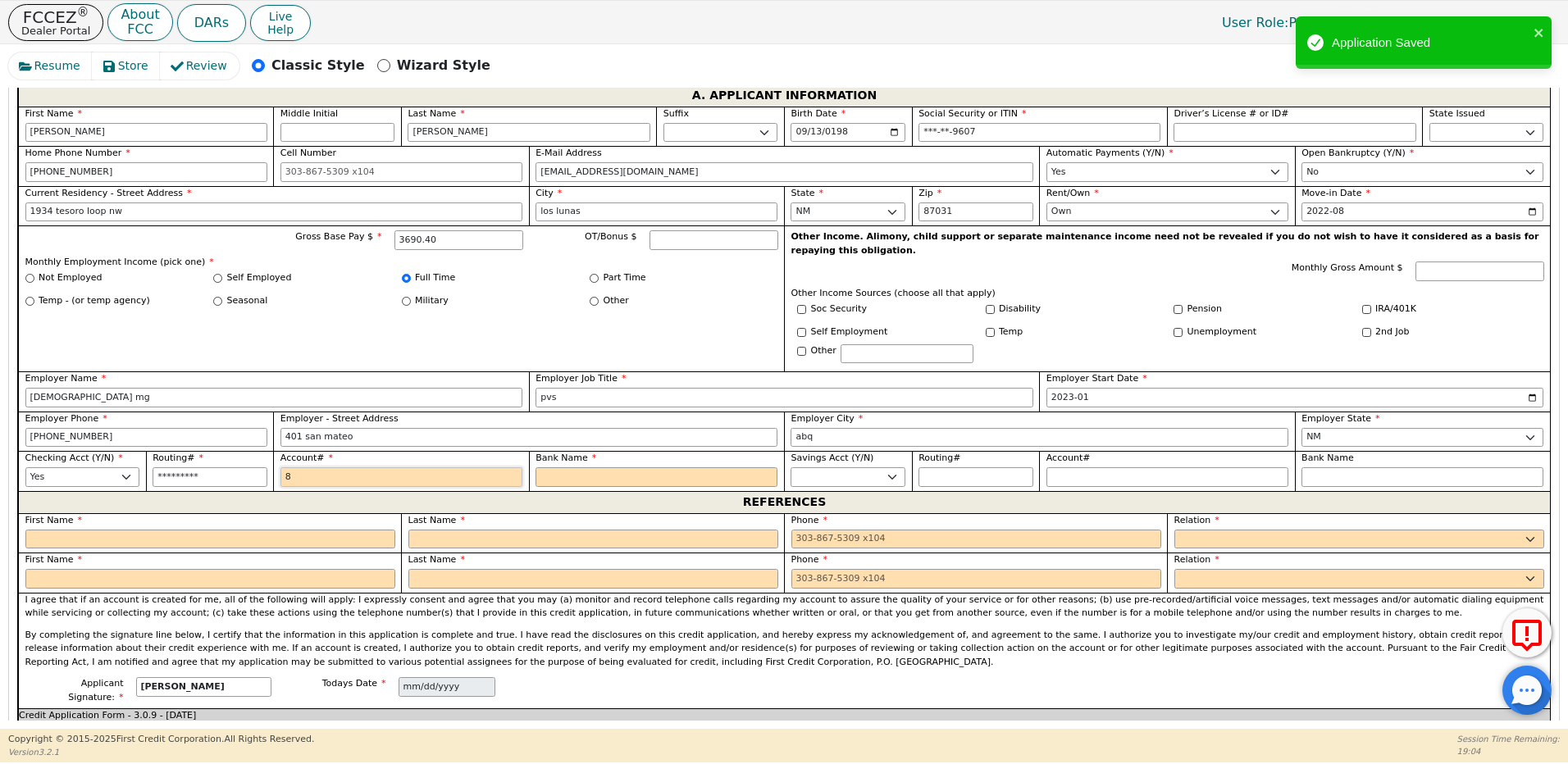
type input "**"
type input "806"
type input "***"
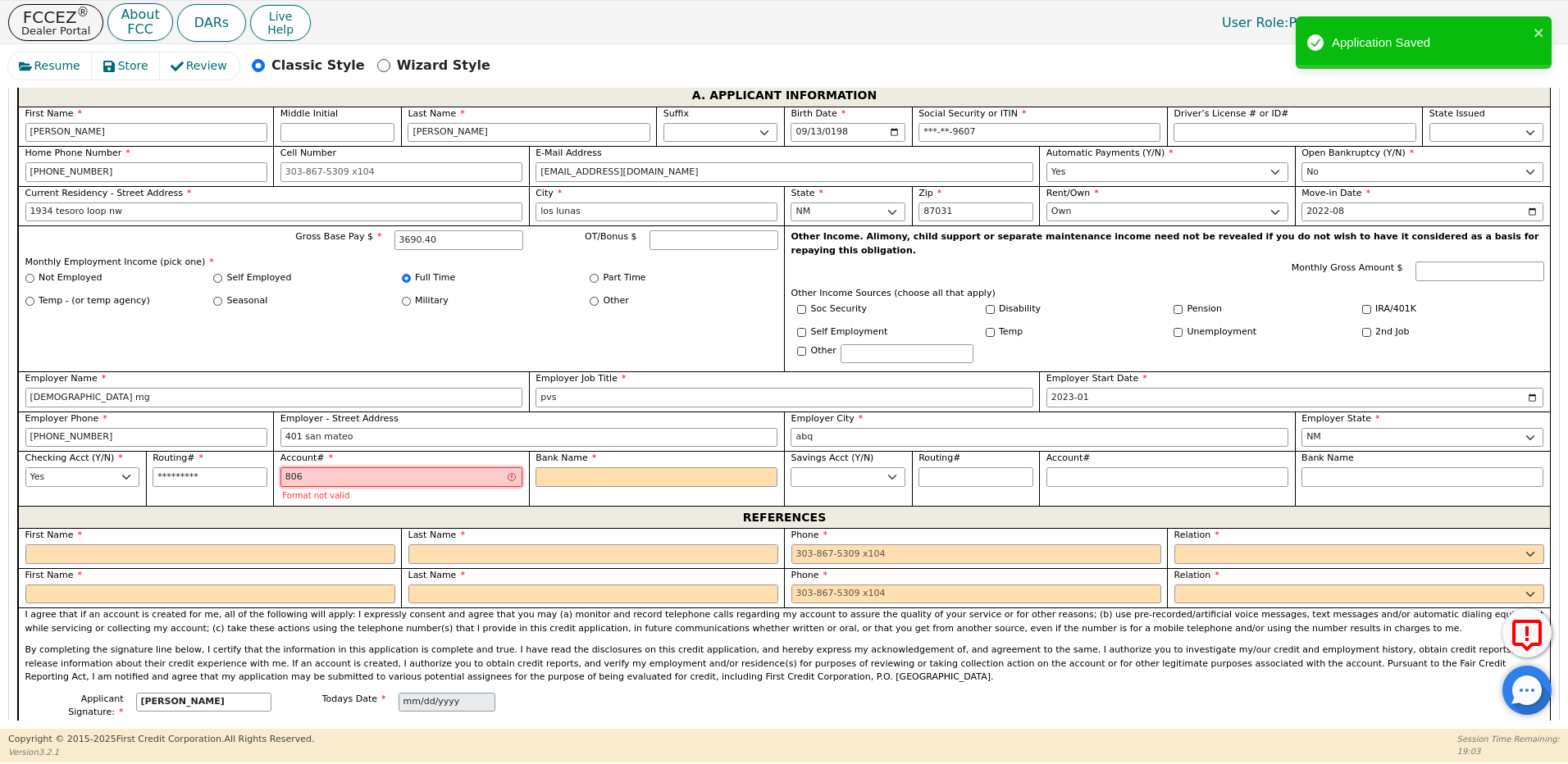
type input "8065"
type input "****"
type input "80656"
type input "*****"
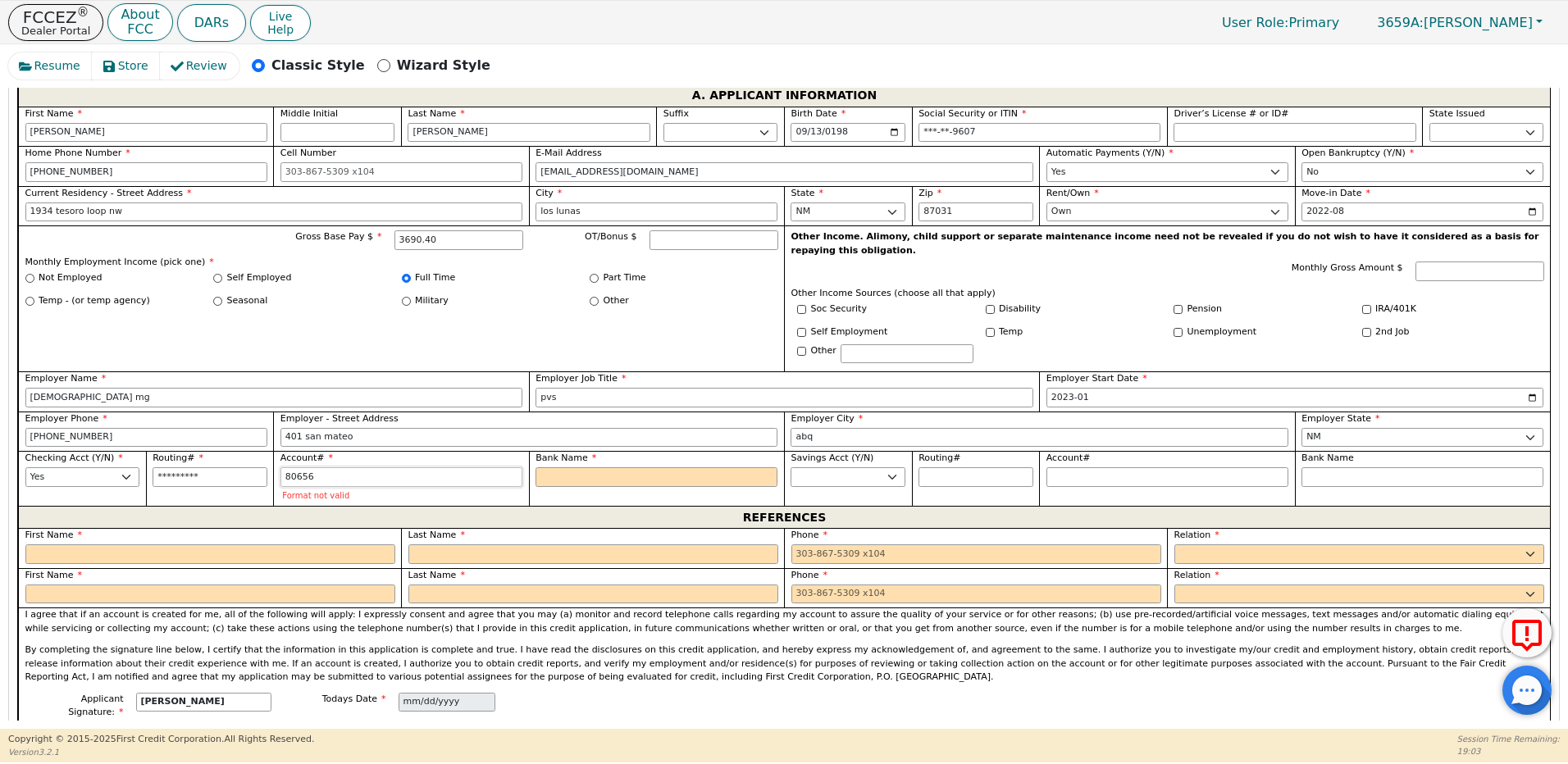
type input "806560"
type input "******"
type input "8065606"
type input "*******"
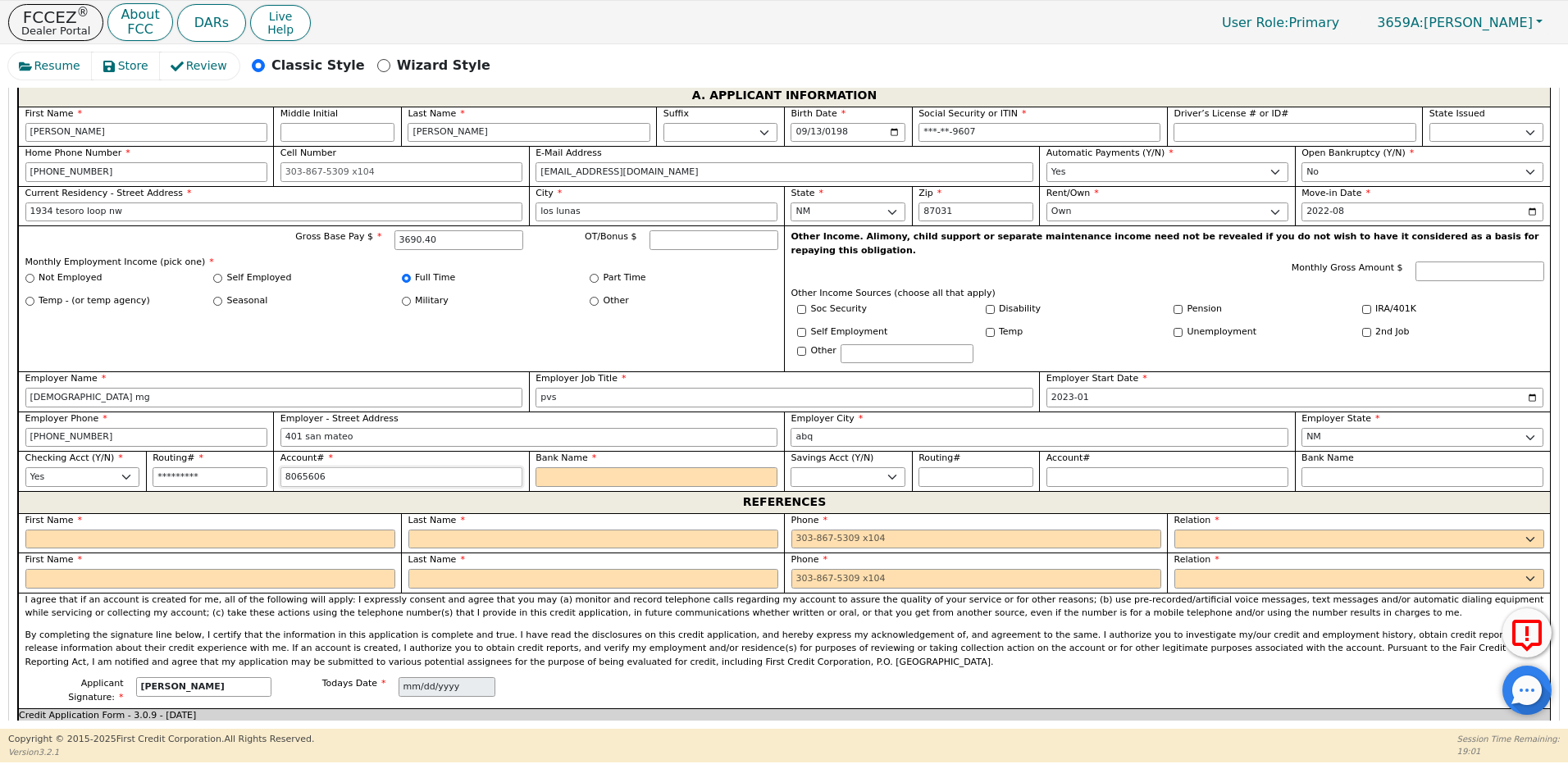
type input "80656061"
type input "********"
type input "806560617"
type input "*********"
type input "8065606173"
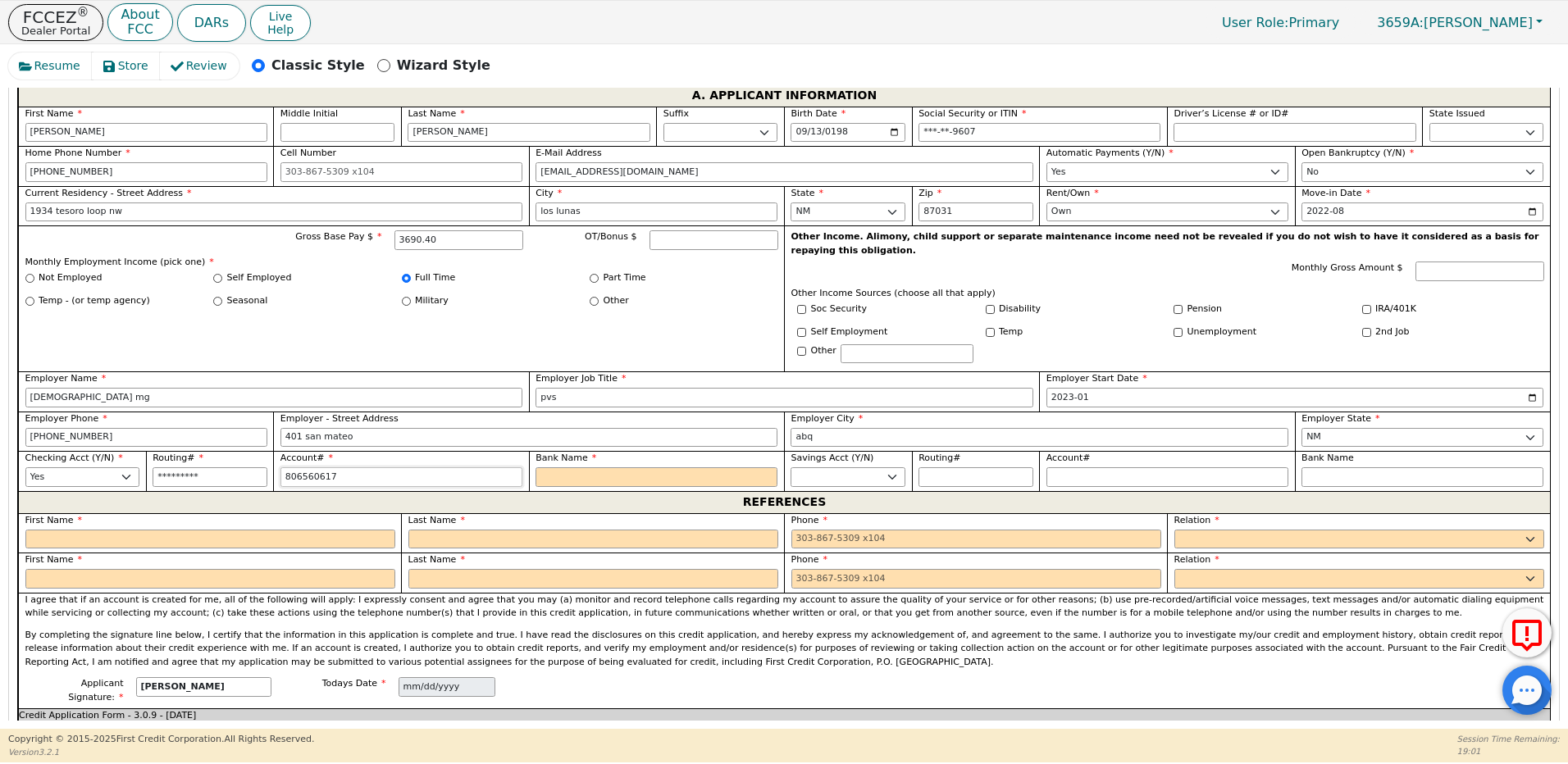
type input "**********"
click at [568, 468] on input "Bank Name" at bounding box center [656, 477] width 242 height 20
type input "W"
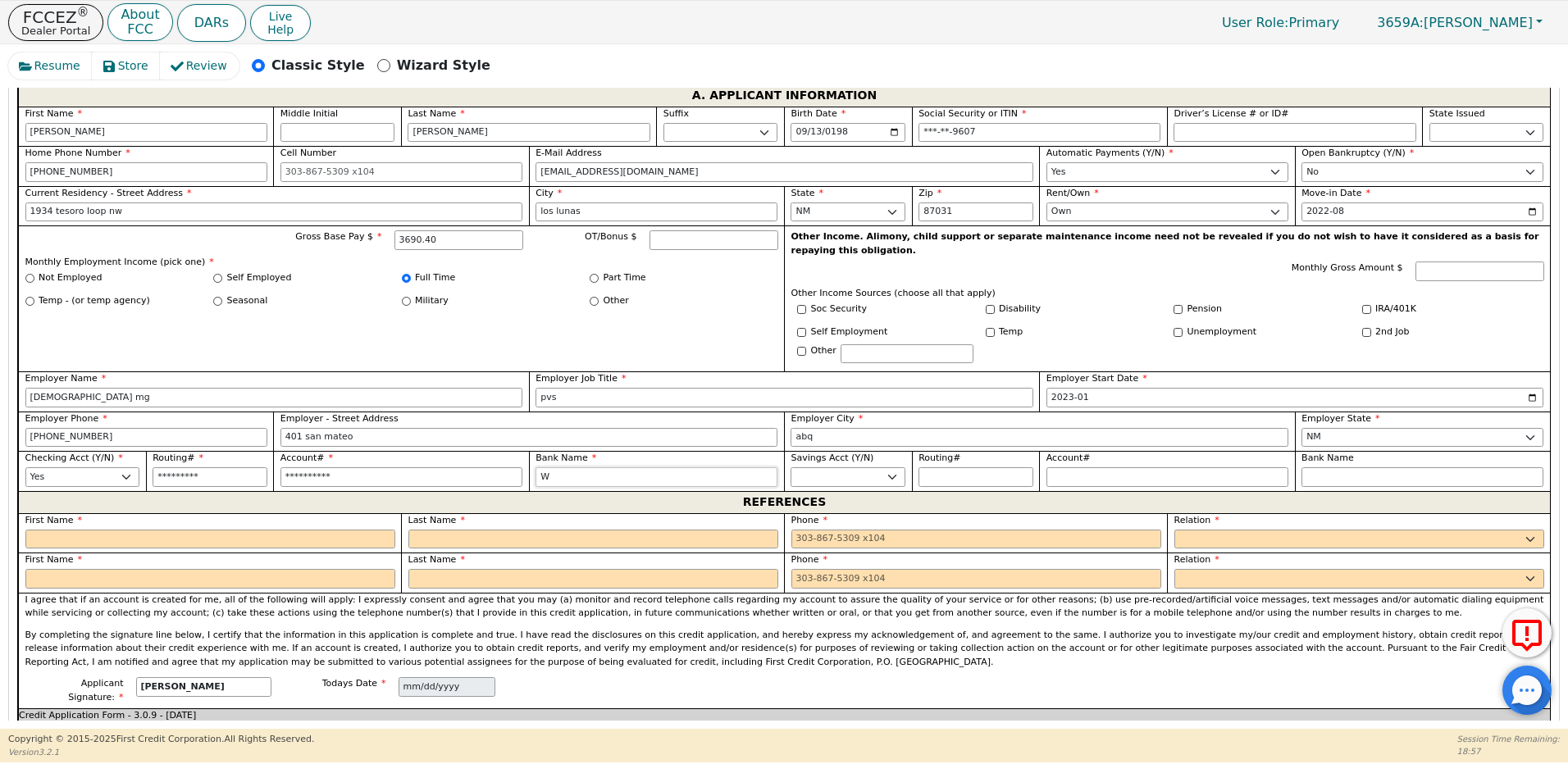
type input "We"
type input "Wel"
type input "Well"
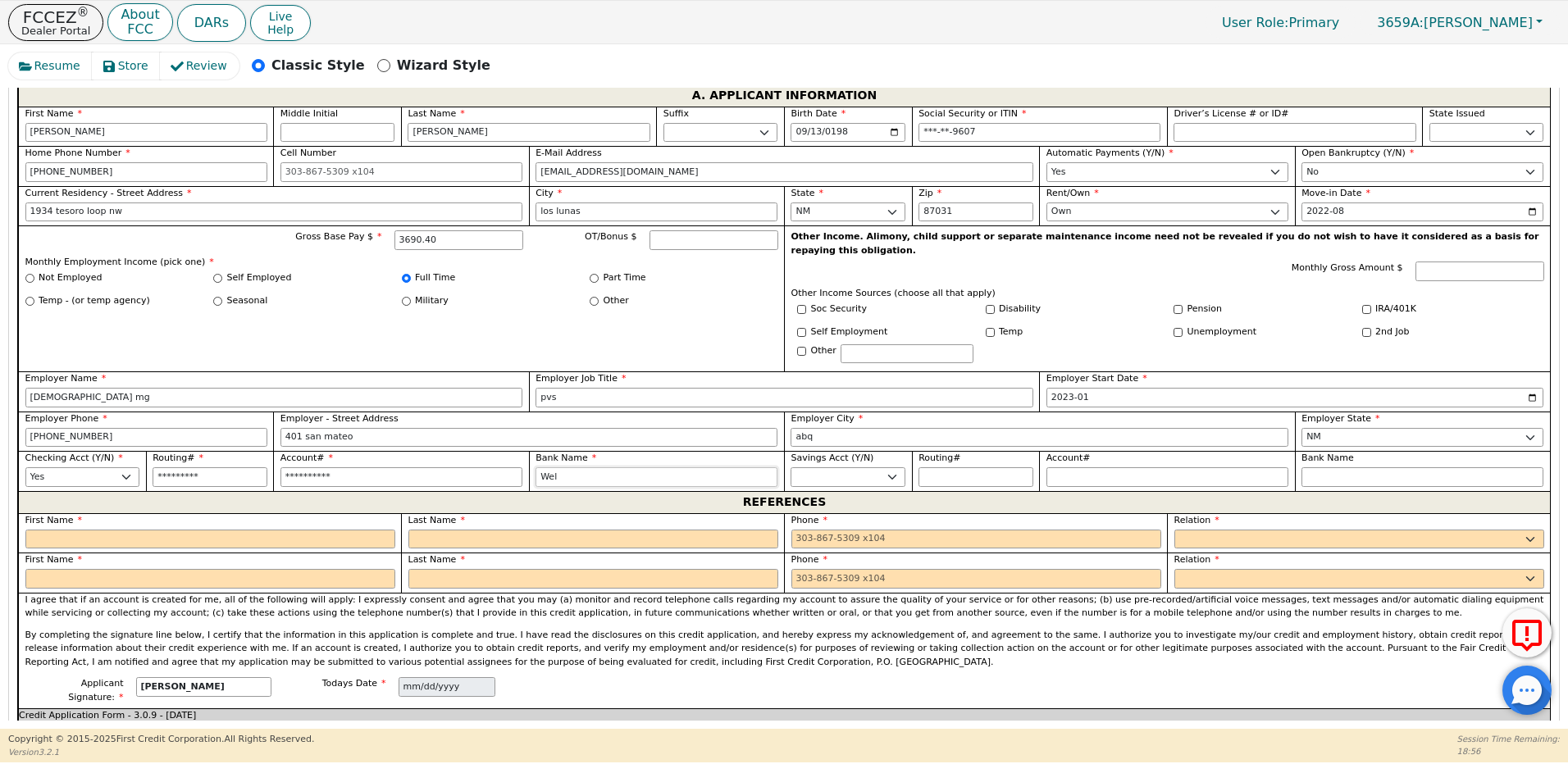
type input "Well"
type input "[PERSON_NAME]"
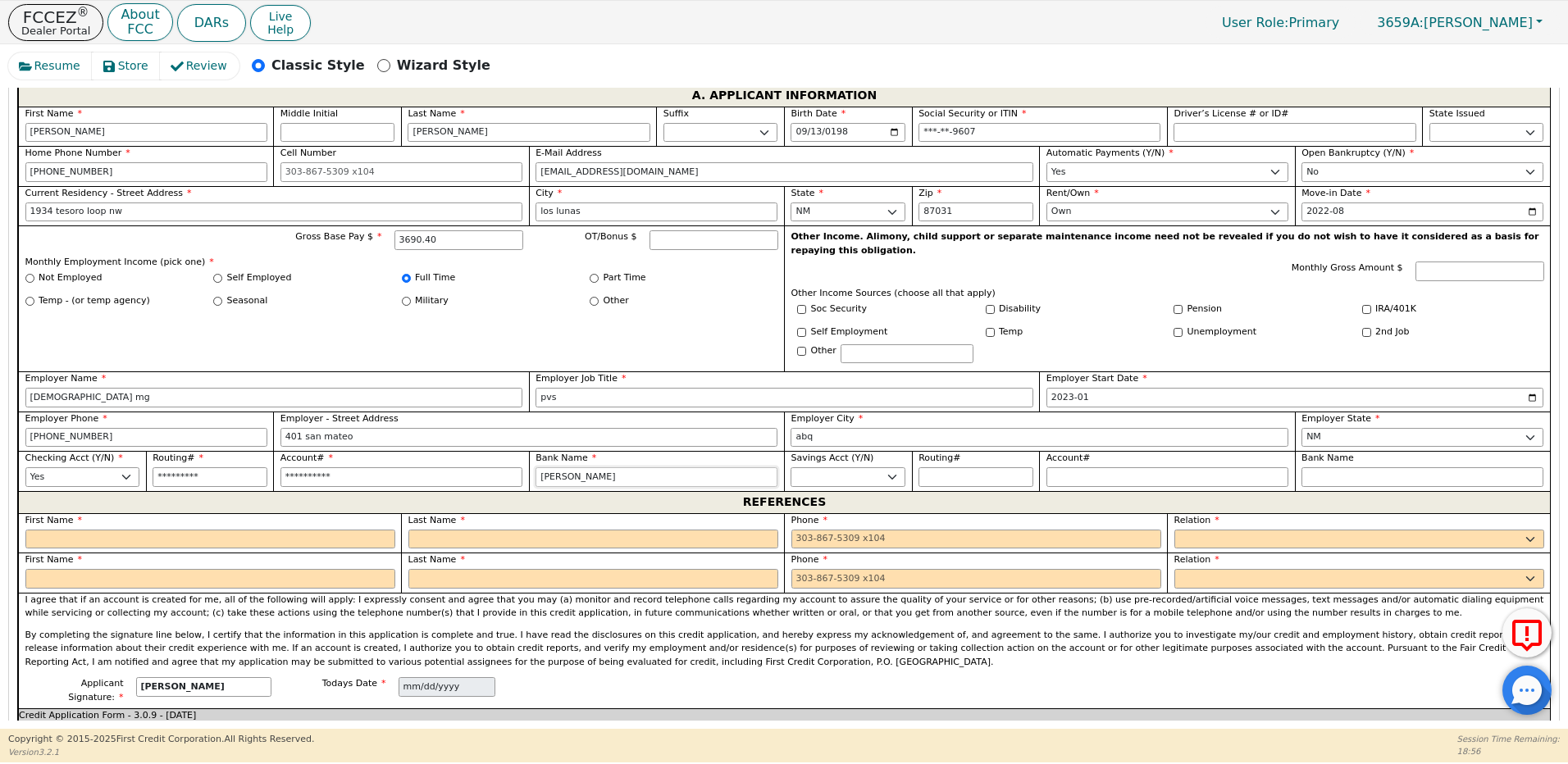
type input "[PERSON_NAME] F"
type input "[PERSON_NAME]"
type input "[PERSON_NAME] Far"
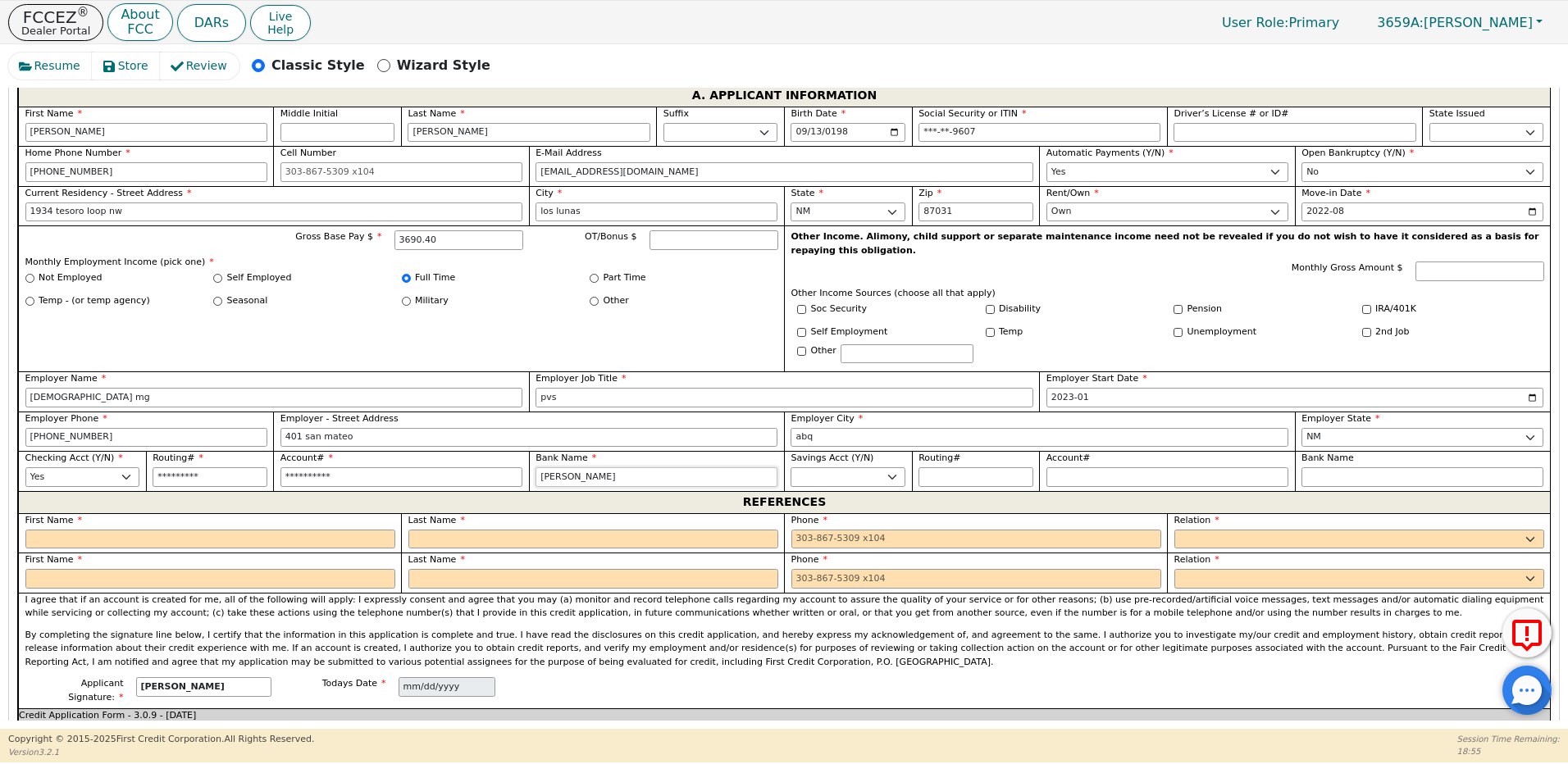
type input "[PERSON_NAME] Far"
type input "[PERSON_NAME] Fargo"
click at [110, 530] on input "text" at bounding box center [211, 539] width 370 height 20
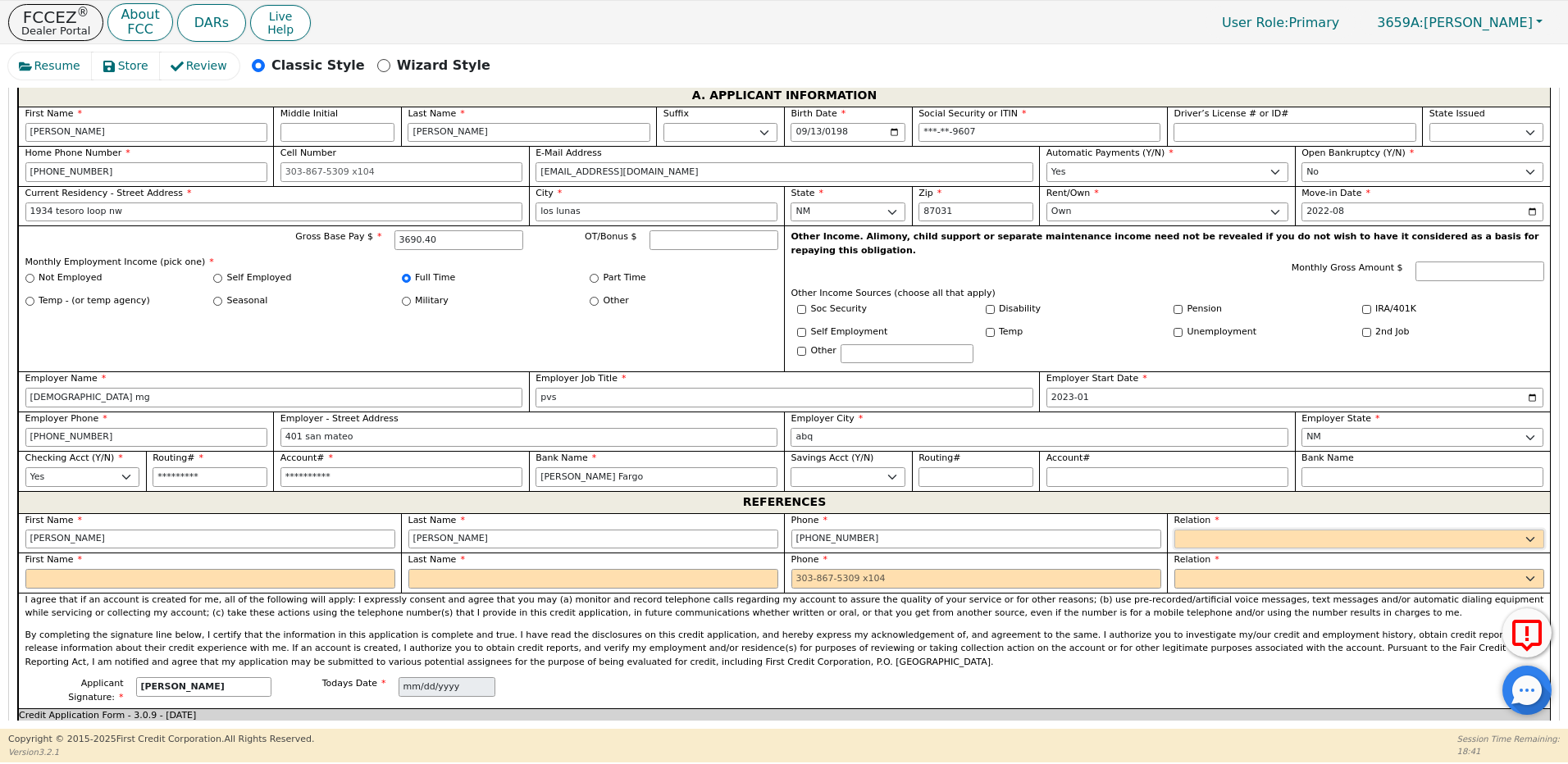
click at [1191, 530] on select "FATHER MOTHER SISTER BROTHER DAUGHTER SON CO-WORKER NEIGHBOR FRIEND COUSIN G-MO…" at bounding box center [1358, 539] width 370 height 20
click at [1174, 530] on select "FATHER MOTHER SISTER BROTHER DAUGHTER SON CO-WORKER NEIGHBOR FRIEND COUSIN G-MO…" at bounding box center [1358, 539] width 370 height 20
click at [73, 569] on input "text" at bounding box center [211, 578] width 370 height 20
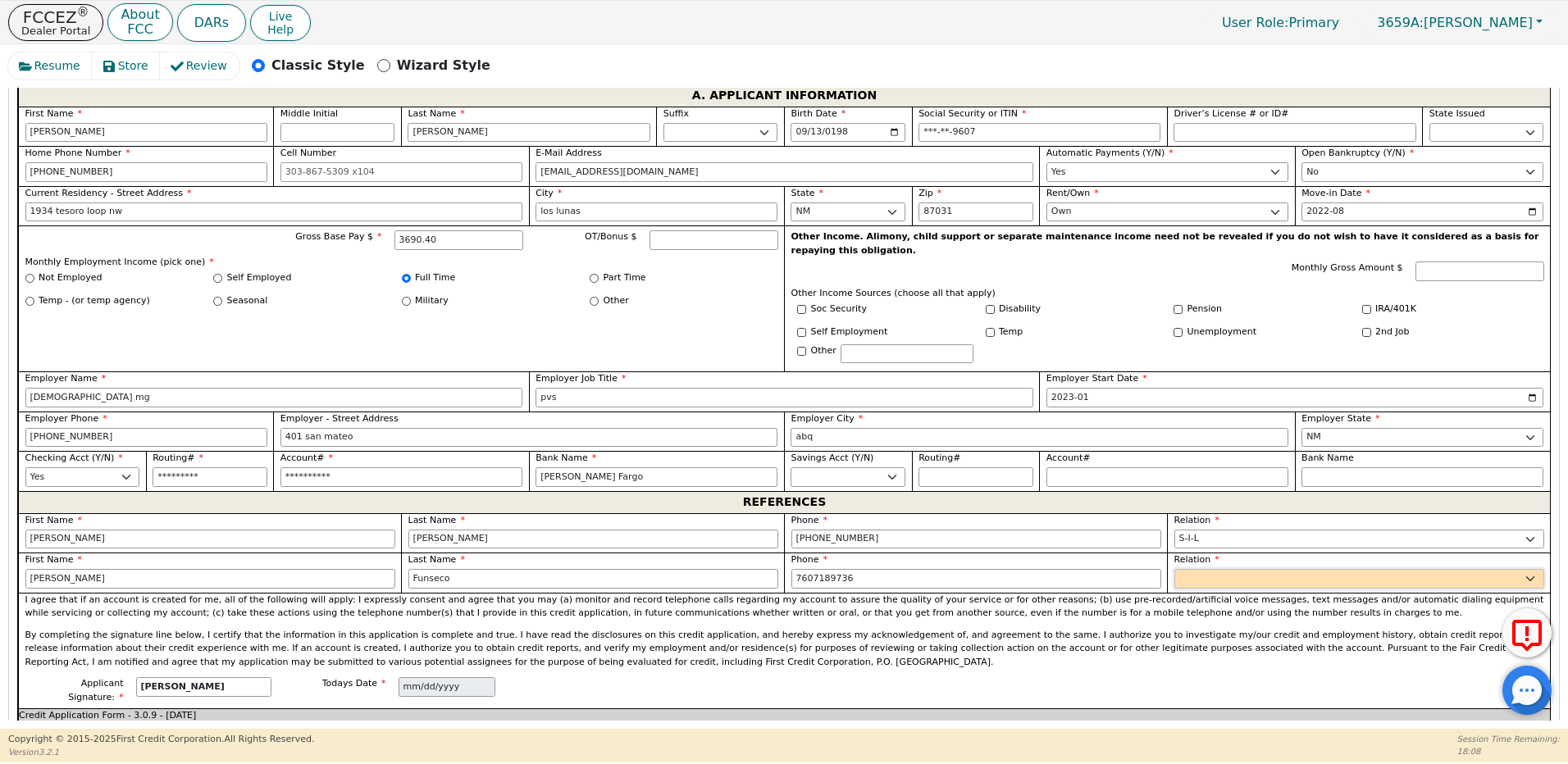
click at [1192, 569] on select "FATHER MOTHER SISTER BROTHER DAUGHTER SON CO-WORKER NEIGHBOR FRIEND COUSIN G-MO…" at bounding box center [1358, 578] width 370 height 20
click at [1174, 569] on select "FATHER MOTHER SISTER BROTHER DAUGHTER SON CO-WORKER NEIGHBOR FRIEND COUSIN G-MO…" at bounding box center [1358, 578] width 370 height 20
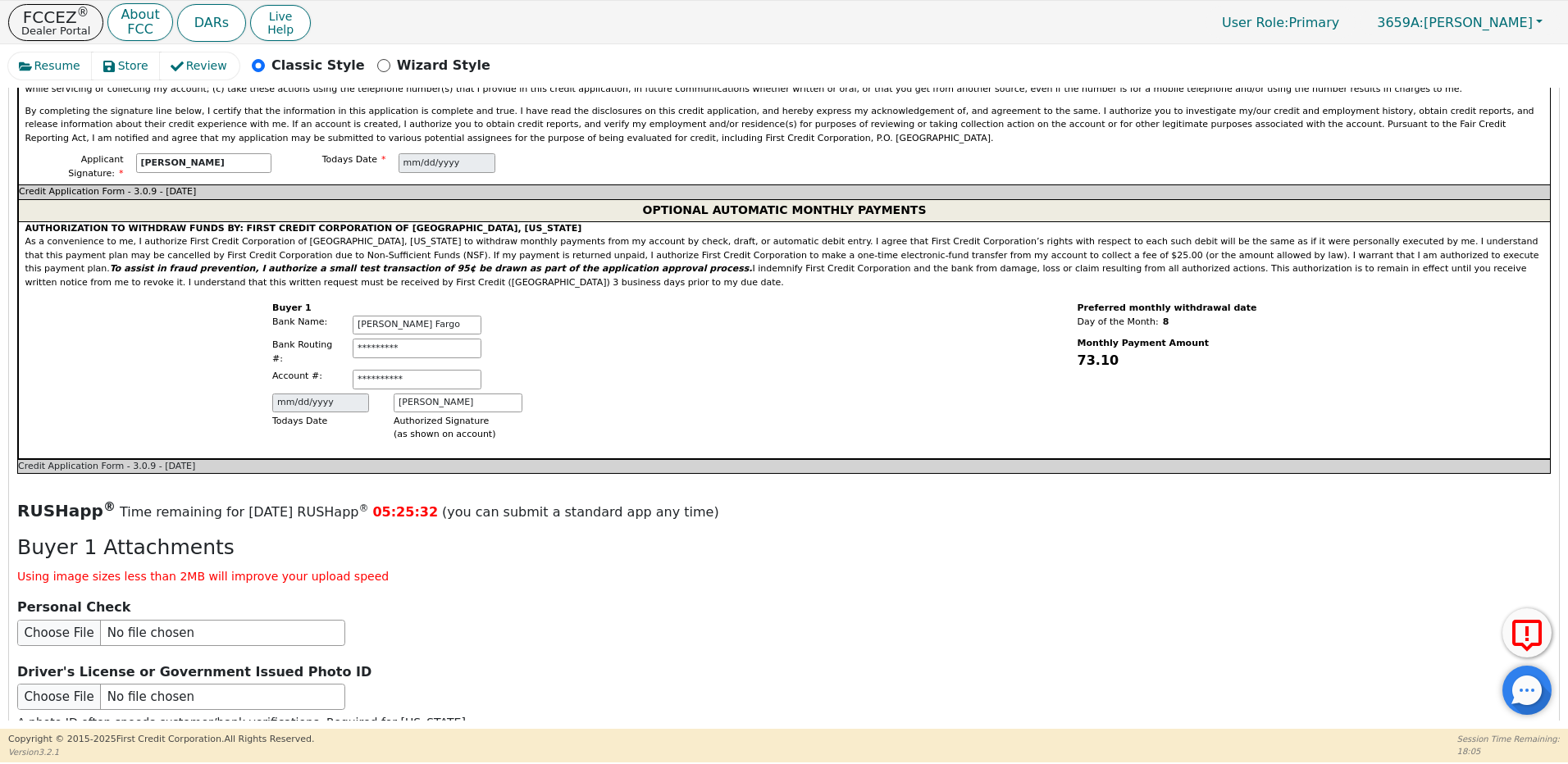
scroll to position [1832, 0]
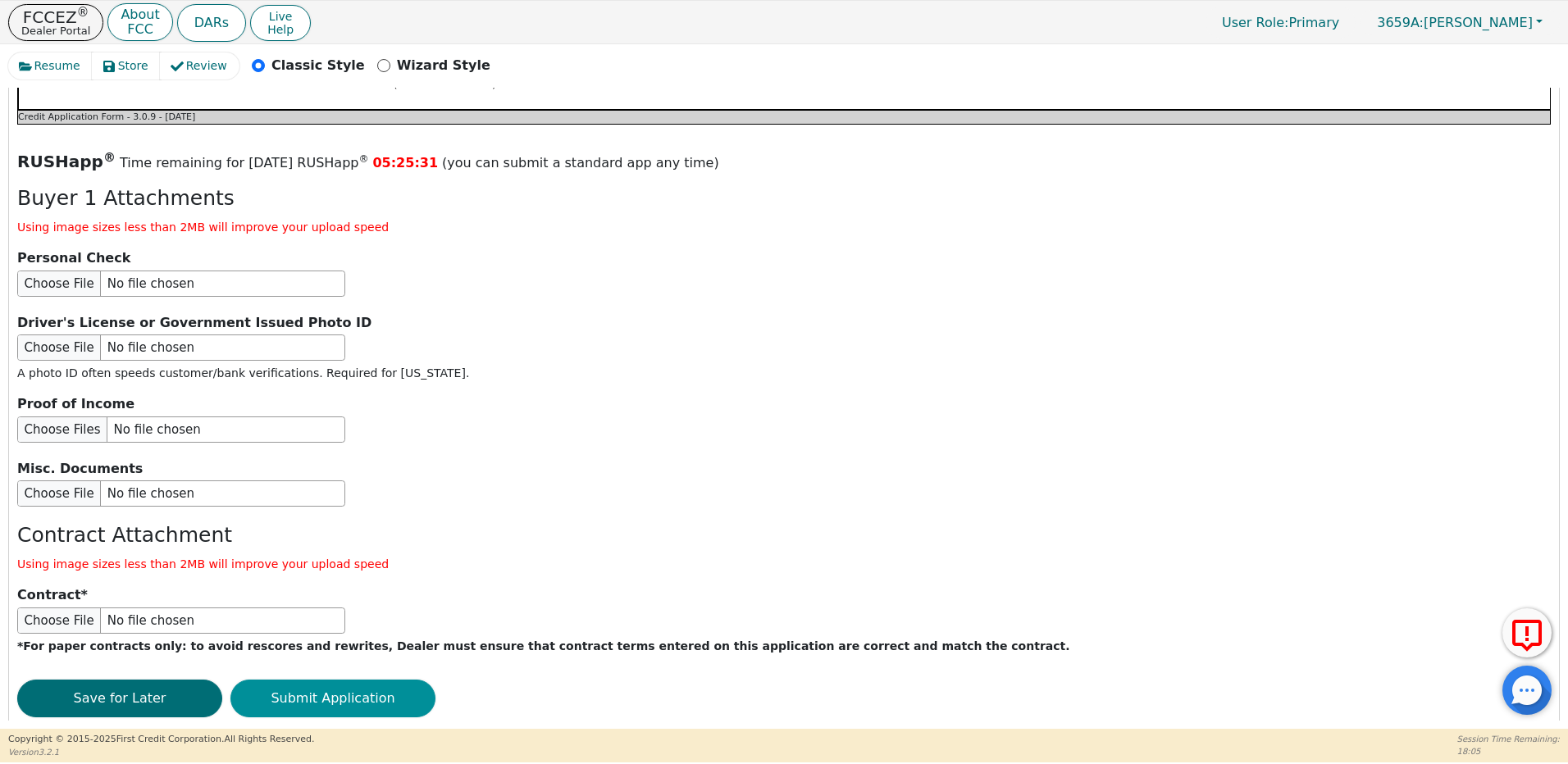
click at [378, 679] on button "Submit Application" at bounding box center [332, 698] width 205 height 38
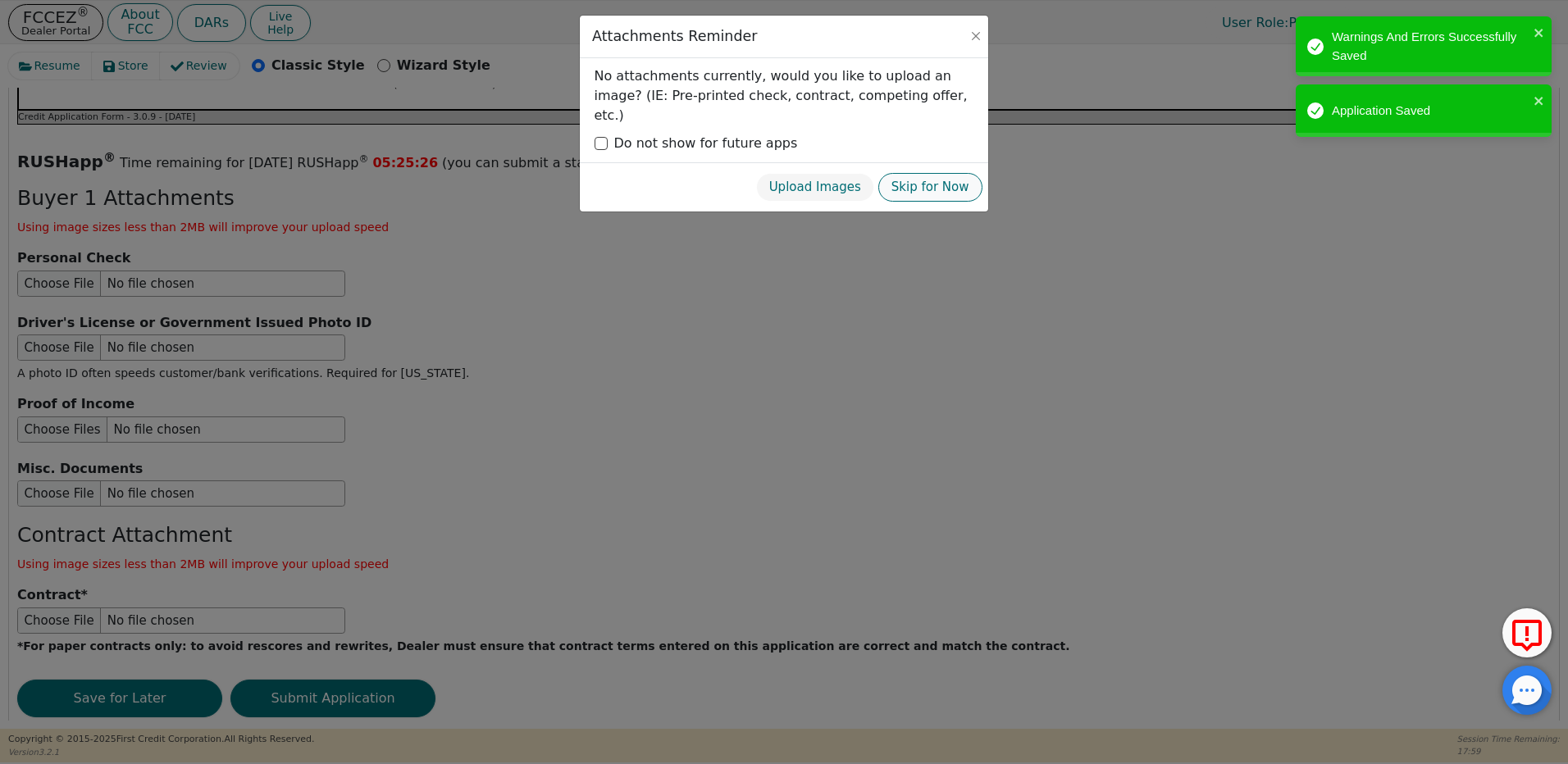
click at [923, 173] on button "Skip for Now" at bounding box center [930, 188] width 104 height 29
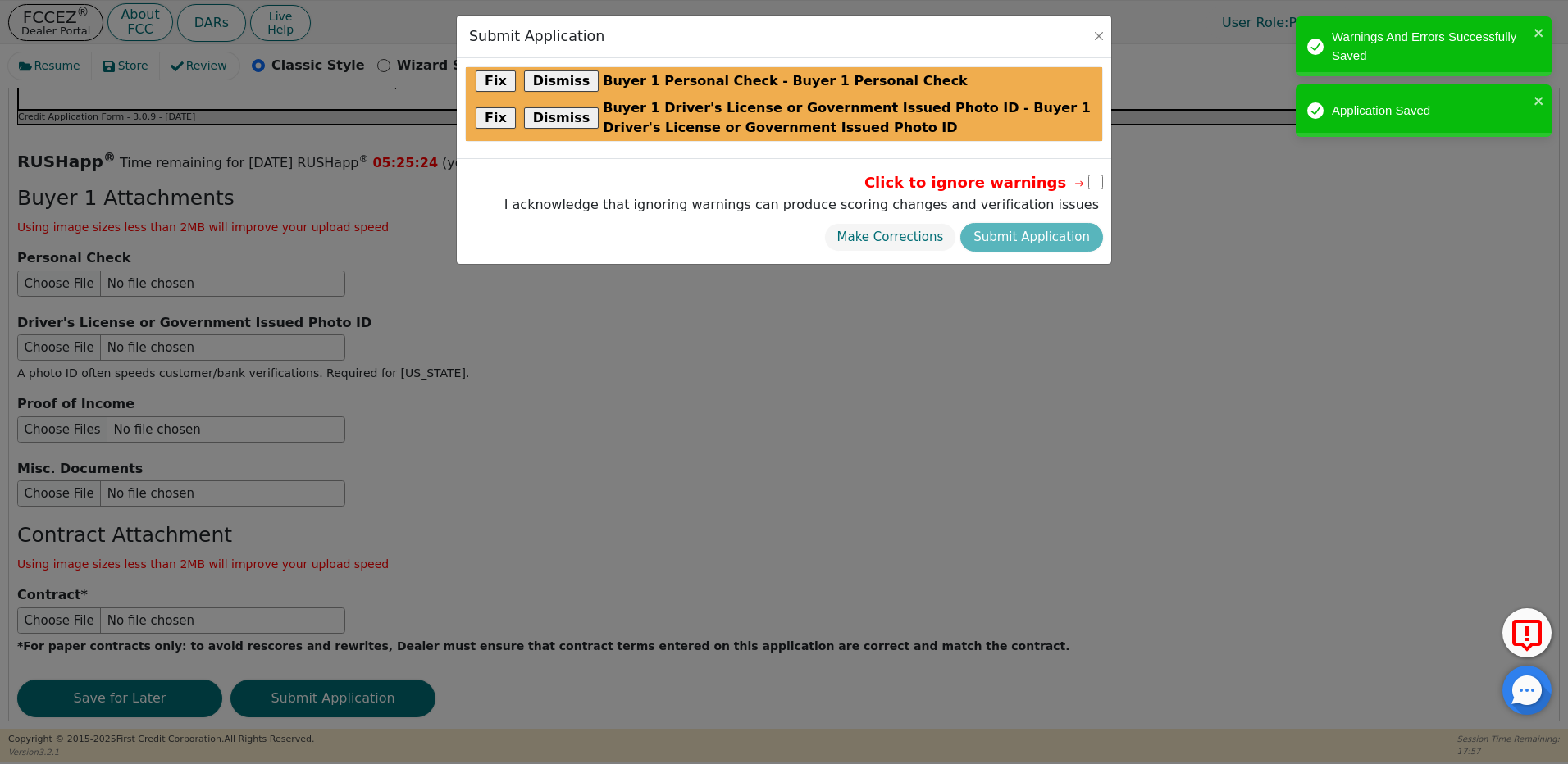
click at [1093, 183] on input "checkbox" at bounding box center [1095, 181] width 14 height 14
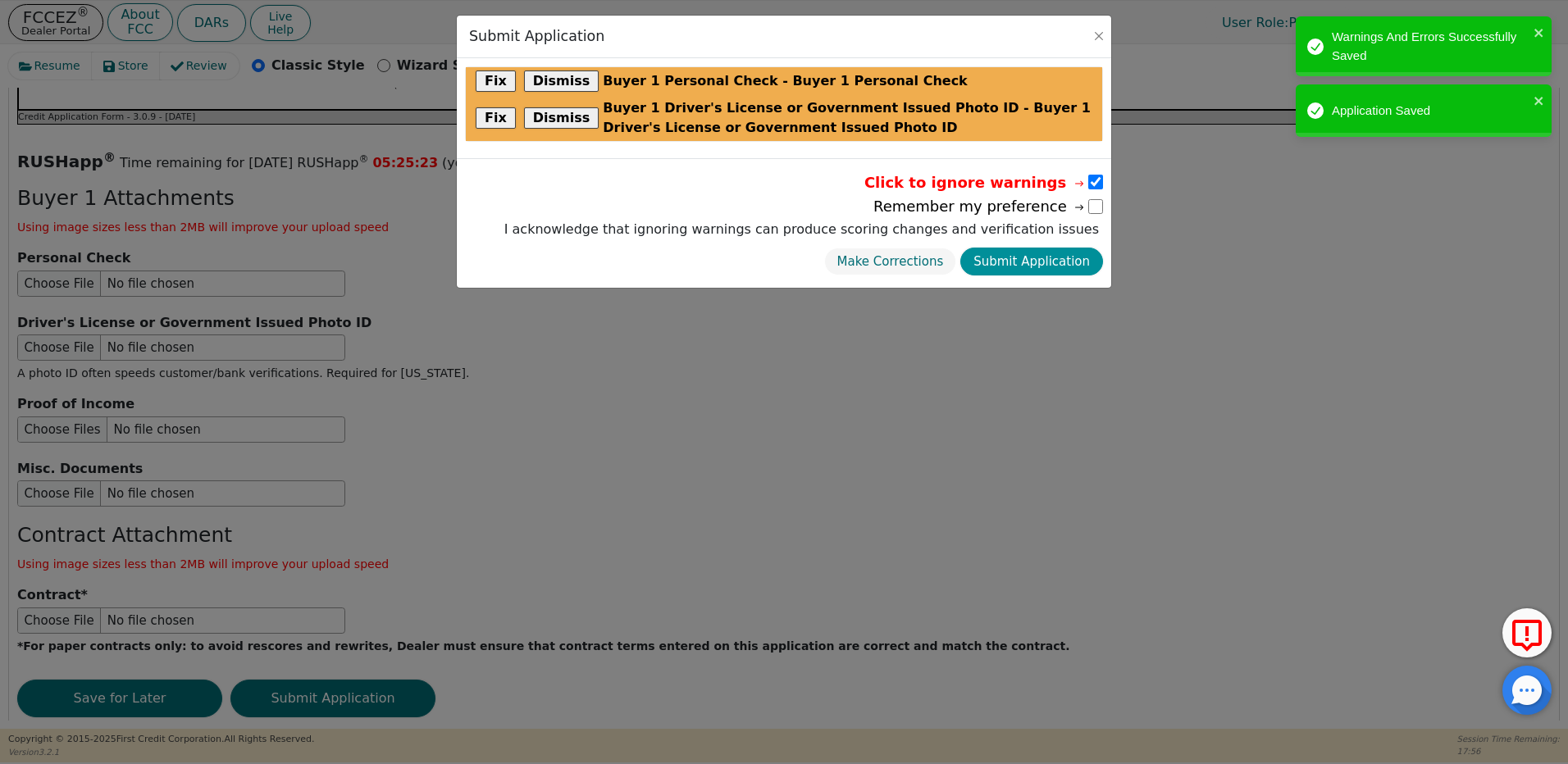
click at [1070, 260] on button "Submit Application" at bounding box center [1032, 262] width 143 height 29
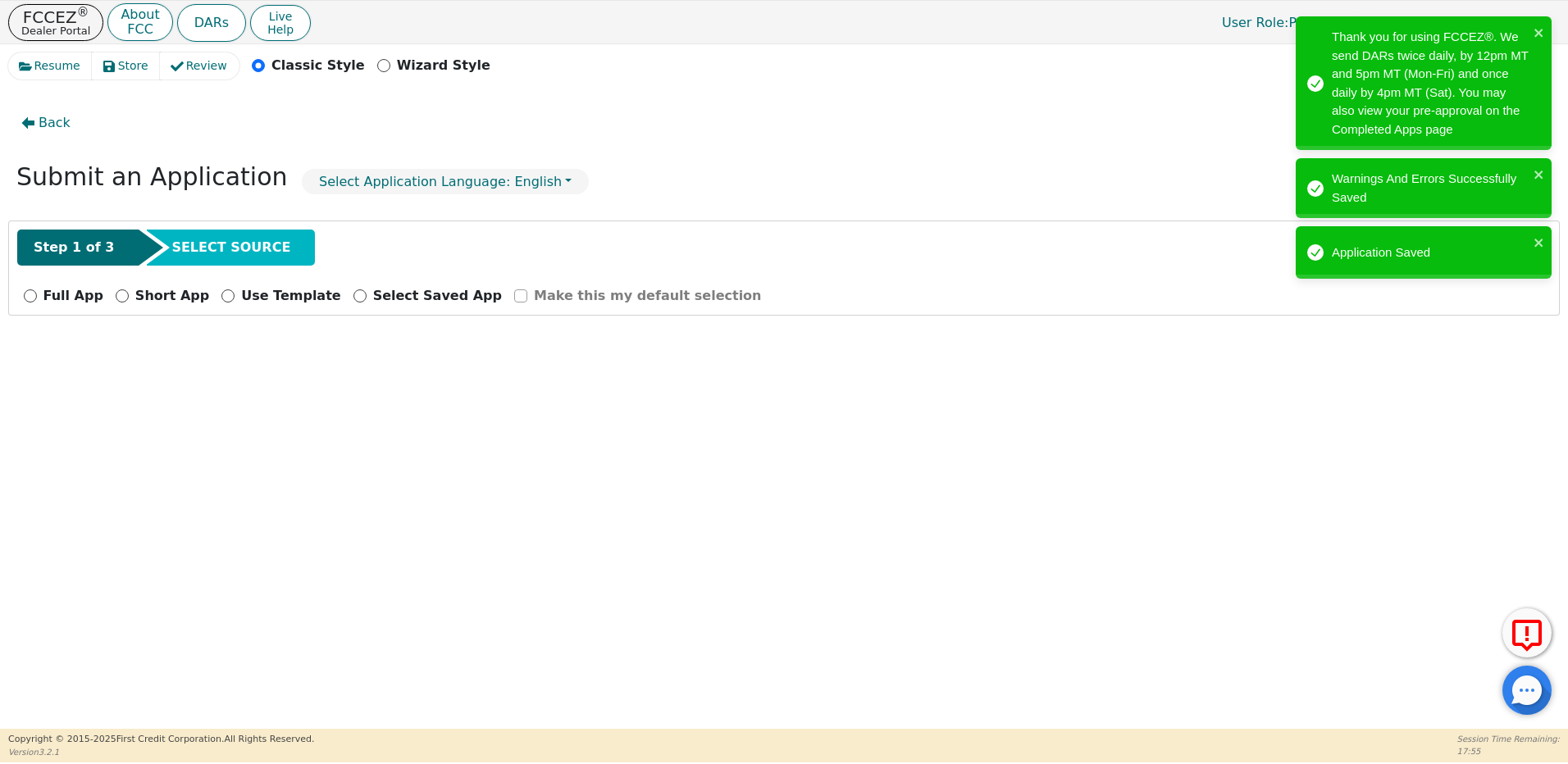
scroll to position [0, 0]
